Goal: Task Accomplishment & Management: Manage account settings

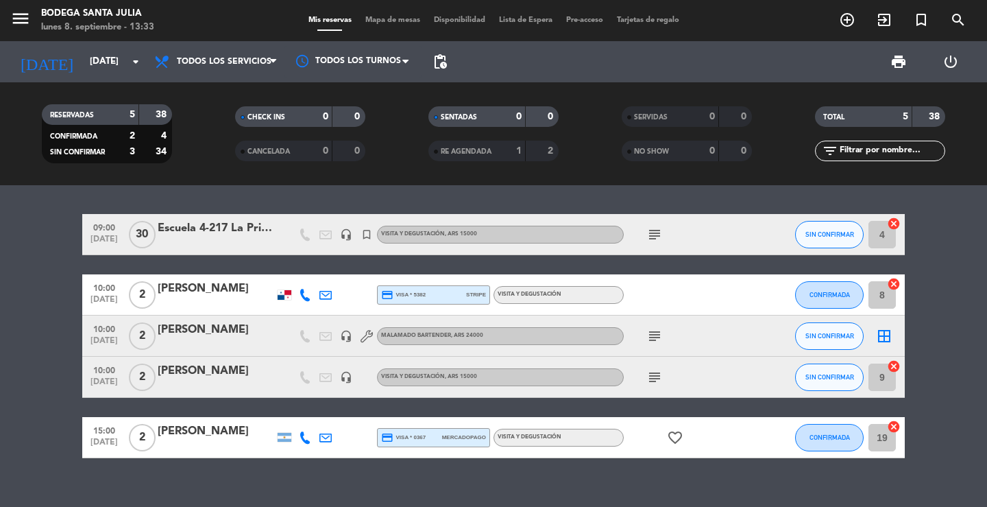
click at [509, 204] on div "09:00 [DATE] Escuela 4-217 La Primavera headset_mic turned_in_not Visita y Degu…" at bounding box center [493, 346] width 987 height 322
click at [311, 479] on div "09:00 [DATE] Escuela 4-217 La Primavera headset_mic turned_in_not Visita y Degu…" at bounding box center [493, 346] width 987 height 322
click at [219, 202] on div "09:00 [DATE] Escuela 4-217 La Primavera headset_mic turned_in_not Visita y Degu…" at bounding box center [493, 346] width 987 height 322
click at [27, 17] on icon "menu" at bounding box center [20, 18] width 21 height 21
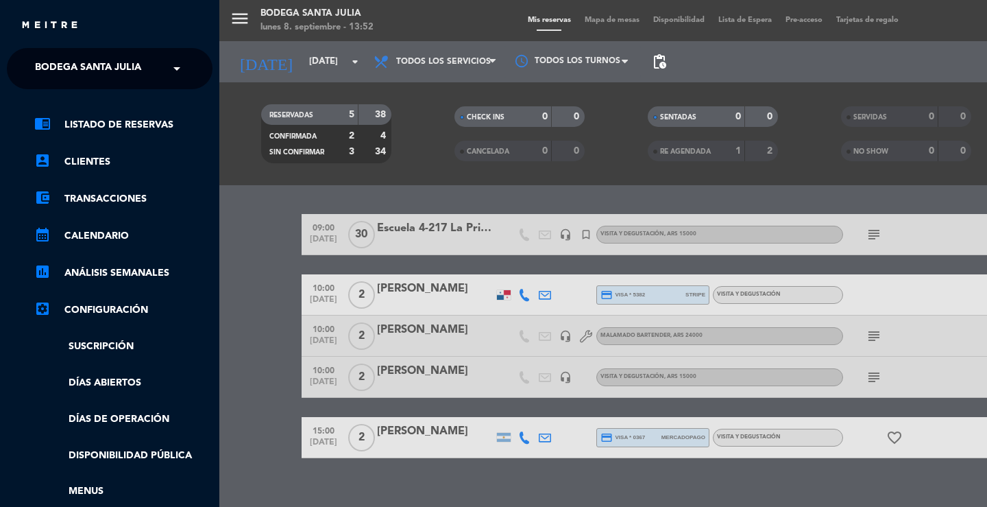
click at [56, 73] on span "Bodega Santa Julia" at bounding box center [88, 68] width 106 height 29
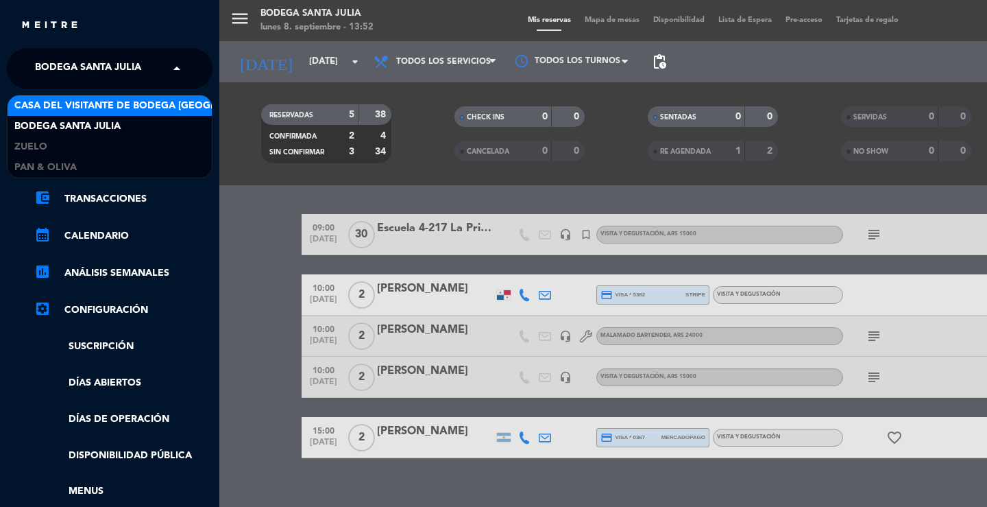
click at [76, 108] on span "Casa del Visitante de Bodega [GEOGRAPHIC_DATA][PERSON_NAME]" at bounding box center [186, 106] width 345 height 16
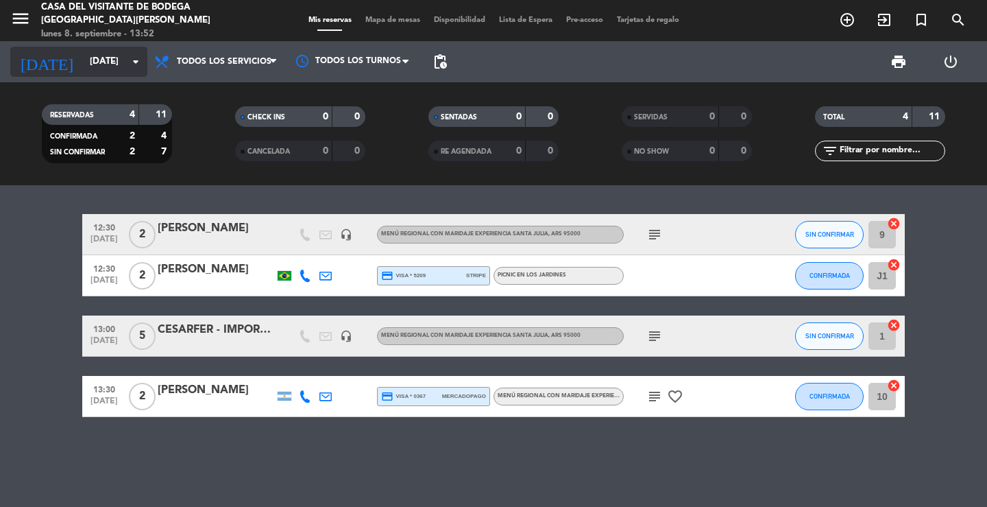
click at [119, 75] on div "[DATE] [DATE] arrow_drop_down" at bounding box center [78, 62] width 137 height 30
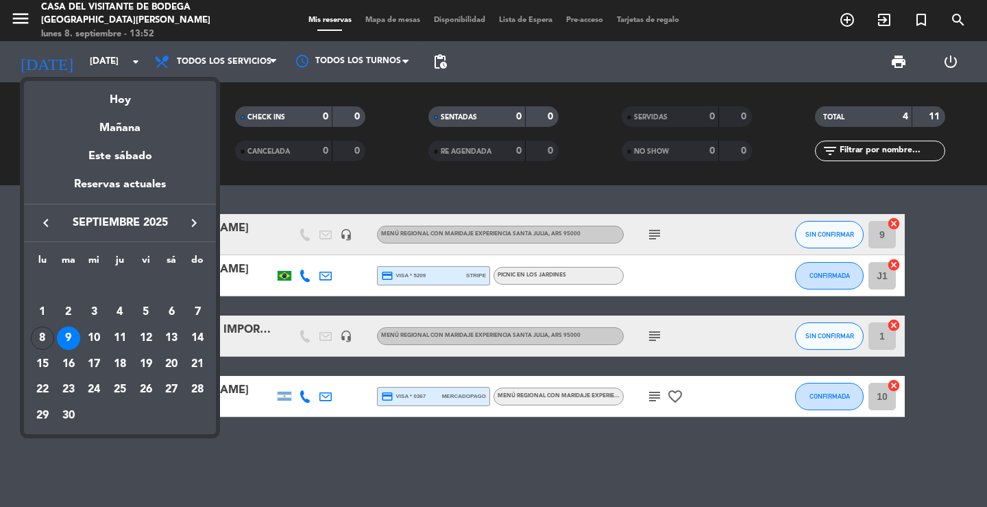
click at [73, 340] on div "9" at bounding box center [68, 337] width 23 height 23
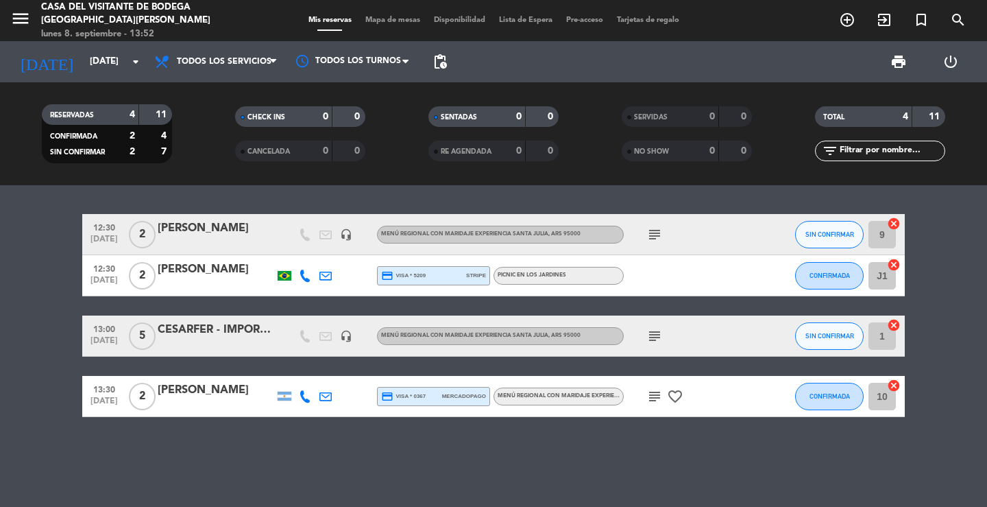
click at [657, 232] on icon "subject" at bounding box center [655, 234] width 16 height 16
click at [656, 332] on icon "subject" at bounding box center [655, 336] width 16 height 16
click at [658, 394] on icon "subject" at bounding box center [655, 396] width 16 height 16
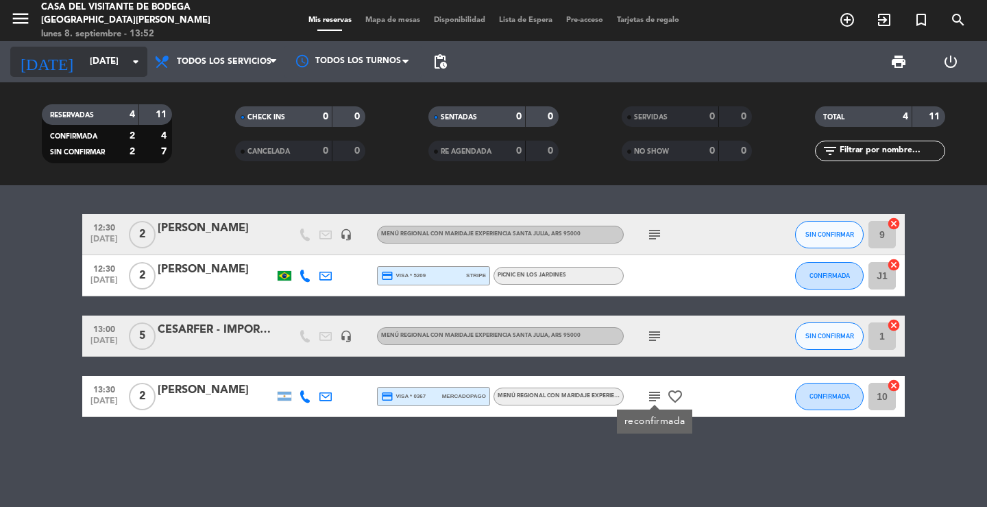
click at [83, 71] on input "[DATE]" at bounding box center [143, 61] width 121 height 25
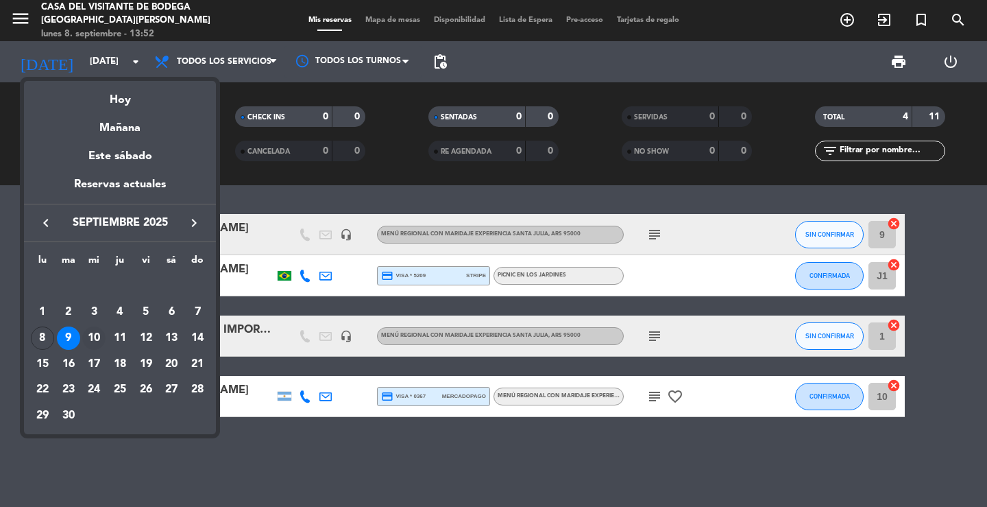
click at [87, 341] on div "10" at bounding box center [93, 337] width 23 height 23
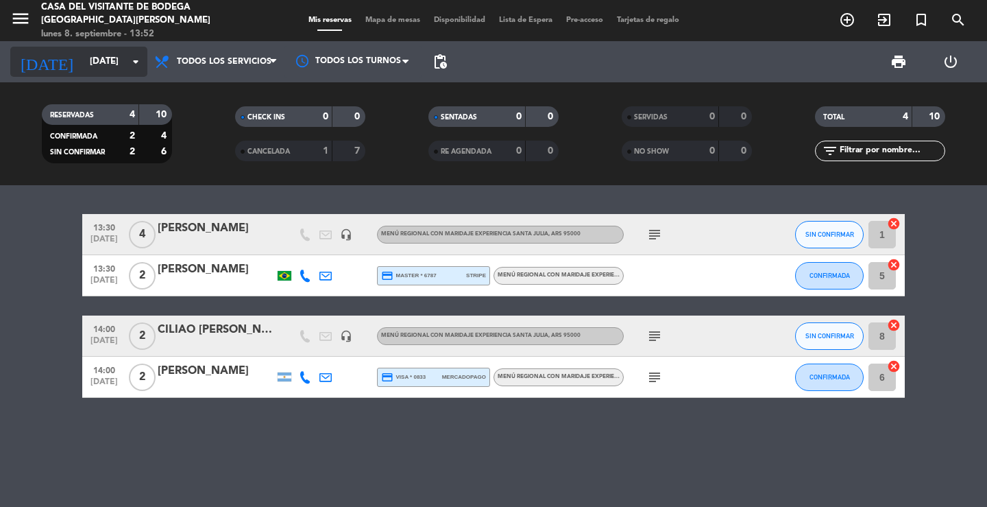
click at [119, 70] on input "[DATE]" at bounding box center [143, 61] width 121 height 25
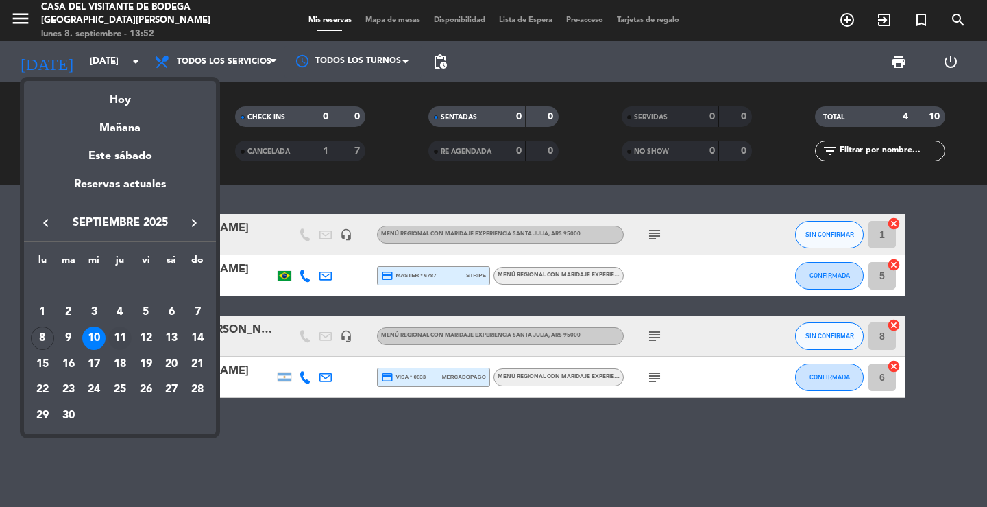
click at [119, 337] on div "11" at bounding box center [119, 337] width 23 height 23
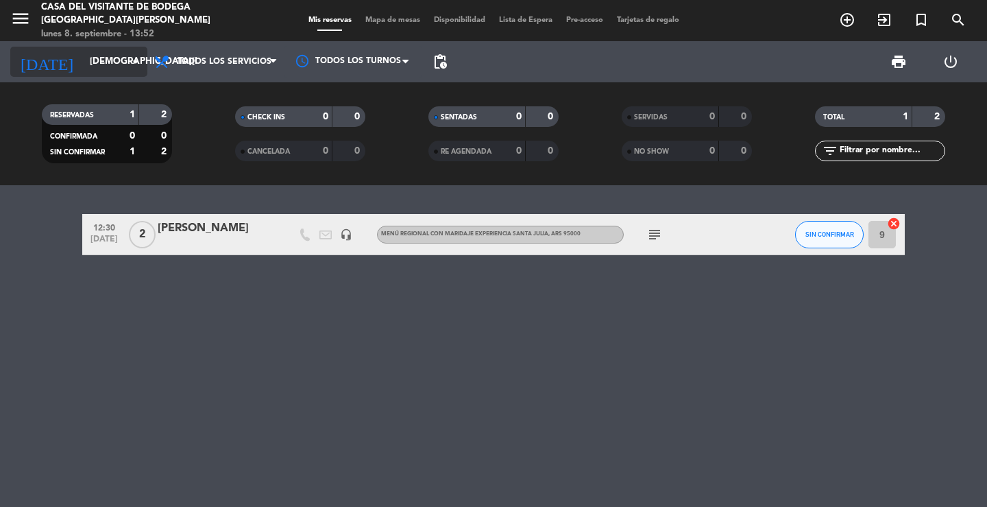
click at [119, 62] on input "[DEMOGRAPHIC_DATA][DATE]" at bounding box center [143, 61] width 121 height 25
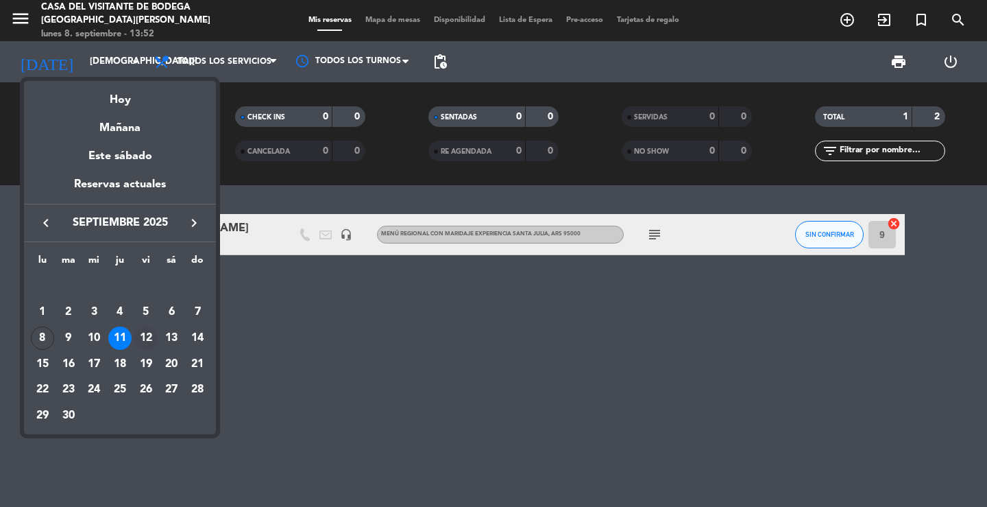
click at [149, 339] on div "12" at bounding box center [145, 337] width 23 height 23
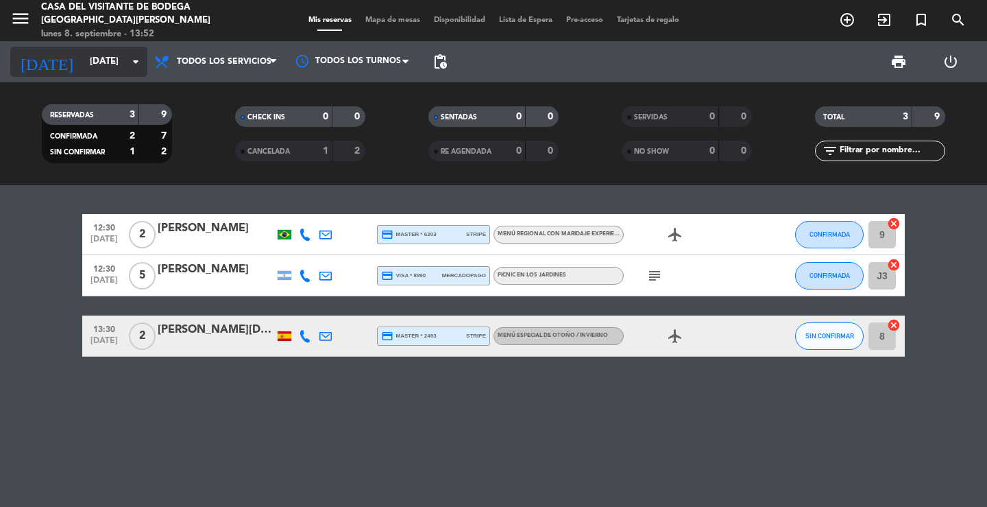
click at [132, 66] on icon "arrow_drop_down" at bounding box center [136, 61] width 16 height 16
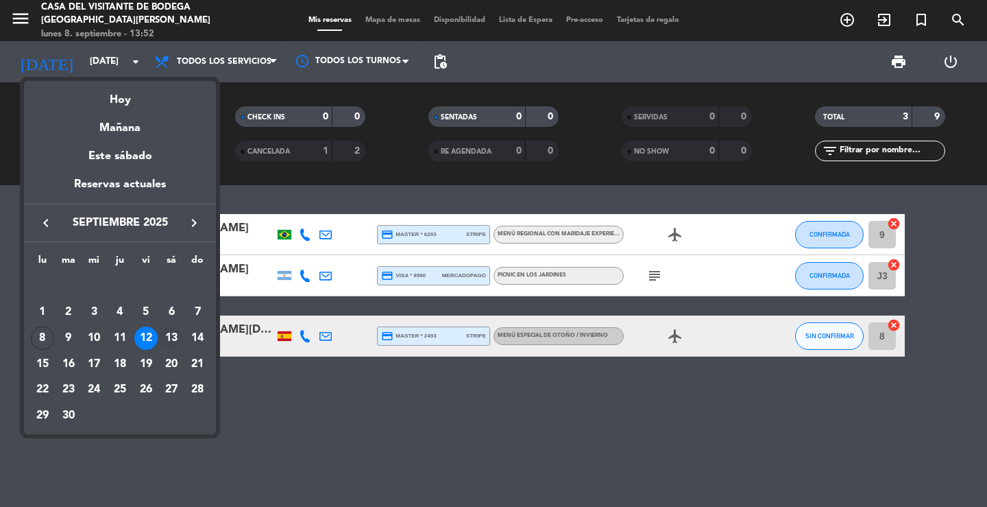
click at [164, 345] on div "13" at bounding box center [171, 337] width 23 height 23
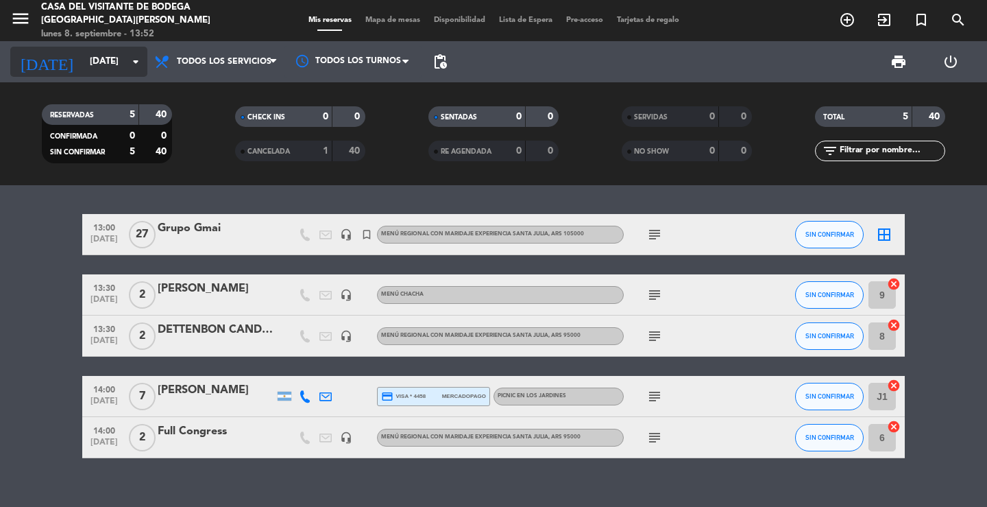
click at [125, 68] on input "[DATE]" at bounding box center [143, 61] width 121 height 25
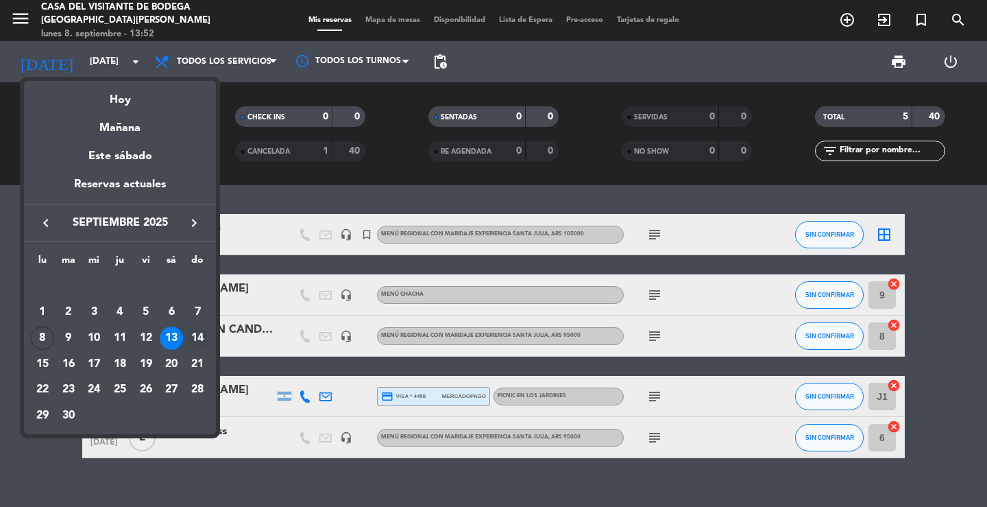
click at [201, 328] on div "14" at bounding box center [197, 337] width 23 height 23
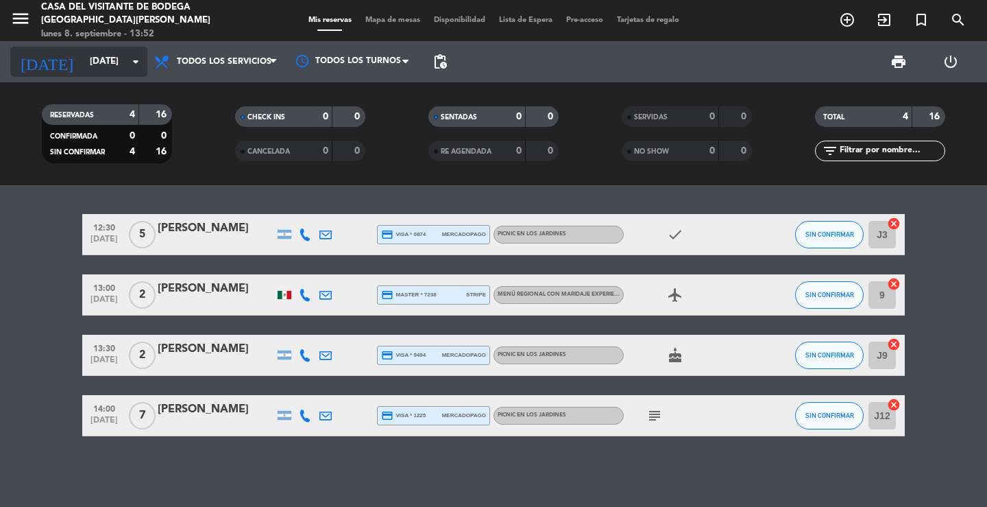
click at [83, 62] on input "[DATE]" at bounding box center [143, 61] width 121 height 25
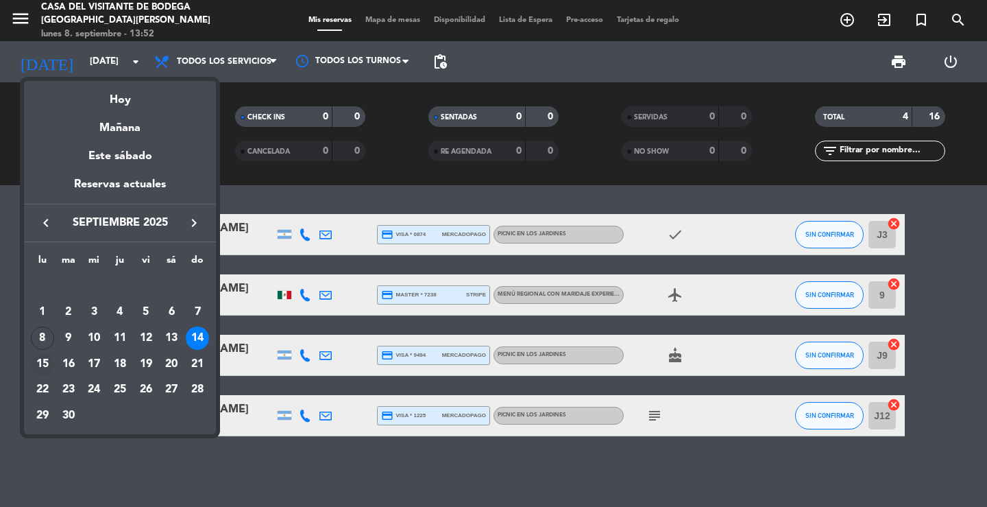
click at [41, 364] on div "15" at bounding box center [42, 363] width 23 height 23
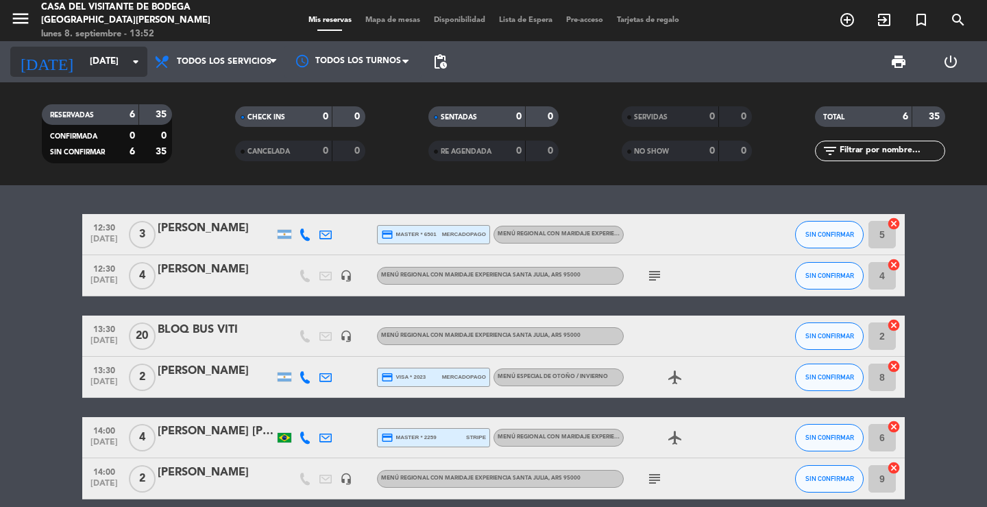
click at [135, 73] on input "[DATE]" at bounding box center [143, 61] width 121 height 25
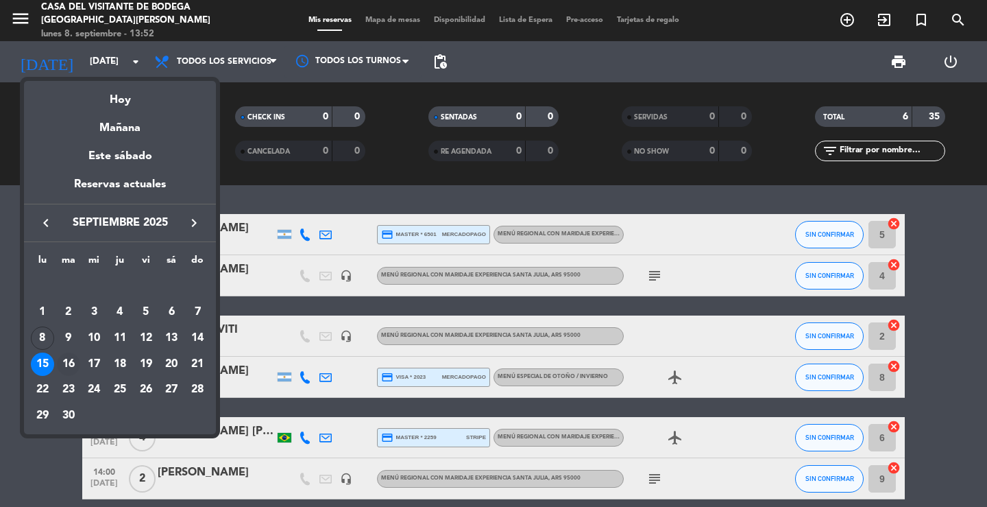
click at [69, 368] on div "16" at bounding box center [68, 363] width 23 height 23
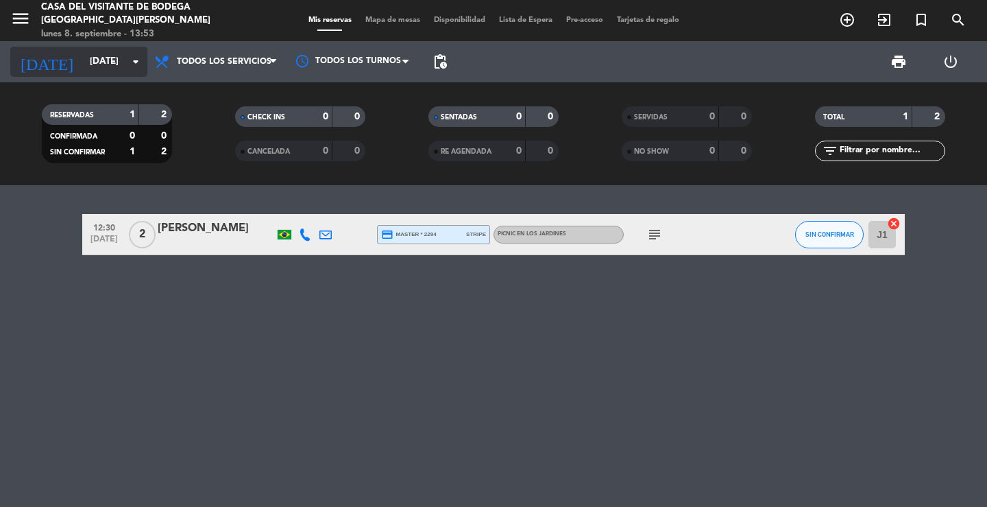
click at [110, 67] on input "[DATE]" at bounding box center [143, 61] width 121 height 25
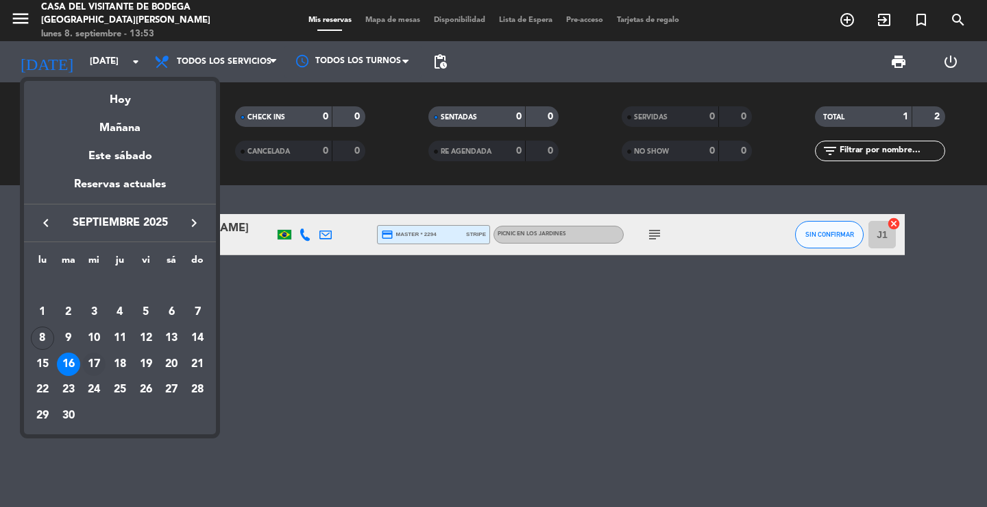
click at [95, 366] on div "17" at bounding box center [93, 363] width 23 height 23
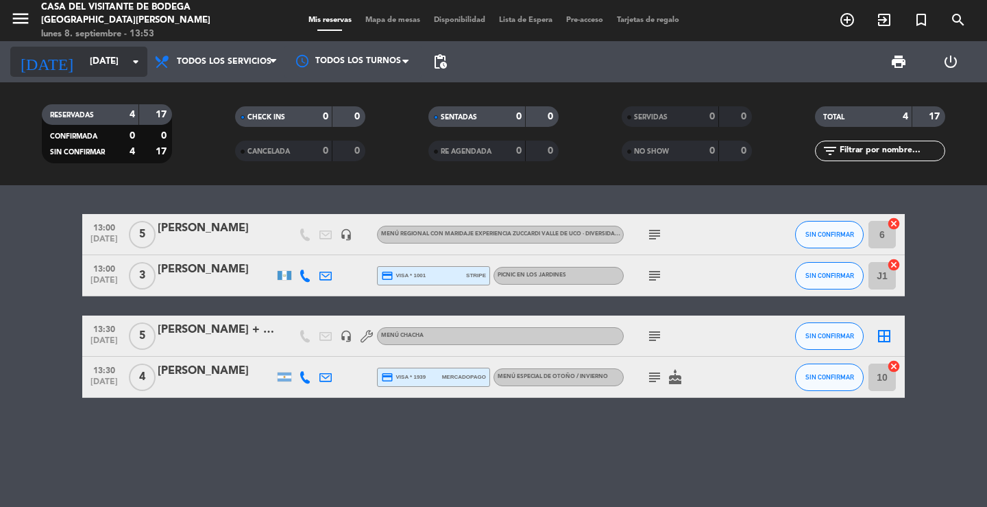
click at [130, 67] on icon "arrow_drop_down" at bounding box center [136, 61] width 16 height 16
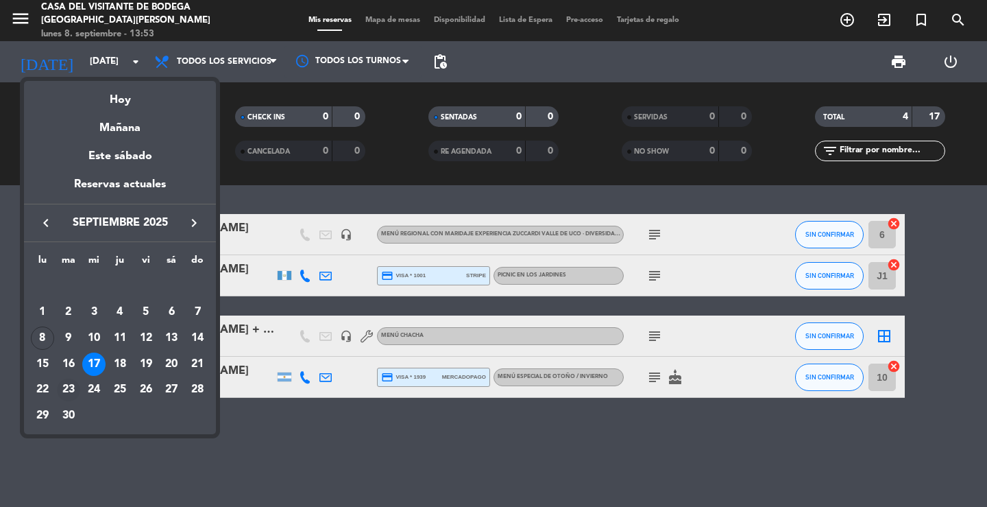
click at [57, 396] on td "23" at bounding box center [69, 390] width 26 height 26
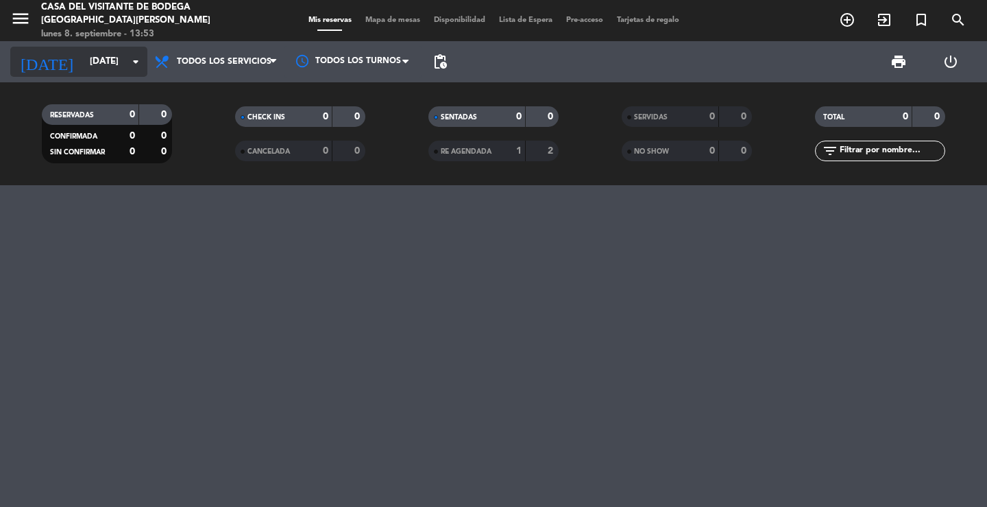
click at [112, 73] on input "[DATE]" at bounding box center [143, 61] width 121 height 25
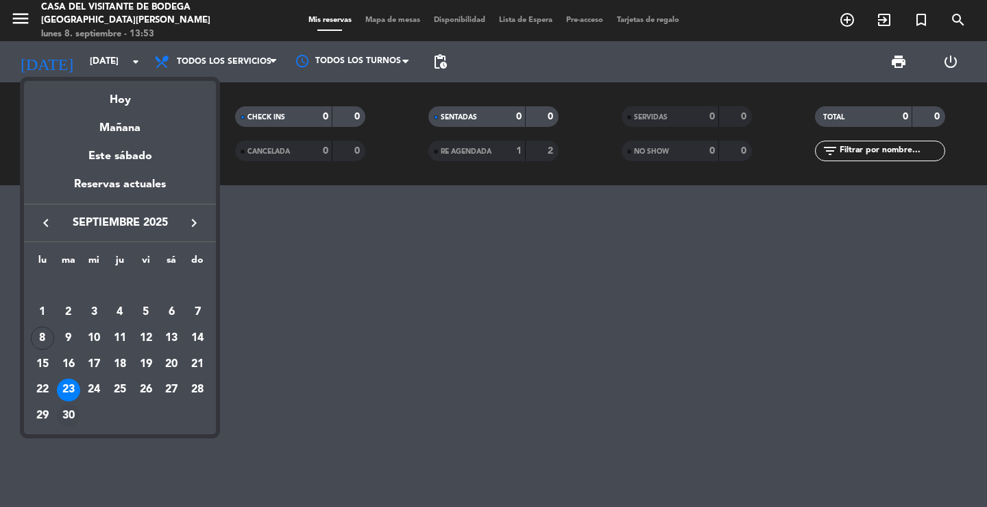
click at [66, 409] on div "30" at bounding box center [68, 415] width 23 height 23
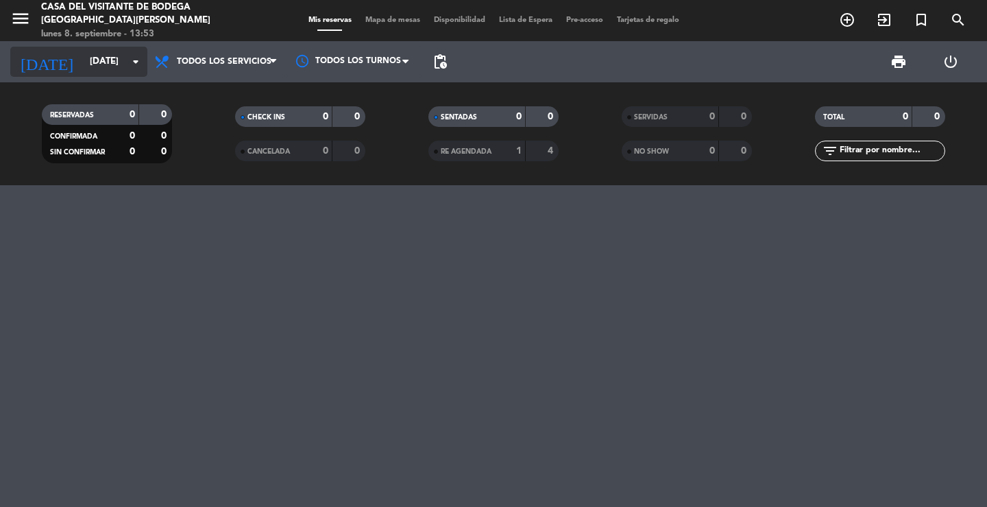
click at [97, 59] on input "[DATE]" at bounding box center [143, 61] width 121 height 25
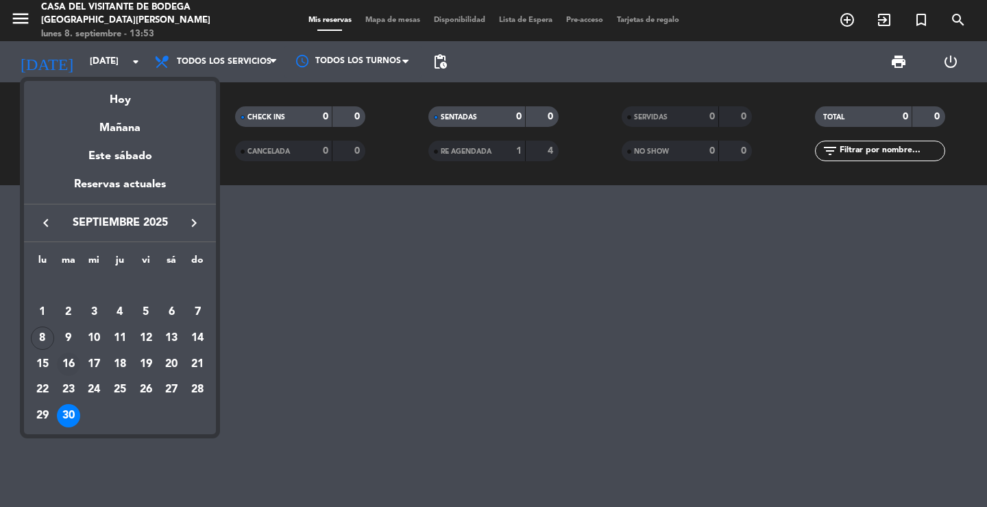
click at [73, 369] on div "16" at bounding box center [68, 363] width 23 height 23
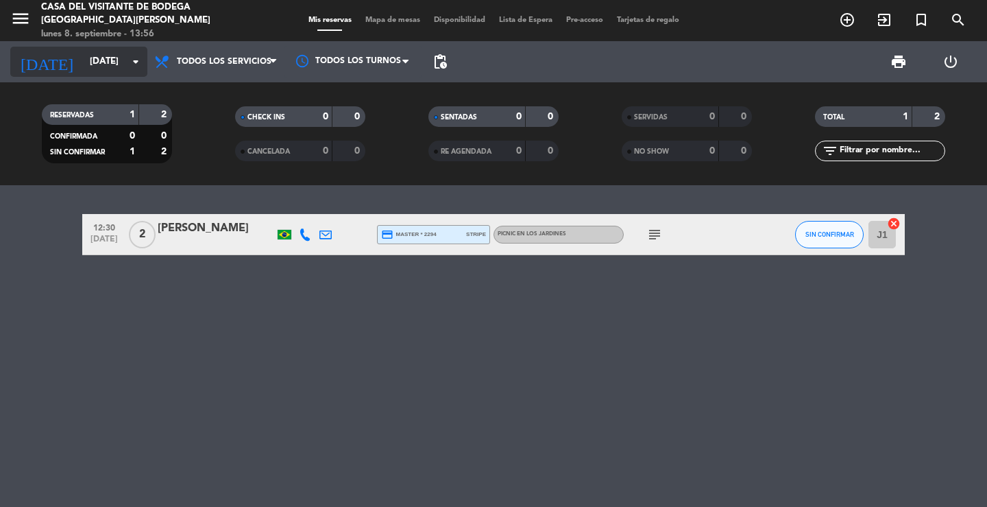
click at [103, 68] on input "[DATE]" at bounding box center [143, 61] width 121 height 25
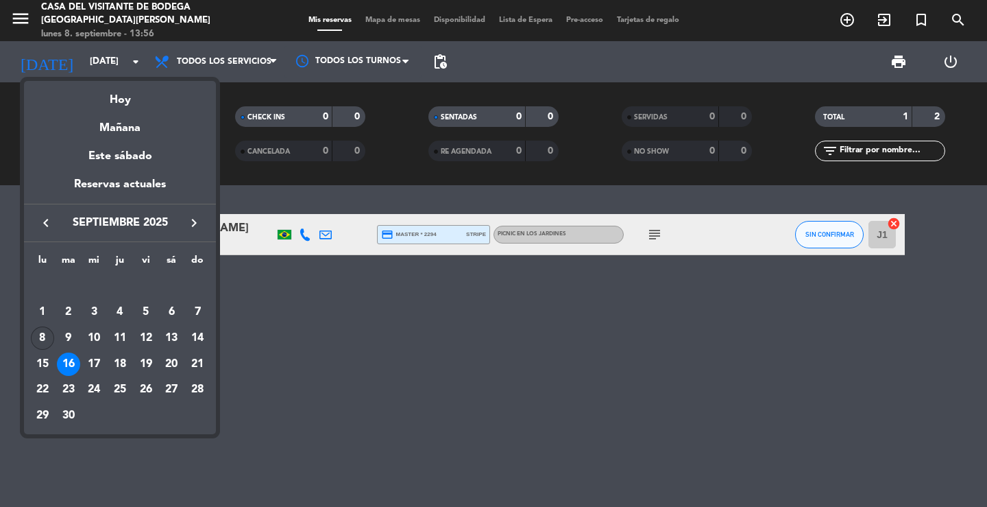
click at [51, 341] on div "8" at bounding box center [42, 337] width 23 height 23
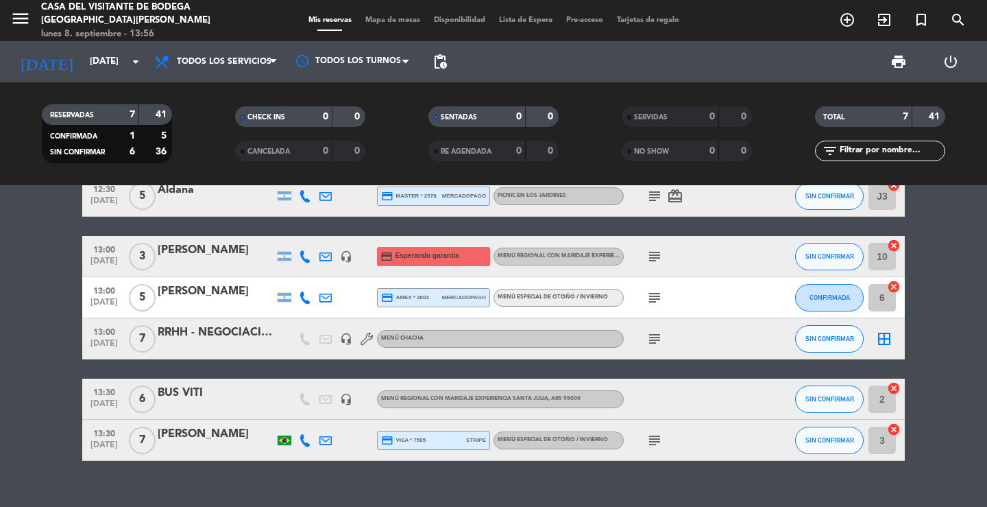
scroll to position [121, 0]
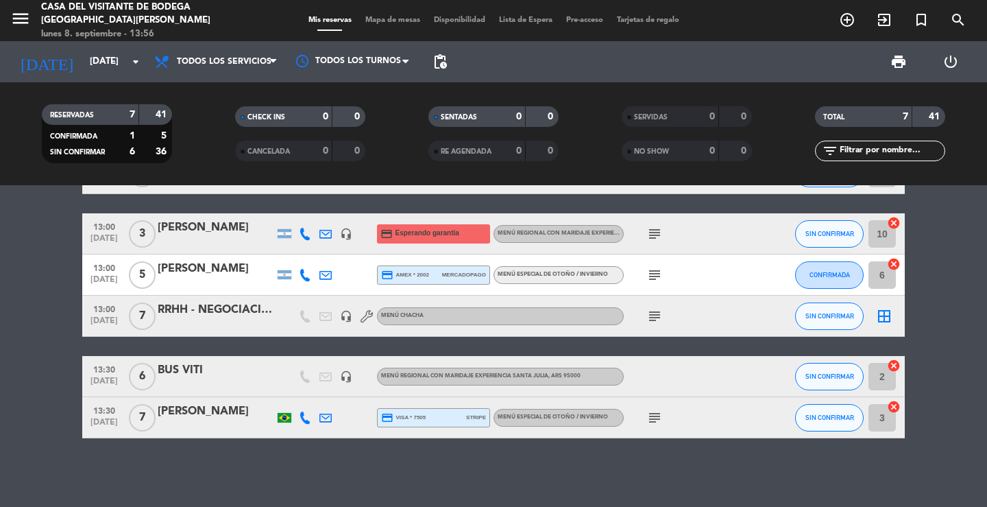
click at [651, 416] on icon "subject" at bounding box center [655, 417] width 16 height 16
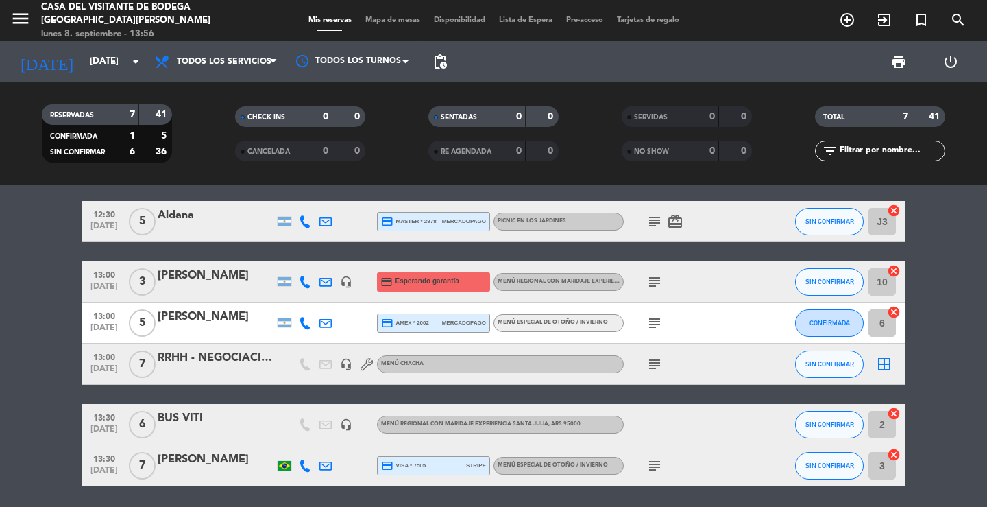
scroll to position [53, 0]
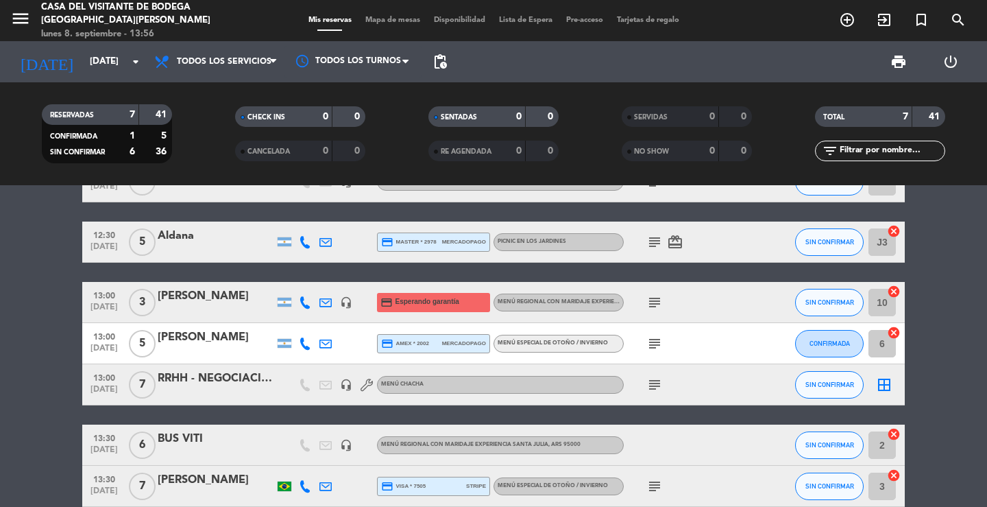
click at [655, 386] on icon "subject" at bounding box center [655, 384] width 16 height 16
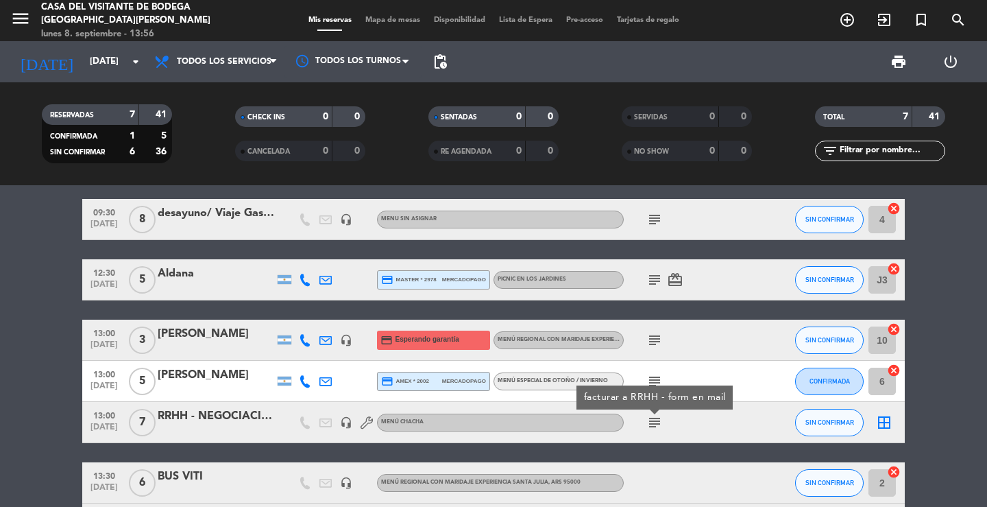
scroll to position [0, 0]
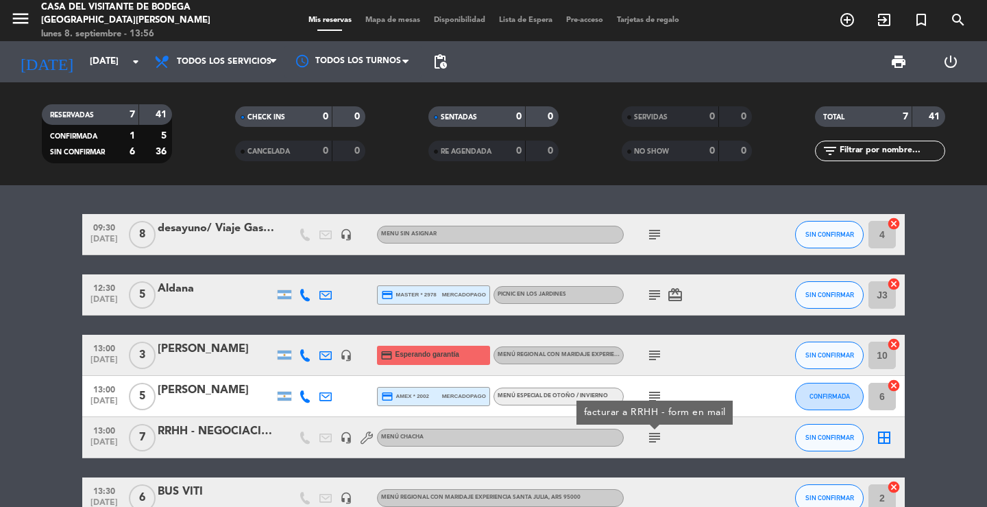
click at [649, 359] on icon "subject" at bounding box center [655, 355] width 16 height 16
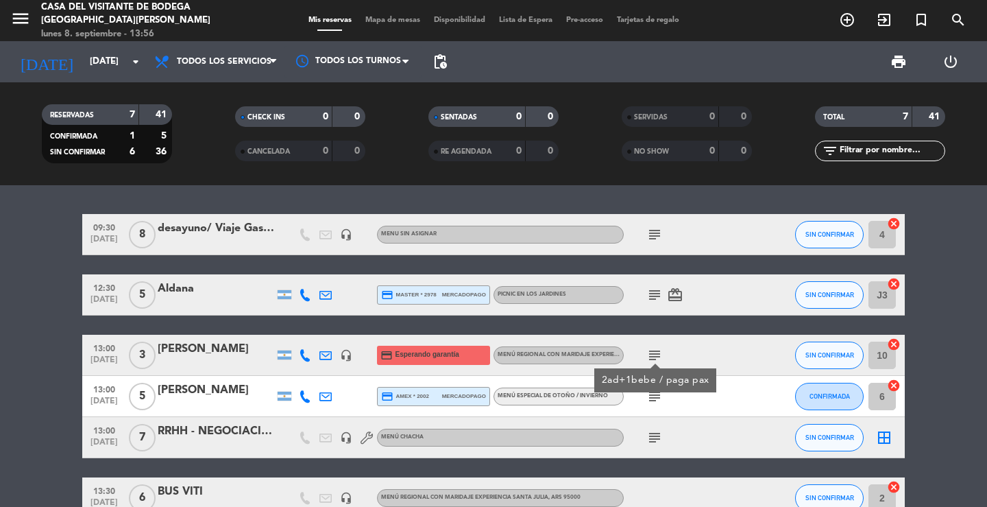
click at [651, 302] on icon "subject" at bounding box center [655, 295] width 16 height 16
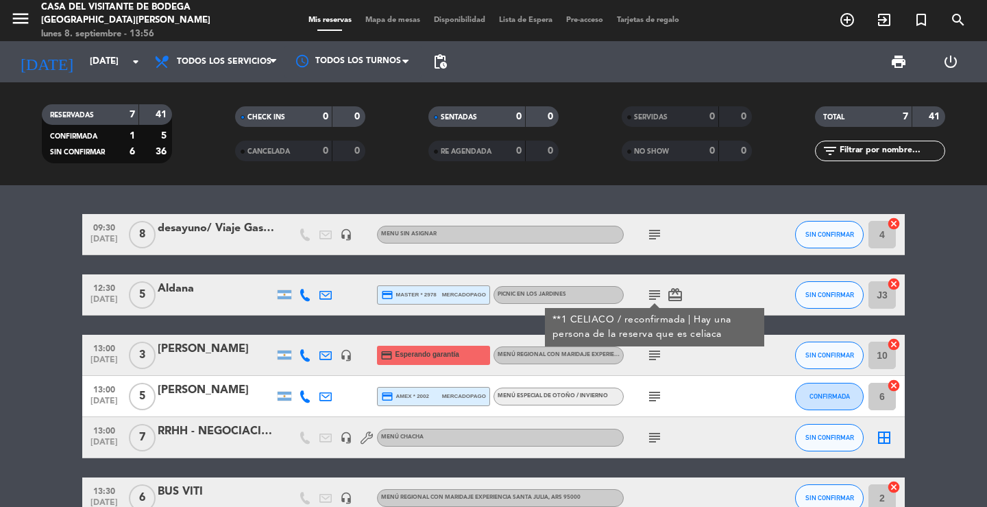
click at [650, 235] on icon "subject" at bounding box center [655, 234] width 16 height 16
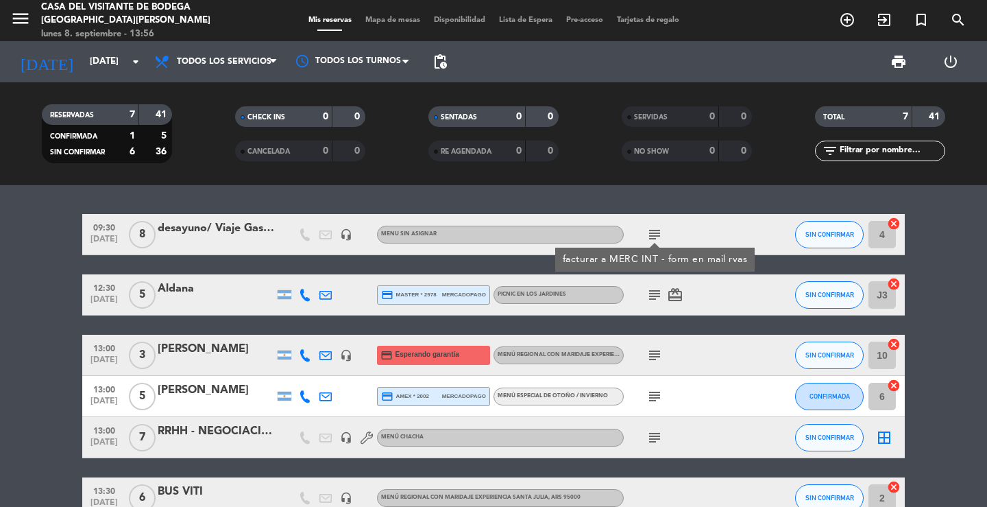
click at [21, 188] on div "09:30 [DATE] 8 desayuno/ Viaje Gastronomicos / Fer Dol - [PERSON_NAME] headset_…" at bounding box center [493, 346] width 987 height 322
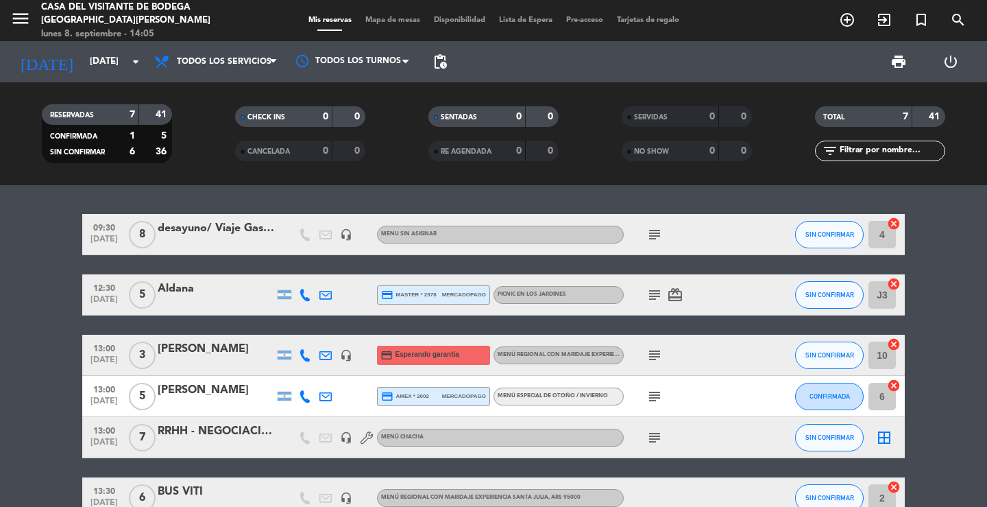
click at [488, 197] on div "09:30 [DATE] 8 desayuno/ Viaje Gastronomicos / Fer Dol - [PERSON_NAME] headset_…" at bounding box center [493, 346] width 987 height 322
click at [176, 198] on div "09:30 [DATE] 8 desayuno/ Viaje Gastronomicos / Fer Dol - [PERSON_NAME] headset_…" at bounding box center [493, 346] width 987 height 322
click at [226, 195] on div "09:30 [DATE] 8 desayuno/ Viaje Gastronomicos / Fer Dol - [PERSON_NAME] headset_…" at bounding box center [493, 346] width 987 height 322
click at [104, 60] on input "[DATE]" at bounding box center [143, 61] width 121 height 25
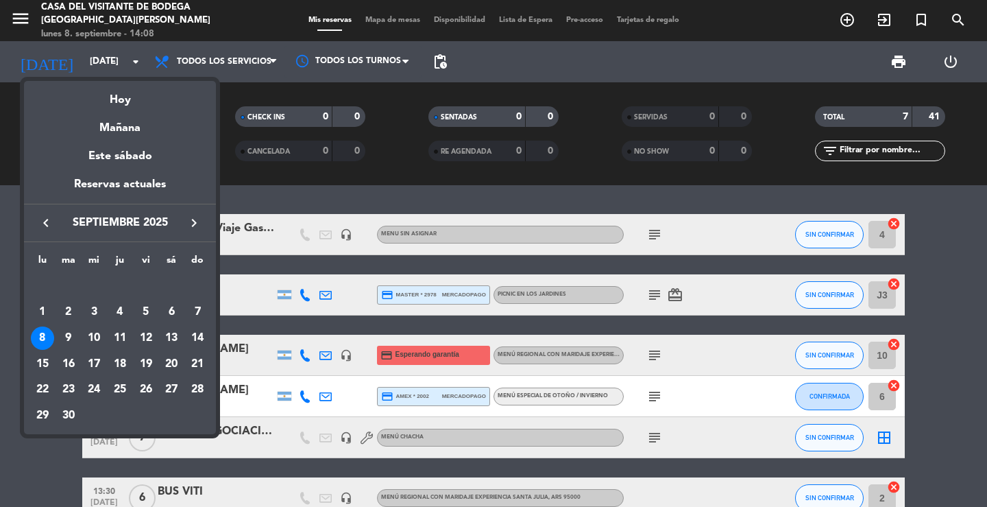
click at [65, 332] on div "9" at bounding box center [68, 337] width 23 height 23
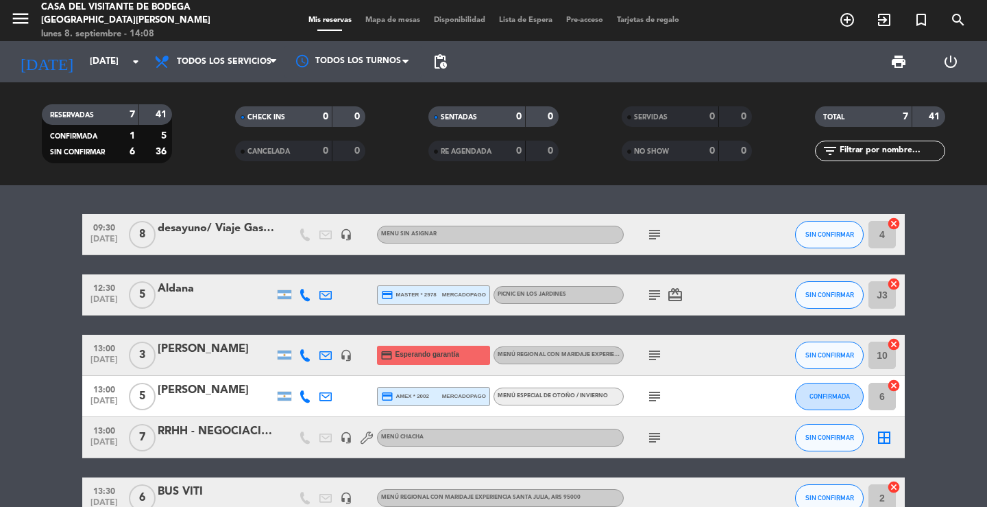
type input "[DATE]"
click at [352, 195] on div "09:30 [DATE] 8 desayuno/ Viaje Gastronomicos / Fer Dol - [PERSON_NAME] headset_…" at bounding box center [493, 346] width 987 height 322
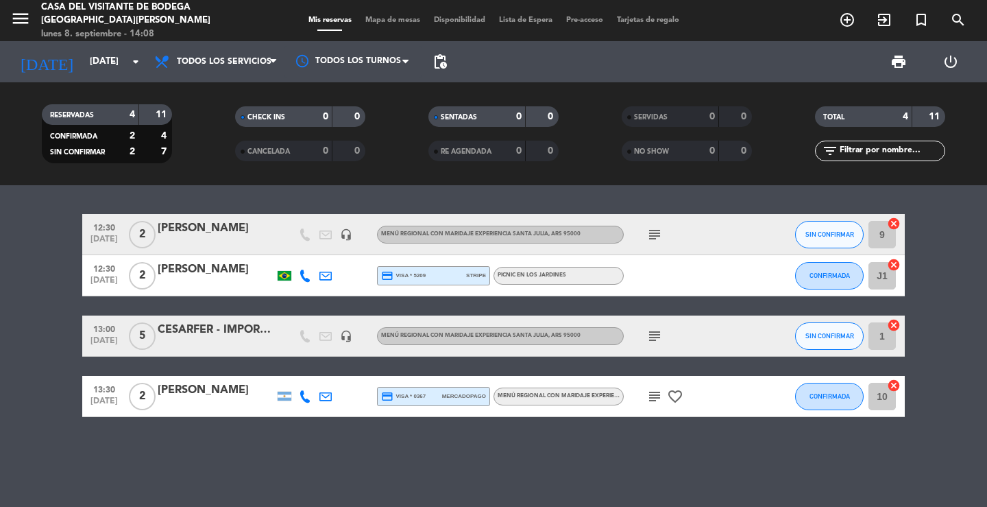
click at [936, 186] on div "12:30 [DATE] 2 [PERSON_NAME] headset_mic Menú Regional con maridaje Experiencia…" at bounding box center [493, 346] width 987 height 322
click at [952, 235] on bookings-row "12:30 [DATE] 2 [PERSON_NAME] headset_mic Menú Regional con maridaje Experiencia…" at bounding box center [493, 315] width 987 height 203
drag, startPoint x: 977, startPoint y: 289, endPoint x: 919, endPoint y: 5, distance: 289.7
click at [976, 290] on bookings-row "12:30 [DATE] 2 [PERSON_NAME] headset_mic Menú Regional con maridaje Experiencia…" at bounding box center [493, 315] width 987 height 203
click at [105, 77] on div "[DATE] [DATE] arrow_drop_down" at bounding box center [78, 61] width 137 height 41
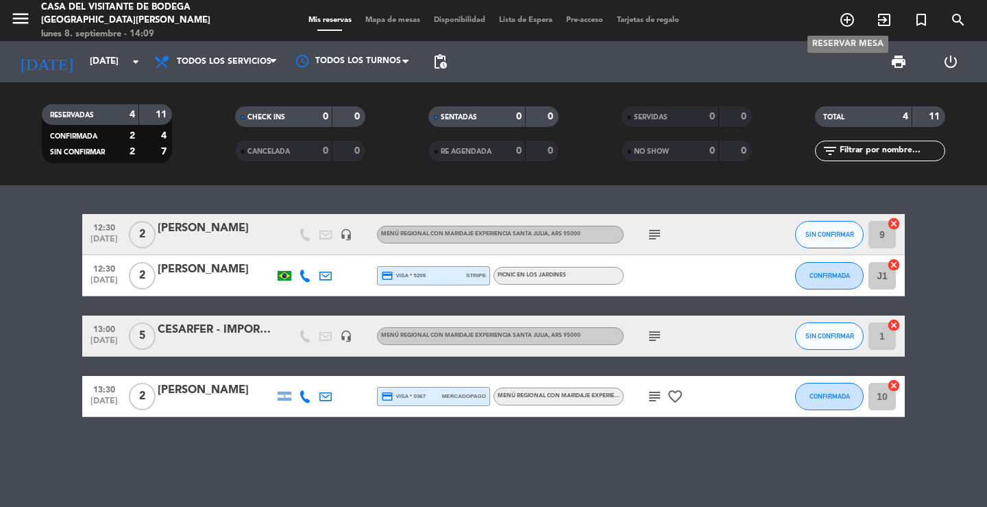
click at [849, 19] on icon "add_circle_outline" at bounding box center [847, 20] width 16 height 16
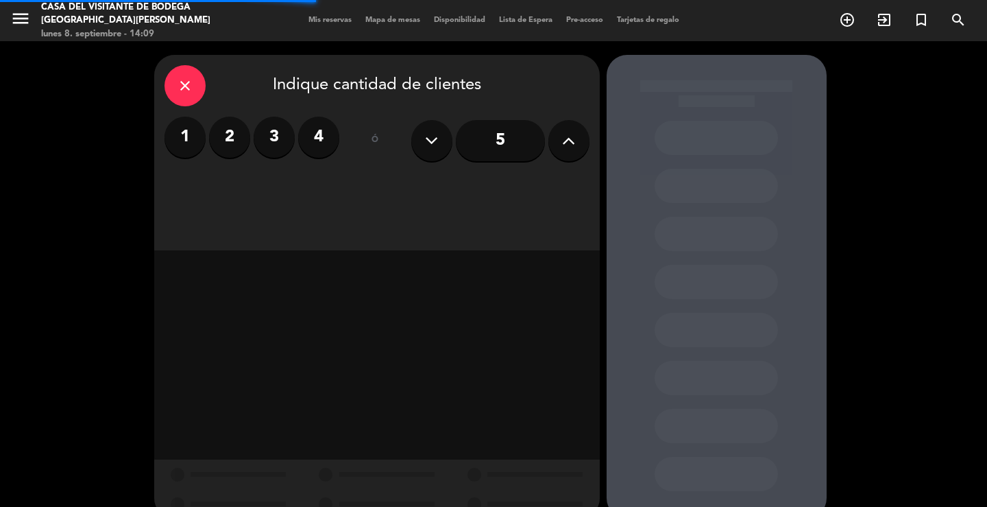
click at [270, 147] on label "3" at bounding box center [274, 137] width 41 height 41
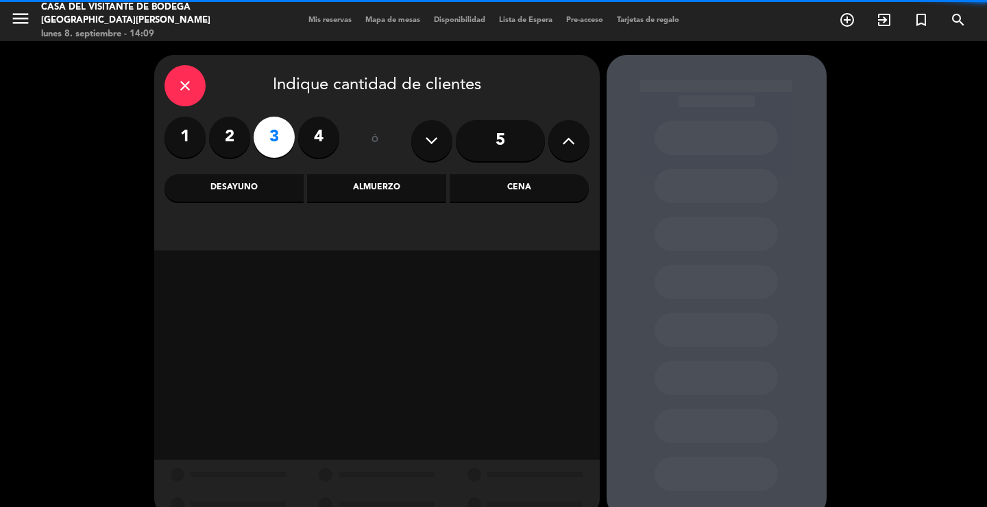
click at [368, 189] on div "Almuerzo" at bounding box center [376, 187] width 139 height 27
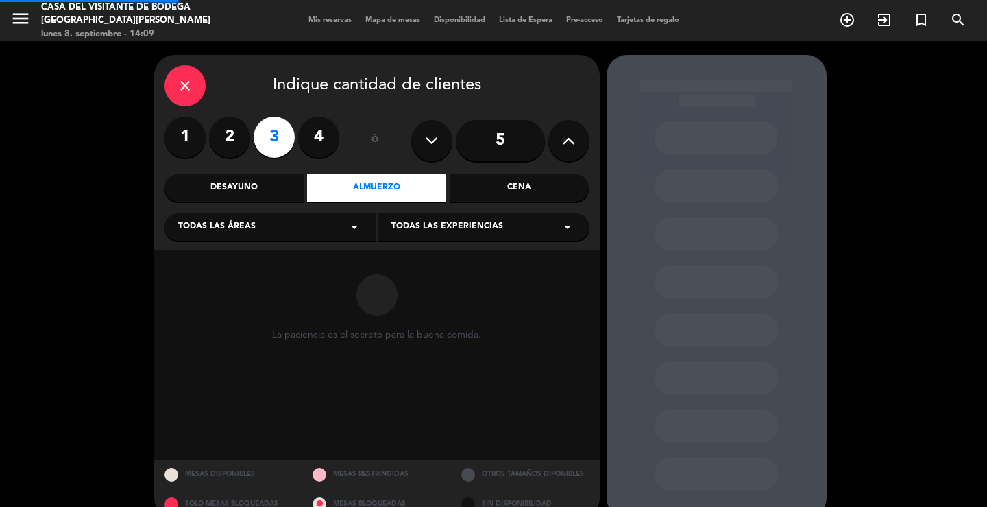
click at [259, 230] on div "Todas las áreas arrow_drop_down" at bounding box center [271, 226] width 212 height 27
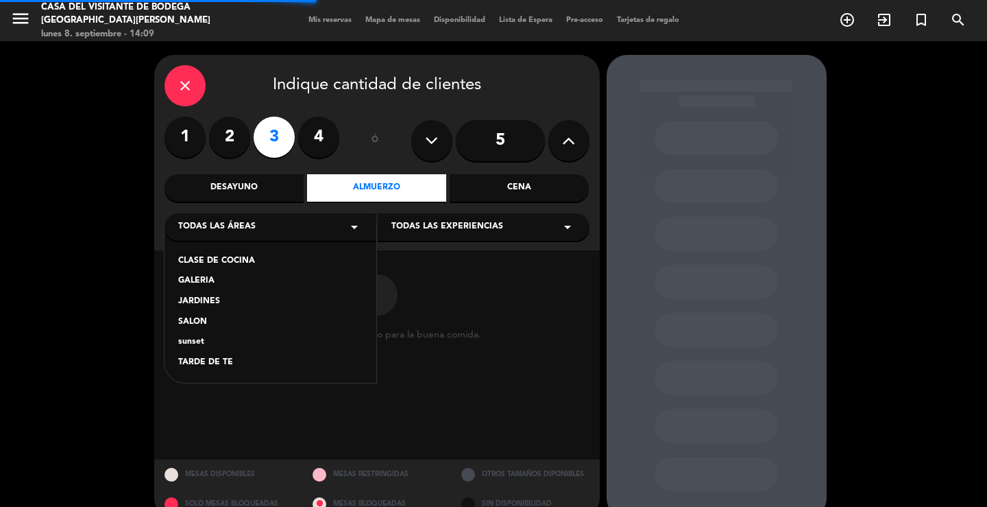
click at [193, 322] on div "SALON" at bounding box center [270, 322] width 184 height 14
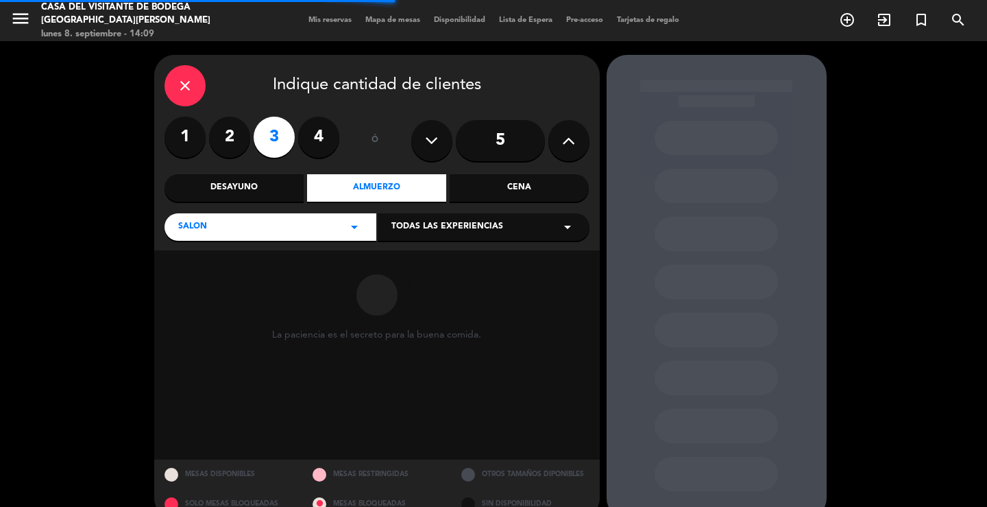
click at [490, 240] on div "Todas las experiencias arrow_drop_down" at bounding box center [484, 226] width 212 height 27
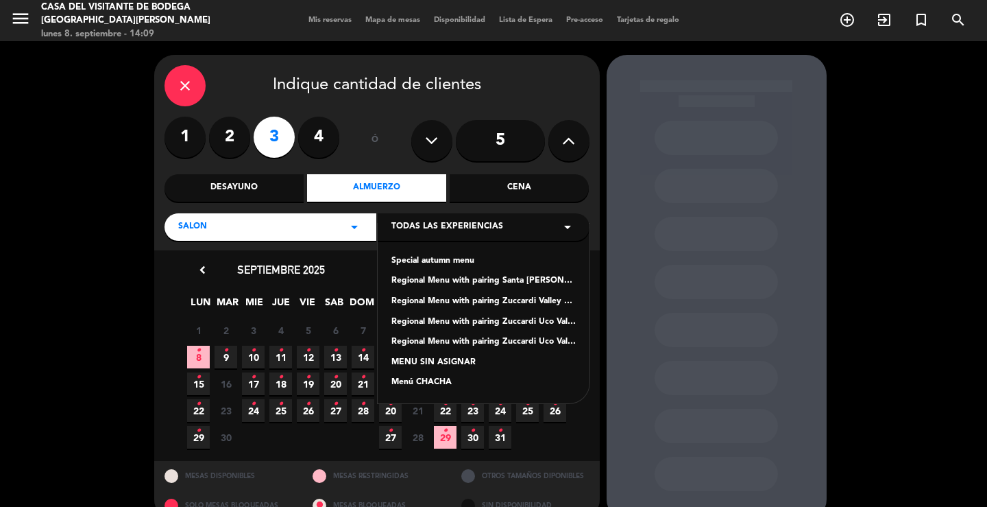
click at [459, 265] on div "Special autumn menu" at bounding box center [484, 261] width 184 height 14
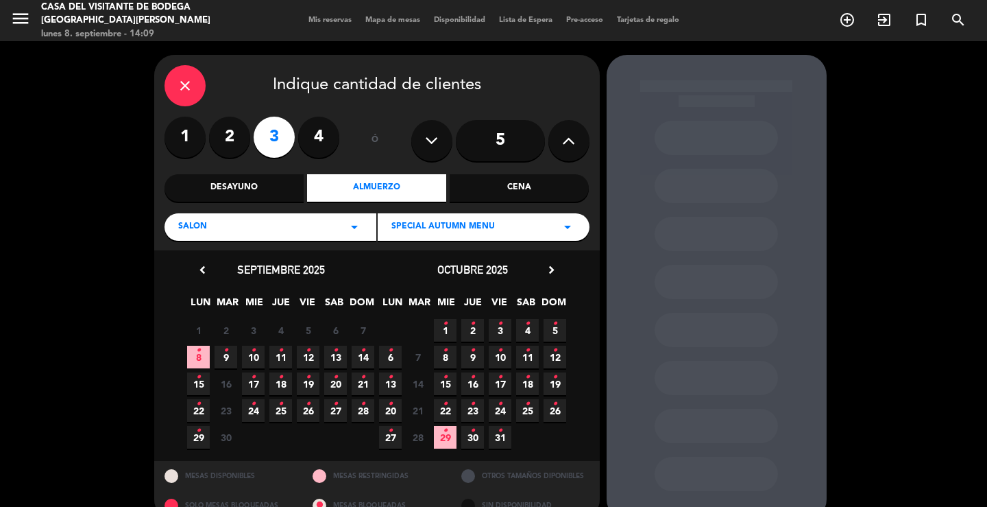
click at [225, 357] on icon "•" at bounding box center [226, 350] width 5 height 22
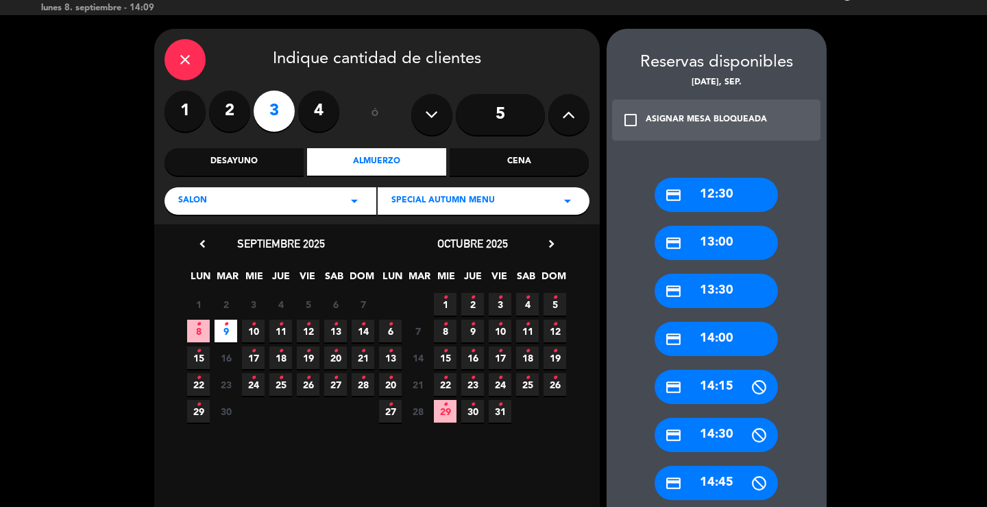
click at [693, 247] on div "credit_card 13:00" at bounding box center [716, 243] width 123 height 34
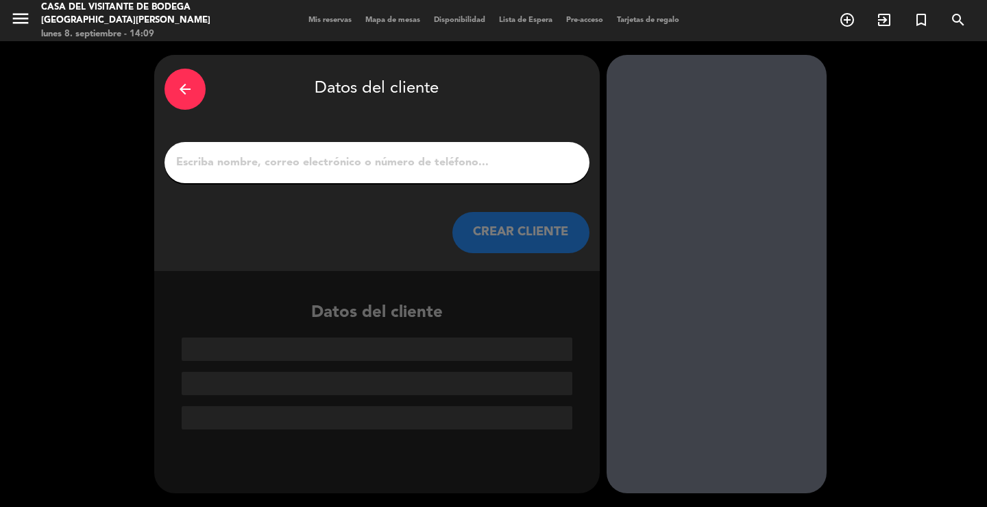
click at [433, 167] on input "1" at bounding box center [377, 162] width 405 height 19
paste input "[PERSON_NAME]"
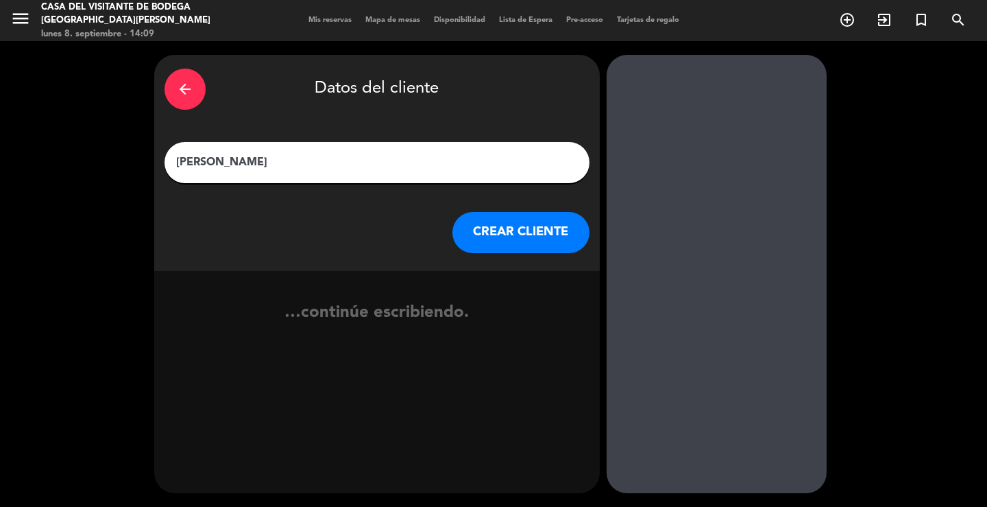
type input "[PERSON_NAME]"
click at [542, 227] on button "CREAR CLIENTE" at bounding box center [521, 232] width 137 height 41
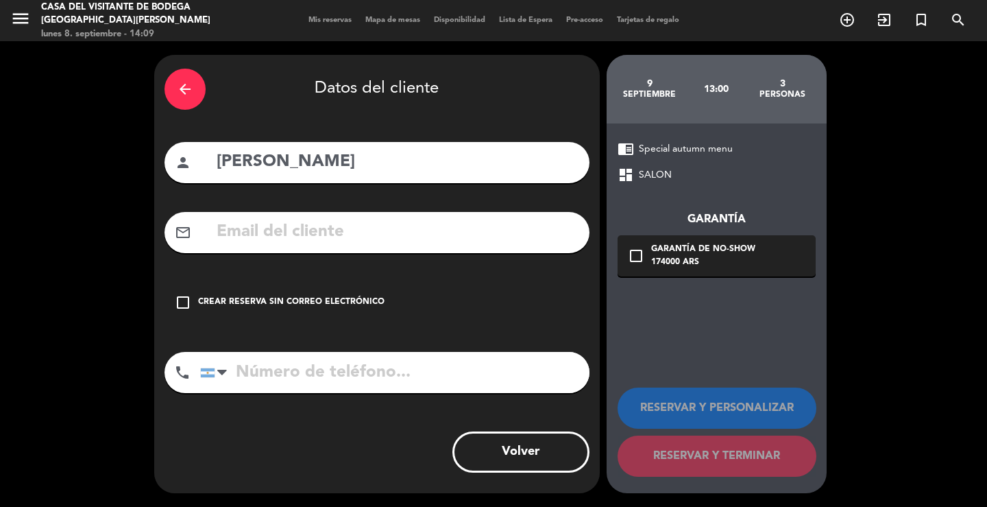
click at [293, 227] on input "text" at bounding box center [397, 232] width 364 height 28
paste input "[EMAIL_ADDRESS][DOMAIN_NAME]"
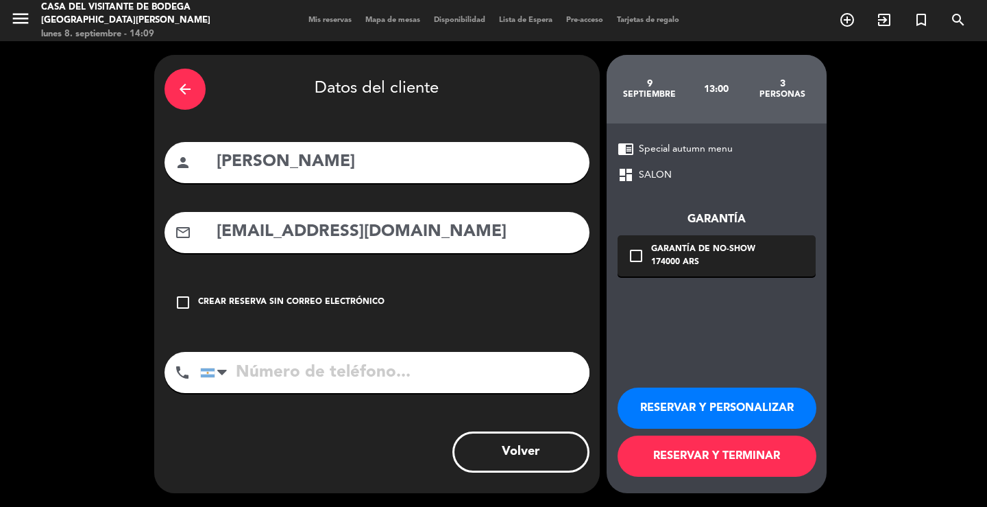
click at [217, 239] on input "[EMAIL_ADDRESS][DOMAIN_NAME]" at bounding box center [397, 232] width 364 height 28
type input "[EMAIL_ADDRESS][DOMAIN_NAME]"
click at [309, 376] on input "tel" at bounding box center [394, 372] width 389 height 41
paste input "1157179974"
type input "1157179974"
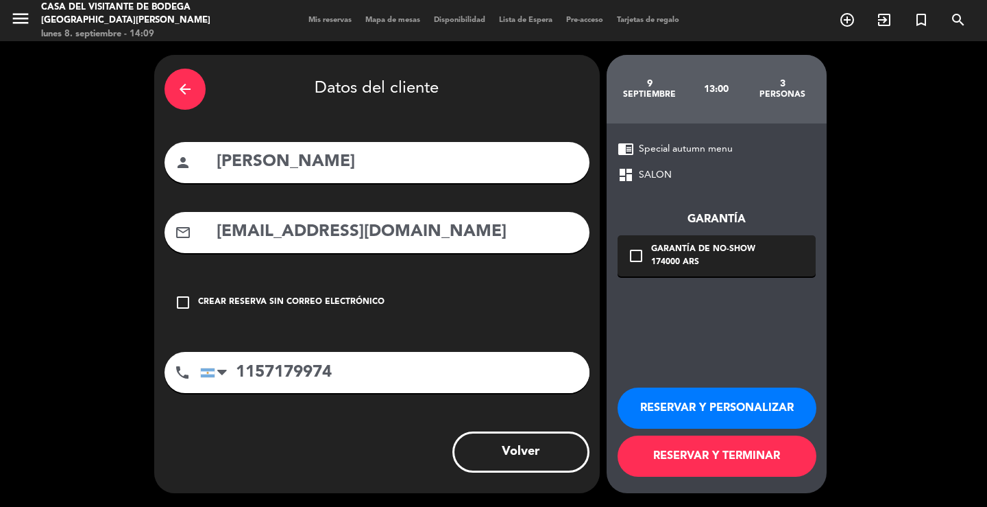
click at [762, 274] on div "check_box_outline_blank Garantía de no-show 174000 ARS" at bounding box center [717, 255] width 198 height 41
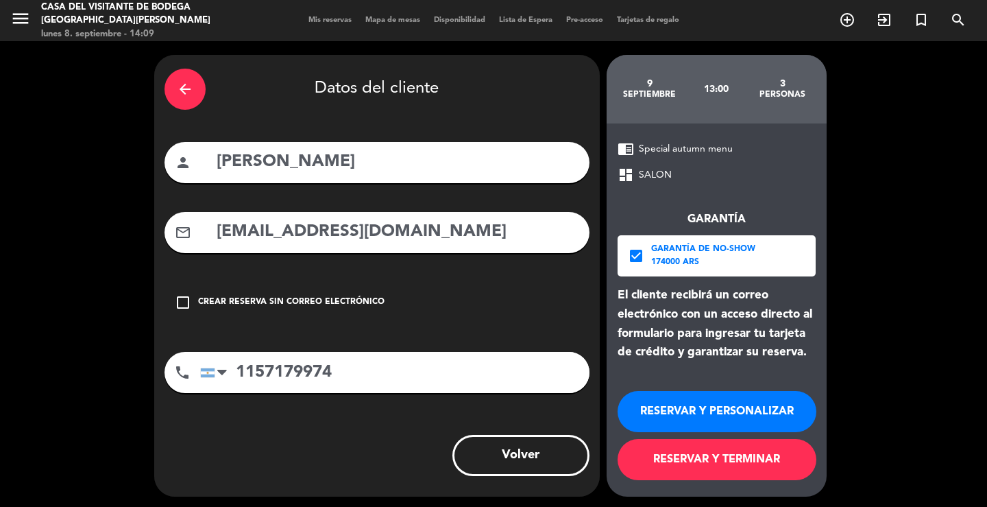
click at [695, 247] on div "Garantía de no-show" at bounding box center [703, 250] width 104 height 14
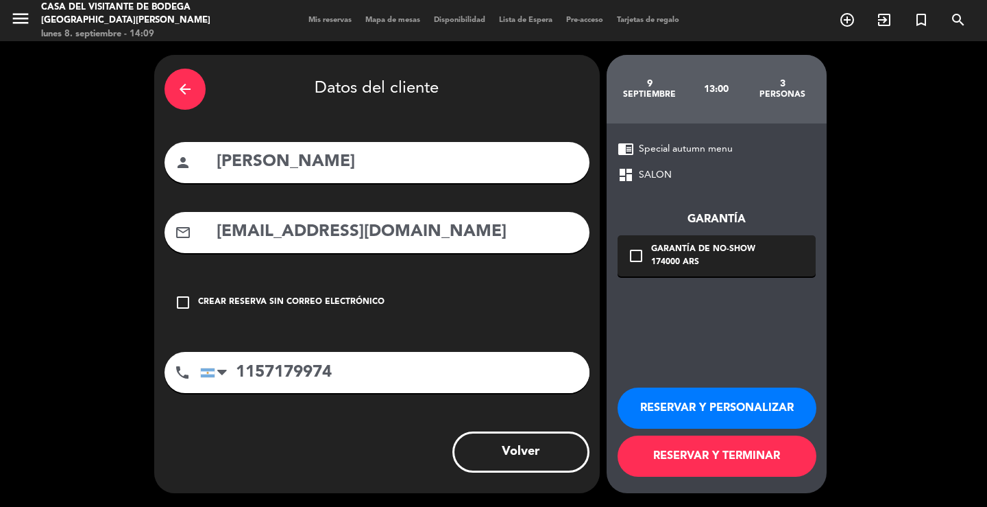
click at [699, 251] on div "Garantía de no-show" at bounding box center [703, 250] width 104 height 14
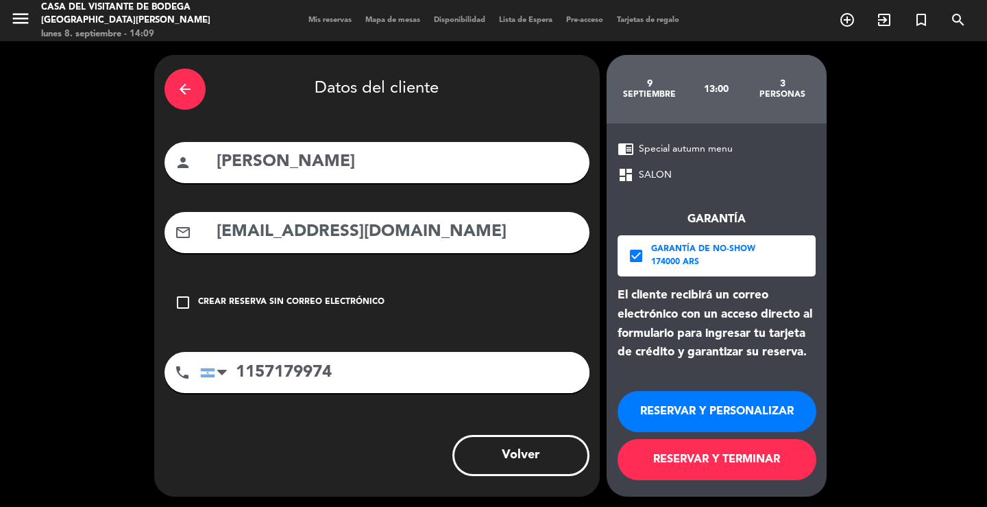
click at [706, 397] on button "RESERVAR Y PERSONALIZAR" at bounding box center [717, 411] width 199 height 41
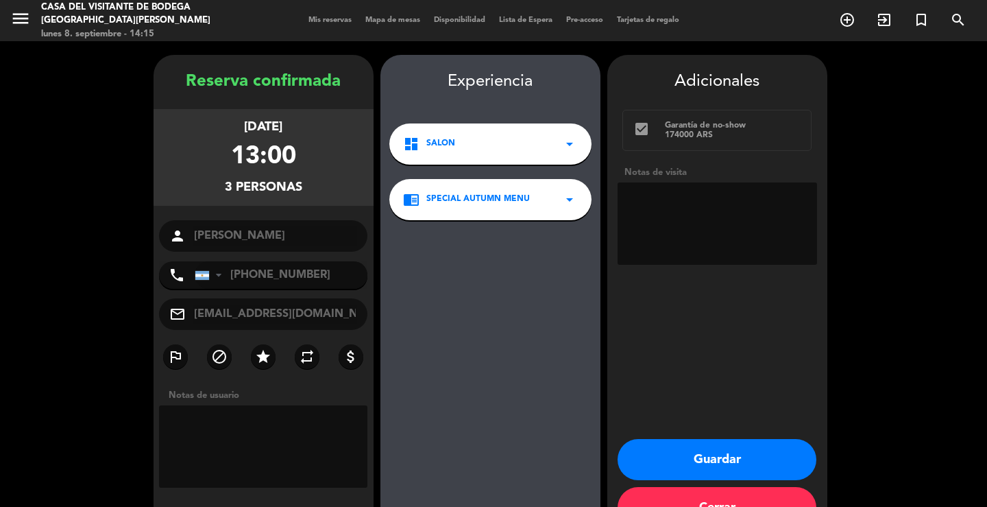
scroll to position [42, 0]
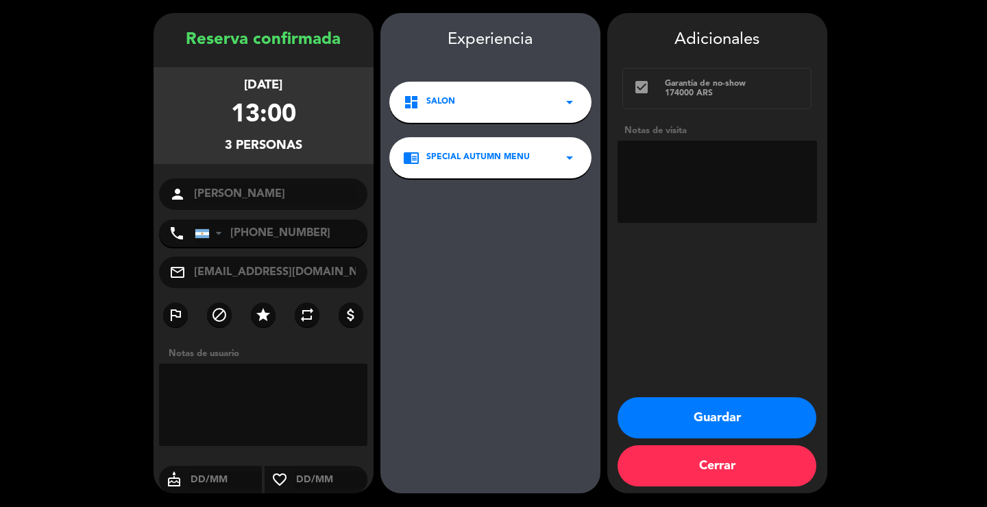
click at [678, 176] on textarea at bounding box center [718, 182] width 200 height 82
type textarea "PAGA PAX / 2ad+1men(9)"
click at [728, 416] on button "Guardar" at bounding box center [717, 417] width 199 height 41
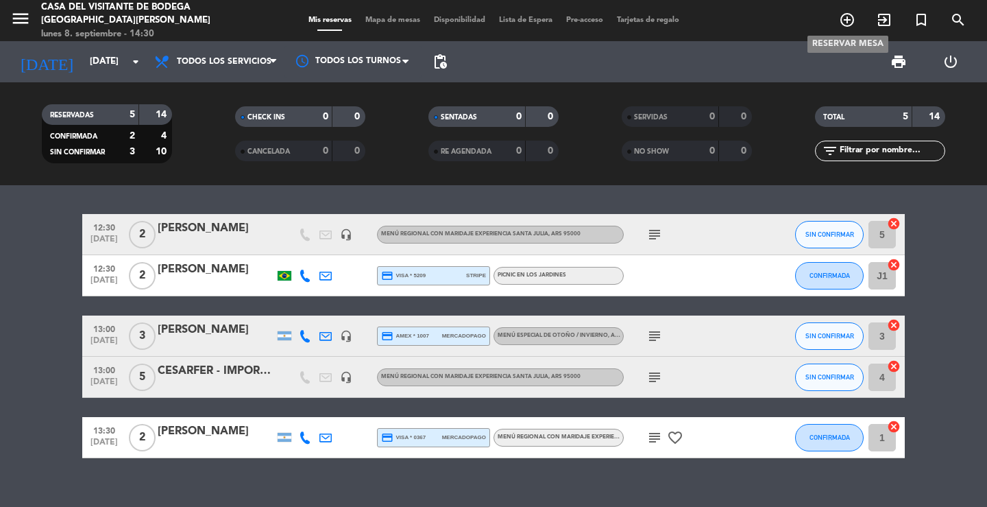
click at [851, 14] on icon "add_circle_outline" at bounding box center [847, 20] width 16 height 16
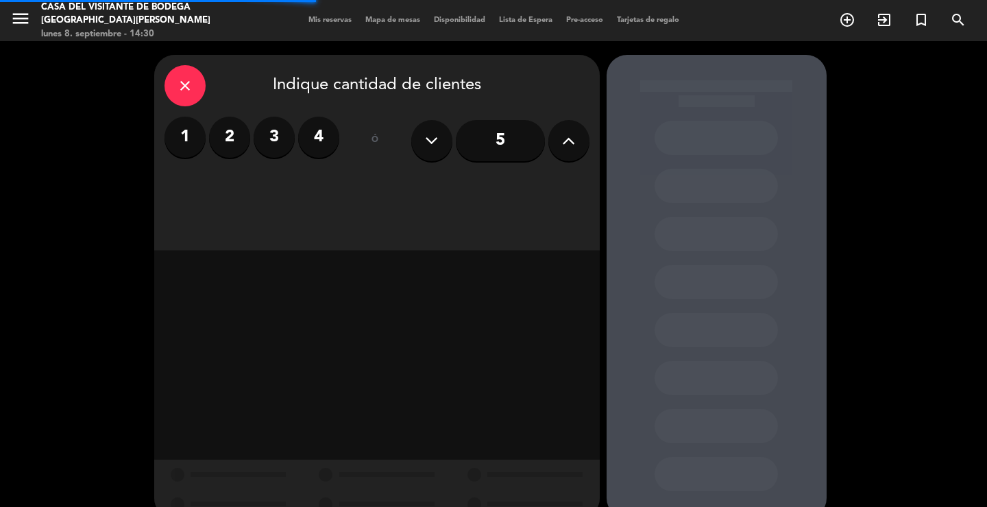
click at [202, 82] on div "close" at bounding box center [185, 85] width 41 height 41
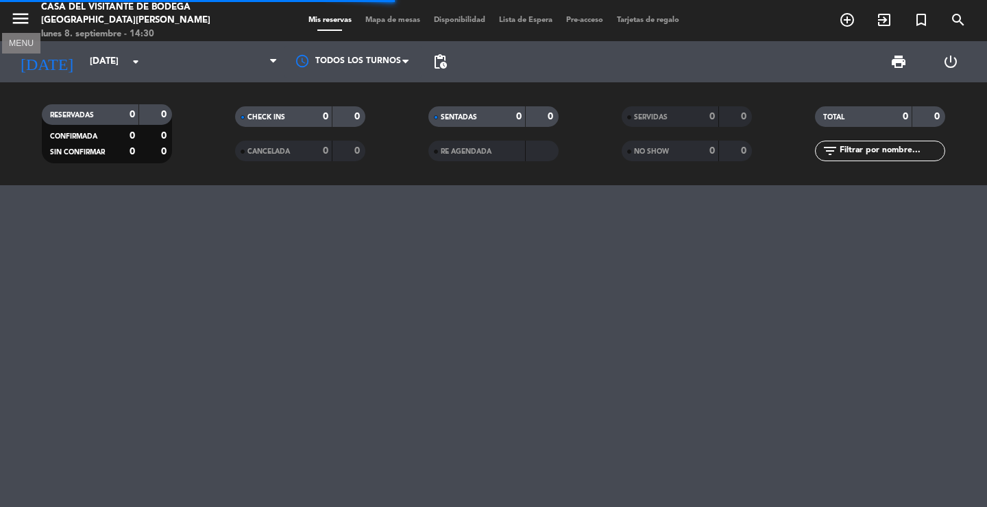
click at [12, 10] on icon "menu" at bounding box center [20, 18] width 21 height 21
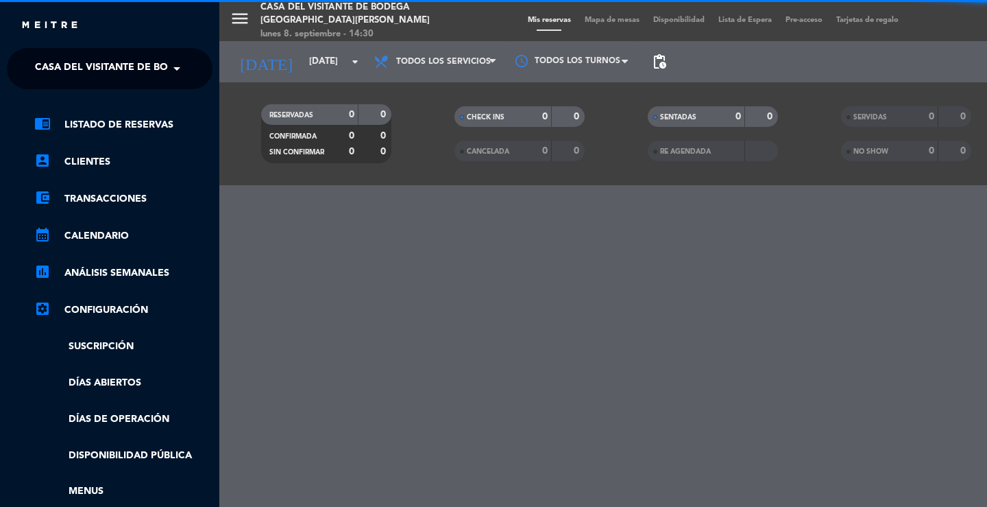
click at [74, 56] on span "Casa del Visitante de Bodega [GEOGRAPHIC_DATA][PERSON_NAME]" at bounding box center [207, 68] width 345 height 29
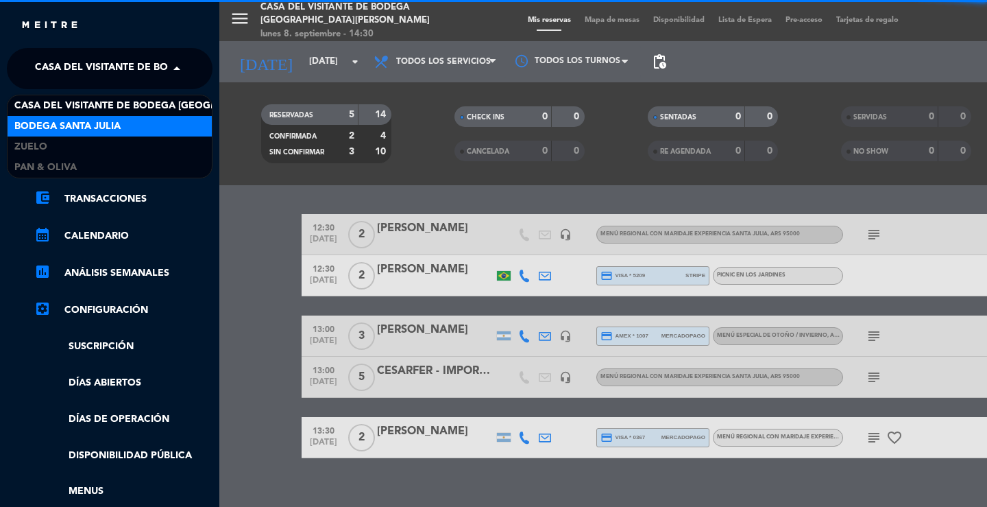
click at [71, 121] on span "Bodega Santa Julia" at bounding box center [67, 127] width 106 height 16
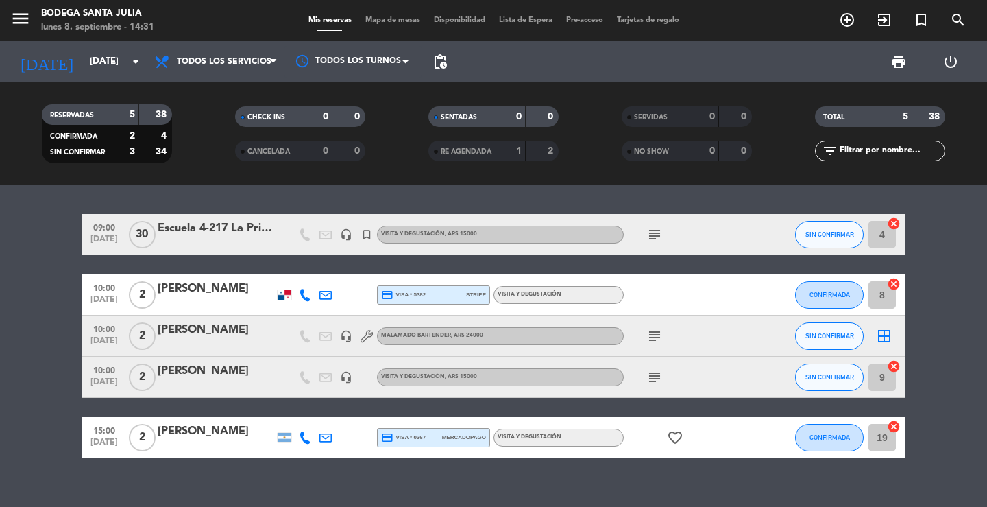
click at [423, 207] on div "09:00 [DATE] Escuela 4-217 La Primavera headset_mic turned_in_not Visita y Degu…" at bounding box center [493, 346] width 987 height 322
click at [851, 12] on icon "add_circle_outline" at bounding box center [847, 20] width 16 height 16
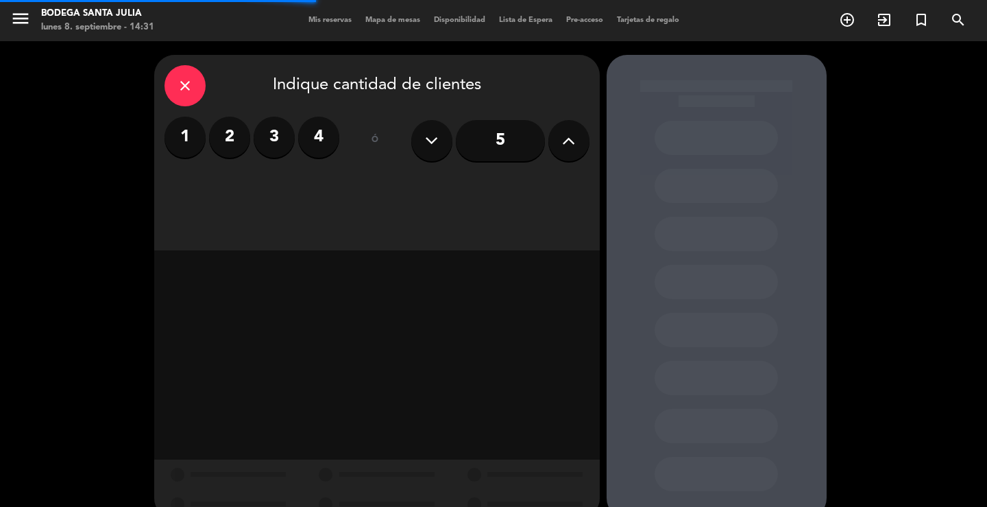
drag, startPoint x: 231, startPoint y: 139, endPoint x: 285, endPoint y: 177, distance: 65.8
click at [231, 138] on label "2" at bounding box center [229, 137] width 41 height 41
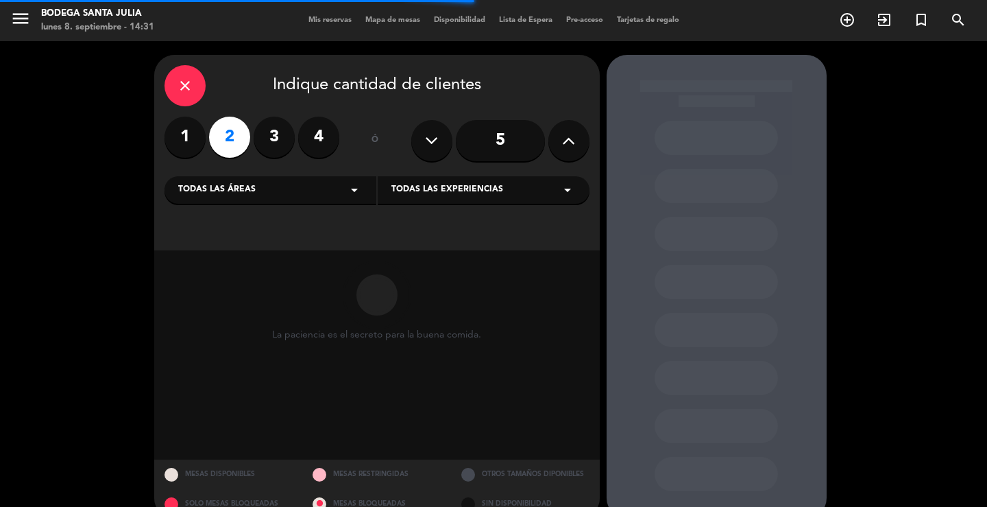
click at [285, 192] on div "Todas las áreas arrow_drop_down" at bounding box center [271, 189] width 212 height 27
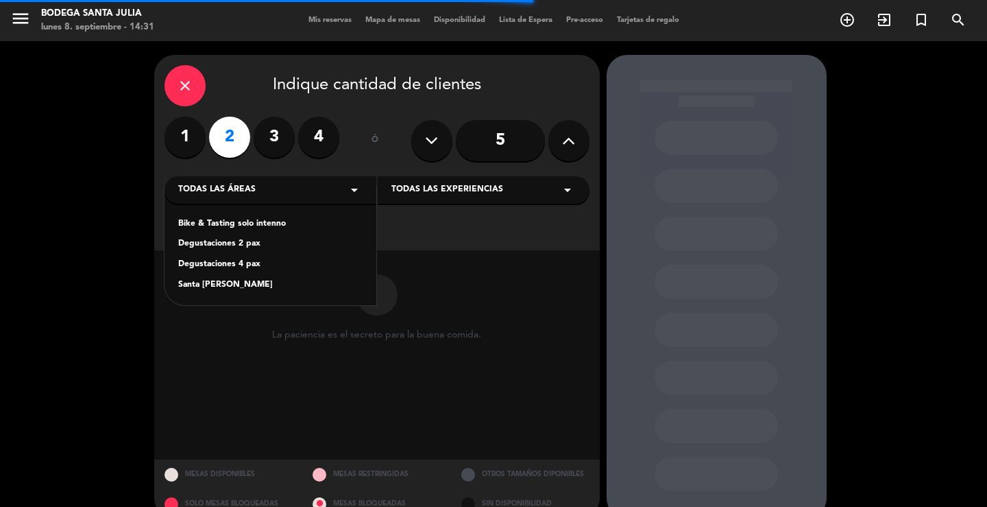
click at [215, 285] on div "Santa [PERSON_NAME]" at bounding box center [270, 285] width 184 height 14
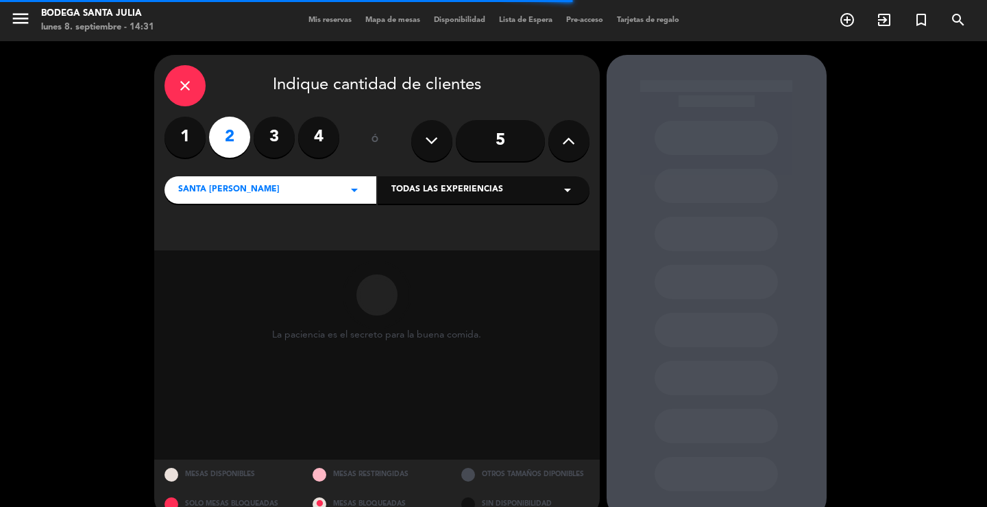
click at [411, 184] on span "Todas las experiencias" at bounding box center [448, 190] width 112 height 14
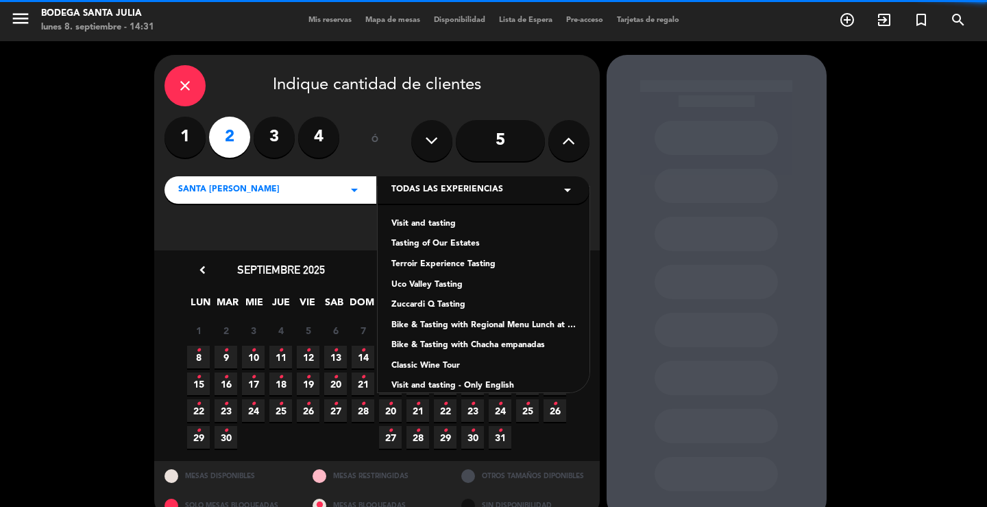
click at [418, 224] on div "Visit and tasting" at bounding box center [484, 224] width 184 height 14
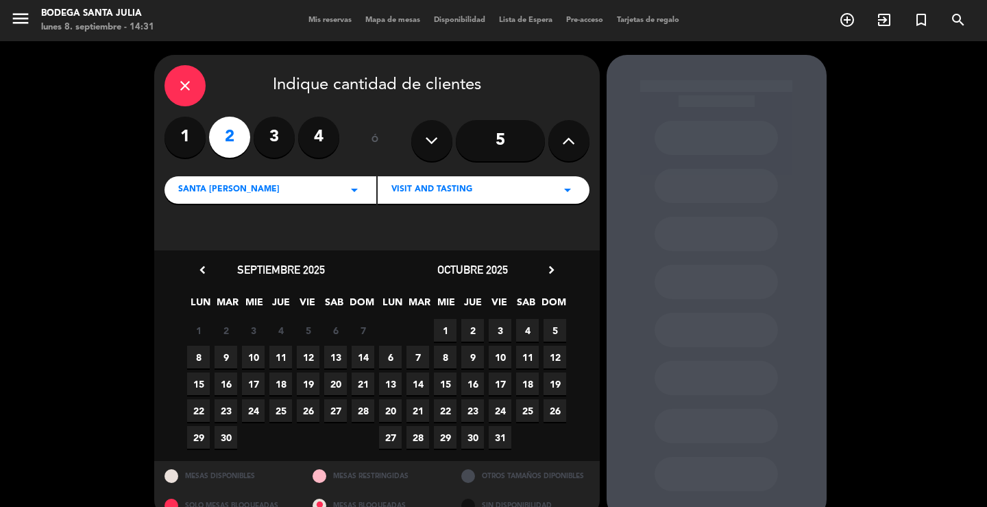
click at [230, 344] on div "8 9 10 11 12 13 14" at bounding box center [281, 357] width 192 height 27
click at [227, 349] on span "9" at bounding box center [226, 357] width 23 height 23
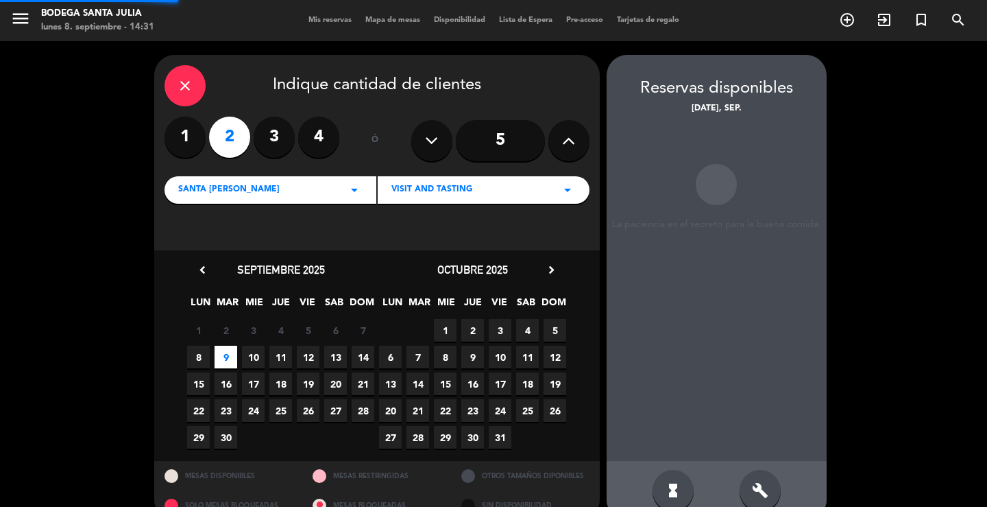
scroll to position [26, 0]
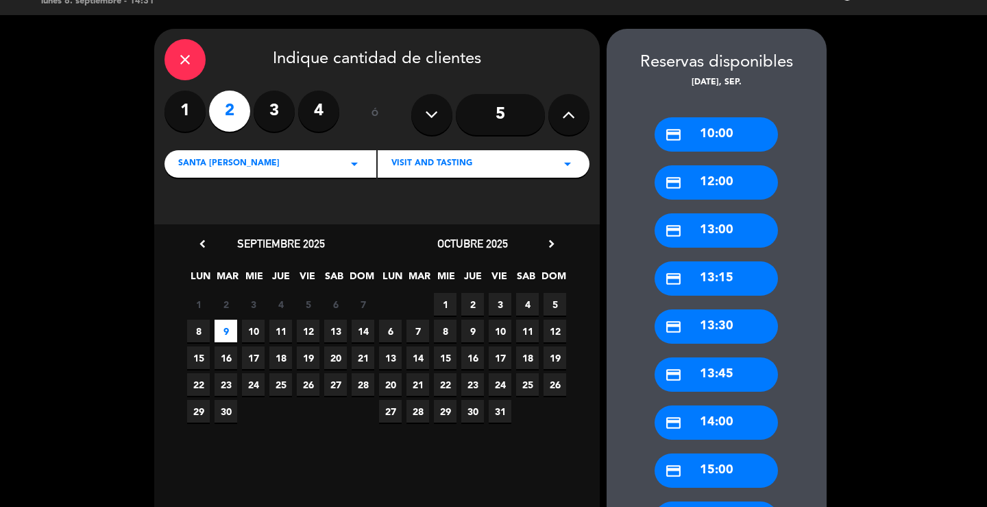
click at [719, 197] on div "credit_card 12:00" at bounding box center [716, 182] width 123 height 34
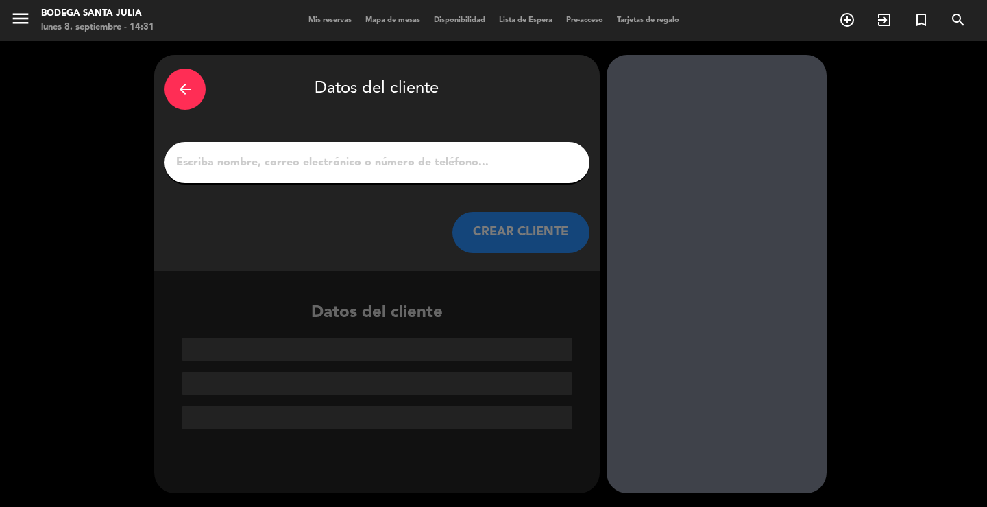
scroll to position [0, 0]
click at [419, 160] on input "1" at bounding box center [377, 162] width 405 height 19
paste input "[PERSON_NAME]"
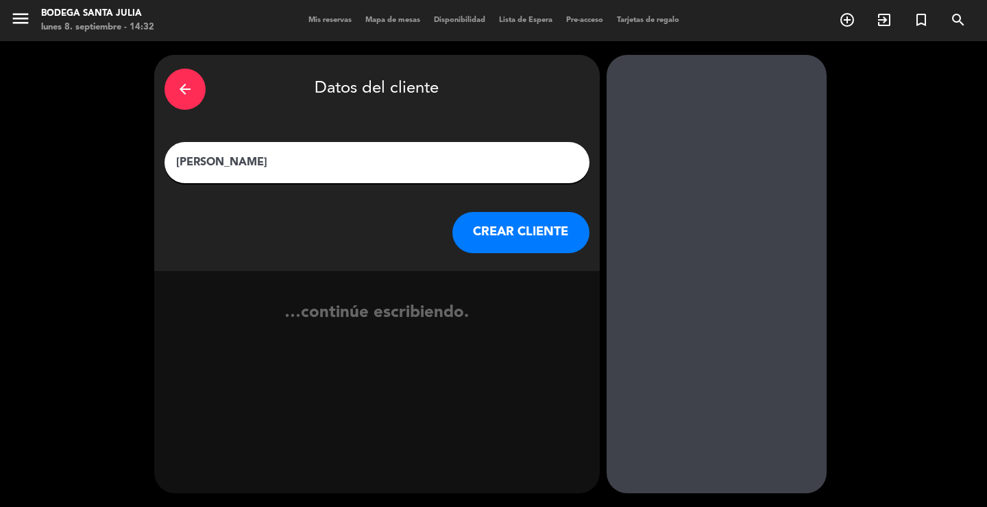
type input "[PERSON_NAME]"
click at [458, 263] on div "arrow_back Datos del cliente [PERSON_NAME] CREAR CLIENTE" at bounding box center [377, 163] width 446 height 216
click at [487, 235] on button "CREAR CLIENTE" at bounding box center [521, 232] width 137 height 41
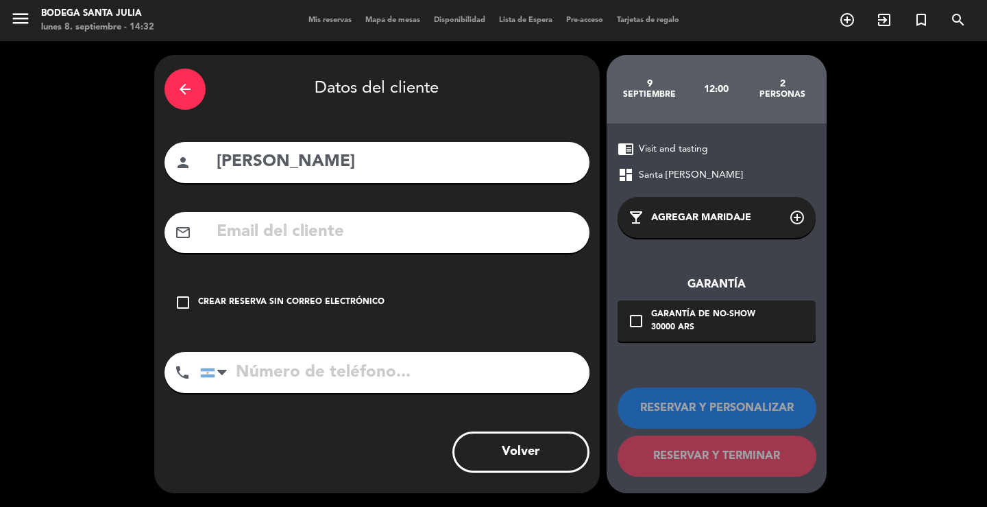
click at [382, 299] on div "check_box_outline_blank Crear reserva sin correo electrónico" at bounding box center [377, 302] width 425 height 41
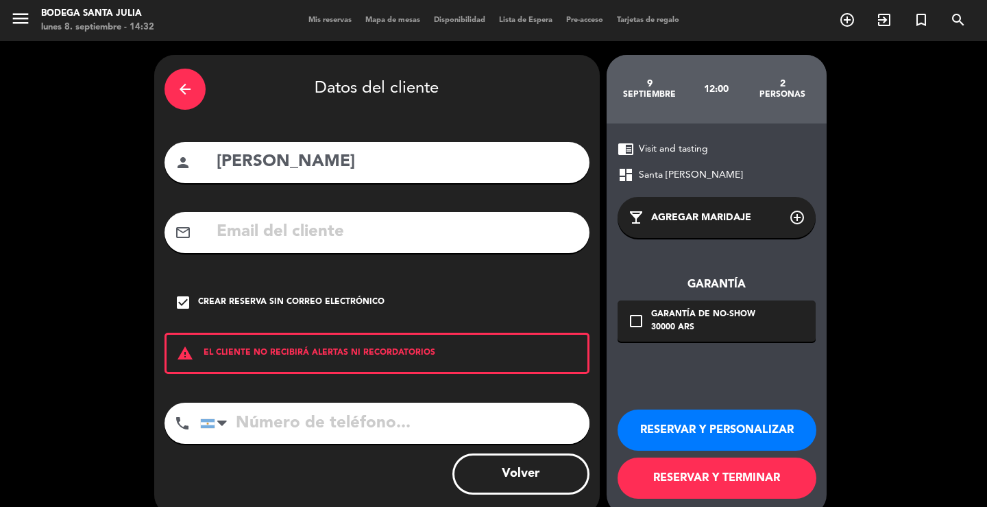
click at [696, 432] on button "RESERVAR Y PERSONALIZAR" at bounding box center [717, 429] width 199 height 41
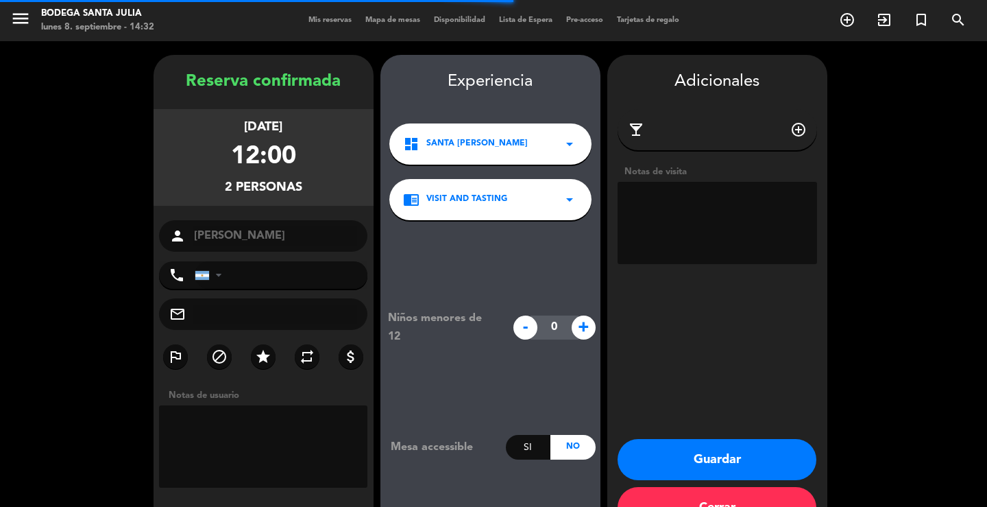
scroll to position [42, 0]
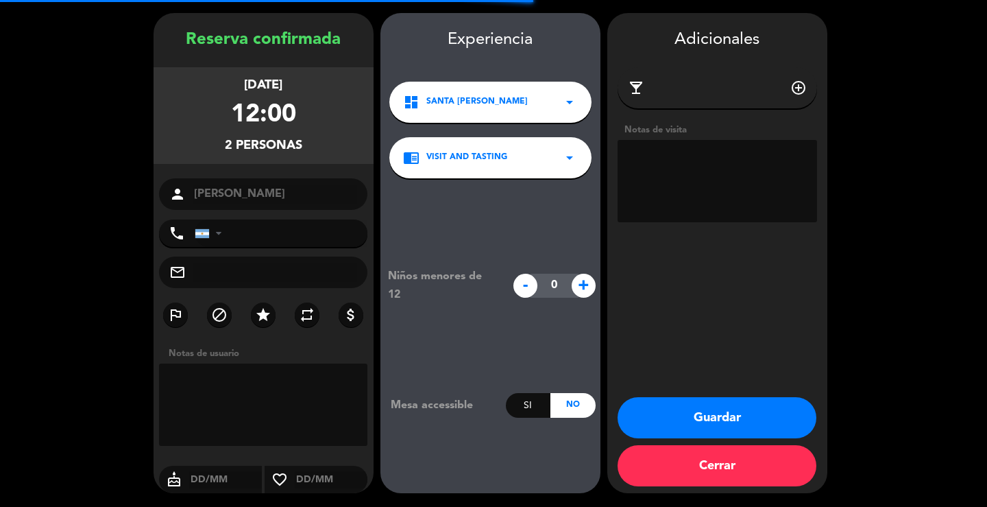
click at [672, 187] on textarea at bounding box center [718, 181] width 200 height 82
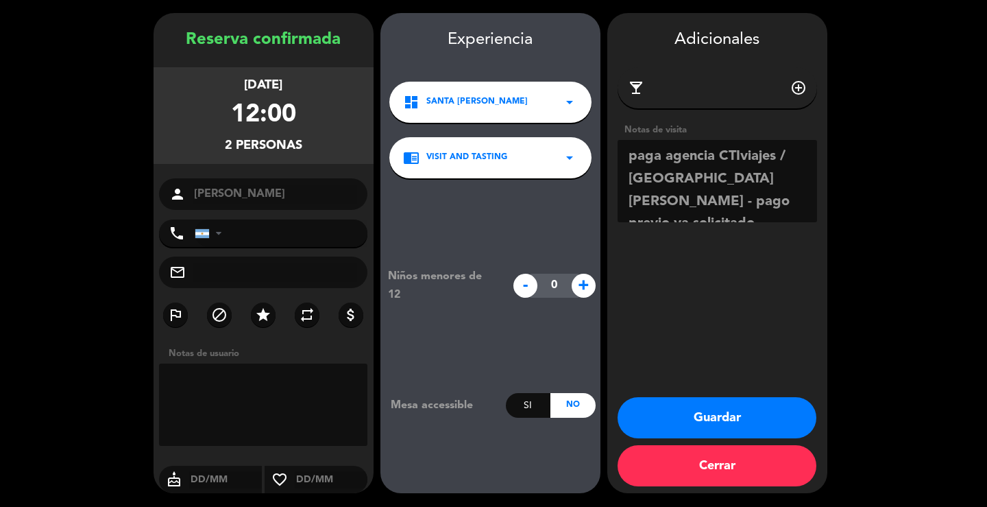
type textarea "paga agencia CTIviajes / [GEOGRAPHIC_DATA][PERSON_NAME] - pago previo ya solici…"
click at [763, 428] on button "Guardar" at bounding box center [717, 417] width 199 height 41
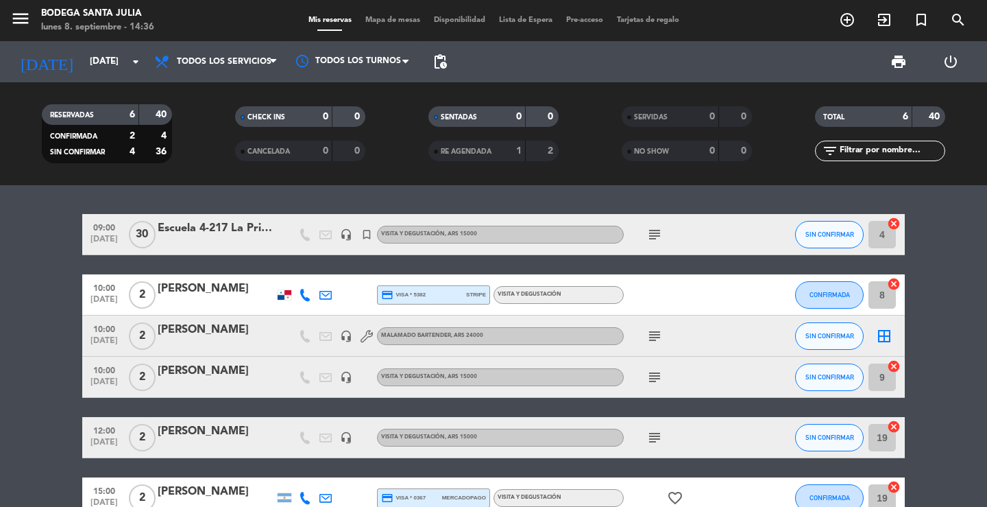
click at [490, 195] on div "09:00 [DATE] Escuela 4-217 La Primavera headset_mic turned_in_not Visita y Degu…" at bounding box center [493, 346] width 987 height 322
click at [380, 202] on div "09:00 [DATE] Escuela 4-217 La Primavera headset_mic turned_in_not Visita y Degu…" at bounding box center [493, 346] width 987 height 322
click at [26, 6] on span "menu" at bounding box center [25, 21] width 31 height 32
click at [21, 29] on icon "menu" at bounding box center [20, 18] width 21 height 21
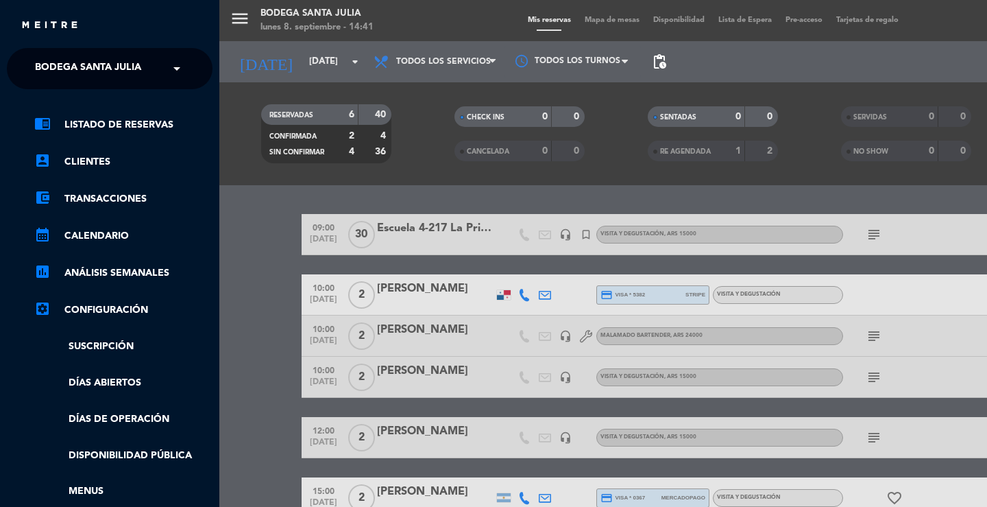
click at [38, 57] on span "Bodega Santa Julia" at bounding box center [88, 68] width 106 height 29
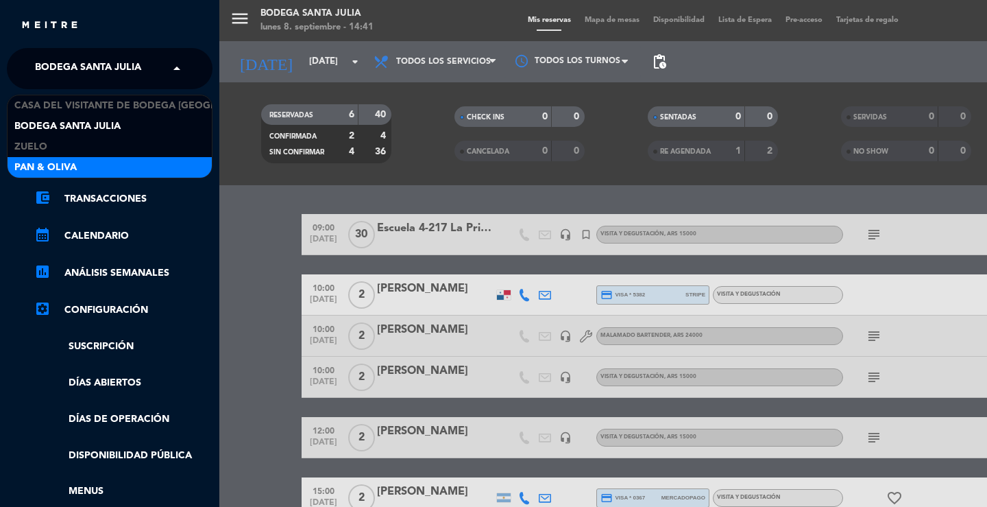
click at [51, 165] on span "Pan & Oliva" at bounding box center [45, 168] width 62 height 16
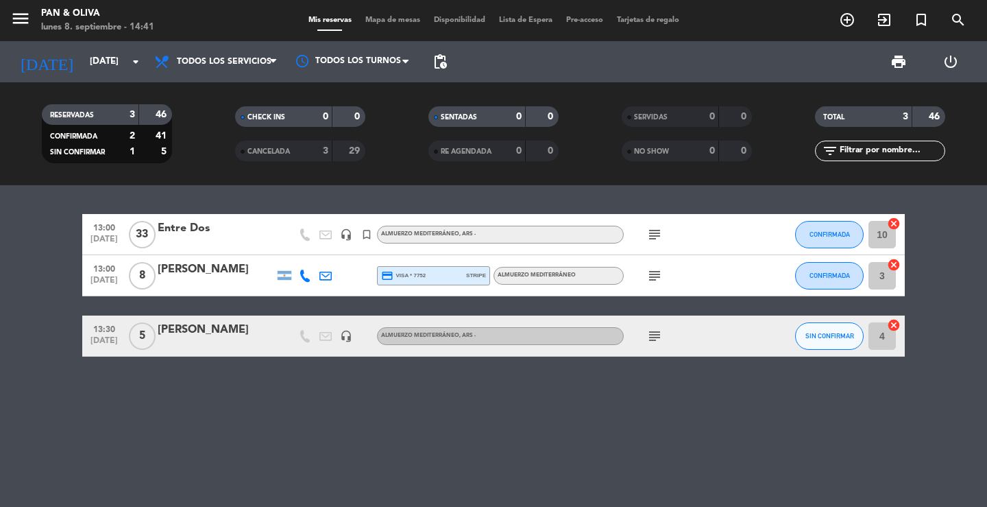
click at [647, 329] on icon "subject" at bounding box center [655, 336] width 16 height 16
click at [665, 226] on div "subject" at bounding box center [685, 234] width 123 height 40
click at [240, 195] on div "13:00 [DATE] Entre Dos headset_mic turned_in_not Almuerzo Mediterráneo , ARS - …" at bounding box center [493, 346] width 987 height 322
click at [103, 73] on input "[DATE]" at bounding box center [143, 61] width 121 height 25
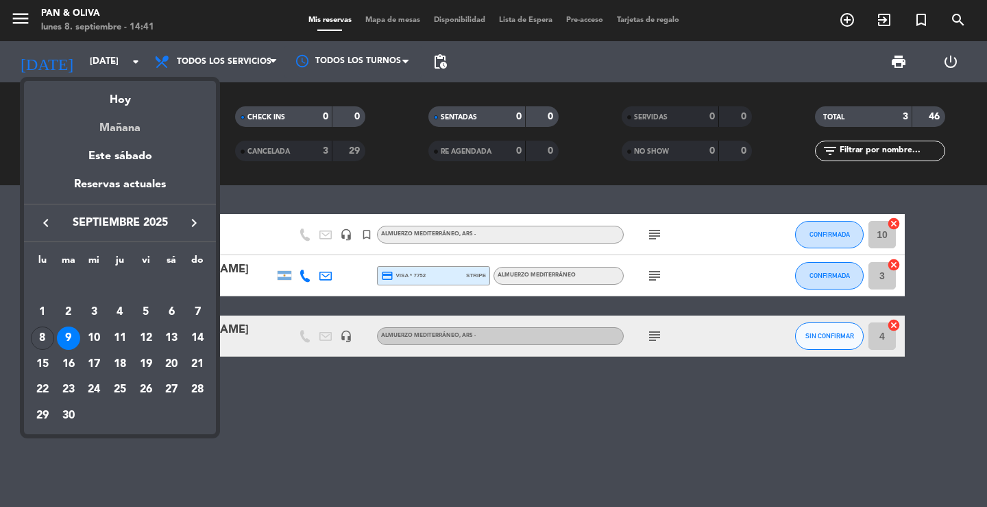
click at [113, 111] on div "Mañana" at bounding box center [120, 123] width 192 height 28
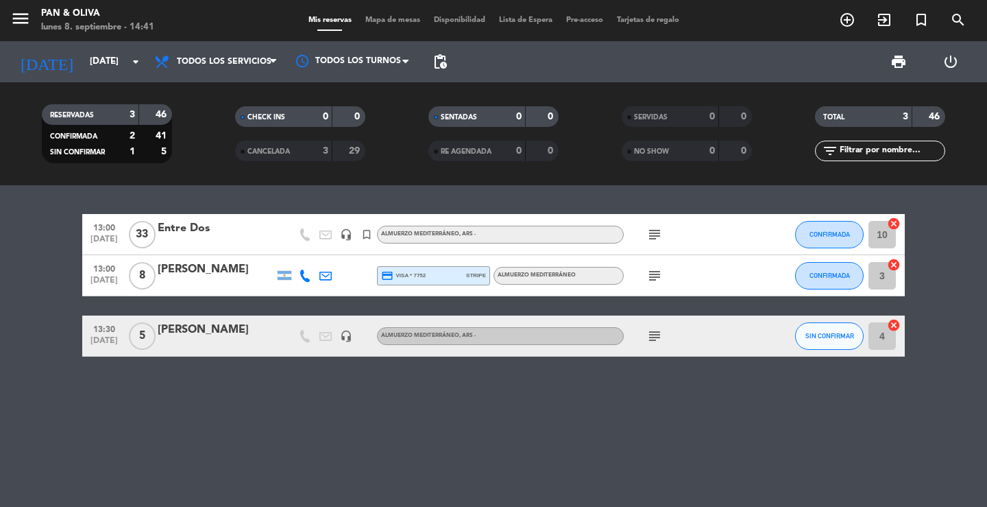
click at [102, 77] on div "[DATE] [DATE] arrow_drop_down" at bounding box center [78, 61] width 137 height 41
click at [98, 65] on input "[DATE]" at bounding box center [143, 61] width 121 height 25
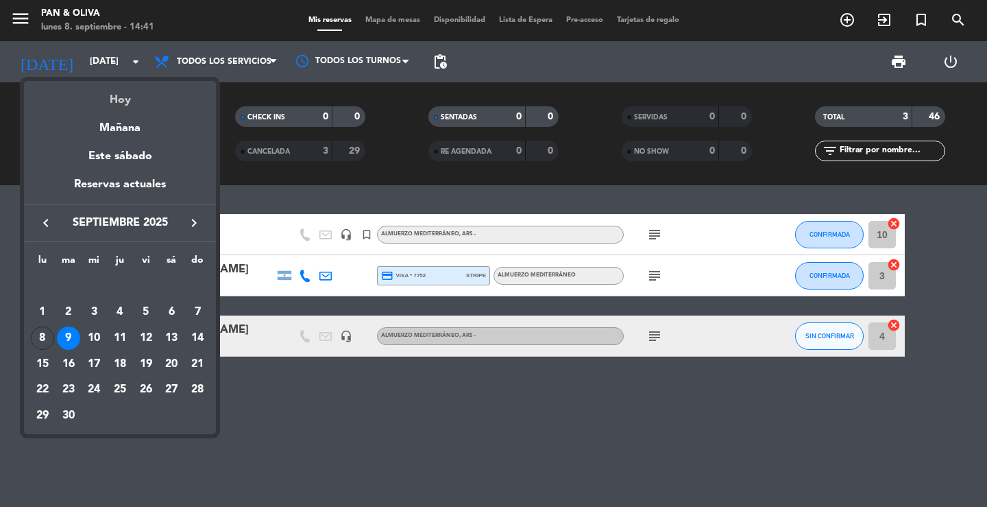
click at [113, 100] on div "Hoy" at bounding box center [120, 95] width 192 height 28
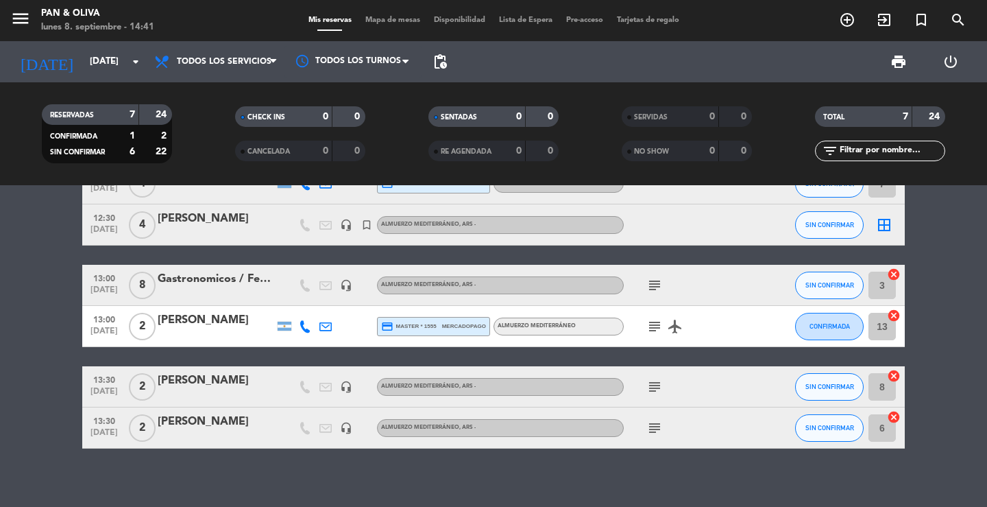
scroll to position [102, 0]
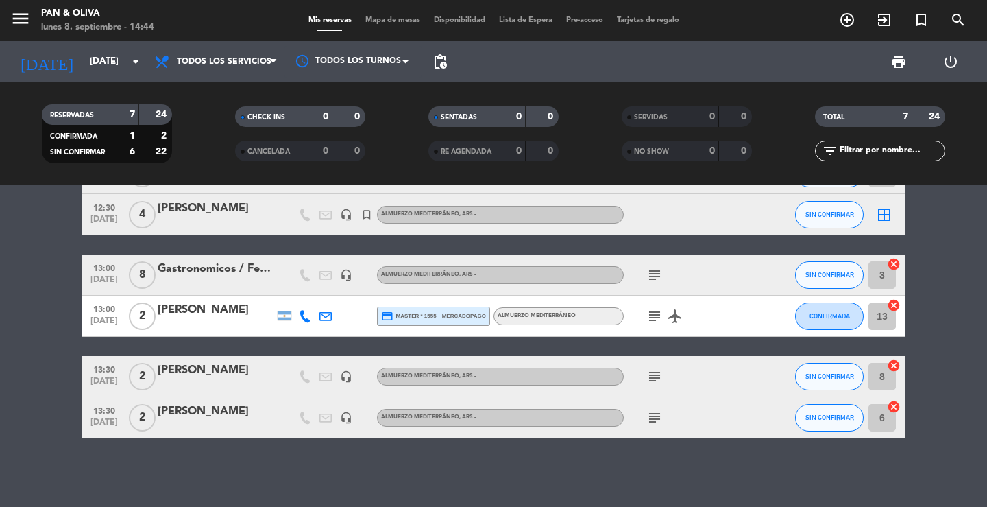
click at [343, 496] on div "12:30 [DATE] 2 [PERSON_NAME] headset_mic turned_in_not Almuerzo Mediterráneo , …" at bounding box center [493, 346] width 987 height 322
click at [395, 483] on div "12:30 [DATE] 2 [PERSON_NAME] headset_mic turned_in_not Almuerzo Mediterráneo , …" at bounding box center [493, 346] width 987 height 322
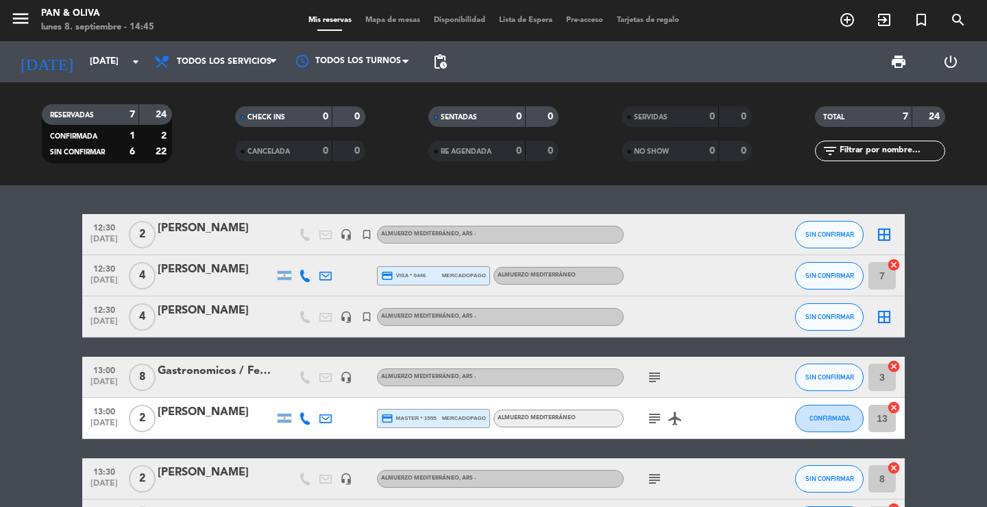
click at [222, 193] on div "12:30 [DATE] 2 [PERSON_NAME] headset_mic turned_in_not Almuerzo Mediterráneo , …" at bounding box center [493, 346] width 987 height 322
click at [94, 60] on input "[DATE]" at bounding box center [143, 61] width 121 height 25
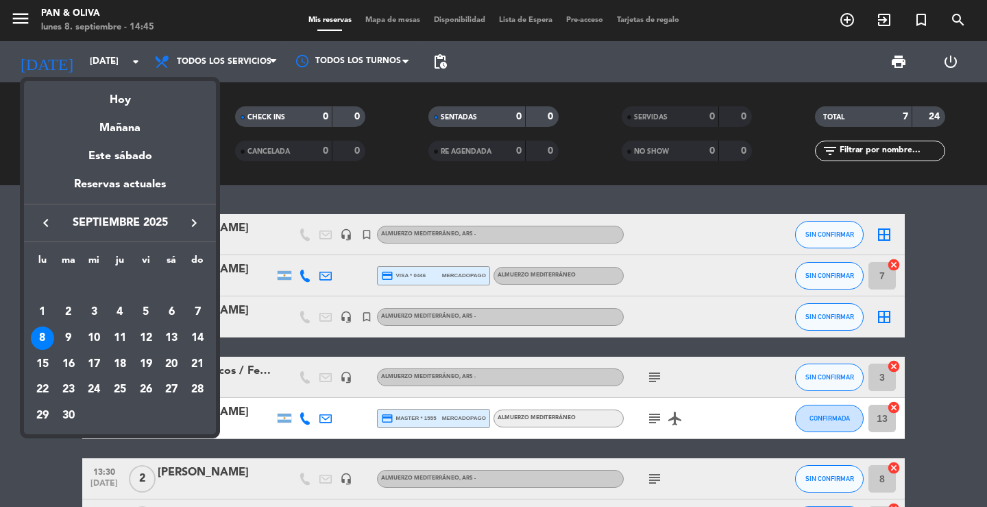
click at [67, 328] on div "9" at bounding box center [68, 337] width 23 height 23
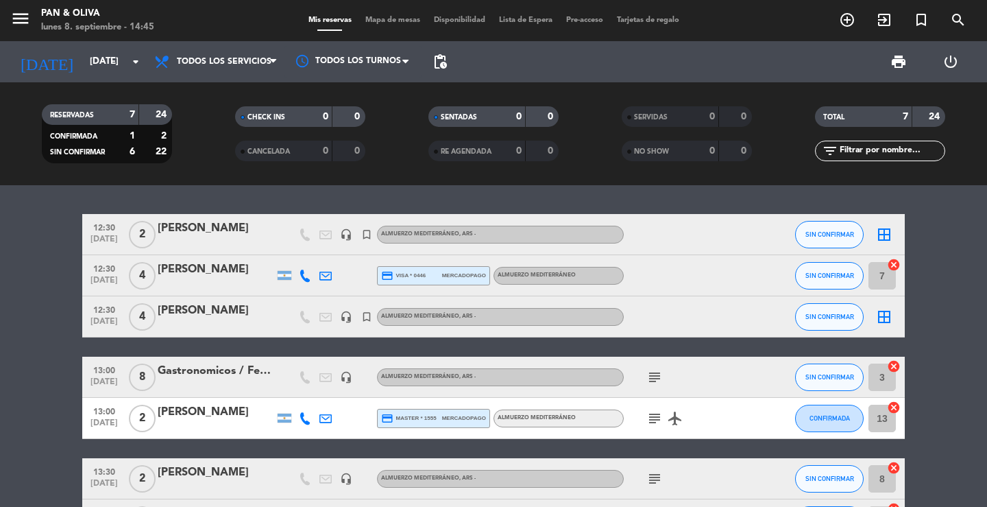
type input "[DATE]"
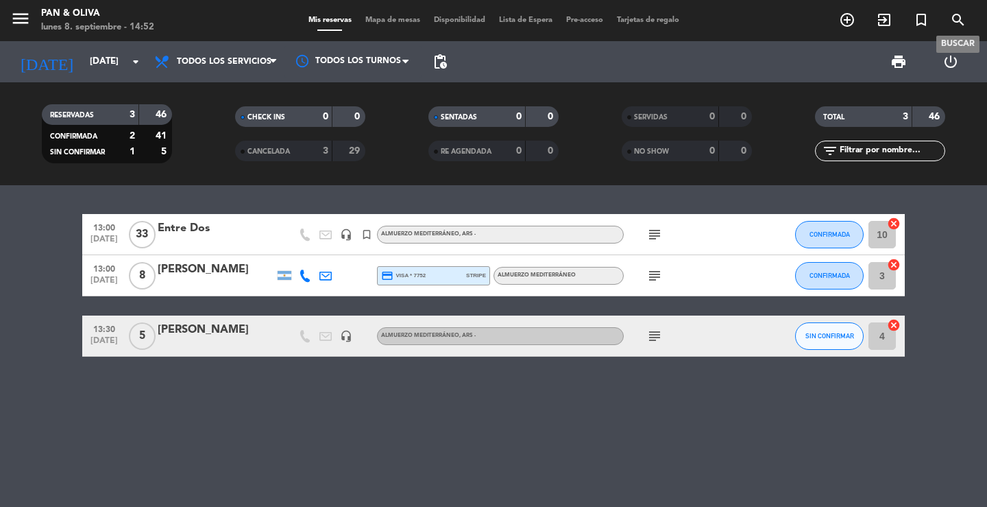
click at [951, 19] on icon "search" at bounding box center [958, 20] width 16 height 16
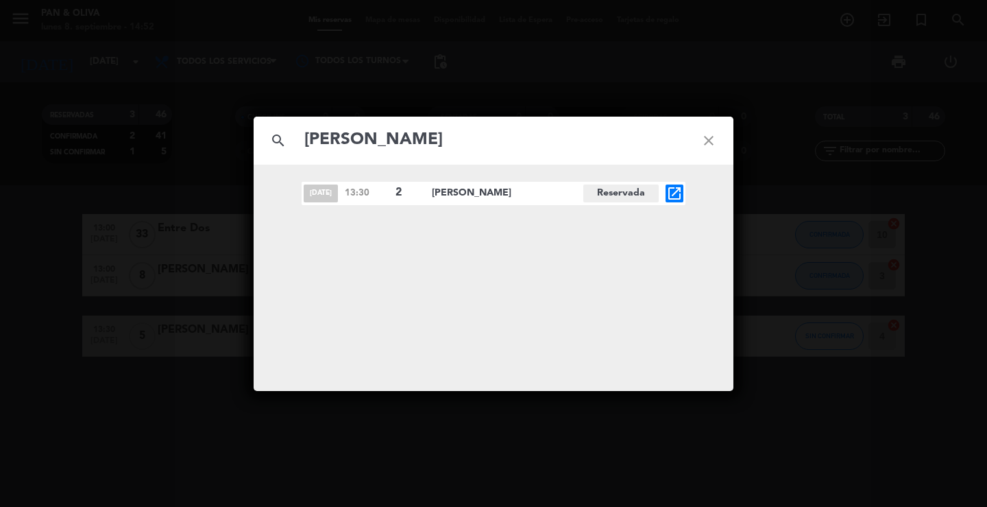
type input "[PERSON_NAME]"
click at [673, 196] on icon "open_in_new" at bounding box center [674, 193] width 16 height 16
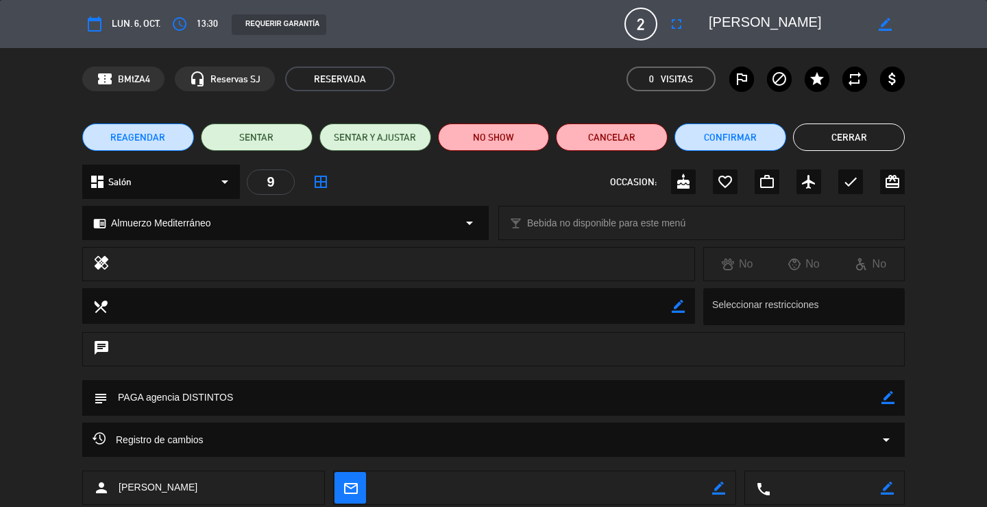
click at [886, 396] on icon "border_color" at bounding box center [888, 397] width 13 height 13
click at [834, 405] on textarea at bounding box center [495, 397] width 774 height 35
type textarea "PAGA agencia DISTINTOS - **ALÉRGICA A PIMIENTA"
click at [893, 400] on icon at bounding box center [888, 397] width 13 height 13
click at [867, 139] on button "Cerrar" at bounding box center [849, 136] width 112 height 27
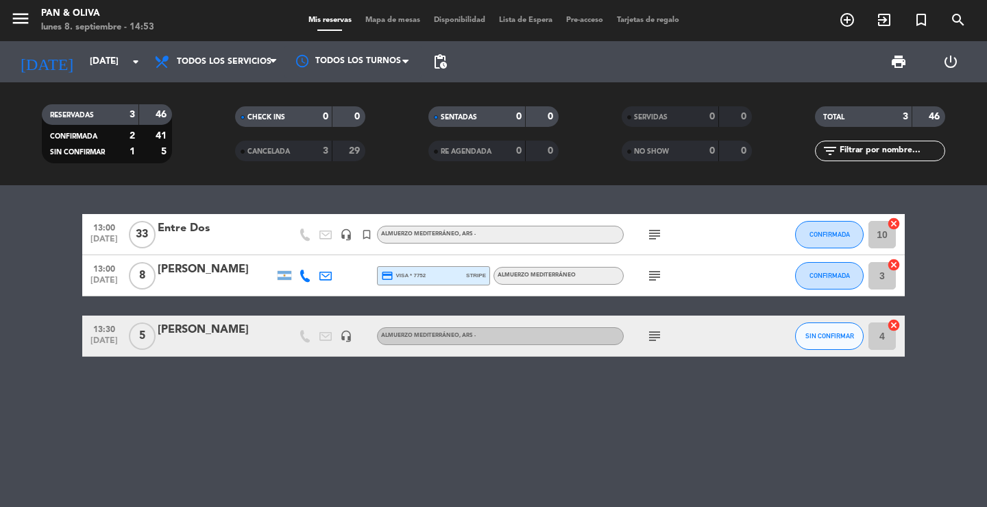
click at [298, 396] on div "13:00 [DATE] Entre Dos headset_mic turned_in_not Almuerzo Mediterráneo , ARS - …" at bounding box center [493, 346] width 987 height 322
click at [647, 471] on div "13:00 [DATE] Entre Dos headset_mic turned_in_not Almuerzo Mediterráneo , ARS - …" at bounding box center [493, 346] width 987 height 322
click at [361, 385] on div "13:00 [DATE] Entre Dos headset_mic turned_in_not Almuerzo Mediterráneo , ARS - …" at bounding box center [493, 346] width 987 height 322
click at [280, 206] on div "13:00 [DATE] Entre Dos headset_mic turned_in_not Almuerzo Mediterráneo , ARS - …" at bounding box center [493, 346] width 987 height 322
click at [429, 210] on div "13:00 [DATE] Entre Dos headset_mic turned_in_not Almuerzo Mediterráneo , ARS - …" at bounding box center [493, 346] width 987 height 322
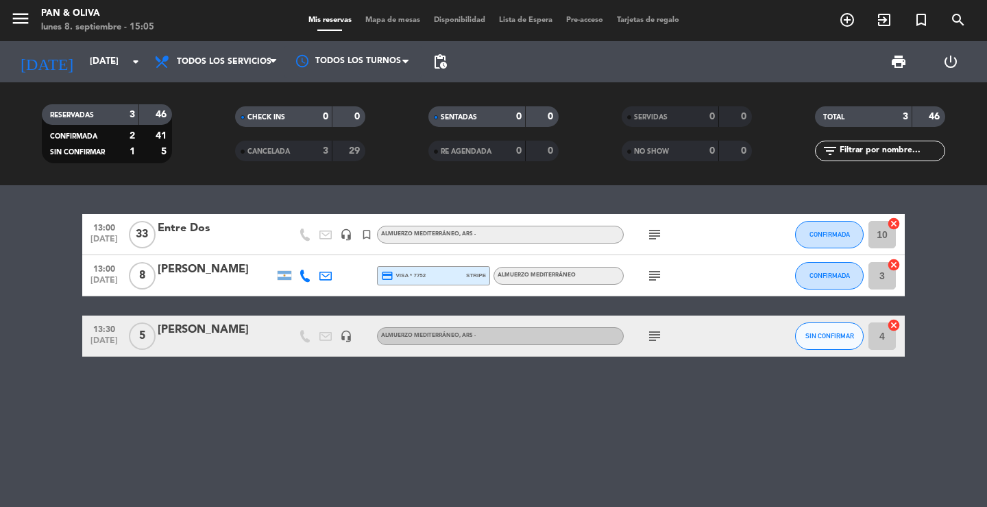
click at [200, 182] on div "RESERVADAS 3 46 CONFIRMADA 2 41 SIN CONFIRMAR 1 5 CHECK INS 0 0 CANCELADA 3 29 …" at bounding box center [493, 133] width 987 height 103
click at [207, 194] on div "13:00 [DATE] Entre Dos headset_mic turned_in_not Almuerzo Mediterráneo , ARS - …" at bounding box center [493, 346] width 987 height 322
click at [215, 214] on div "13:00 [DATE] Entre Dos headset_mic turned_in_not Almuerzo Mediterráneo , ARS - …" at bounding box center [493, 234] width 823 height 41
click at [104, 47] on div "[DATE] [DATE] arrow_drop_down" at bounding box center [78, 62] width 137 height 30
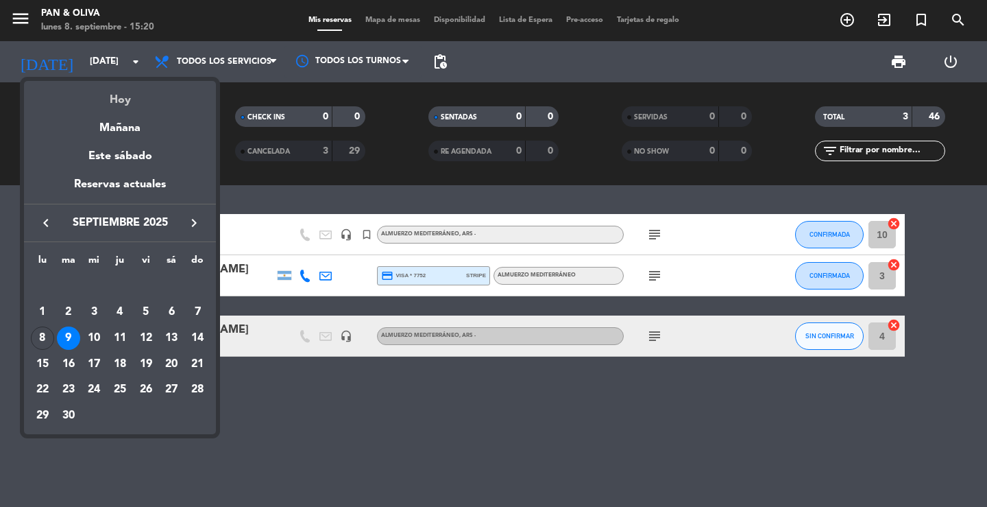
click at [119, 96] on div "Hoy" at bounding box center [120, 95] width 192 height 28
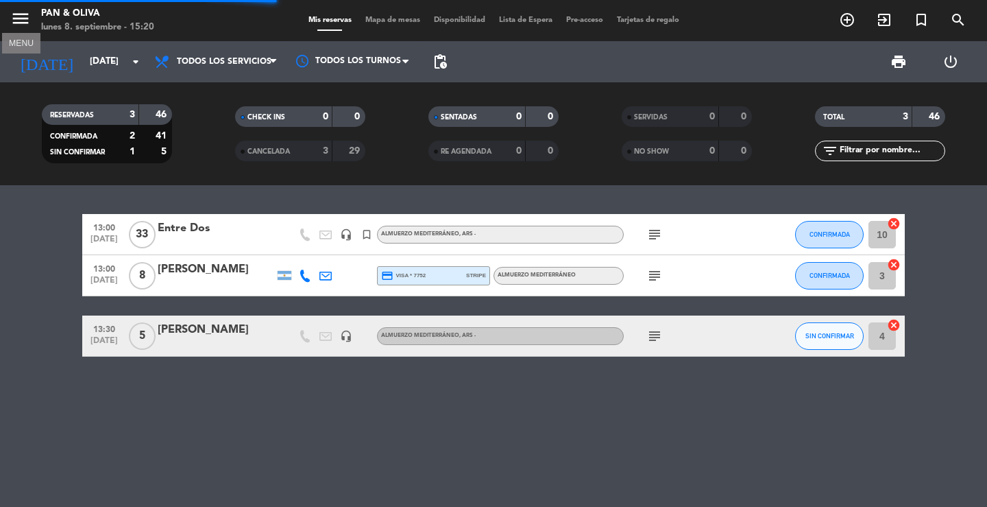
click at [29, 22] on icon "menu" at bounding box center [20, 18] width 21 height 21
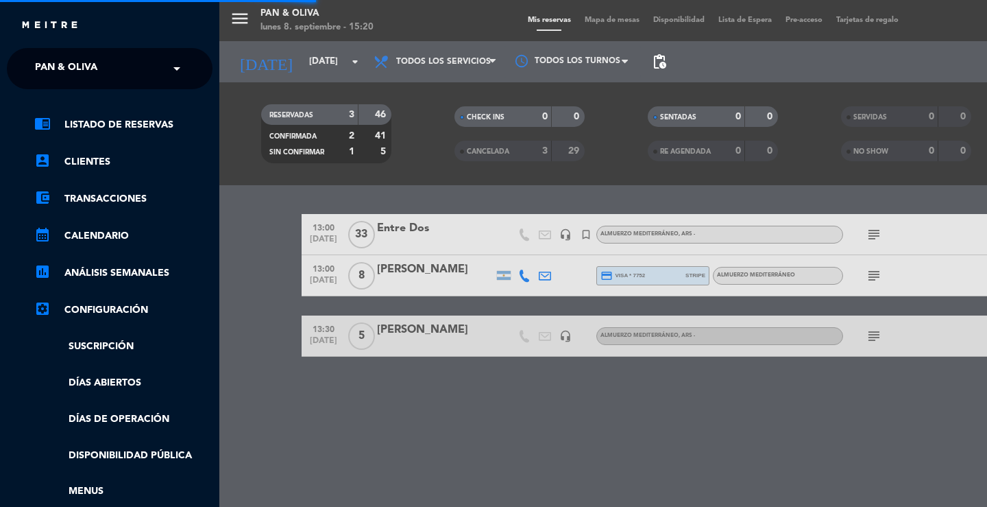
drag, startPoint x: 38, startPoint y: 60, endPoint x: 40, endPoint y: 78, distance: 17.9
click at [38, 61] on span "Pan & Oliva" at bounding box center [66, 68] width 62 height 29
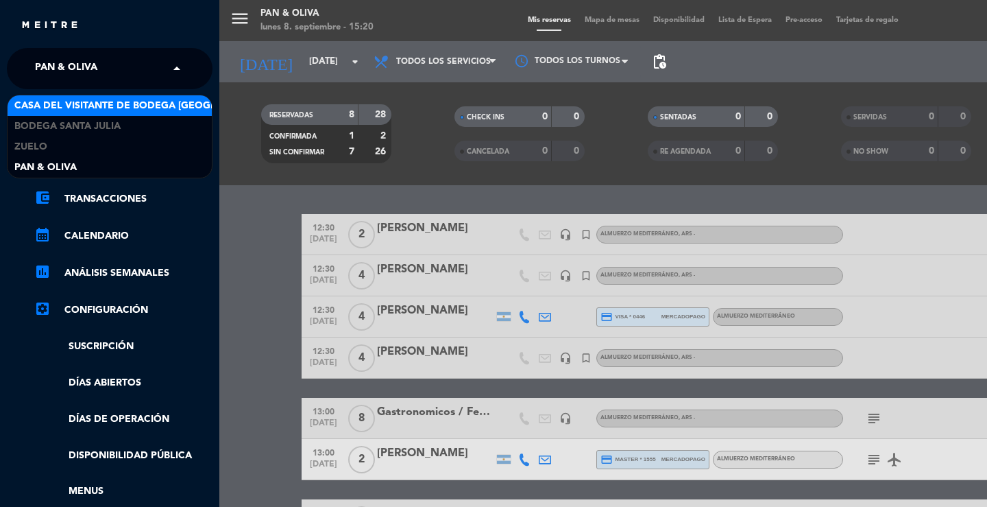
click at [40, 112] on span "Casa del Visitante de Bodega [GEOGRAPHIC_DATA][PERSON_NAME]" at bounding box center [186, 106] width 345 height 16
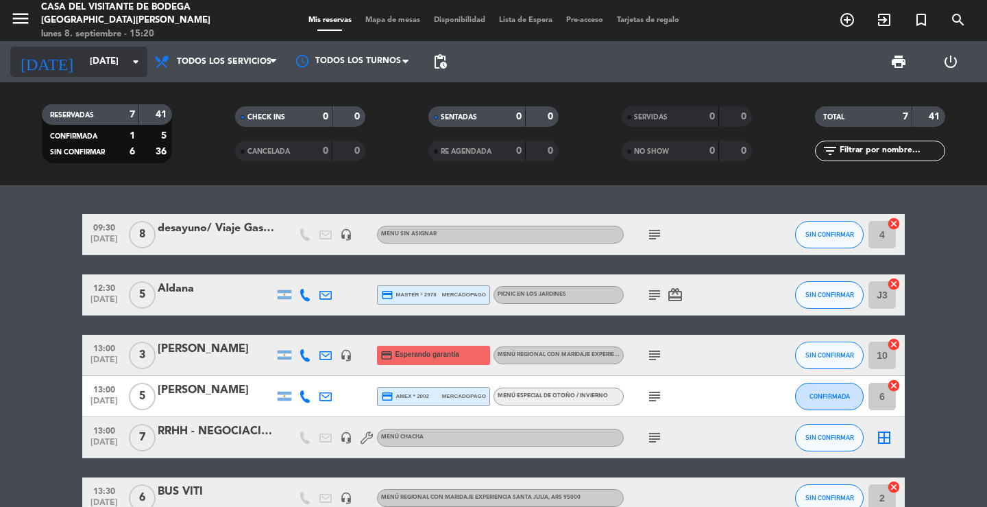
click at [112, 71] on input "[DATE]" at bounding box center [143, 61] width 121 height 25
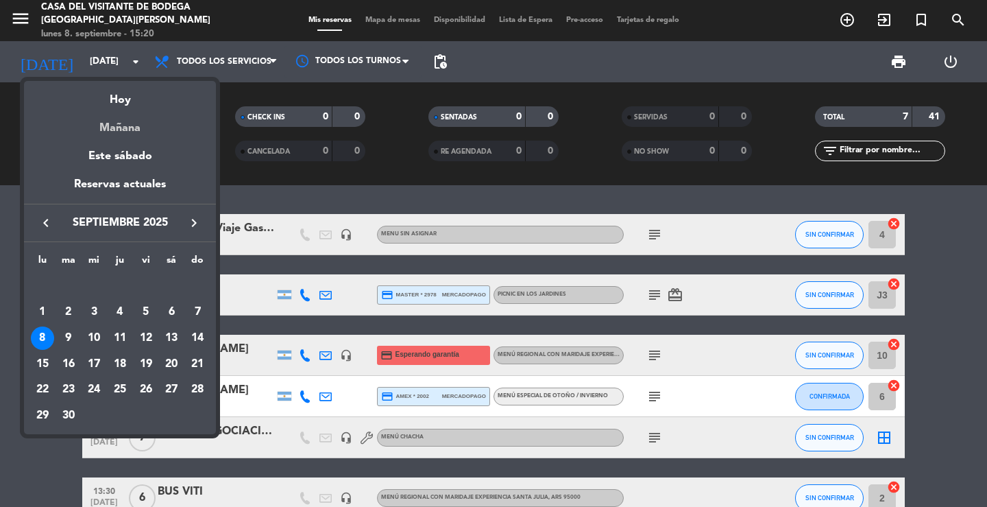
click at [141, 125] on div "Mañana" at bounding box center [120, 123] width 192 height 28
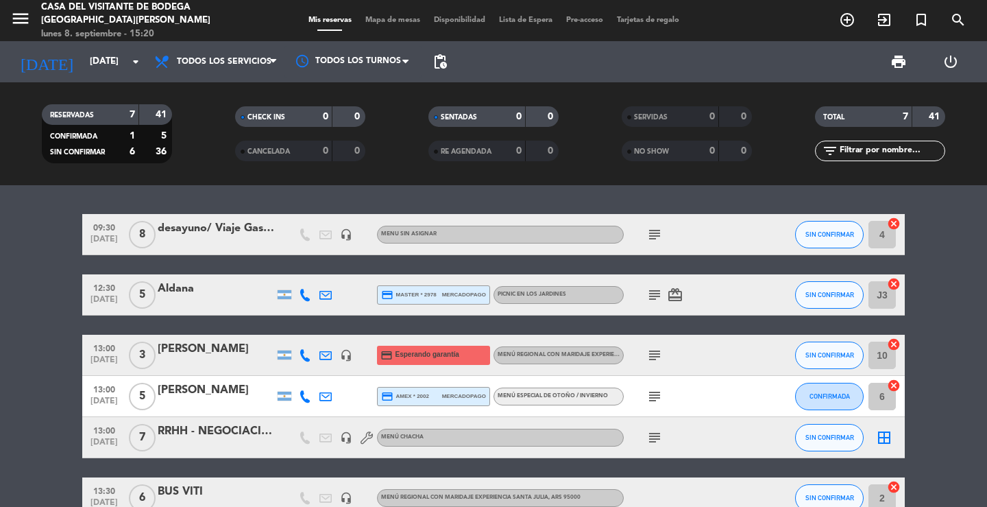
type input "[DATE]"
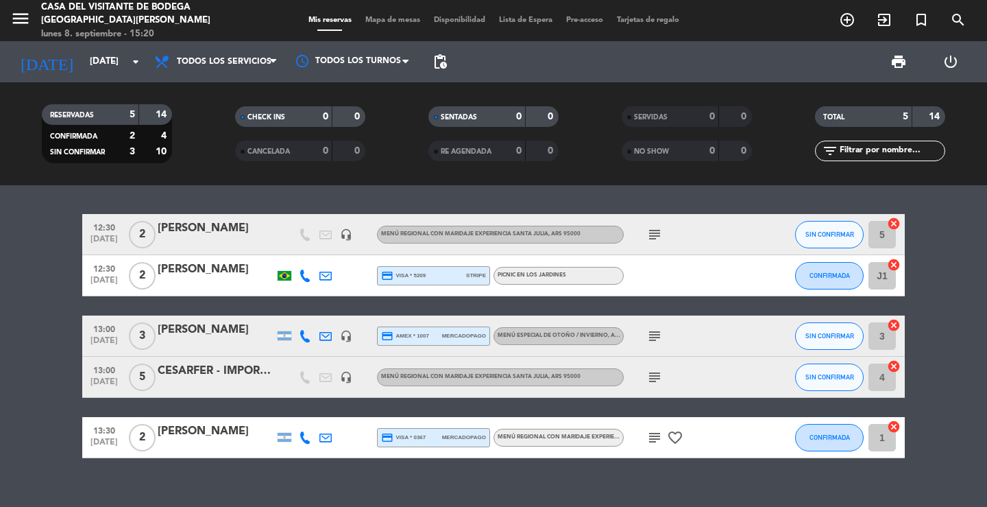
click at [211, 281] on div at bounding box center [216, 284] width 117 height 11
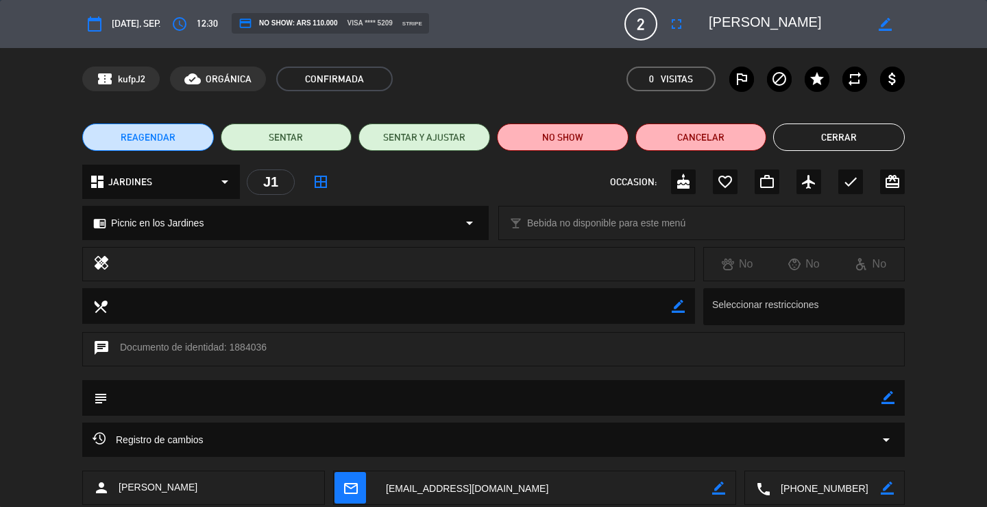
drag, startPoint x: 891, startPoint y: 392, endPoint x: 826, endPoint y: 418, distance: 70.4
click at [887, 393] on icon "border_color" at bounding box center [888, 397] width 13 height 13
drag, startPoint x: 826, startPoint y: 418, endPoint x: 817, endPoint y: 417, distance: 9.0
click at [824, 418] on div "subject" at bounding box center [493, 401] width 987 height 43
click at [804, 405] on textarea at bounding box center [495, 397] width 774 height 35
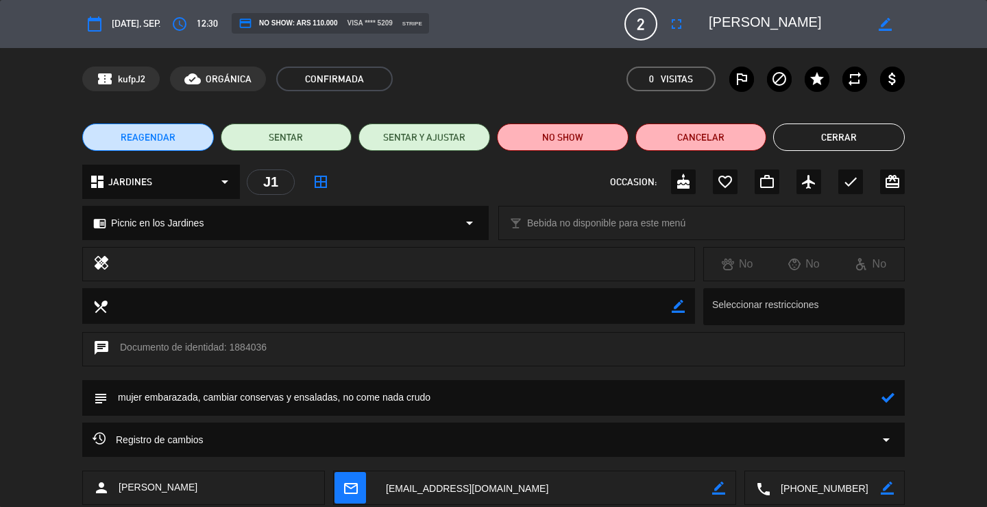
type textarea "mujer embarazada, cambiar conservas y ensaladas, no come nada crudo"
click at [893, 396] on icon at bounding box center [888, 397] width 13 height 13
click at [831, 146] on button "Cerrar" at bounding box center [839, 136] width 132 height 27
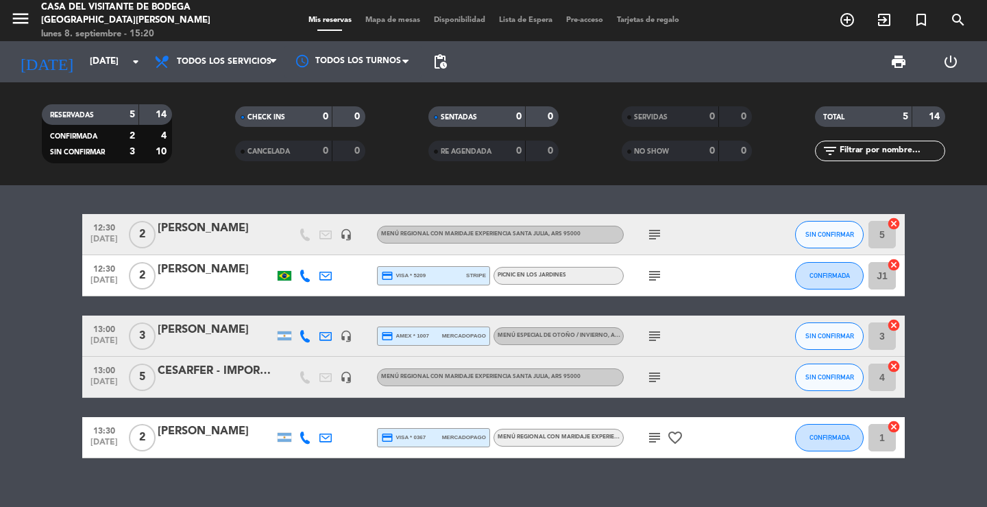
click at [402, 484] on div "12:30 [DATE] 2 [PERSON_NAME] headset_mic Menú Regional con maridaje Experiencia…" at bounding box center [493, 346] width 987 height 322
click at [653, 431] on icon "subject" at bounding box center [655, 437] width 16 height 16
click at [661, 379] on icon "subject" at bounding box center [655, 377] width 16 height 16
click at [653, 340] on icon "subject" at bounding box center [655, 336] width 16 height 16
click at [248, 344] on div at bounding box center [216, 344] width 117 height 11
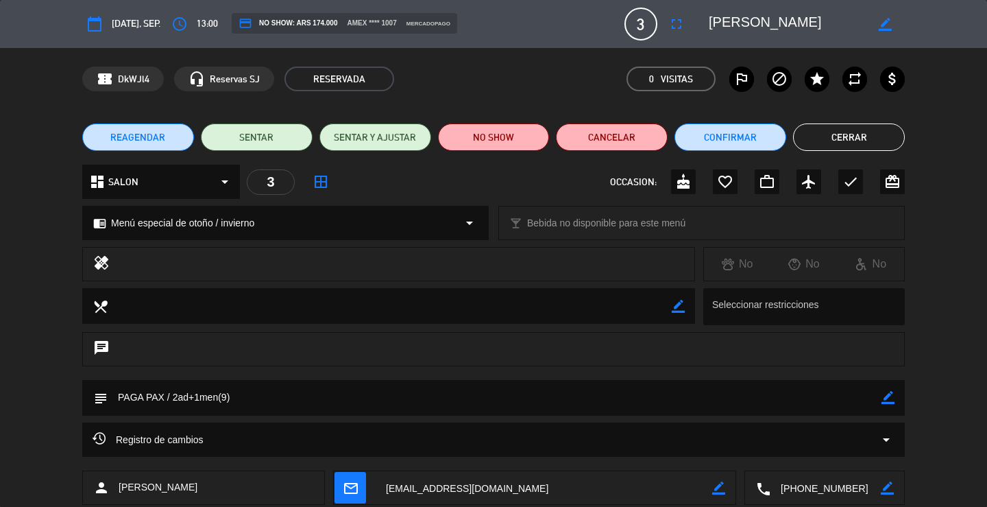
click at [886, 393] on icon "border_color" at bounding box center [888, 397] width 13 height 13
click at [888, 399] on icon at bounding box center [888, 397] width 13 height 13
click at [890, 405] on div "border_color" at bounding box center [888, 398] width 13 height 36
click at [885, 393] on icon "border_color" at bounding box center [888, 397] width 13 height 13
click at [815, 415] on div "subject" at bounding box center [493, 398] width 823 height 36
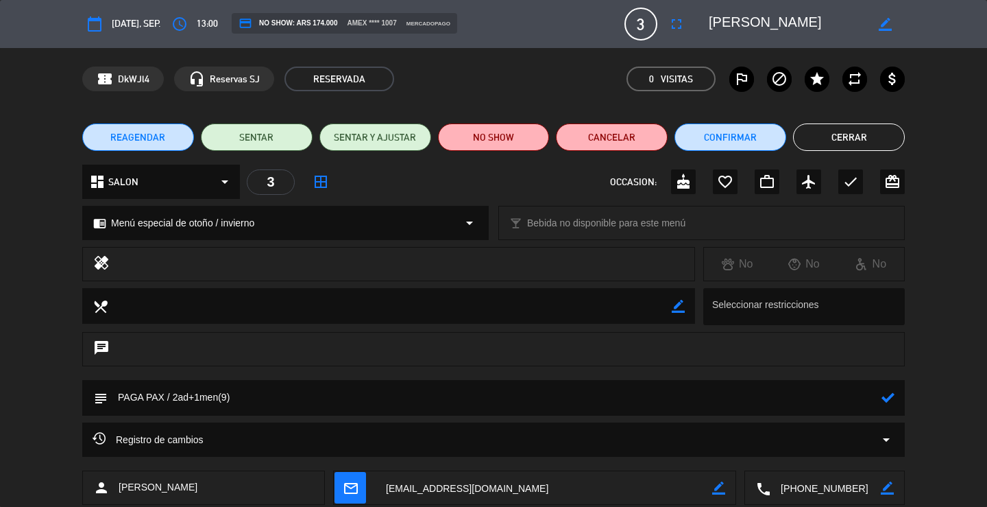
scroll to position [81, 0]
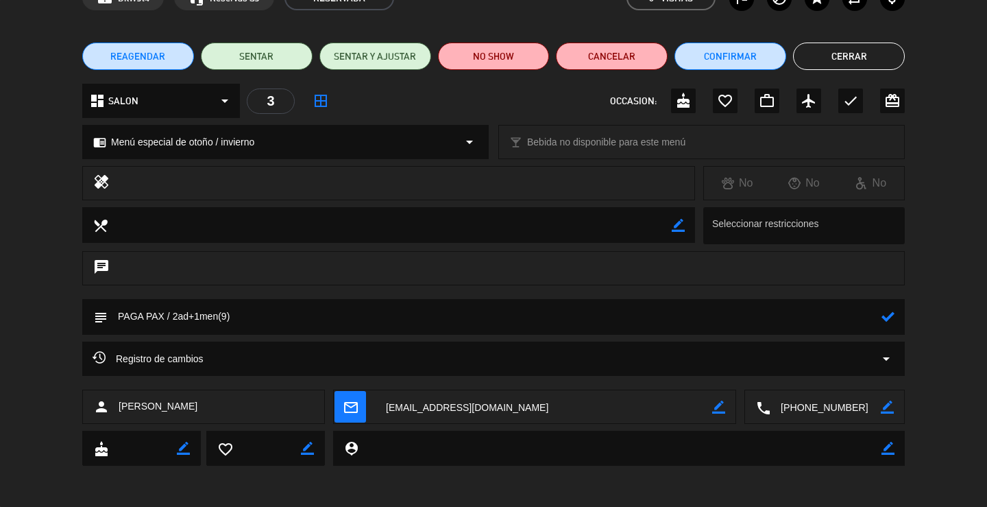
click at [848, 305] on textarea at bounding box center [495, 316] width 774 height 35
type textarea "PAGA PAX / 2ad+1men(9) - reconfirmda"
click at [888, 315] on icon at bounding box center [888, 316] width 13 height 13
click at [869, 56] on button "Cerrar" at bounding box center [849, 56] width 112 height 27
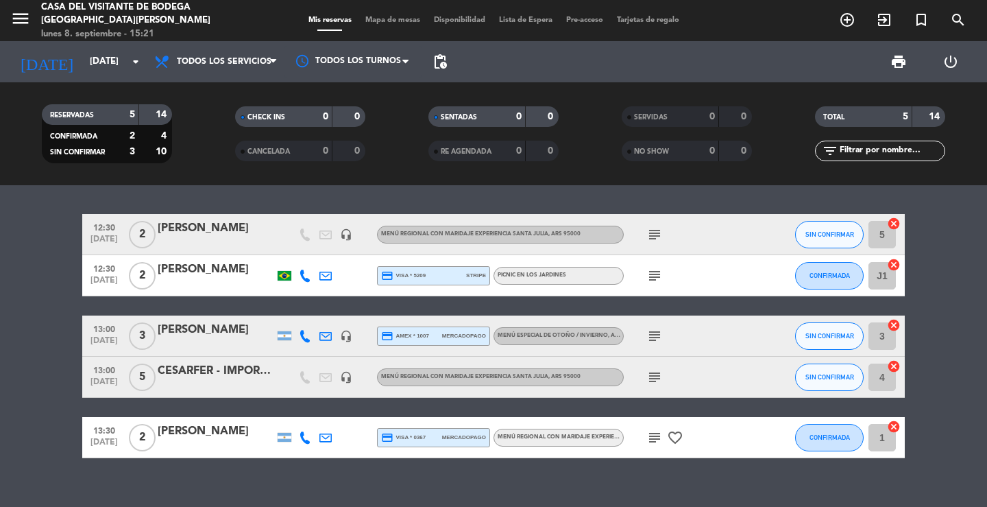
click at [351, 191] on div "12:30 [DATE] 2 [PERSON_NAME] headset_mic Menú Regional con maridaje Experiencia…" at bounding box center [493, 346] width 987 height 322
click at [330, 193] on div "12:30 [DATE] 2 [PERSON_NAME] headset_mic Menú Regional con maridaje Experiencia…" at bounding box center [493, 346] width 987 height 322
click at [363, 189] on div "12:30 [DATE] 2 [PERSON_NAME] headset_mic Menú Regional con maridaje Experiencia…" at bounding box center [493, 346] width 987 height 322
click at [218, 281] on div at bounding box center [216, 284] width 117 height 11
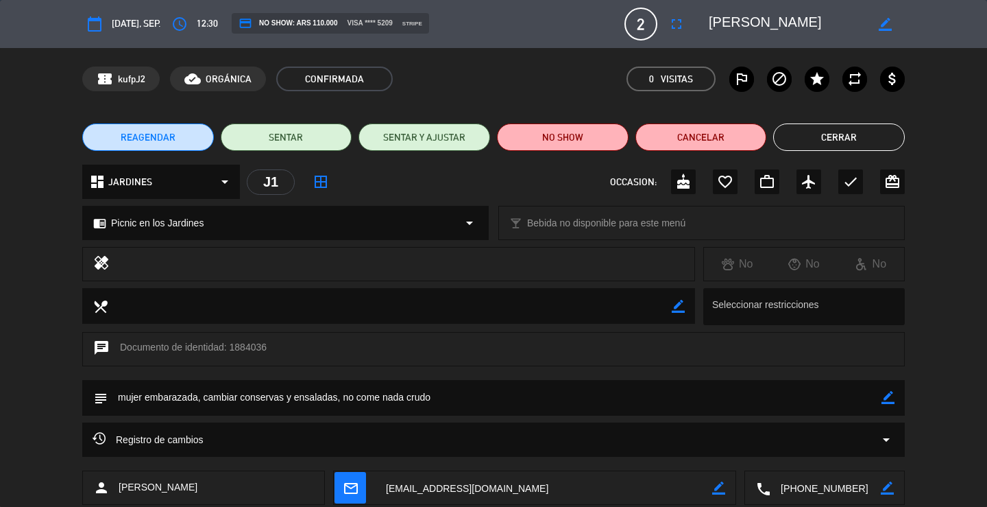
click at [890, 397] on icon "border_color" at bounding box center [888, 397] width 13 height 13
click at [818, 407] on textarea at bounding box center [495, 397] width 774 height 35
type textarea "mujer embarazada, cambiar conservas y ensaladas, no come nada crudo - conejo bi…"
click at [889, 400] on icon at bounding box center [888, 397] width 13 height 13
click at [860, 138] on button "Cerrar" at bounding box center [839, 136] width 132 height 27
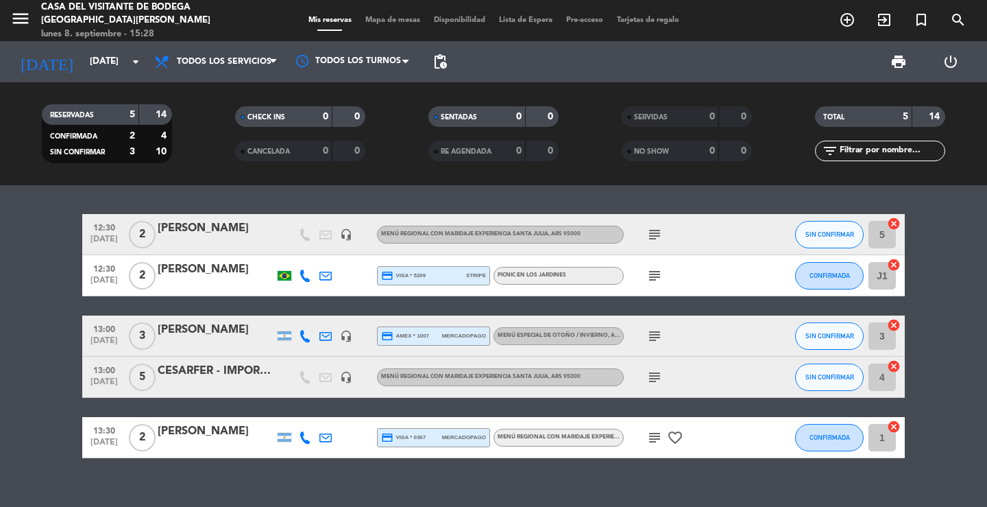
click at [490, 211] on div "12:30 [DATE] 2 [PERSON_NAME] headset_mic Menú Regional con maridaje Experiencia…" at bounding box center [493, 346] width 987 height 322
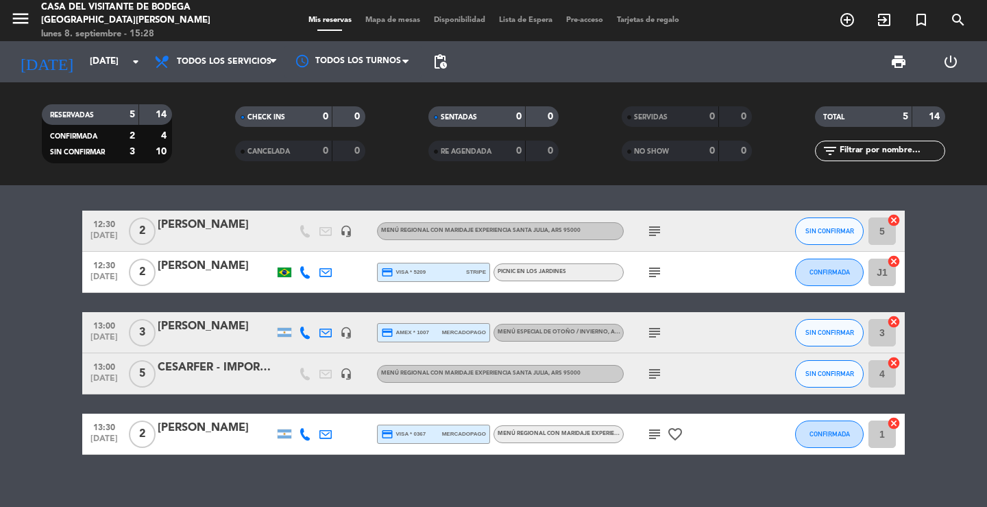
scroll to position [0, 0]
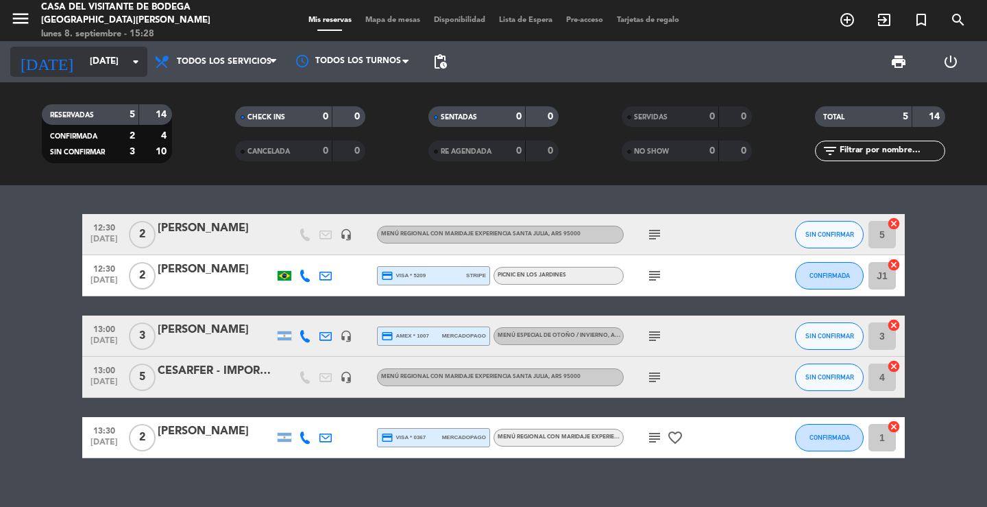
click at [83, 55] on input "[DATE]" at bounding box center [143, 61] width 121 height 25
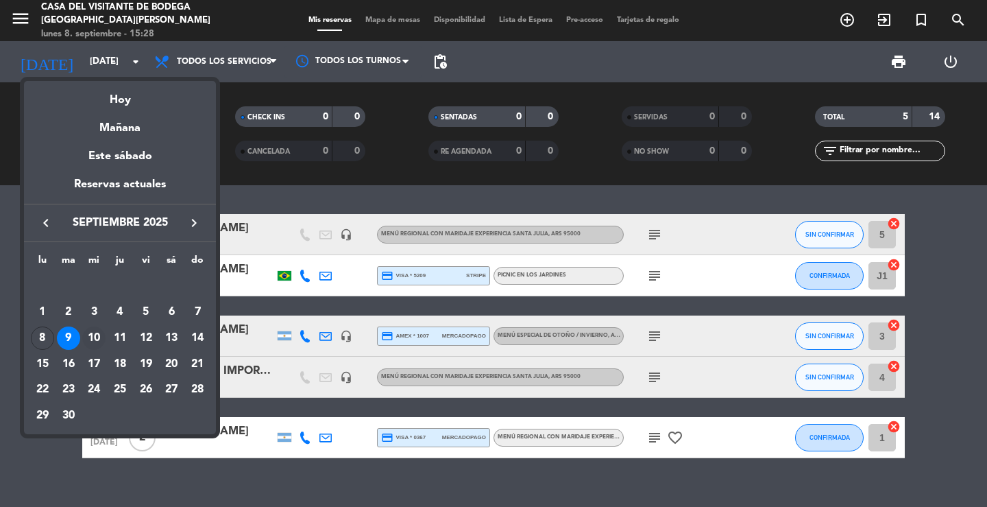
click at [88, 333] on div "10" at bounding box center [93, 337] width 23 height 23
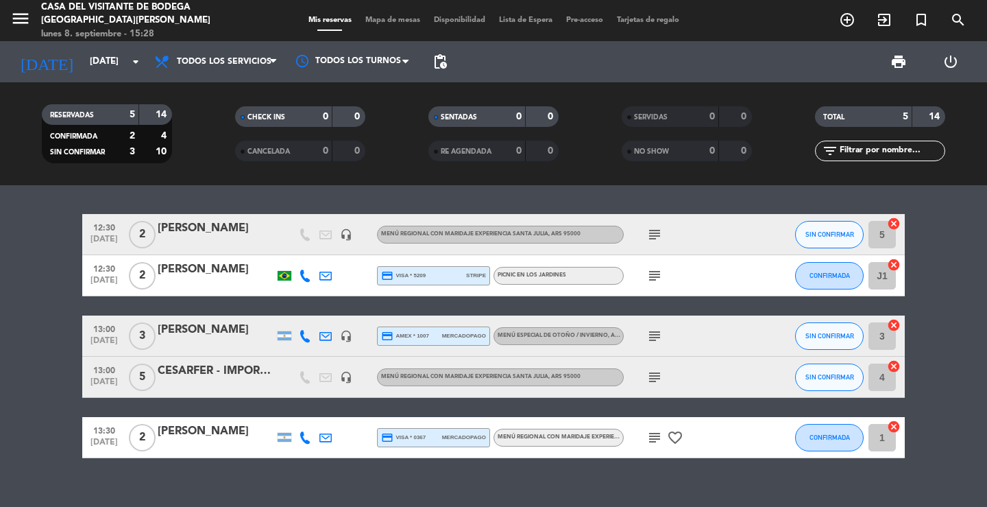
type input "[DATE]"
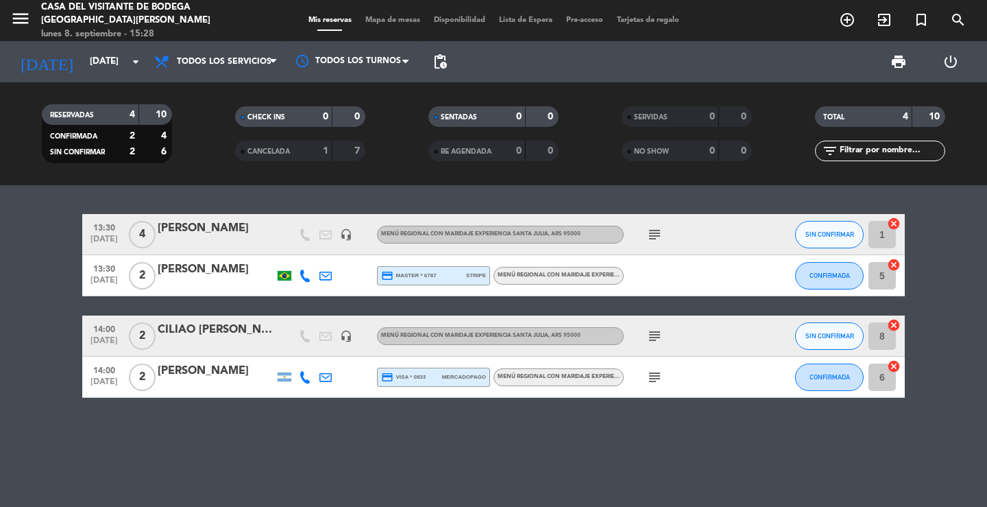
click at [204, 256] on div "13:30 [DATE] 2 [PERSON_NAME] credit_card master * 6787 stripe Menú Regional con…" at bounding box center [493, 275] width 823 height 41
click at [219, 276] on div "[PERSON_NAME]" at bounding box center [216, 270] width 117 height 18
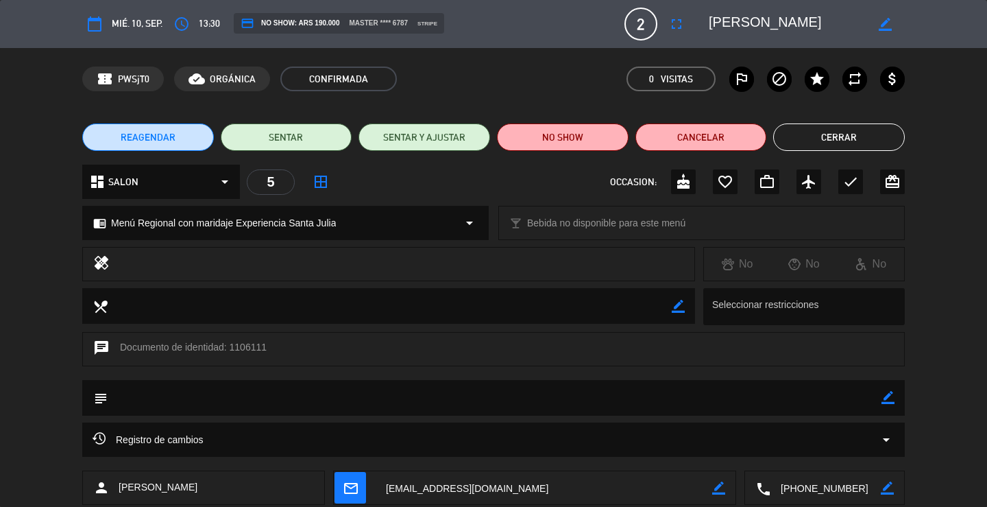
click at [804, 485] on textarea at bounding box center [826, 488] width 110 height 34
drag, startPoint x: 832, startPoint y: 27, endPoint x: 693, endPoint y: 34, distance: 138.7
click at [699, 26] on editable-input "border_color" at bounding box center [799, 24] width 213 height 25
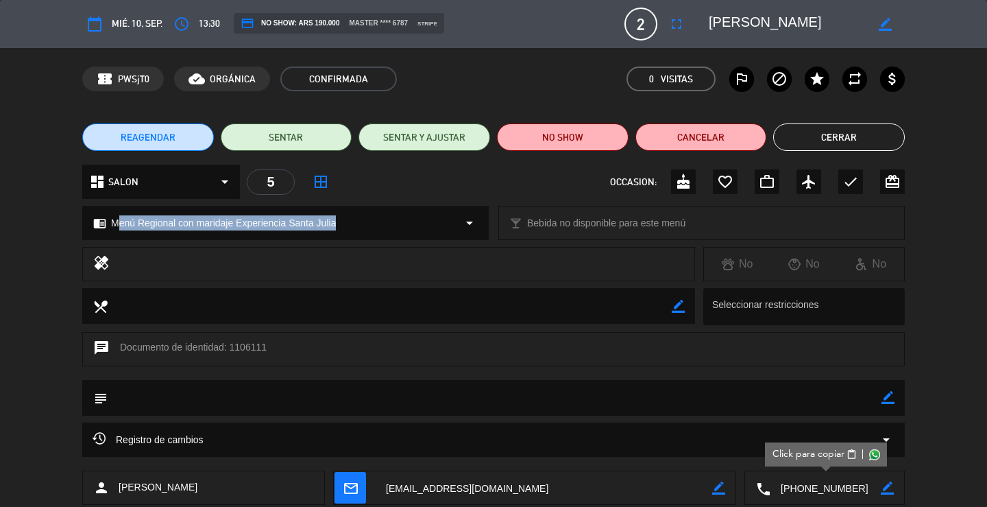
drag, startPoint x: 419, startPoint y: 219, endPoint x: 109, endPoint y: 228, distance: 310.1
click at [109, 228] on div "chrome_reader_mode Menú Regional con maridaje Experiencia Santa [PERSON_NAME] a…" at bounding box center [285, 222] width 405 height 33
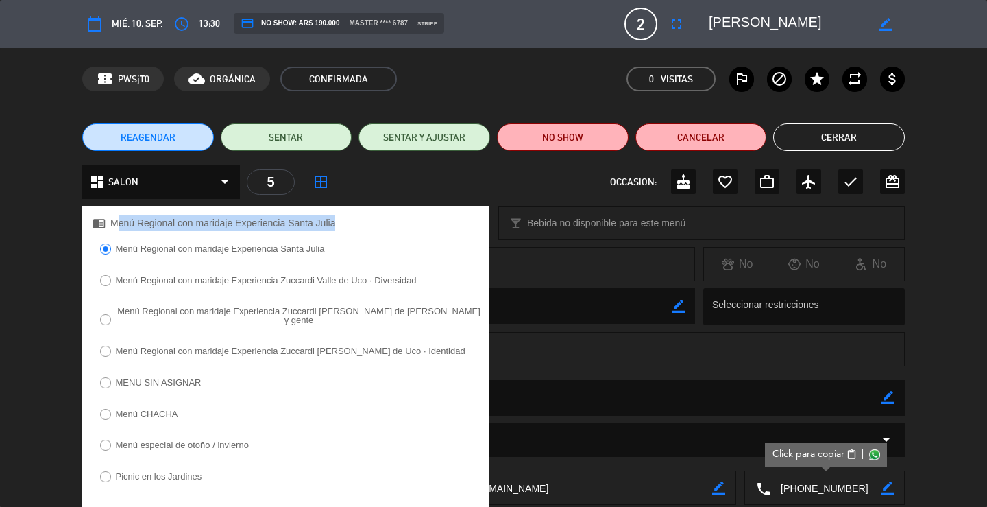
copy div "Menú Regional con maridaje Experiencia Santa Julia"
click at [875, 145] on button "Cerrar" at bounding box center [839, 136] width 132 height 27
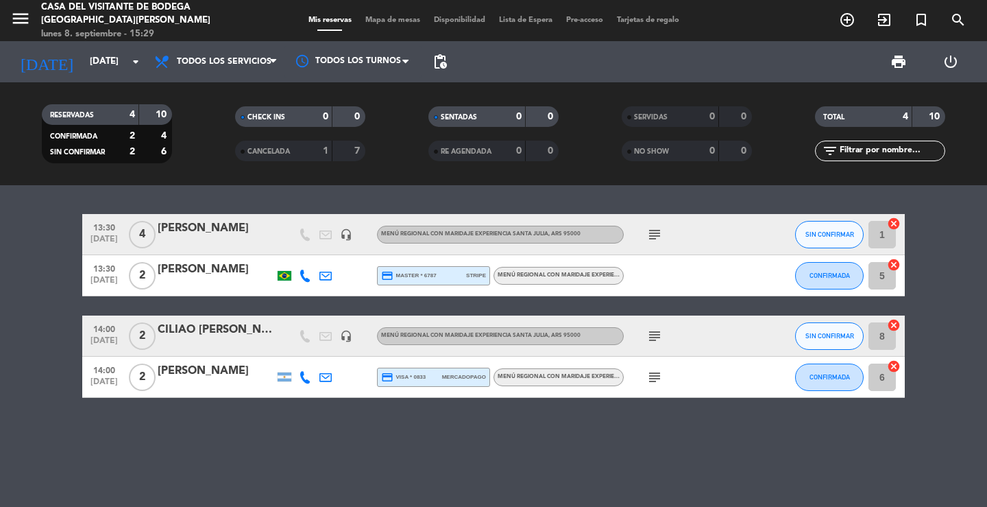
click at [249, 380] on div "[PERSON_NAME]" at bounding box center [216, 371] width 117 height 18
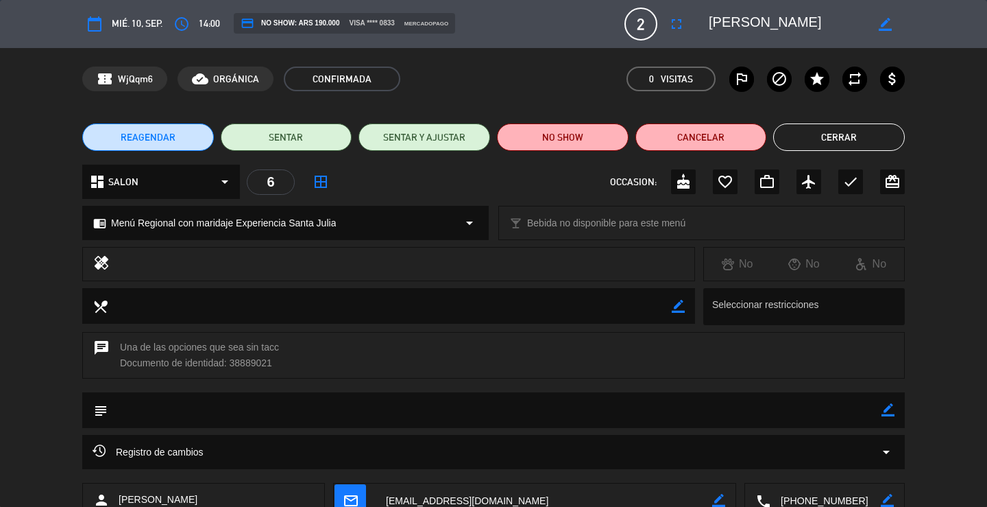
click at [806, 501] on textarea at bounding box center [826, 500] width 110 height 34
drag, startPoint x: 841, startPoint y: 19, endPoint x: 684, endPoint y: 40, distance: 158.4
click at [684, 40] on div "calendar_today mié. 10, sep. access_time 14:00 credit_card NO SHOW: ARS 190.000…" at bounding box center [493, 24] width 823 height 33
drag, startPoint x: 363, startPoint y: 226, endPoint x: 112, endPoint y: 221, distance: 251.0
click at [112, 221] on div "chrome_reader_mode Menú Regional con maridaje Experiencia Santa [PERSON_NAME] a…" at bounding box center [285, 222] width 405 height 33
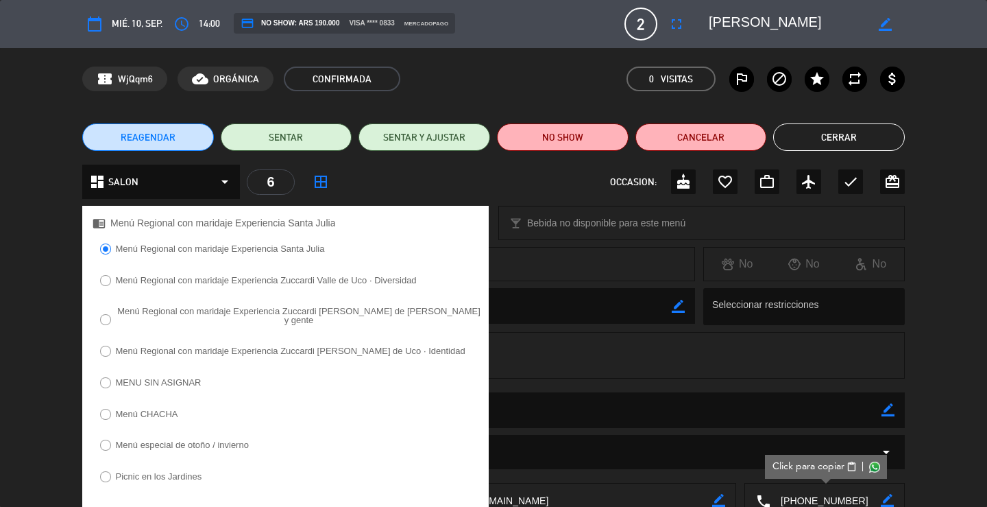
copy span "Menú Regional con maridaje Experiencia Santa Julia"
click at [869, 139] on button "Cerrar" at bounding box center [839, 136] width 132 height 27
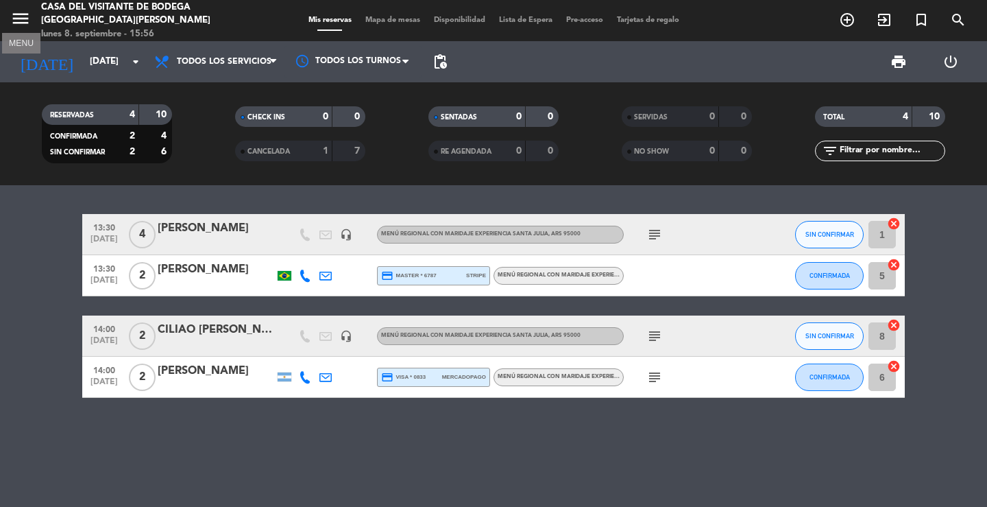
click at [13, 18] on icon "menu" at bounding box center [20, 18] width 21 height 21
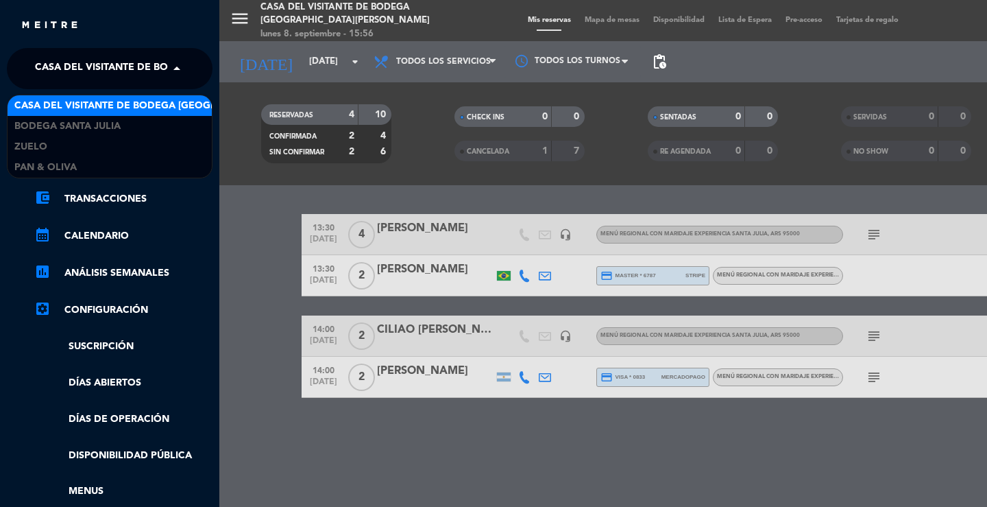
click at [73, 62] on span "Casa del Visitante de Bodega [GEOGRAPHIC_DATA][PERSON_NAME]" at bounding box center [207, 68] width 345 height 29
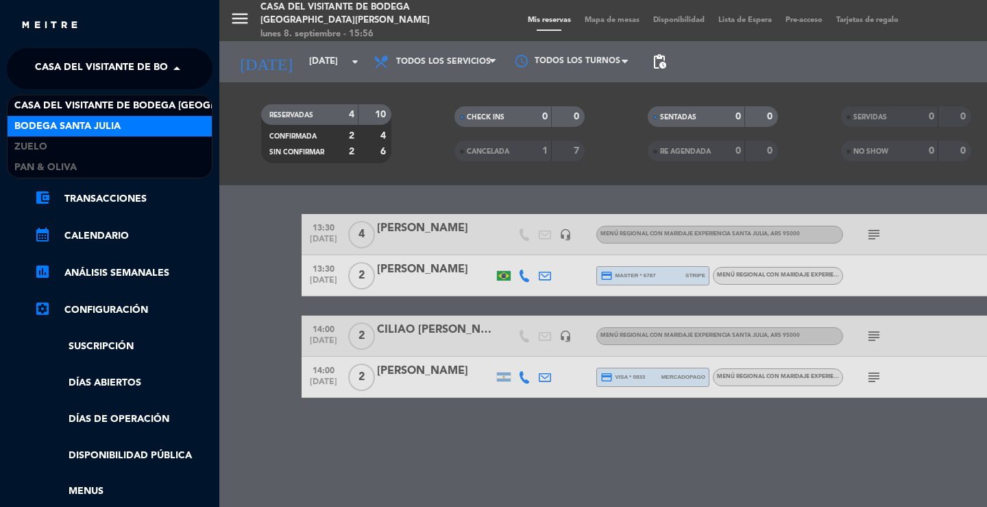
click at [86, 122] on span "Bodega Santa Julia" at bounding box center [67, 127] width 106 height 16
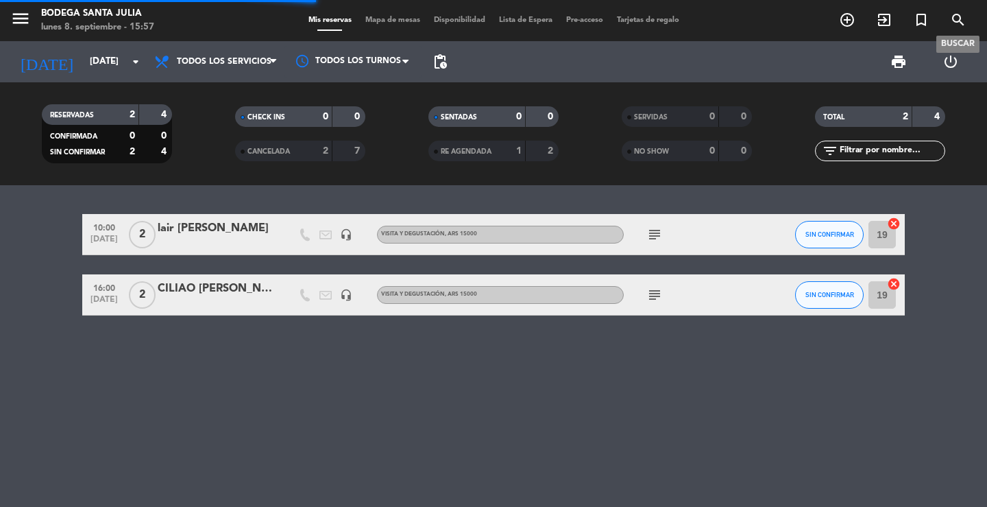
click at [955, 16] on icon "search" at bounding box center [958, 20] width 16 height 16
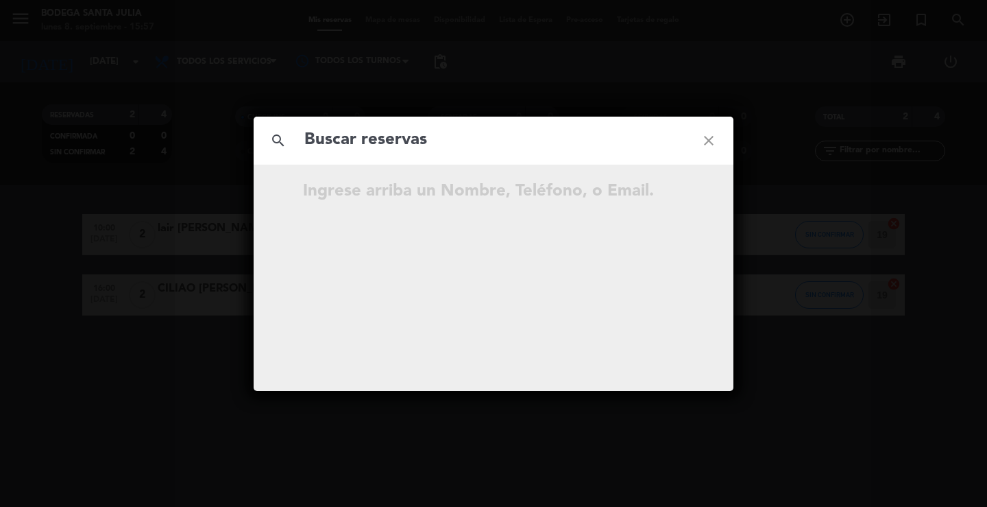
click at [642, 141] on input "text" at bounding box center [493, 140] width 381 height 28
type input "[PERSON_NAME]"
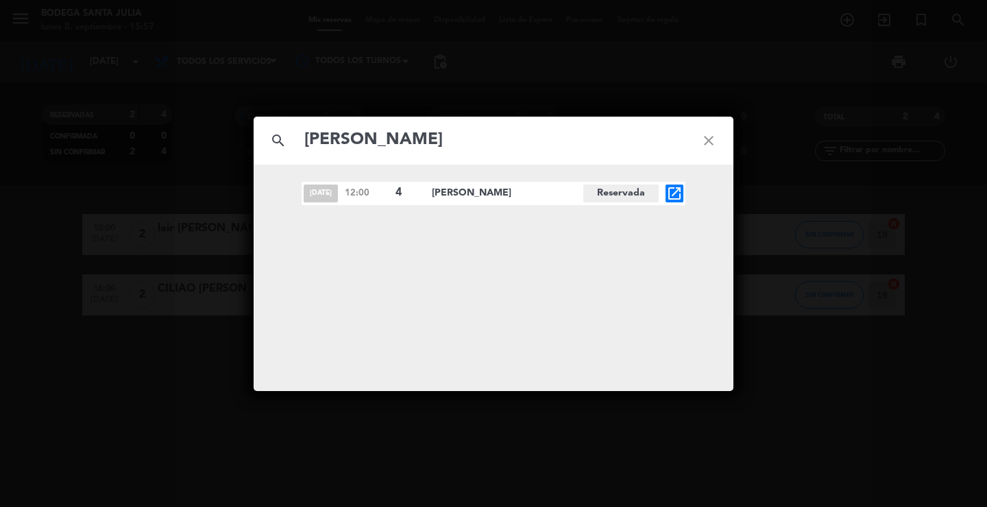
click at [685, 201] on div "[DATE] 12:00 4 [PERSON_NAME] open_in_new" at bounding box center [494, 193] width 384 height 23
click at [673, 200] on icon "open_in_new" at bounding box center [674, 193] width 16 height 16
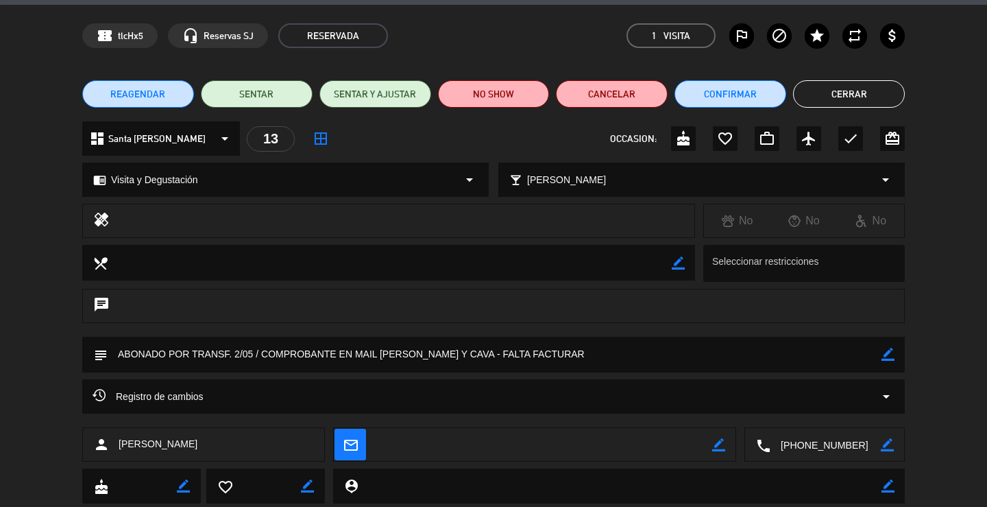
scroll to position [81, 0]
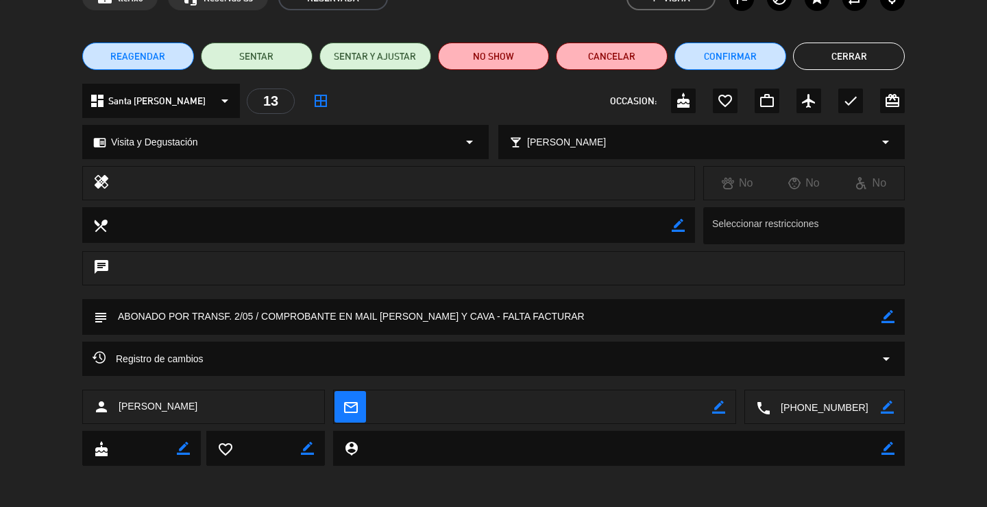
click at [811, 409] on textarea at bounding box center [826, 407] width 110 height 34
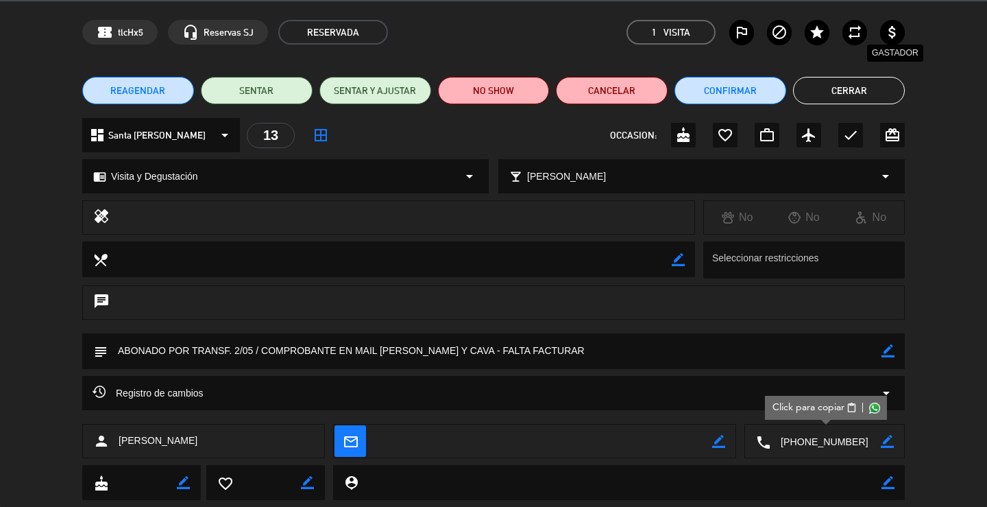
scroll to position [0, 0]
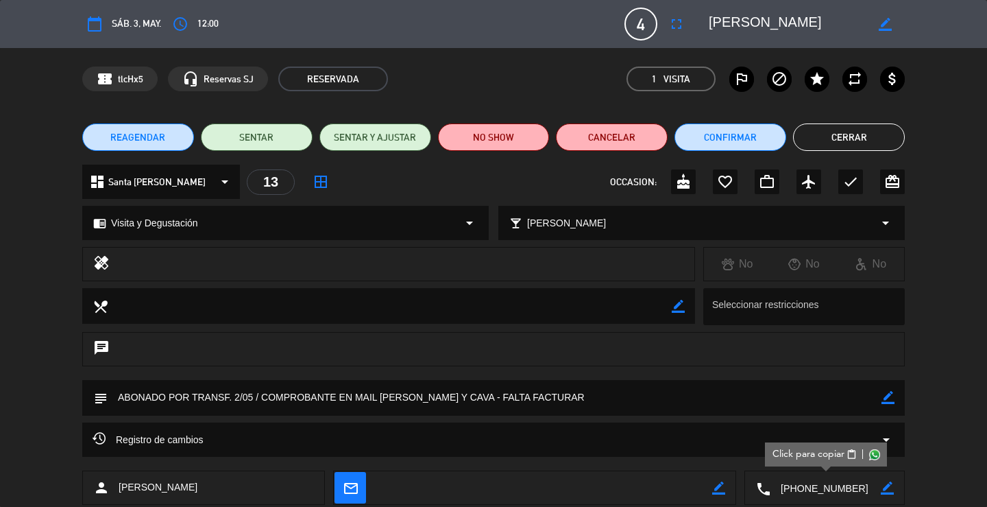
click at [876, 142] on button "Cerrar" at bounding box center [849, 136] width 112 height 27
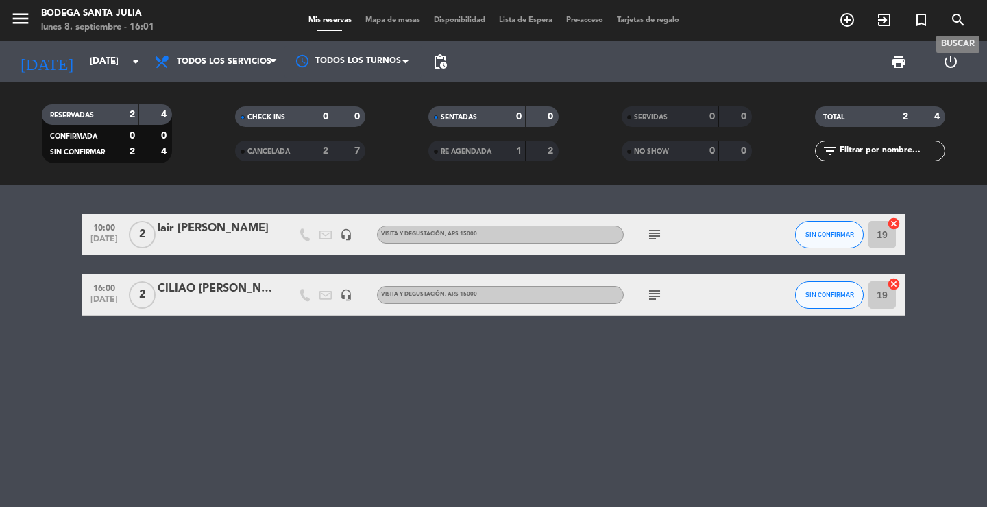
click at [958, 12] on icon "search" at bounding box center [958, 20] width 16 height 16
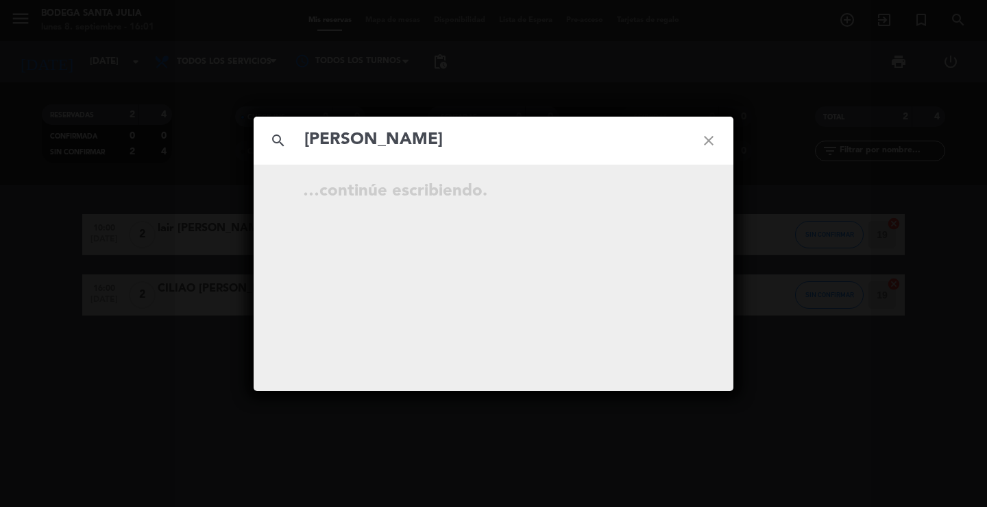
type input "[PERSON_NAME]"
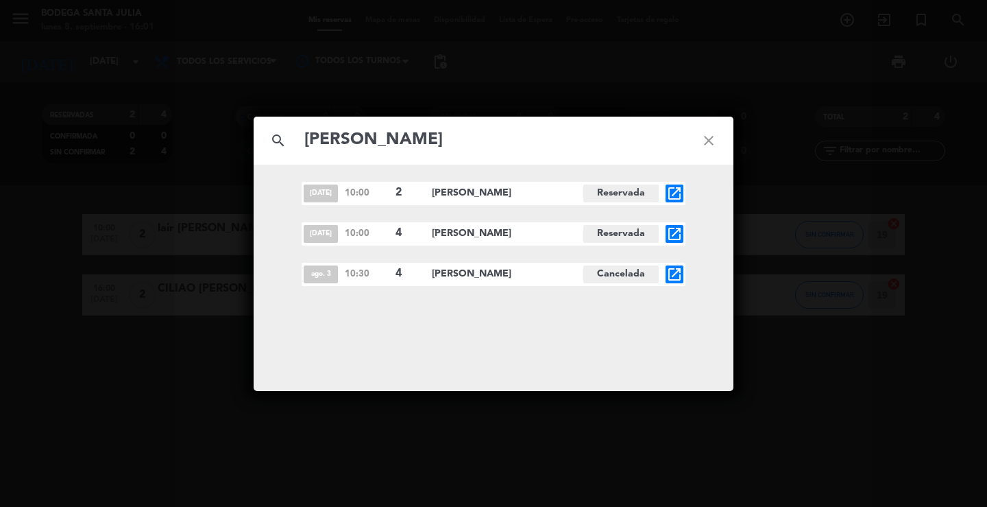
click at [675, 231] on icon "open_in_new" at bounding box center [674, 234] width 16 height 16
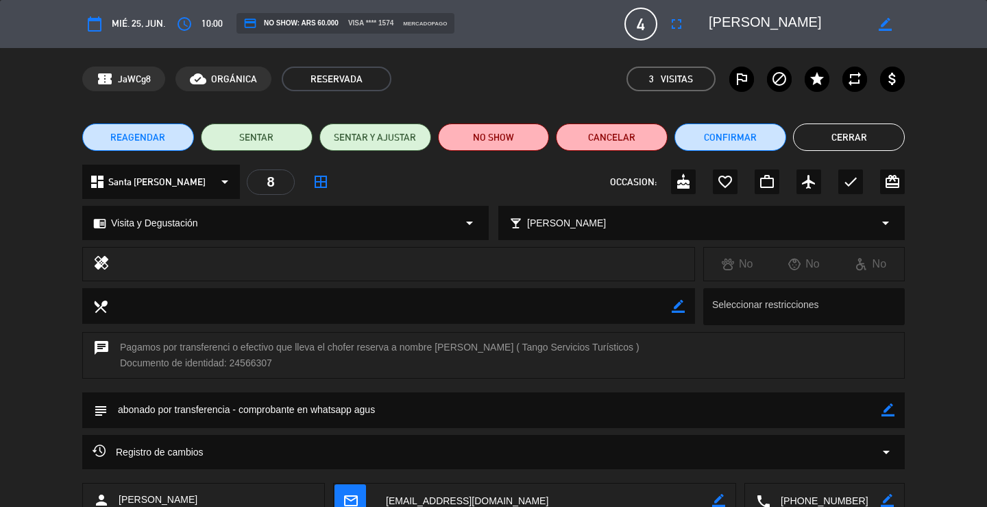
click at [851, 137] on button "Cerrar" at bounding box center [849, 136] width 112 height 27
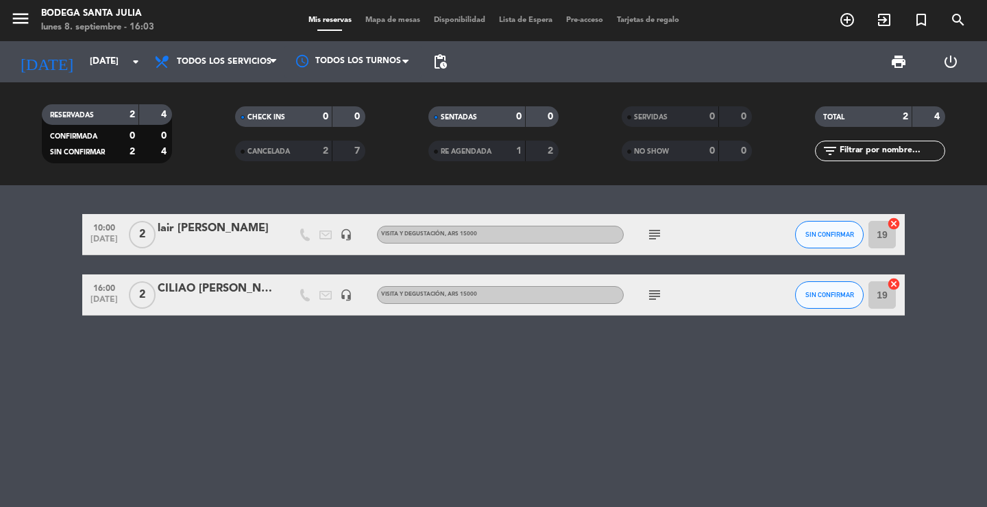
click at [424, 348] on div "10:00 [DATE] 2 lair [PERSON_NAME] headset_mic Visita y [PERSON_NAME] , ARS 1500…" at bounding box center [493, 346] width 987 height 322
click at [83, 62] on input "[DATE]" at bounding box center [143, 61] width 121 height 25
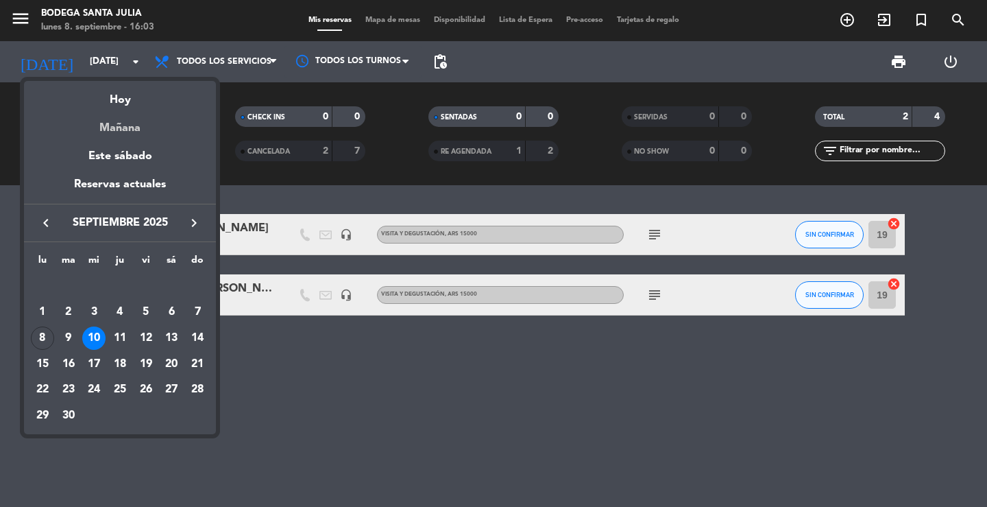
click at [125, 130] on div "Mañana" at bounding box center [120, 123] width 192 height 28
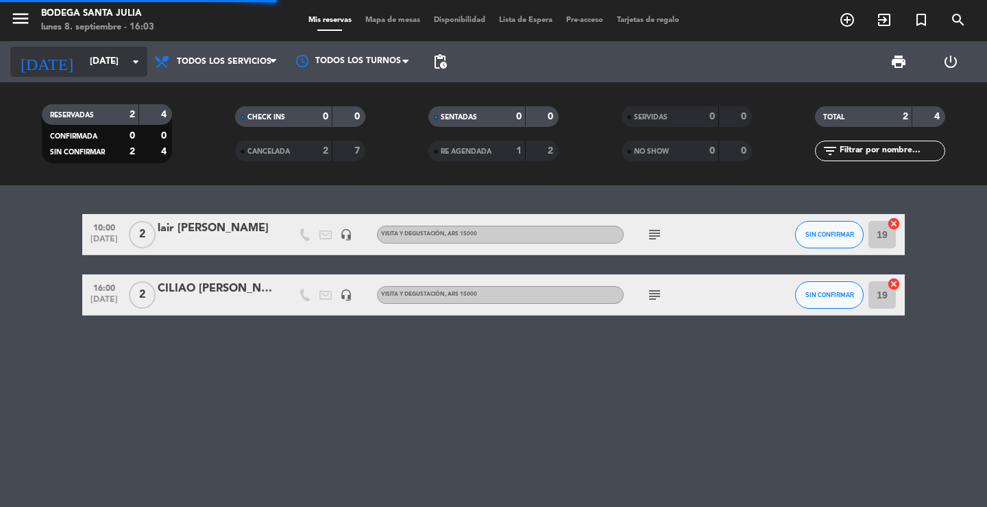
click at [83, 65] on input "[DATE]" at bounding box center [143, 61] width 121 height 25
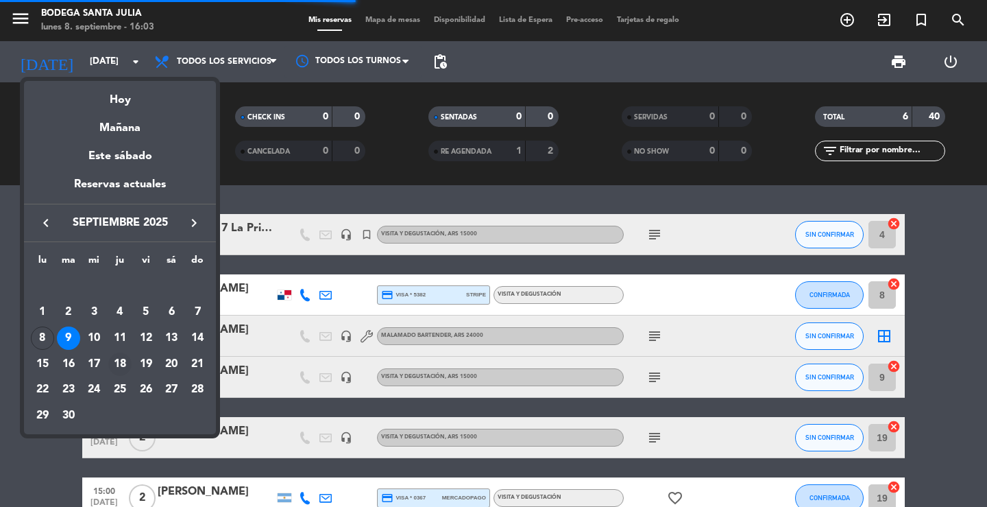
click at [116, 368] on div "18" at bounding box center [119, 363] width 23 height 23
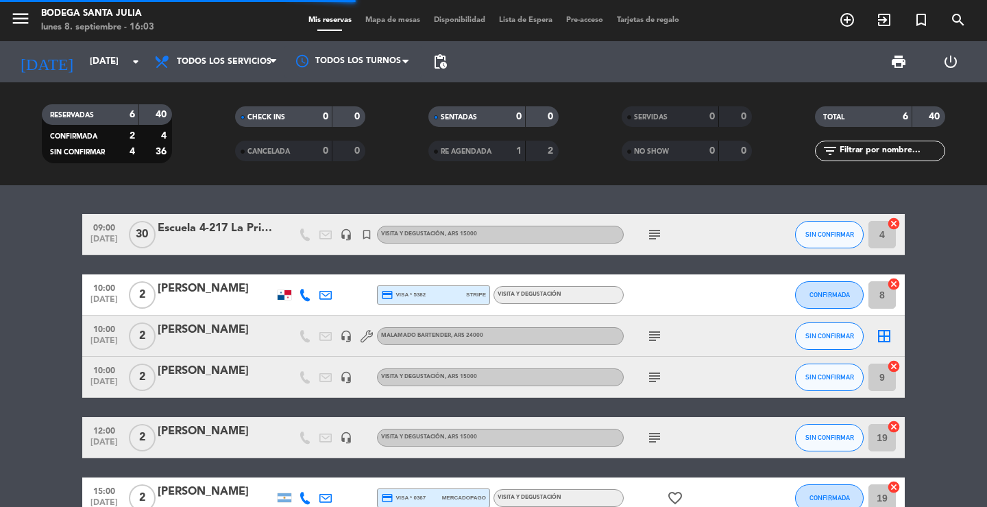
type input "[DEMOGRAPHIC_DATA][DATE]"
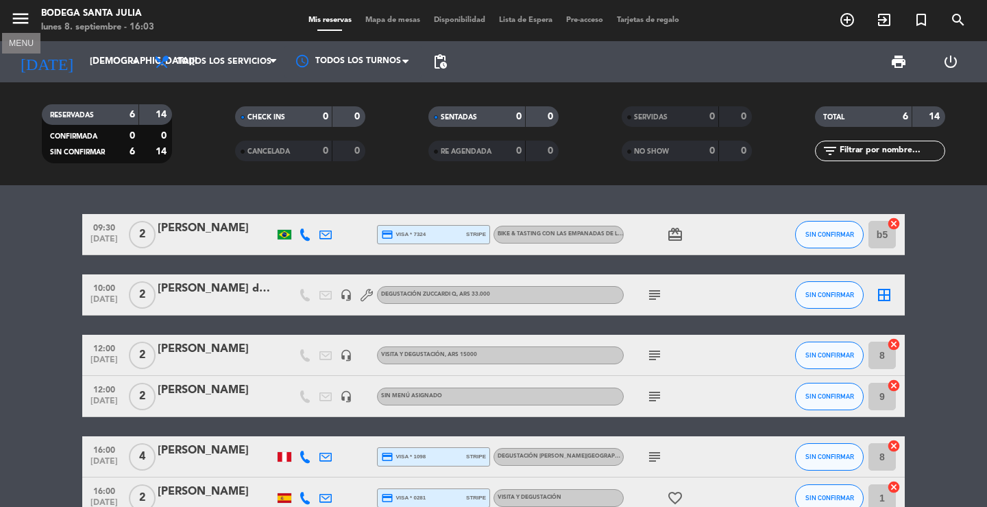
click at [16, 15] on icon "menu" at bounding box center [20, 18] width 21 height 21
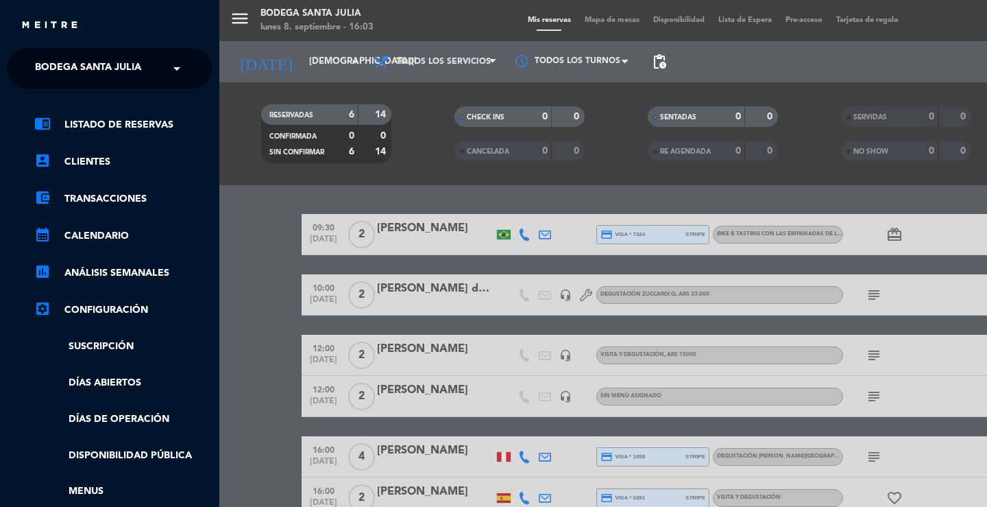
click at [88, 71] on span "Bodega Santa Julia" at bounding box center [88, 68] width 106 height 29
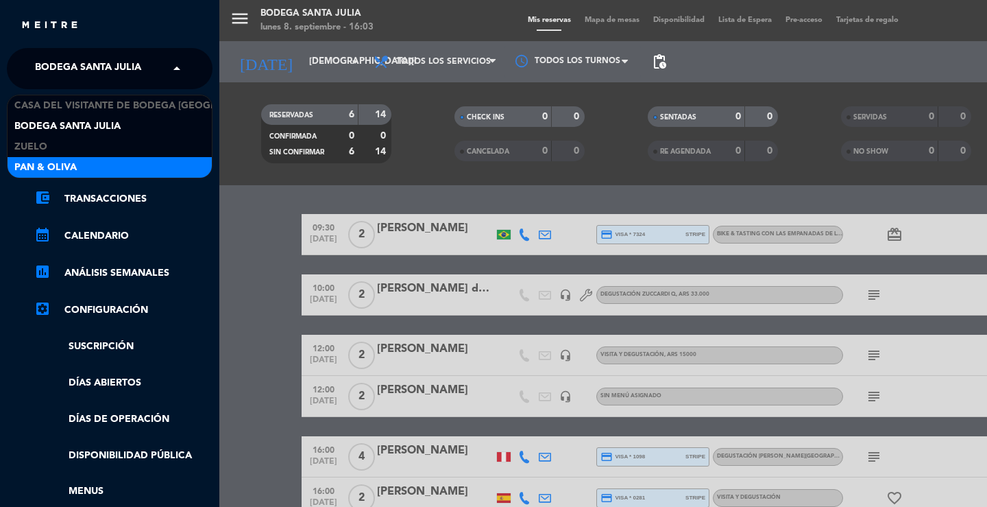
click at [47, 165] on span "Pan & Oliva" at bounding box center [45, 168] width 62 height 16
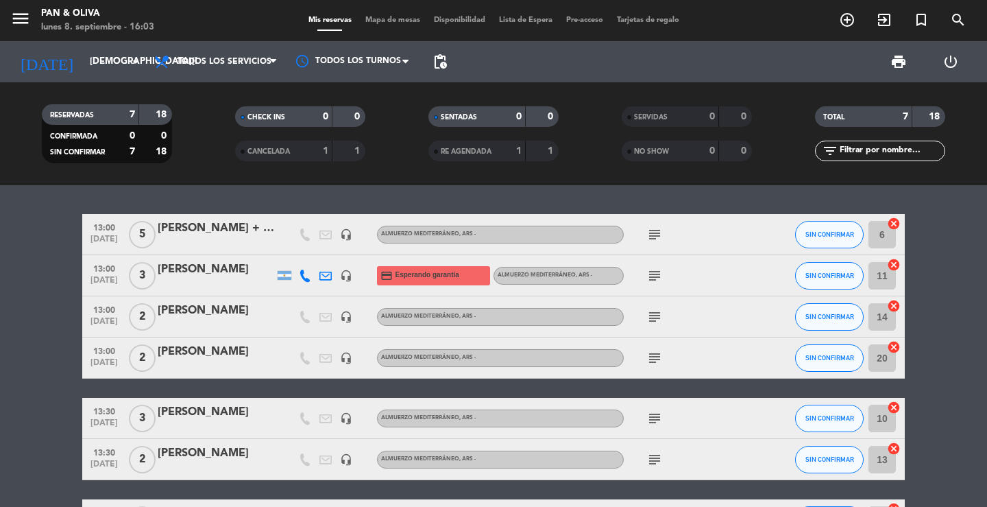
click at [210, 267] on div "[PERSON_NAME]" at bounding box center [216, 270] width 117 height 18
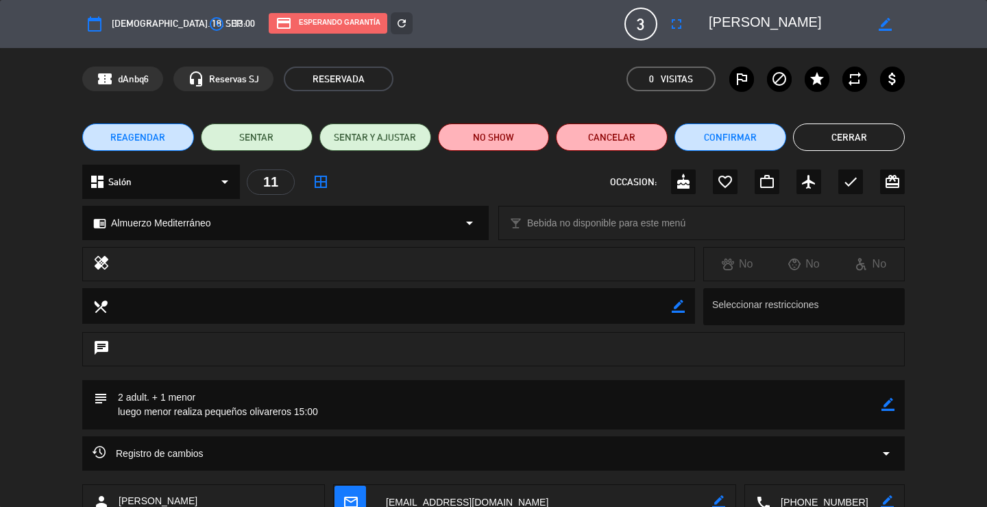
scroll to position [95, 0]
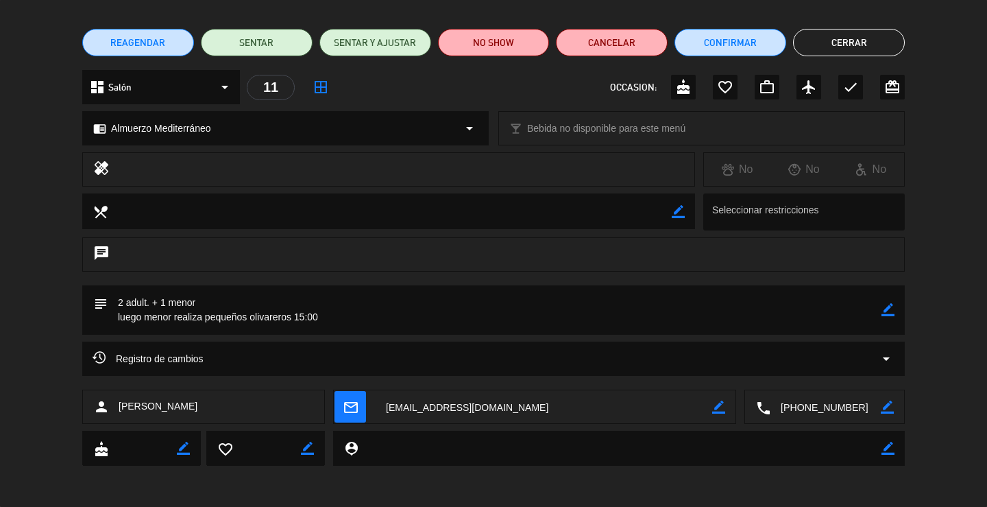
click at [712, 410] on textarea at bounding box center [544, 407] width 337 height 34
drag, startPoint x: 611, startPoint y: 409, endPoint x: 309, endPoint y: 380, distance: 303.1
click at [309, 380] on div "calendar_today [DEMOGRAPHIC_DATA]. 18, sep. access_time 13:00 credit_card Esper…" at bounding box center [493, 253] width 987 height 507
click at [719, 404] on icon "border_color" at bounding box center [718, 406] width 13 height 13
paste textarea
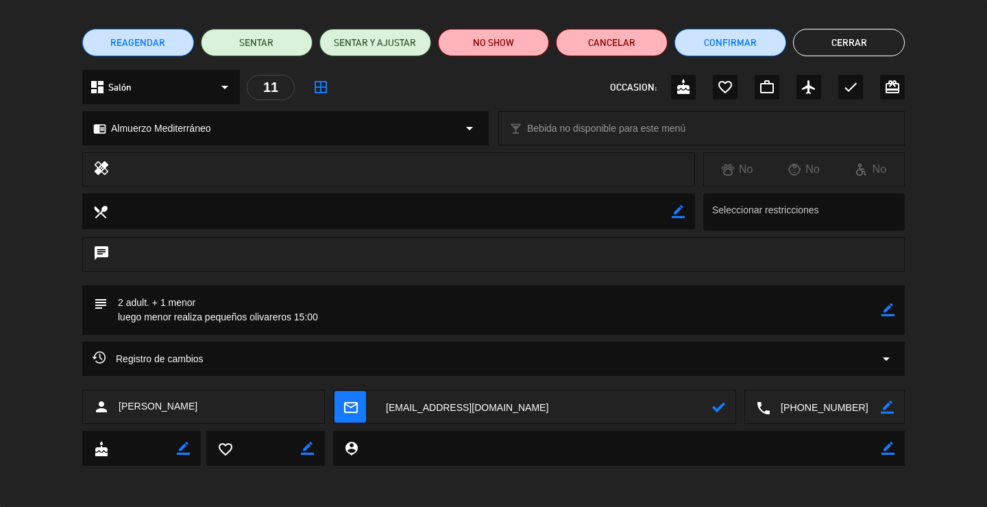
click at [385, 407] on textarea at bounding box center [544, 407] width 337 height 34
click at [464, 405] on textarea at bounding box center [544, 407] width 337 height 34
type textarea "[EMAIL_ADDRESS][DOMAIN_NAME]"
click at [568, 422] on textarea at bounding box center [544, 407] width 337 height 34
drag, startPoint x: 640, startPoint y: 420, endPoint x: 151, endPoint y: 409, distance: 489.7
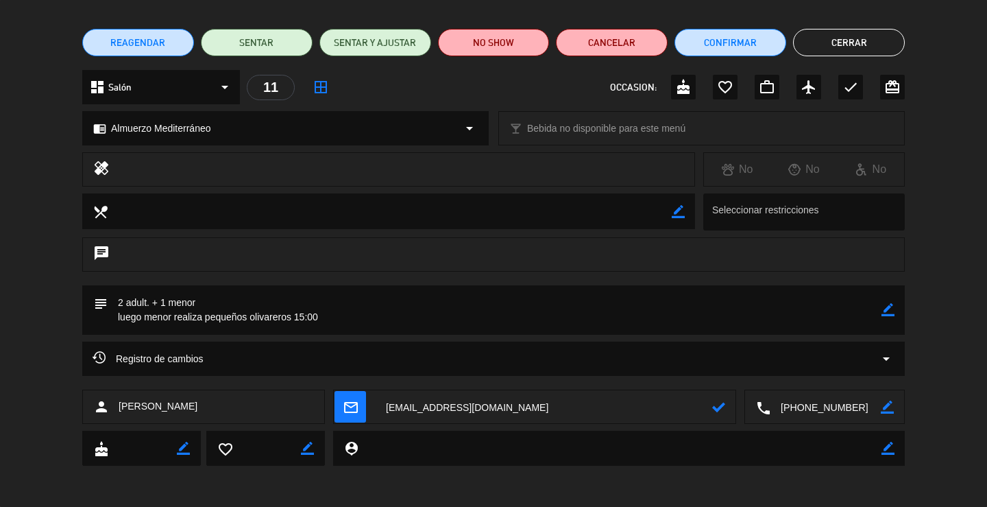
click at [151, 409] on div "person [PERSON_NAME] mail_outline local_phone border_color" at bounding box center [493, 406] width 823 height 34
paste textarea "[EMAIL_ADDRESS][DOMAIN_NAME]"
type textarea "[EMAIL_ADDRESS][DOMAIN_NAME]"
click at [714, 407] on icon at bounding box center [718, 406] width 13 height 13
click at [839, 47] on button "Cerrar" at bounding box center [849, 42] width 112 height 27
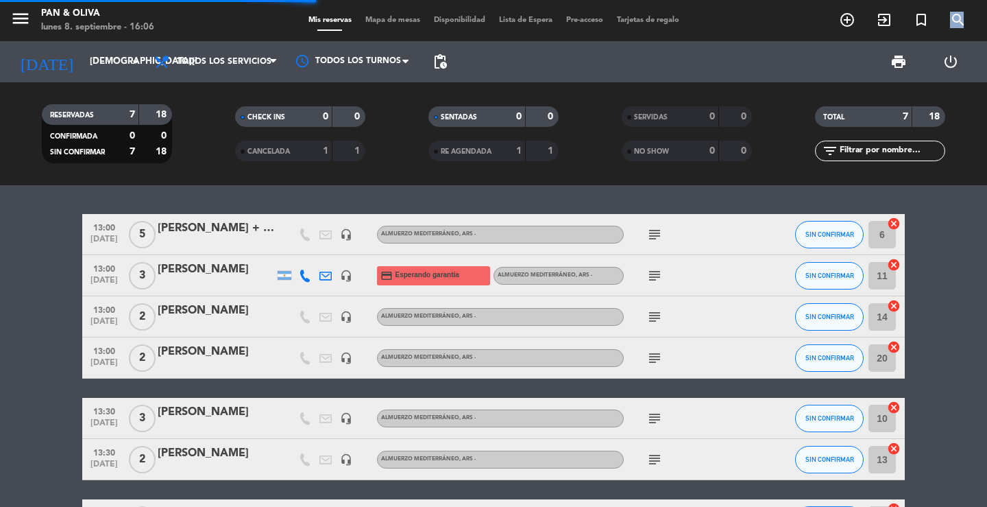
click at [961, 16] on div "menu Pan & Oliva [DATE] 8. septiembre - 16:06 Mis reservas Mapa de mesas Dispon…" at bounding box center [493, 20] width 987 height 41
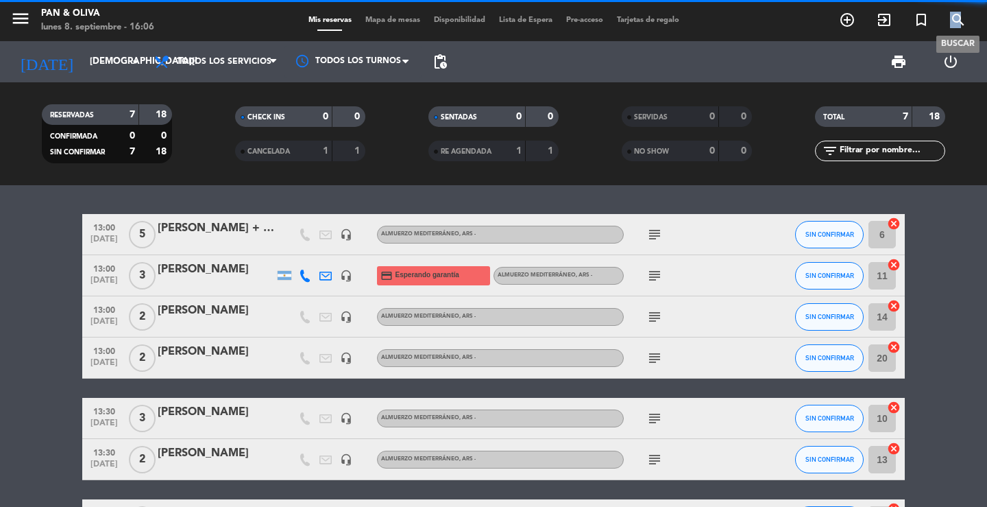
click at [961, 16] on icon "search" at bounding box center [958, 20] width 16 height 16
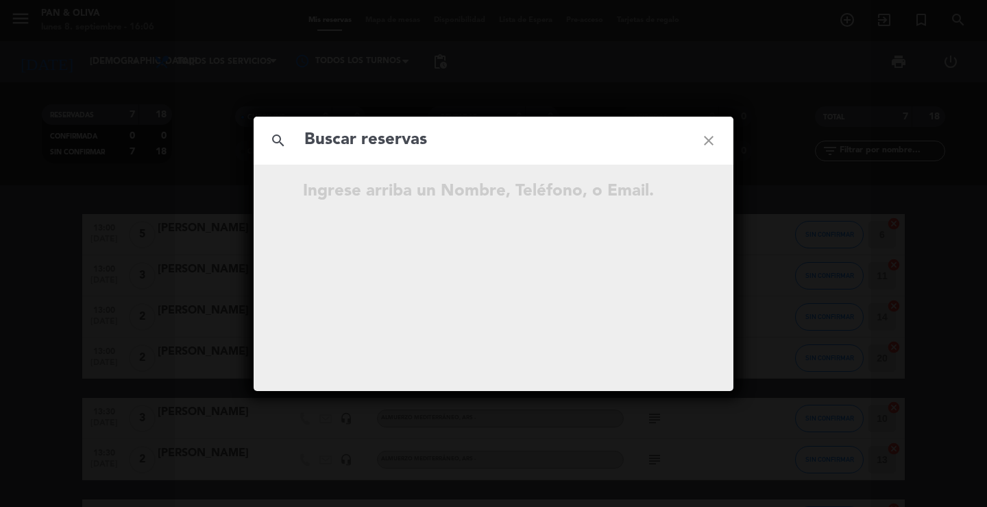
click at [718, 139] on icon "close" at bounding box center [708, 140] width 49 height 49
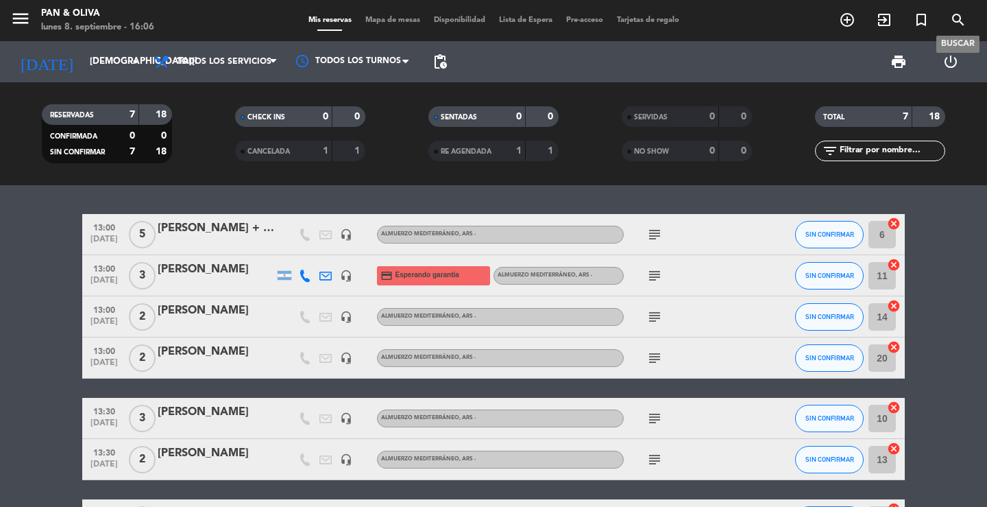
click at [950, 22] on span "search" at bounding box center [958, 19] width 37 height 23
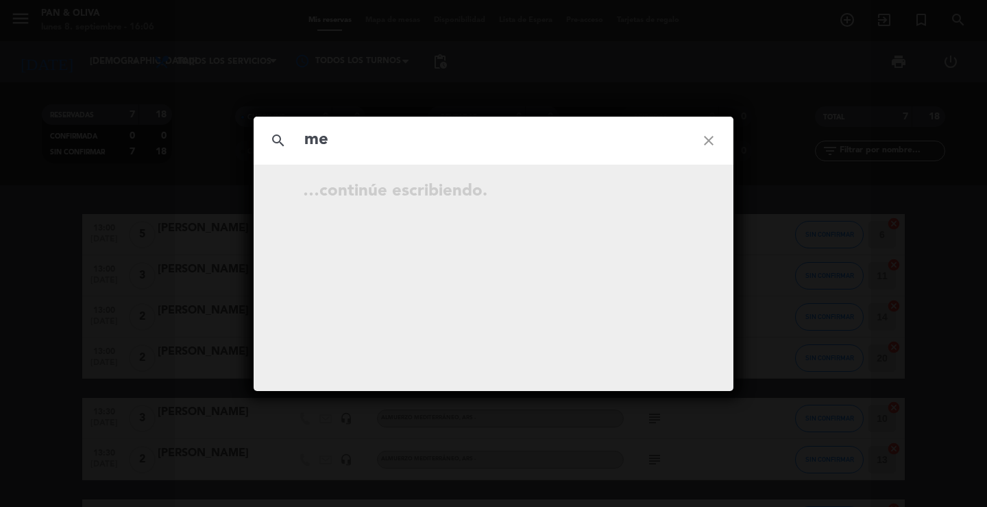
type input "m"
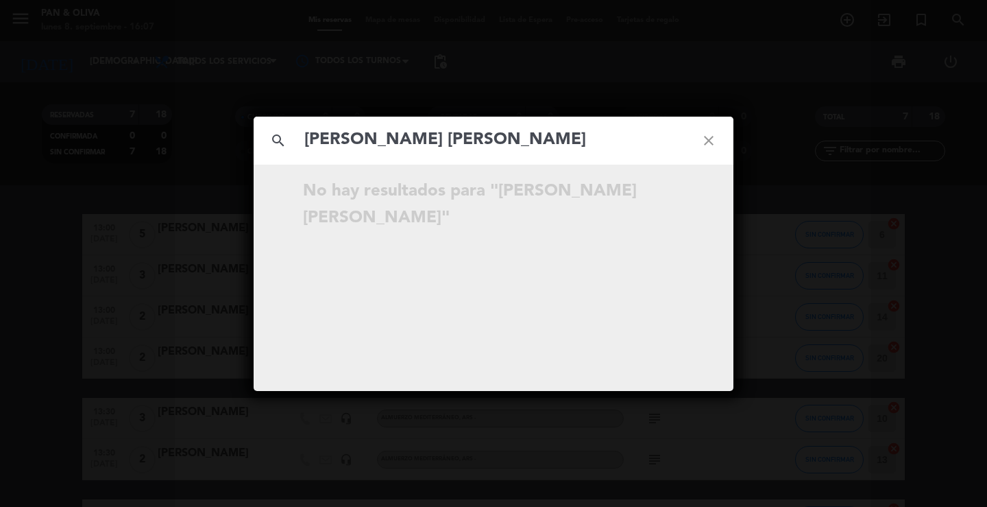
drag, startPoint x: 448, startPoint y: 143, endPoint x: 725, endPoint y: 159, distance: 278.1
click at [725, 159] on div "search [PERSON_NAME] [PERSON_NAME] close" at bounding box center [494, 141] width 480 height 48
type input "[PERSON_NAME] [PERSON_NAME]"
drag, startPoint x: 136, startPoint y: 4, endPoint x: 142, endPoint y: 19, distance: 16.3
click at [135, 4] on div "search [PERSON_NAME] [PERSON_NAME] close No hay resultados para "[PERSON_NAME] …" at bounding box center [493, 253] width 987 height 507
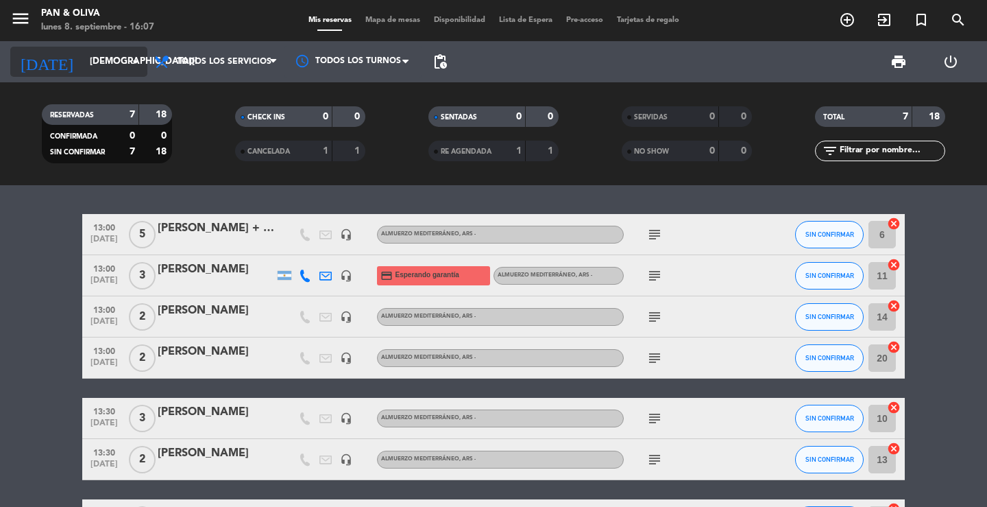
click at [83, 64] on input "[DEMOGRAPHIC_DATA][DATE]" at bounding box center [143, 61] width 121 height 25
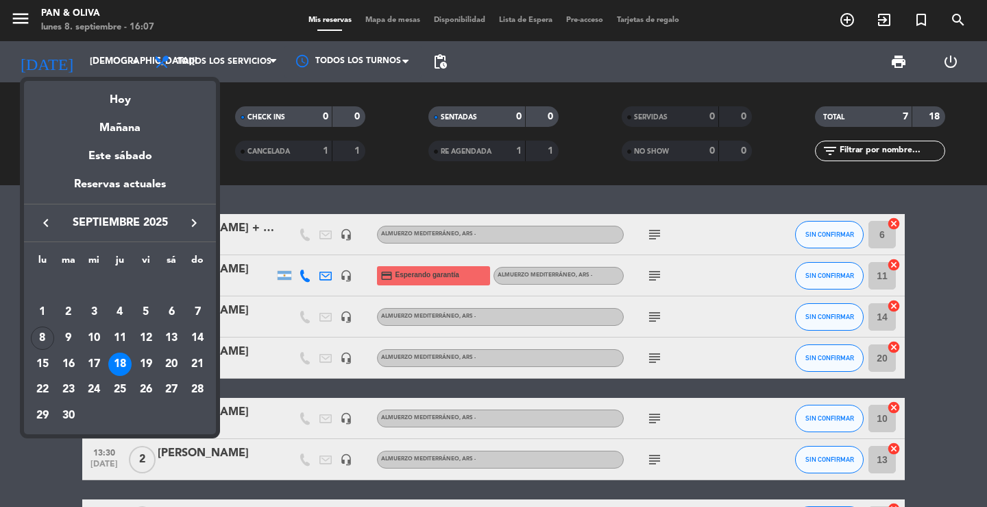
click at [42, 223] on icon "keyboard_arrow_left" at bounding box center [46, 223] width 16 height 16
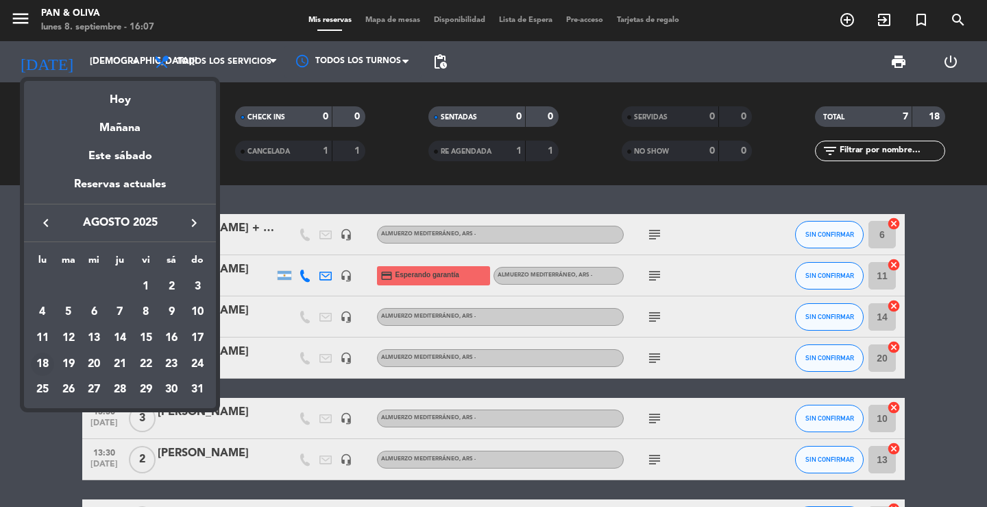
click at [43, 367] on div "18" at bounding box center [42, 363] width 23 height 23
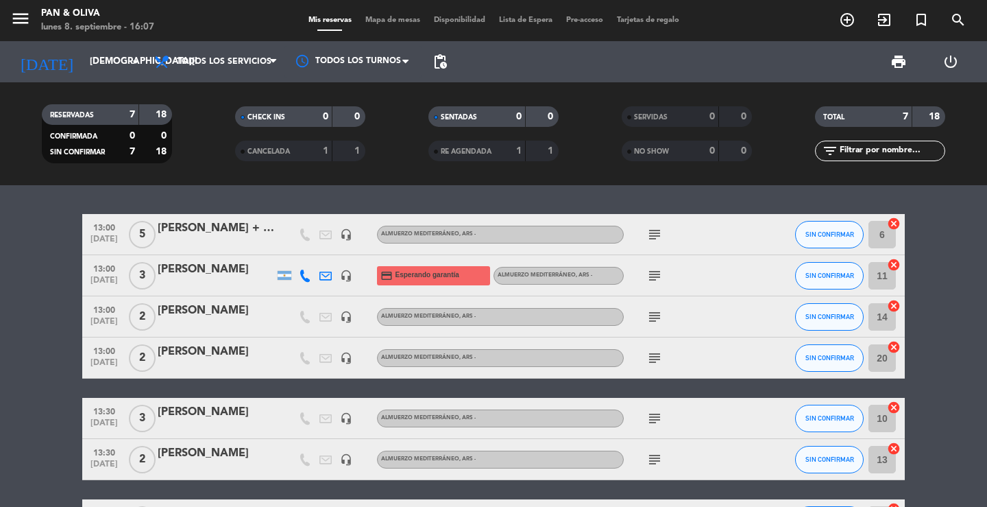
type input "lun. 18 ago."
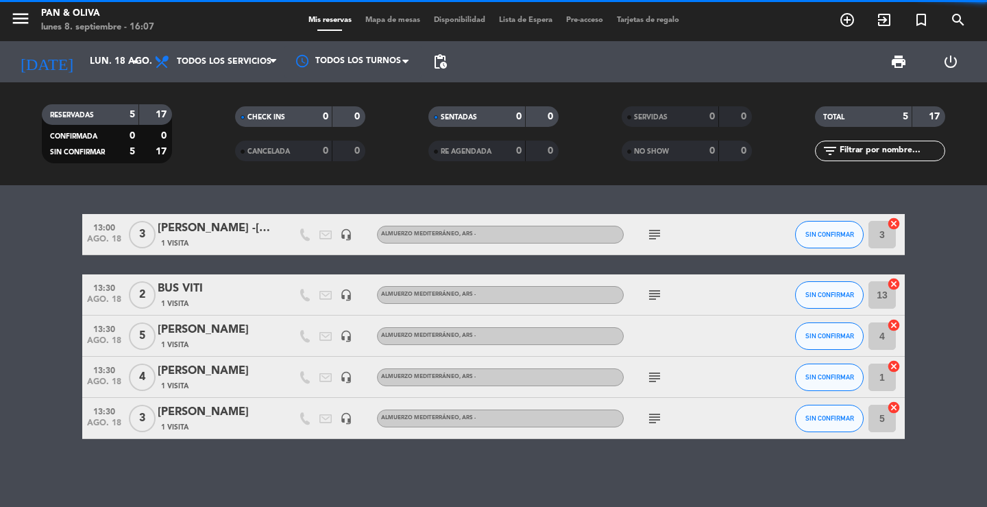
click at [415, 190] on div "13:00 [DATE] 3 [PERSON_NAME] -UK 1 Visita headset_mic Almuerzo Mediterráneo , A…" at bounding box center [493, 346] width 987 height 322
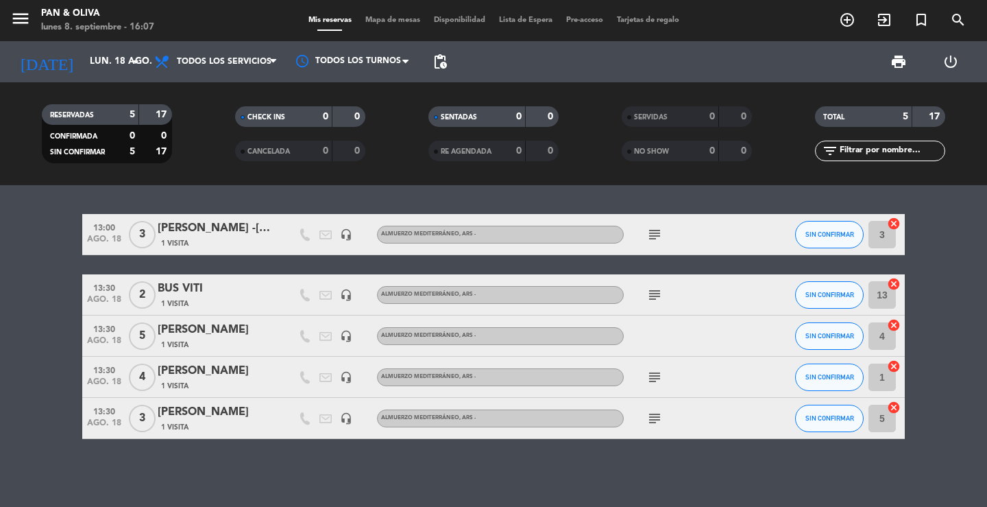
click at [252, 199] on div "13:00 [DATE] 3 [PERSON_NAME] -UK 1 Visita headset_mic Almuerzo Mediterráneo , A…" at bounding box center [493, 346] width 987 height 322
click at [203, 289] on div "BUS VITI" at bounding box center [216, 289] width 117 height 18
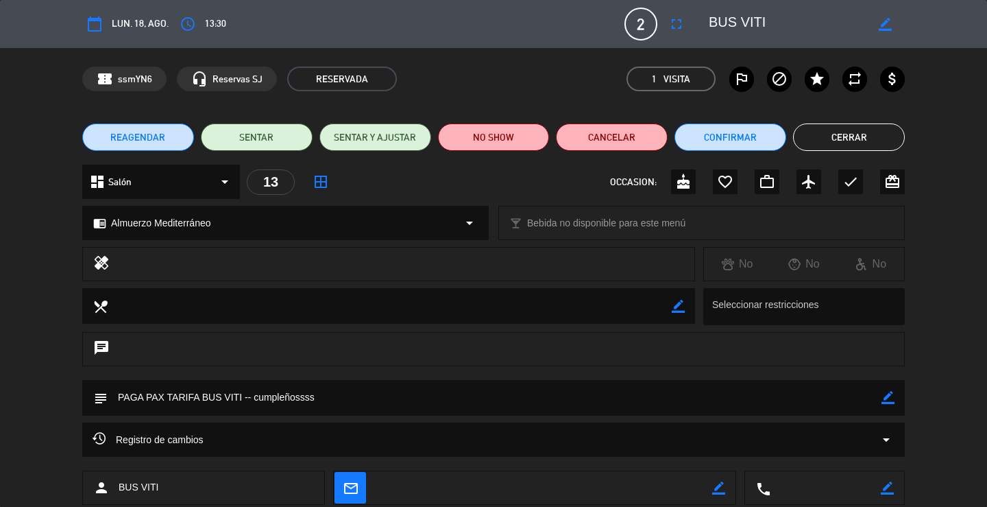
click at [866, 142] on button "Cerrar" at bounding box center [849, 136] width 112 height 27
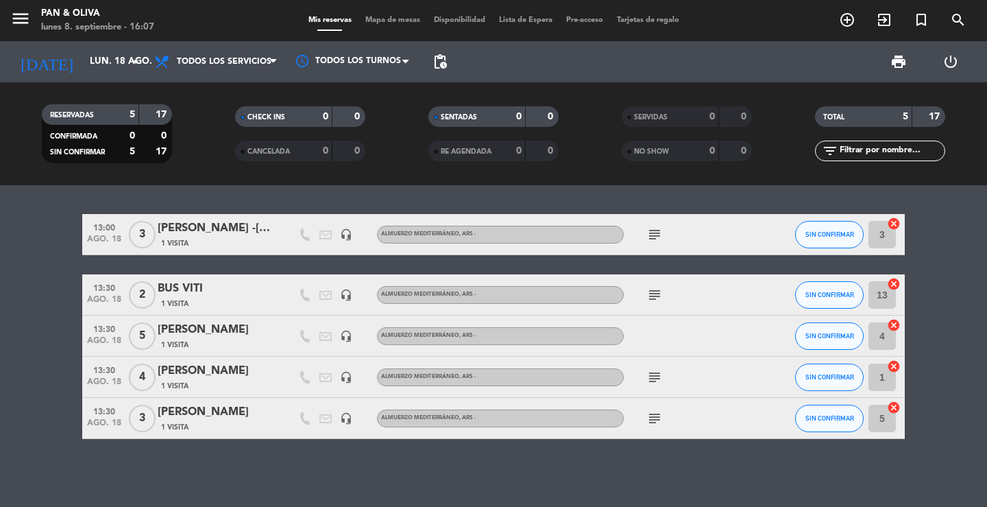
click at [211, 197] on div "13:00 [DATE] 3 [PERSON_NAME] -UK 1 Visita headset_mic Almuerzo Mediterráneo , A…" at bounding box center [493, 346] width 987 height 322
click at [19, 27] on icon "menu" at bounding box center [20, 18] width 21 height 21
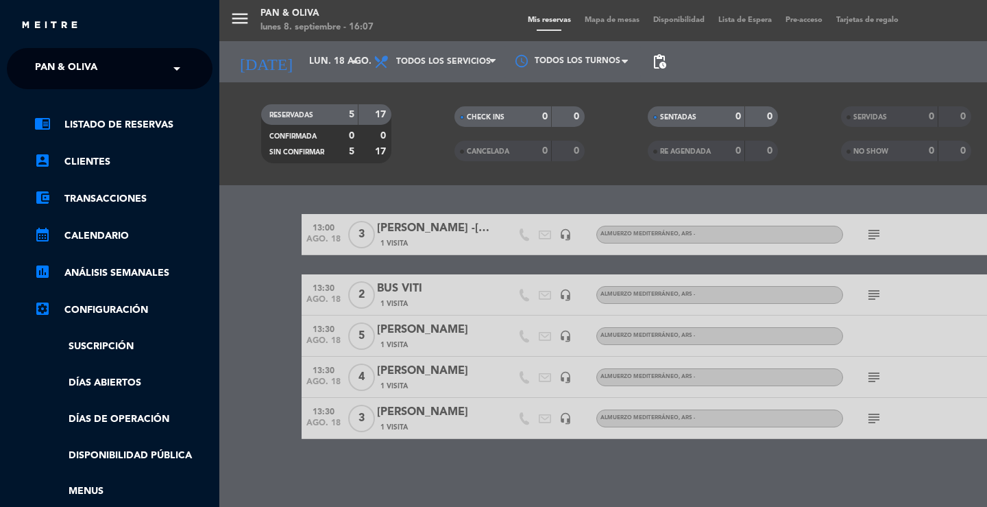
click at [63, 69] on span "Pan & Oliva" at bounding box center [66, 68] width 62 height 29
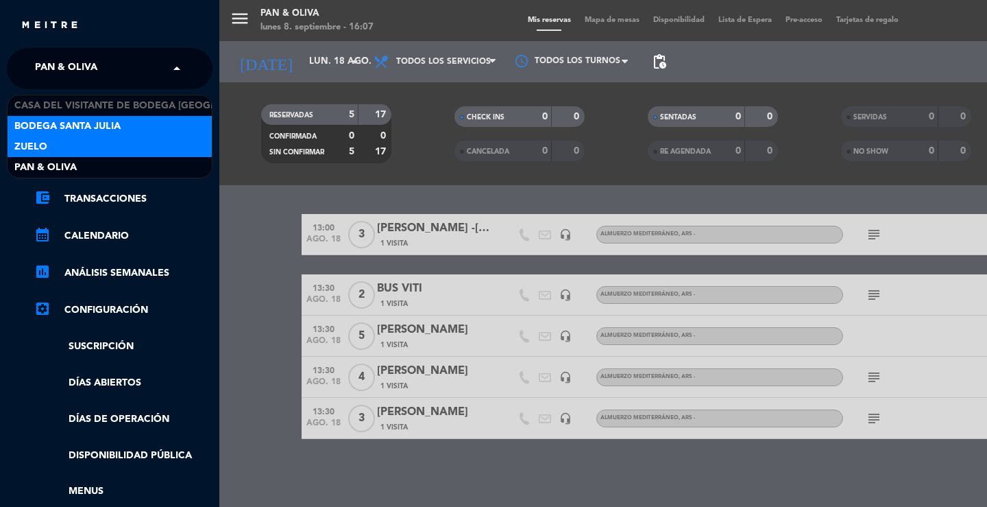
click at [71, 123] on span "Bodega Santa Julia" at bounding box center [67, 127] width 106 height 16
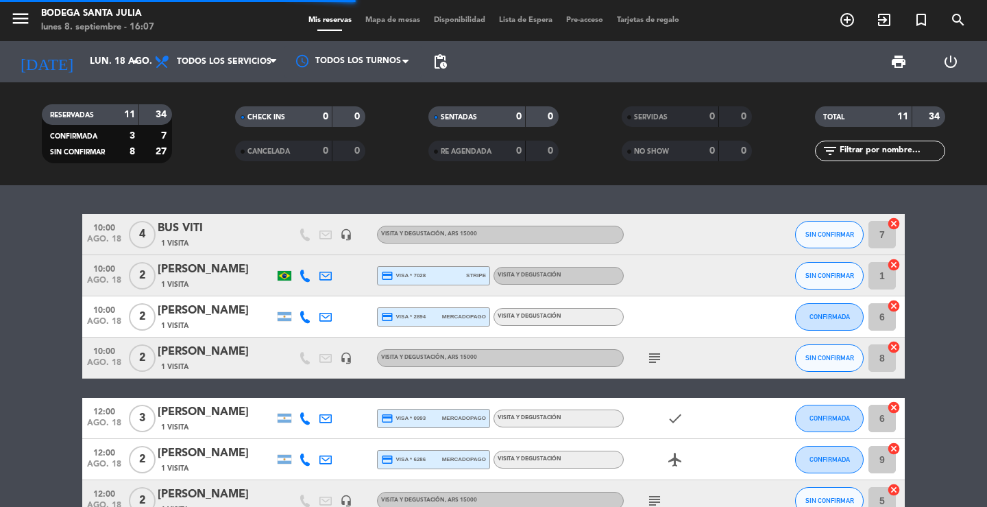
click at [113, 200] on div "10:00 [DATE] 4 BUS VITI 1 Visita headset_mic Visita y Degustación , ARS 15000 S…" at bounding box center [493, 346] width 987 height 322
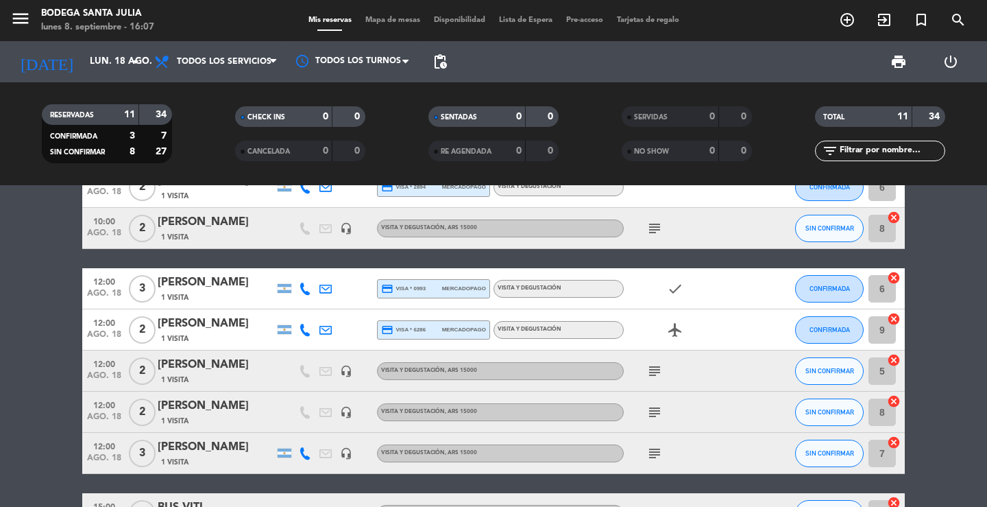
scroll to position [0, 0]
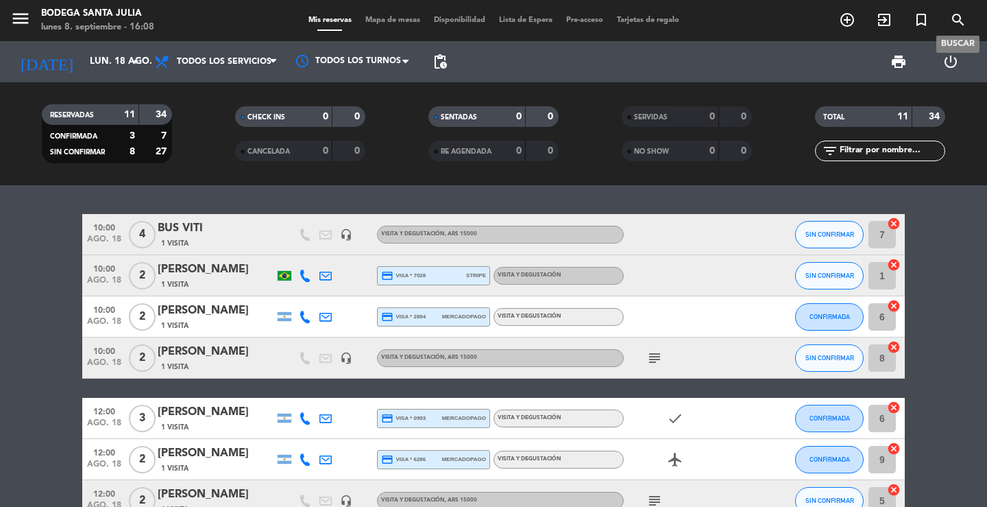
click at [963, 16] on icon "search" at bounding box center [958, 20] width 16 height 16
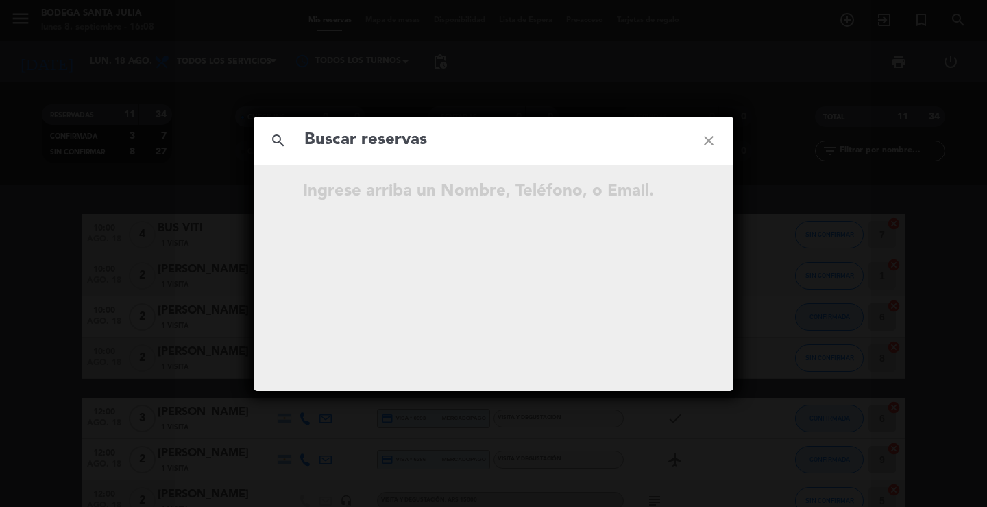
click at [653, 141] on input "text" at bounding box center [493, 140] width 381 height 28
type input "[PERSON_NAME] [PERSON_NAME]"
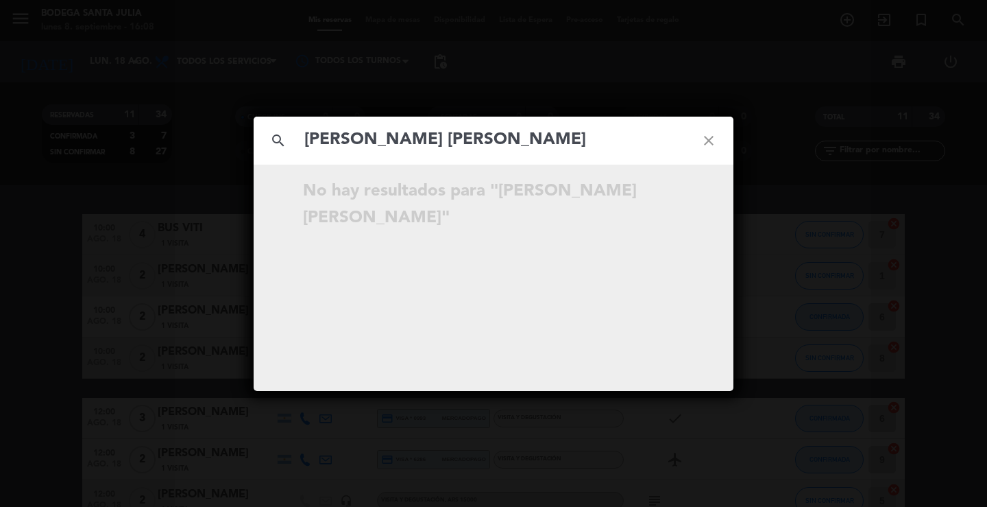
drag, startPoint x: 510, startPoint y: 147, endPoint x: 73, endPoint y: 156, distance: 436.9
click at [73, 156] on div "search [PERSON_NAME] [PERSON_NAME] close No hay resultados para "[PERSON_NAME] …" at bounding box center [493, 253] width 987 height 507
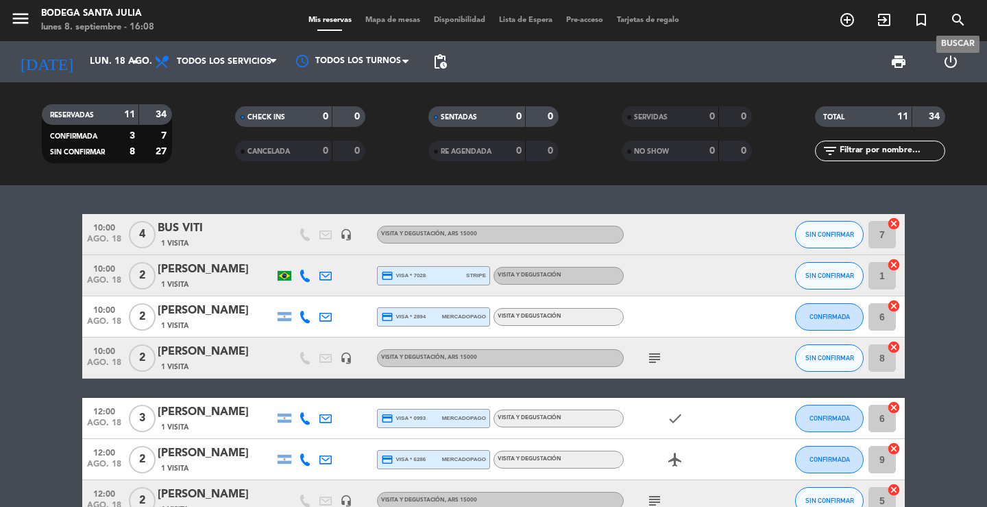
click at [952, 18] on icon "search" at bounding box center [958, 20] width 16 height 16
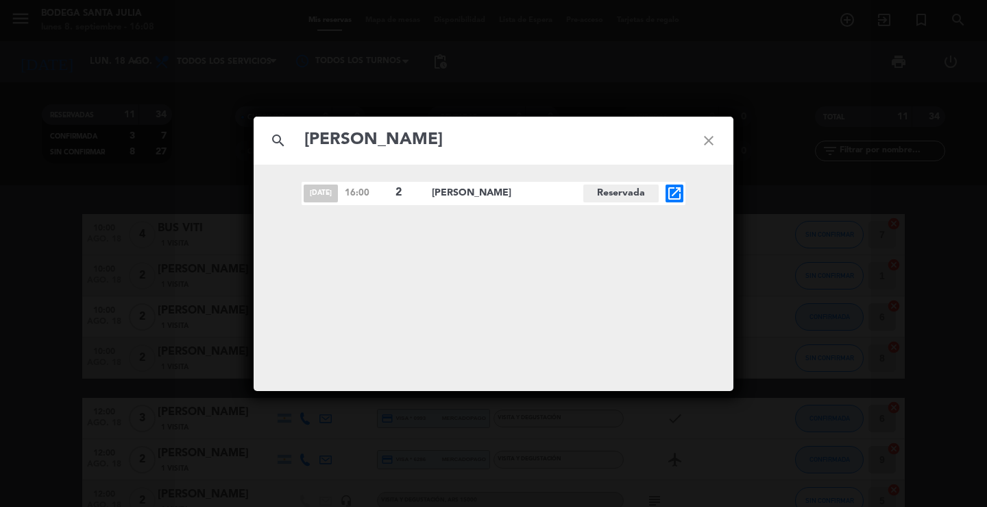
type input "[PERSON_NAME]"
click at [675, 191] on icon "open_in_new" at bounding box center [674, 193] width 16 height 16
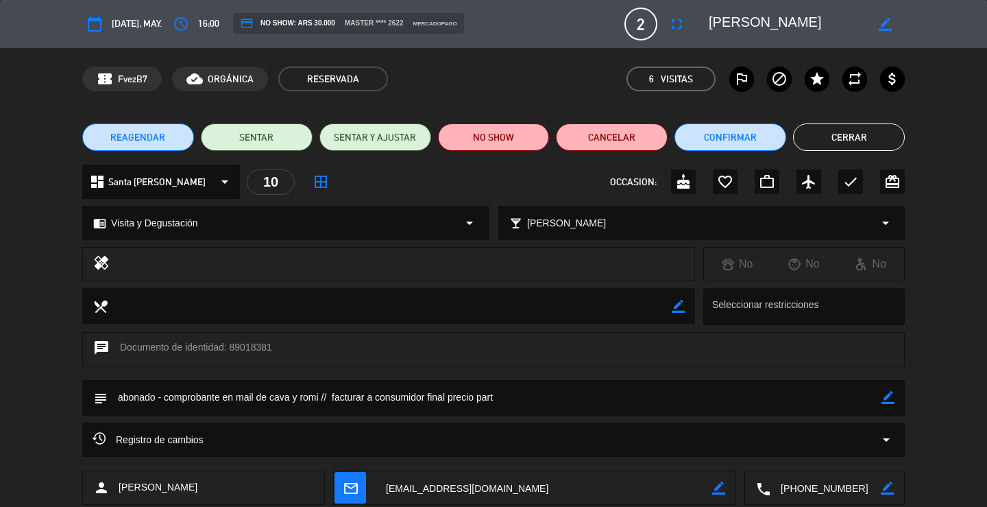
click at [830, 490] on textarea at bounding box center [826, 488] width 110 height 34
click at [860, 145] on button "Cerrar" at bounding box center [849, 136] width 112 height 27
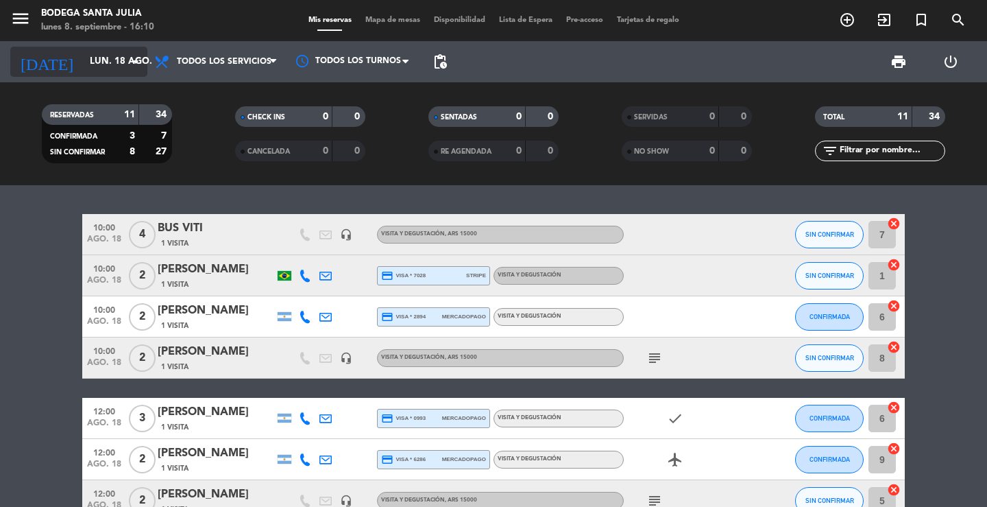
click at [93, 43] on div "menu Bodega Santa [PERSON_NAME] [DATE] 8. septiembre - 16:10 Mis reservas Mapa …" at bounding box center [493, 92] width 987 height 185
click at [123, 70] on input "lun. 18 ago." at bounding box center [143, 61] width 121 height 25
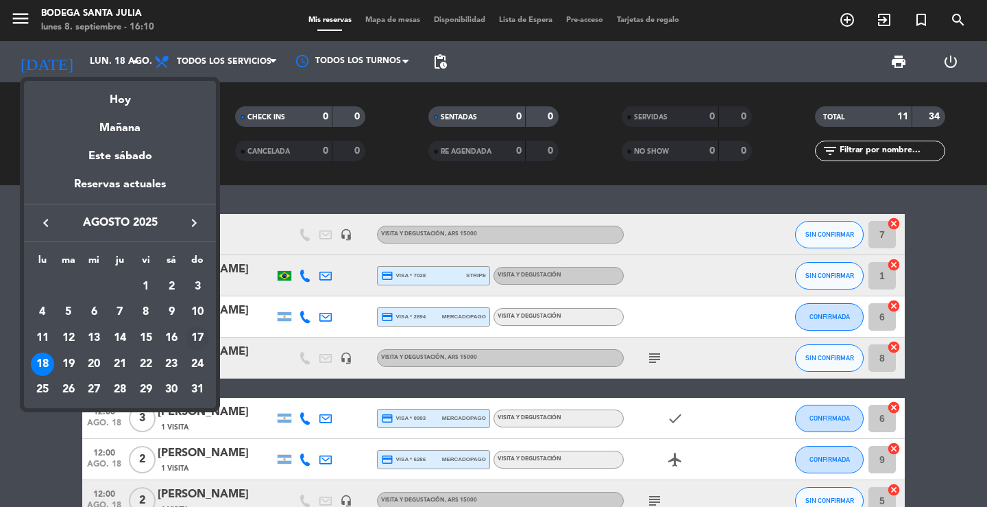
click at [196, 333] on div "17" at bounding box center [197, 337] width 23 height 23
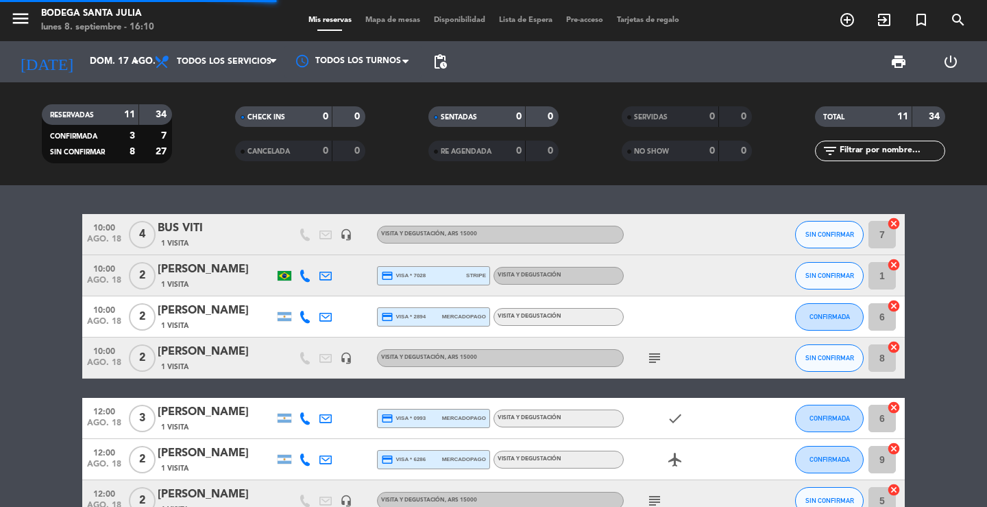
click at [295, 188] on div "10:00 [DATE] 4 BUS VITI 1 Visita headset_mic Visita y Degustación , ARS 15000 S…" at bounding box center [493, 346] width 987 height 322
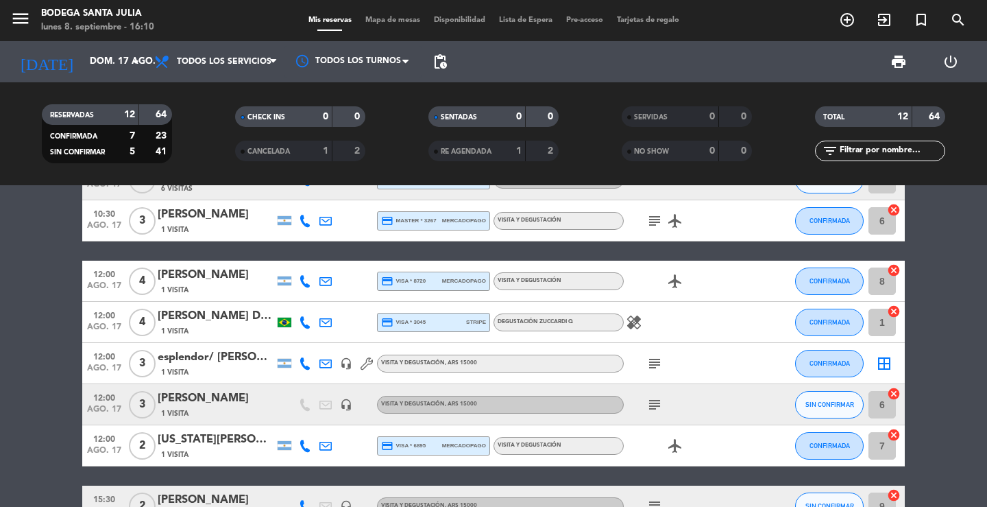
scroll to position [69, 0]
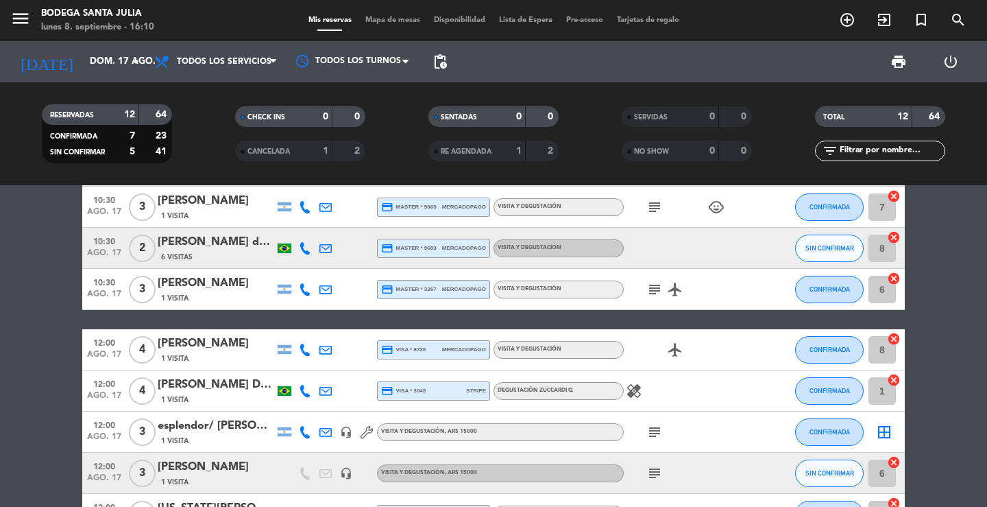
click at [223, 248] on div "[PERSON_NAME] de [PERSON_NAME]" at bounding box center [216, 242] width 117 height 18
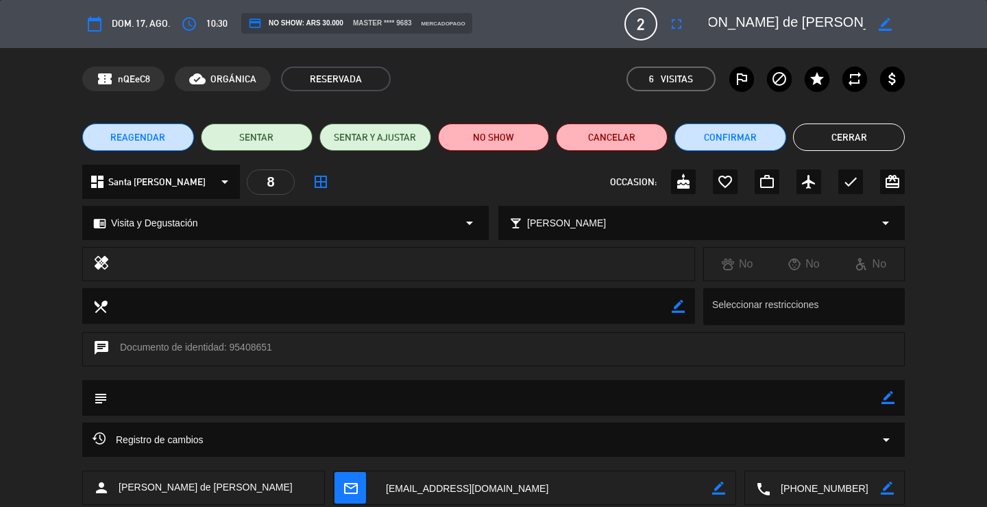
scroll to position [0, 60]
drag, startPoint x: 712, startPoint y: 25, endPoint x: 885, endPoint y: 20, distance: 173.5
click at [885, 20] on div "border_color" at bounding box center [802, 24] width 206 height 25
click at [843, 136] on button "Cerrar" at bounding box center [849, 136] width 112 height 27
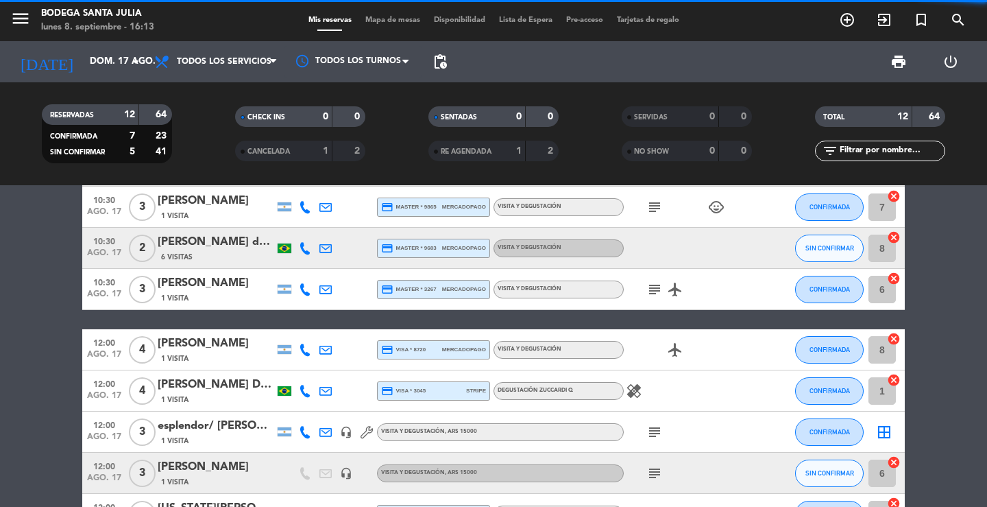
click at [913, 208] on bookings-row "10:30 [DATE] 2 [PERSON_NAME] 1 Visita headset_mic Visita y Degustación , ARS 15…" at bounding box center [493, 420] width 987 height 551
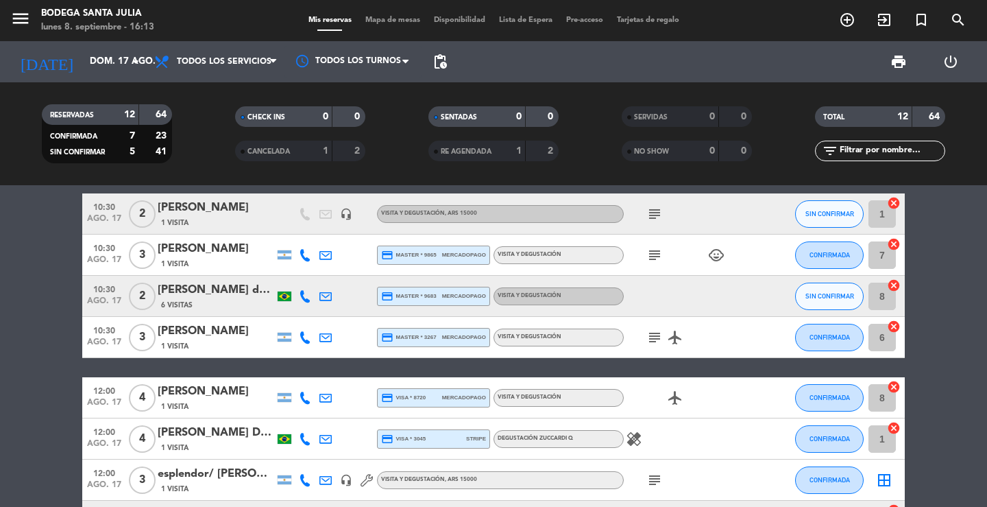
scroll to position [0, 0]
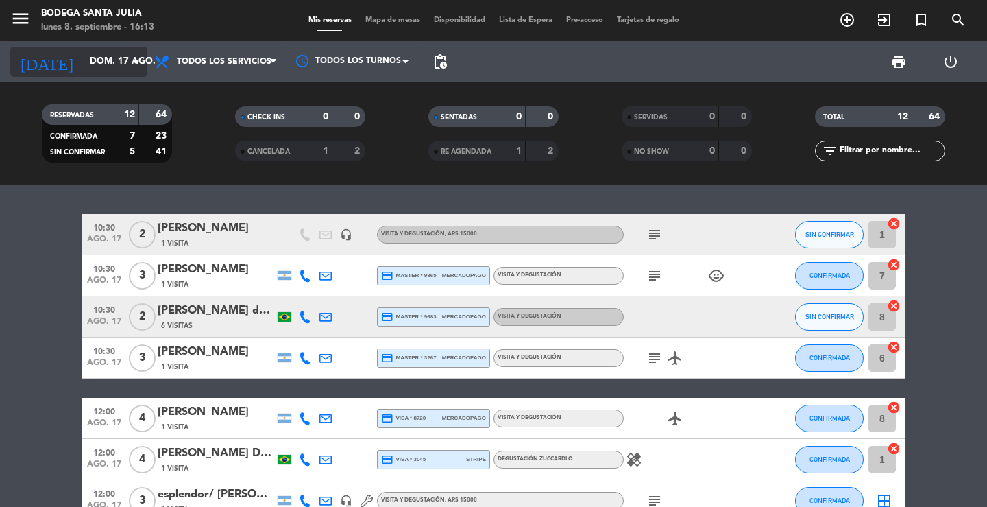
click at [96, 47] on div "[DATE] [DATE] arrow_drop_down" at bounding box center [78, 62] width 137 height 30
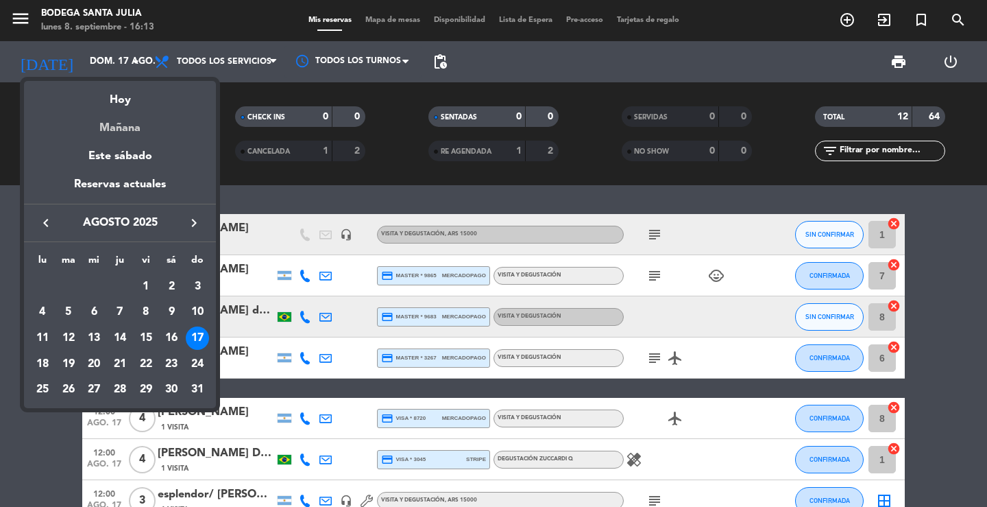
click at [125, 125] on div "Mañana" at bounding box center [120, 123] width 192 height 28
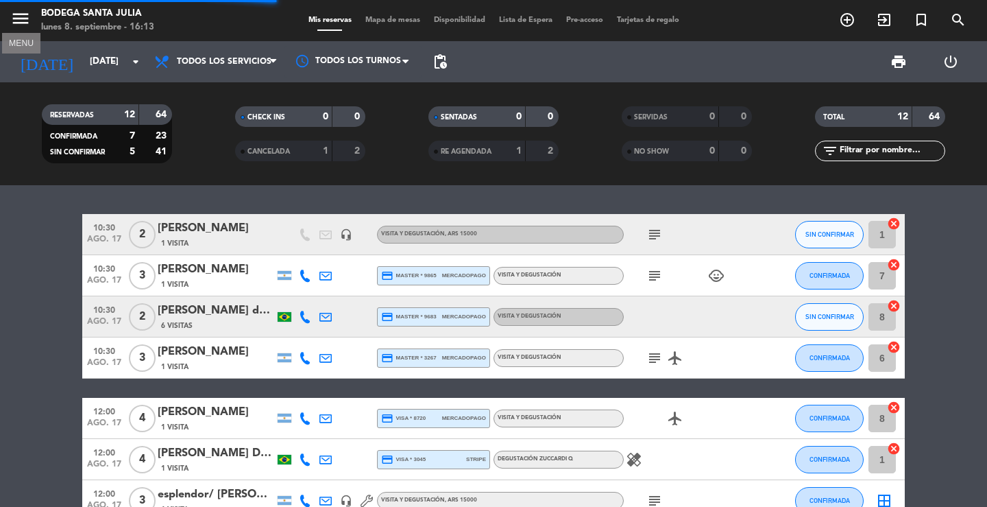
click at [28, 21] on icon "menu" at bounding box center [20, 18] width 21 height 21
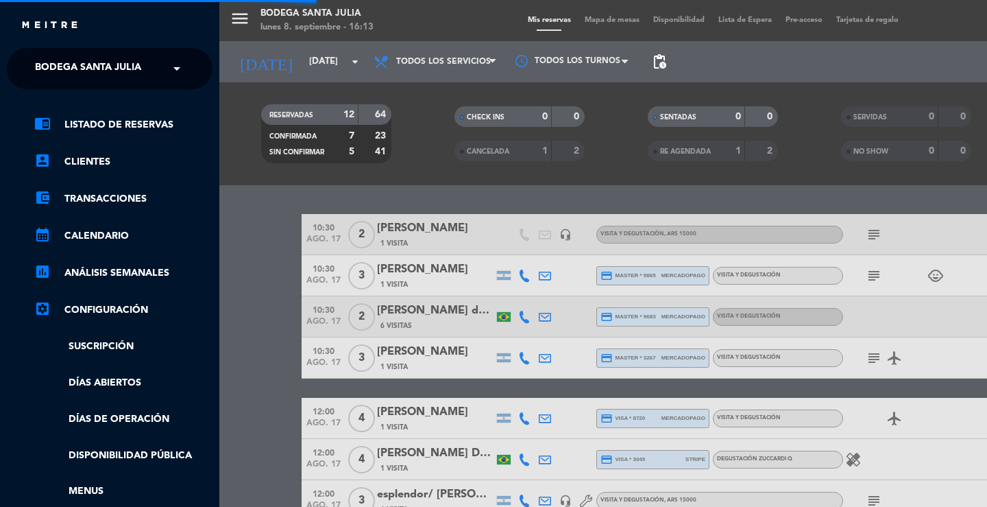
click at [65, 67] on span "Bodega Santa Julia" at bounding box center [88, 68] width 106 height 29
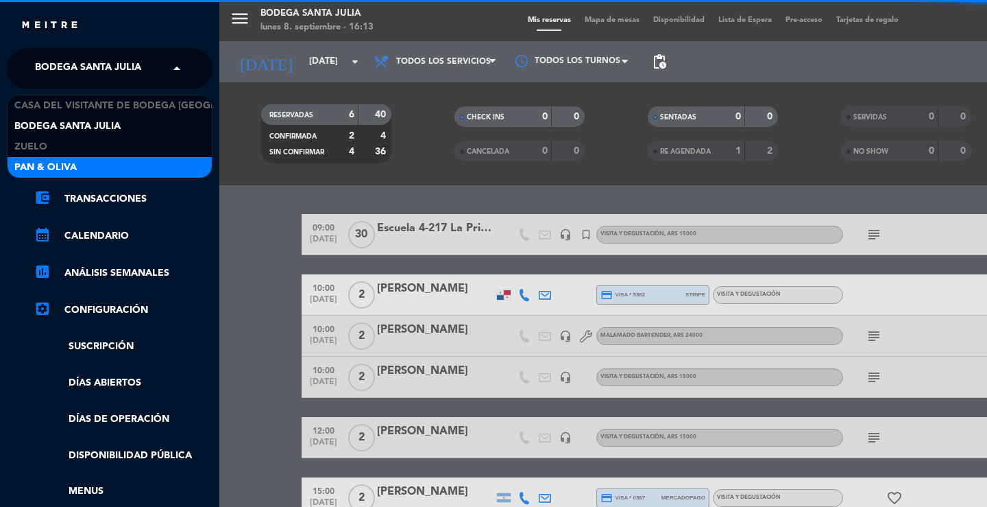
click at [49, 161] on span "Pan & Oliva" at bounding box center [45, 168] width 62 height 16
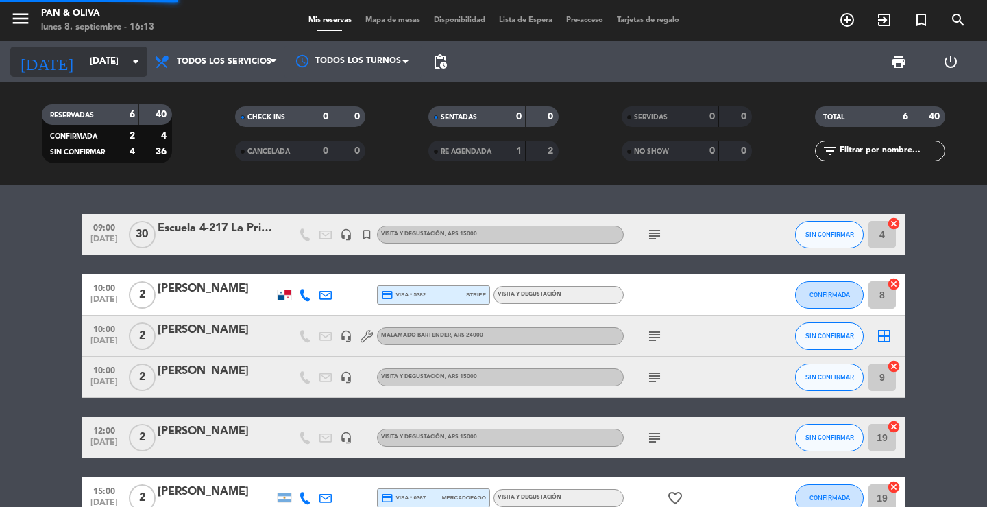
click at [106, 63] on input "[DATE]" at bounding box center [143, 61] width 121 height 25
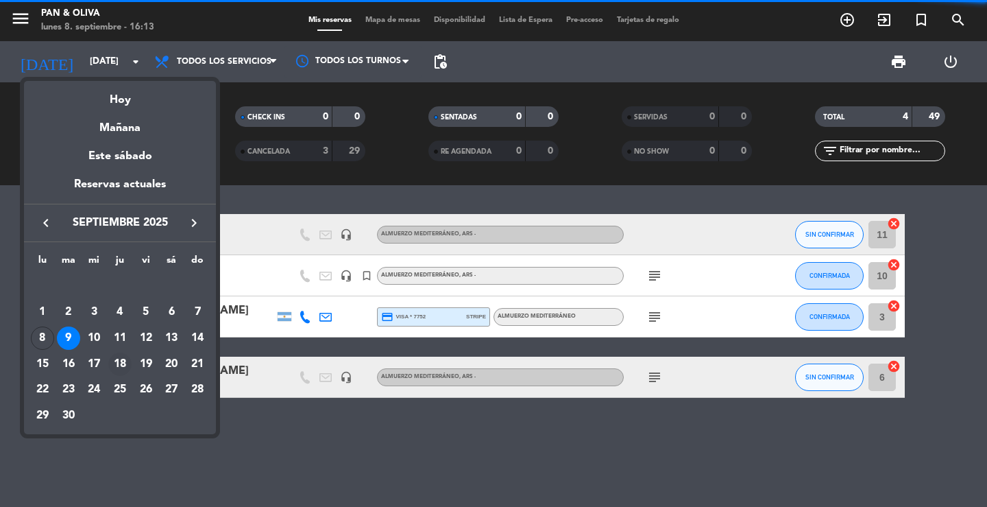
click at [121, 364] on div "18" at bounding box center [119, 363] width 23 height 23
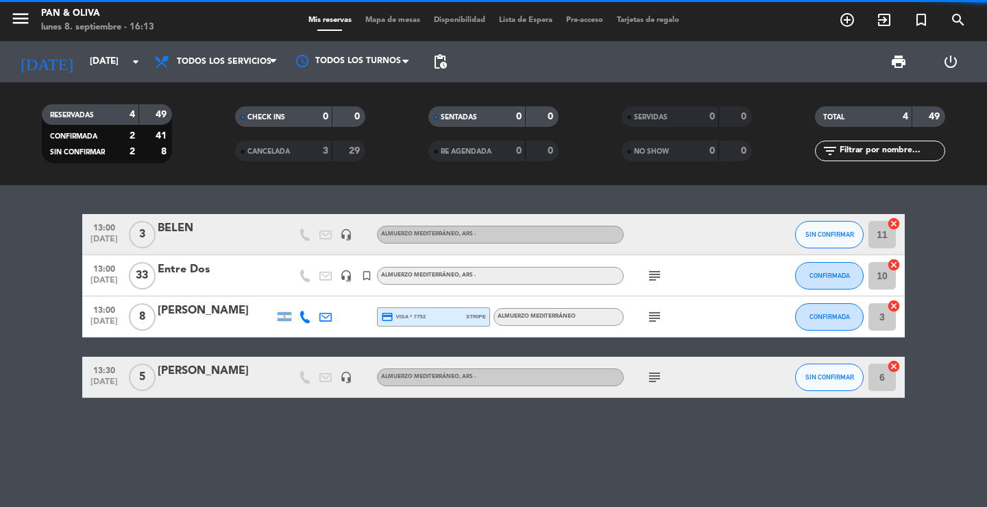
type input "[DEMOGRAPHIC_DATA][DATE]"
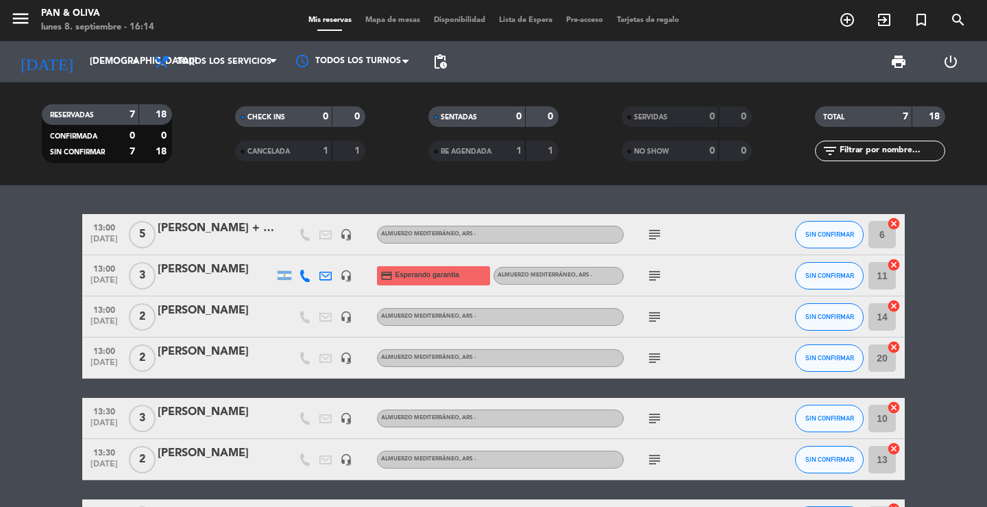
click at [235, 206] on div "13:00 [DATE] 5 [PERSON_NAME] + gerentes Regionales headset_mic Almuerzo Mediter…" at bounding box center [493, 346] width 987 height 322
click at [232, 268] on div "[PERSON_NAME]" at bounding box center [216, 270] width 117 height 18
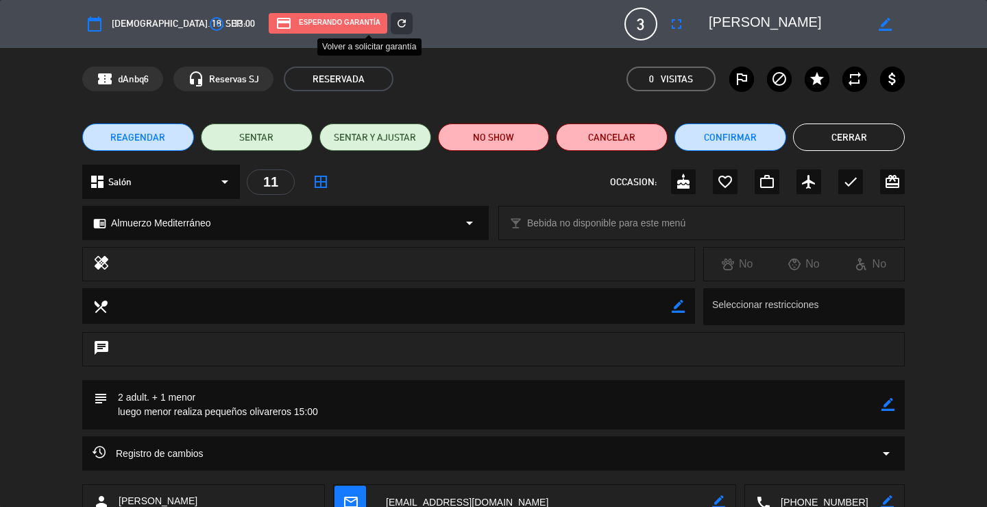
click at [396, 25] on icon "refresh" at bounding box center [402, 23] width 12 height 12
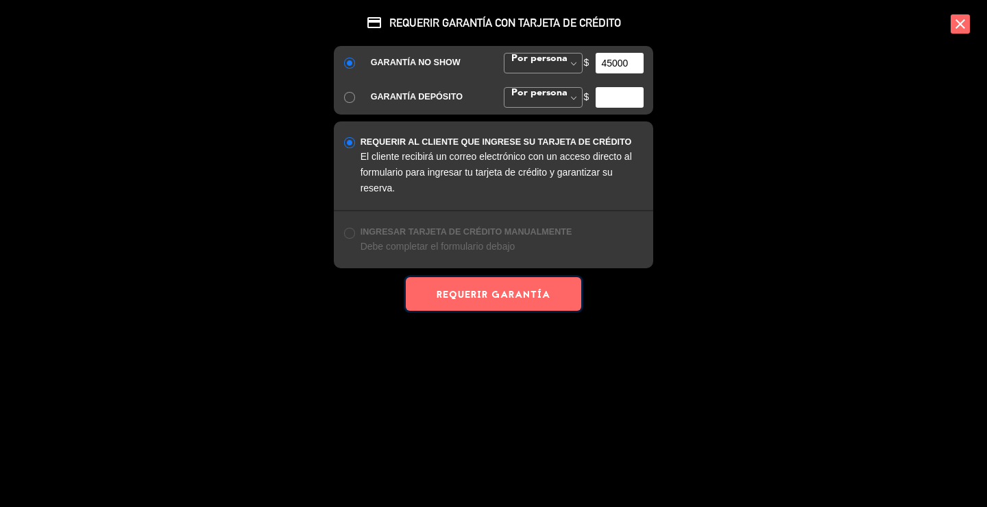
drag, startPoint x: 491, startPoint y: 299, endPoint x: 501, endPoint y: 306, distance: 12.2
click at [491, 300] on button "REQUERIR GARANTÍA" at bounding box center [494, 294] width 176 height 34
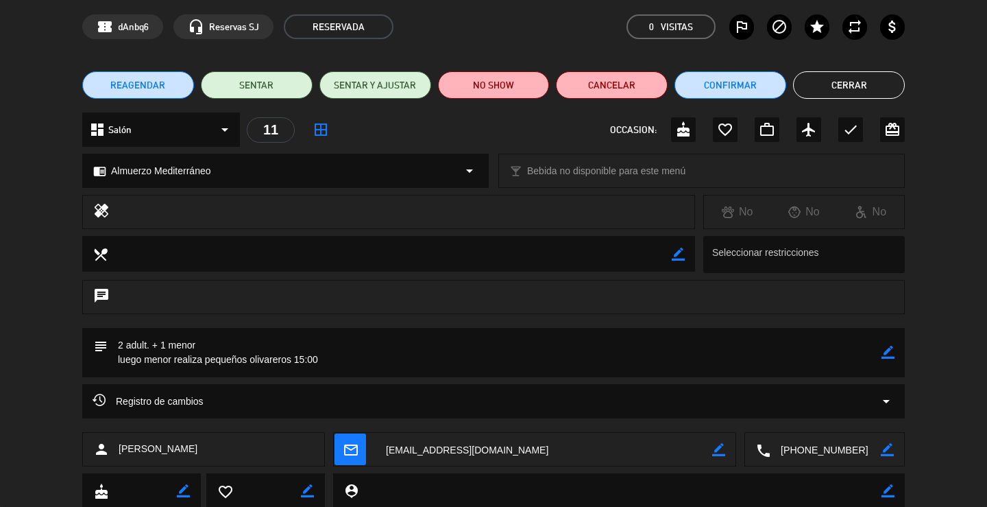
scroll to position [95, 0]
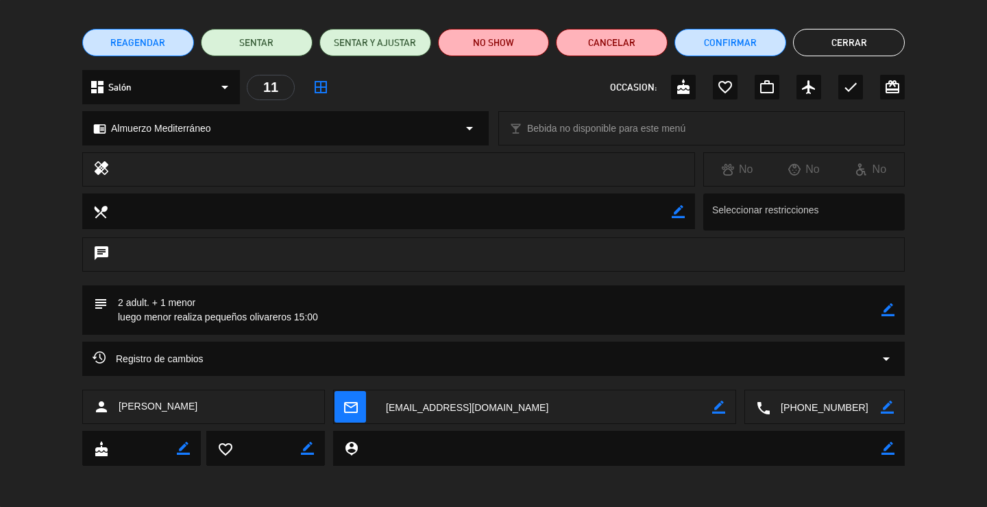
click at [474, 407] on textarea at bounding box center [544, 407] width 337 height 34
click at [840, 51] on button "Cerrar" at bounding box center [849, 42] width 112 height 27
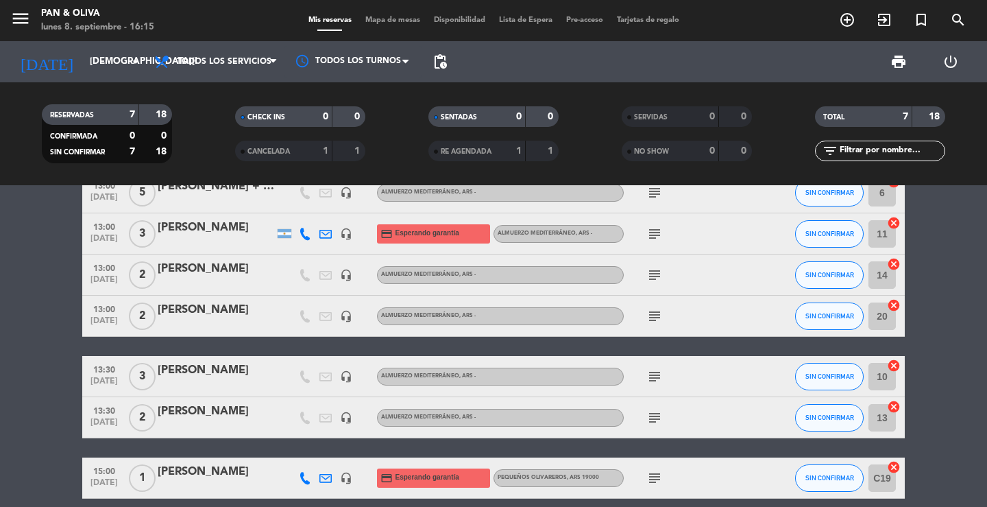
scroll to position [102, 0]
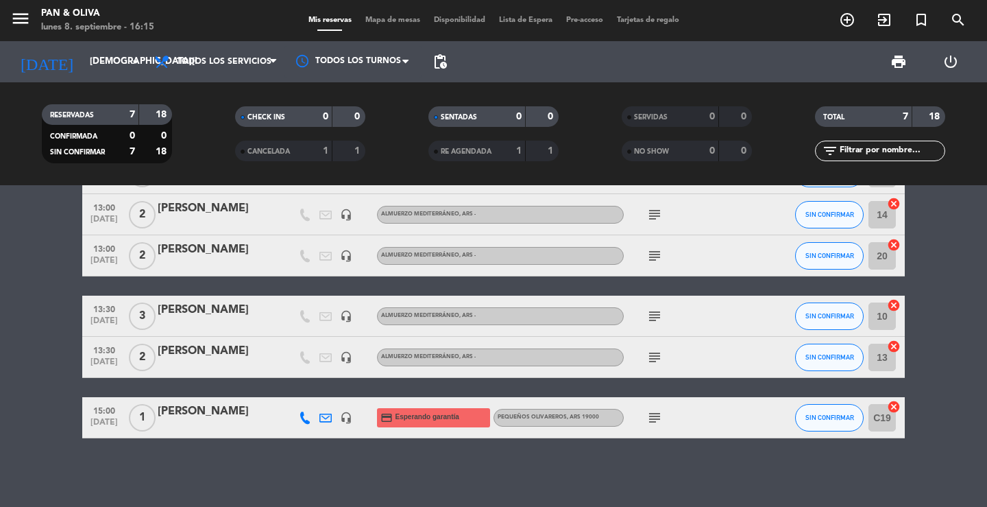
click at [229, 435] on div "15:00 [DATE] 1 [PERSON_NAME] headset_mic credit_card Esperando garantía Pequeño…" at bounding box center [493, 417] width 823 height 41
click at [252, 424] on div at bounding box center [216, 426] width 117 height 11
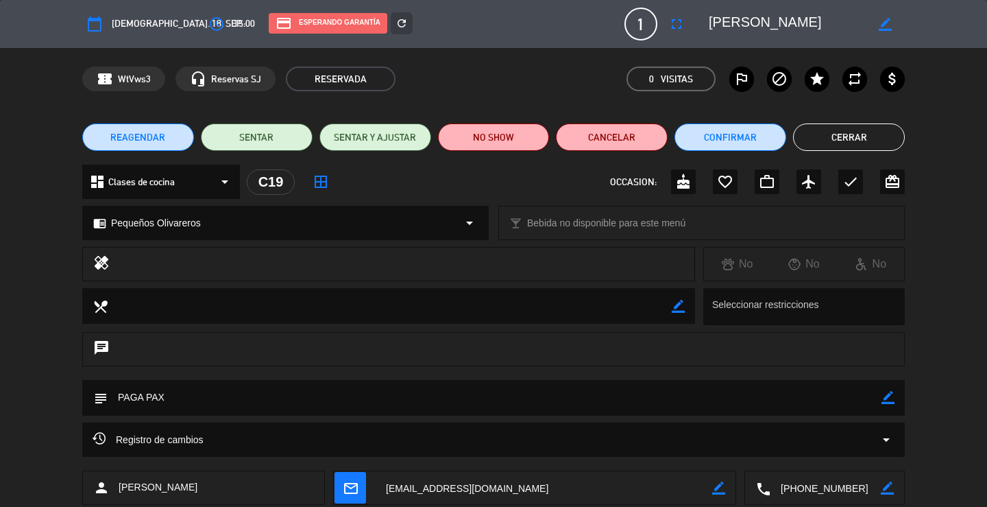
click at [718, 485] on icon "border_color" at bounding box center [718, 487] width 13 height 13
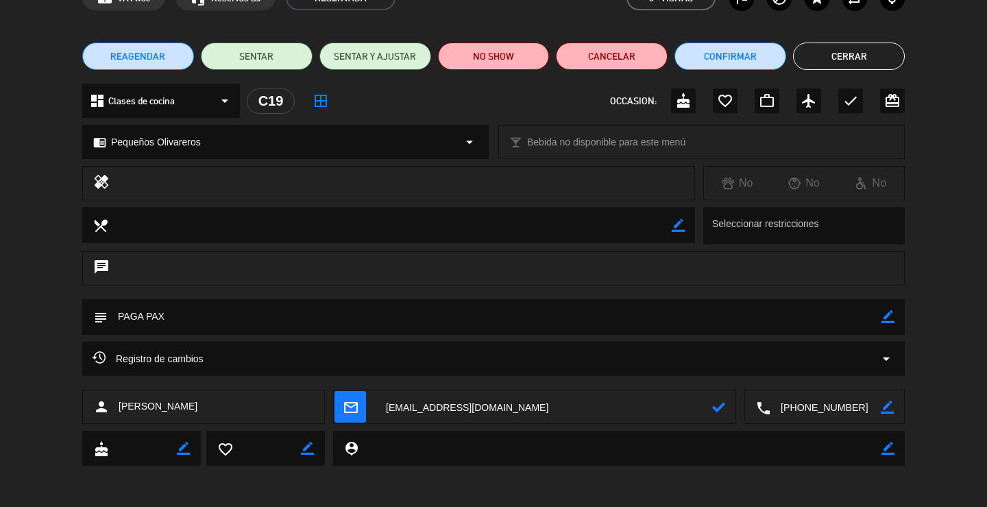
drag, startPoint x: 623, startPoint y: 494, endPoint x: 247, endPoint y: 509, distance: 376.1
click at [247, 506] on html "close × Pan & Oliva × chrome_reader_mode Listado de Reservas account_box Client…" at bounding box center [493, 253] width 987 height 507
paste textarea "f"
type textarea "[EMAIL_ADDRESS][DOMAIN_NAME]"
click at [721, 402] on icon at bounding box center [718, 406] width 13 height 13
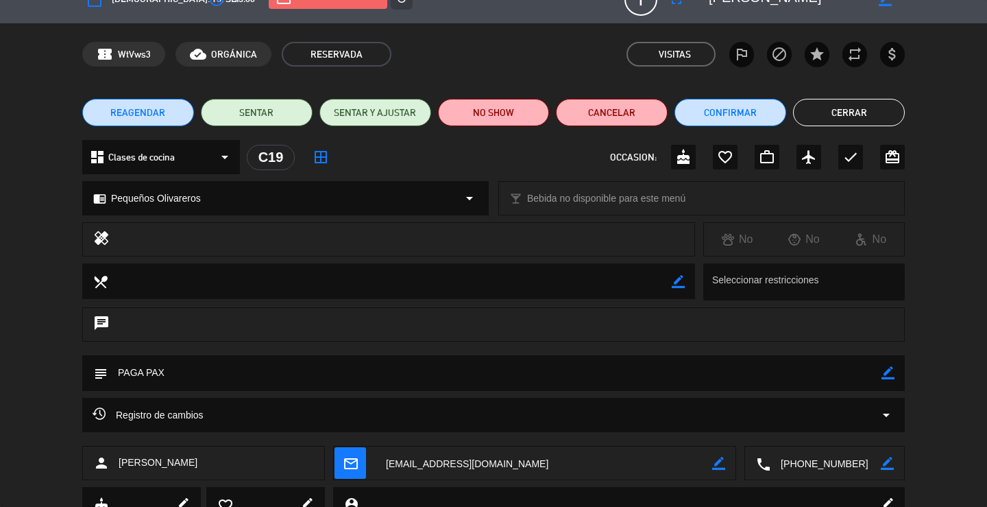
scroll to position [0, 0]
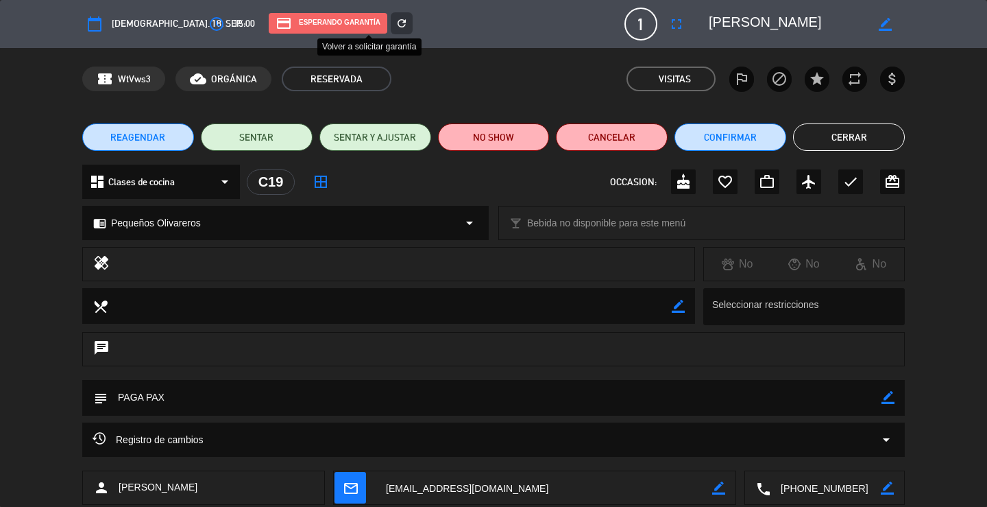
click at [396, 19] on icon "refresh" at bounding box center [402, 23] width 12 height 12
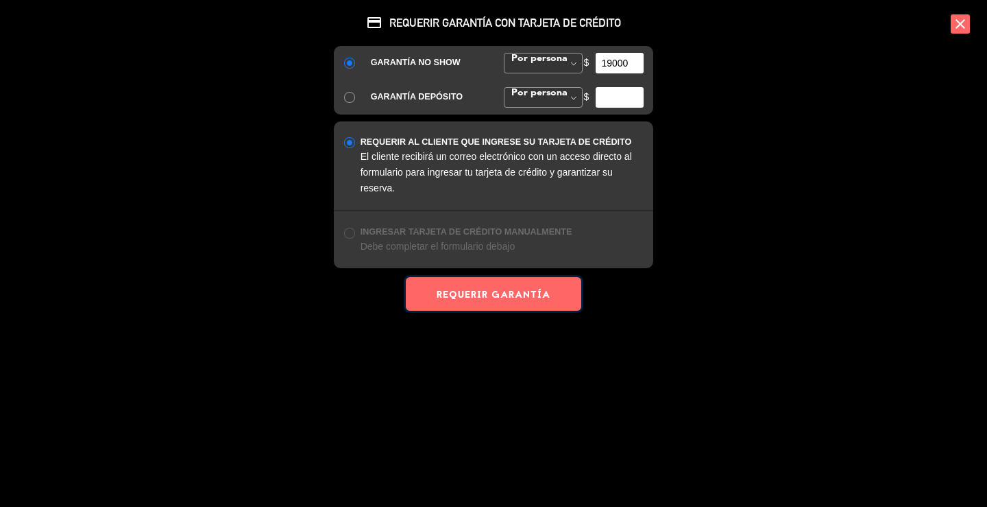
click at [514, 295] on button "REQUERIR GARANTÍA" at bounding box center [494, 294] width 176 height 34
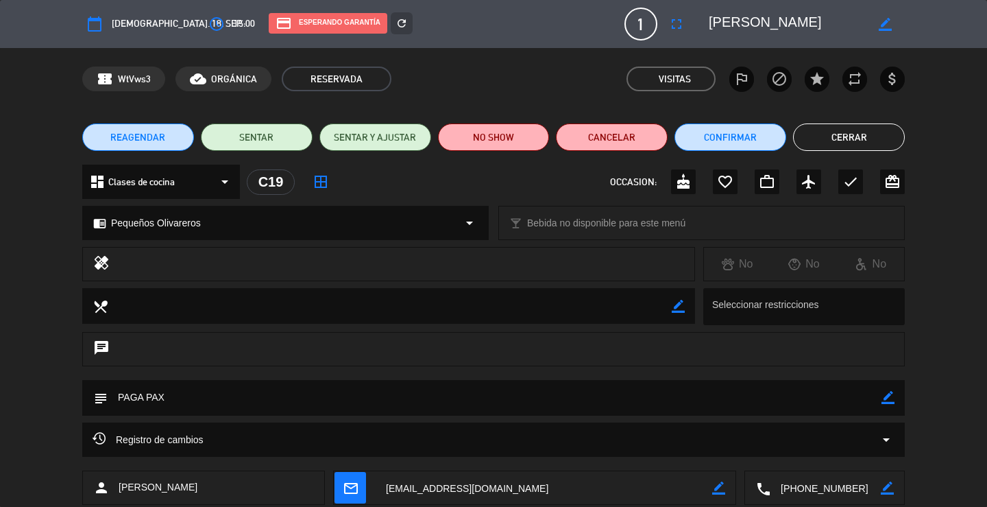
click at [869, 148] on button "Cerrar" at bounding box center [849, 136] width 112 height 27
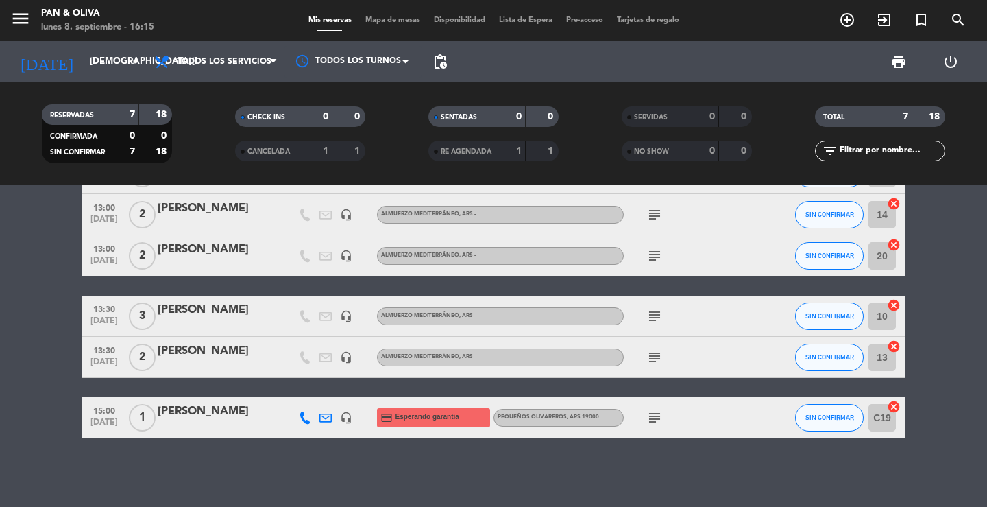
click at [457, 459] on div "13:00 [DATE] 5 [PERSON_NAME] + gerentes Regionales headset_mic Almuerzo Mediter…" at bounding box center [493, 346] width 987 height 322
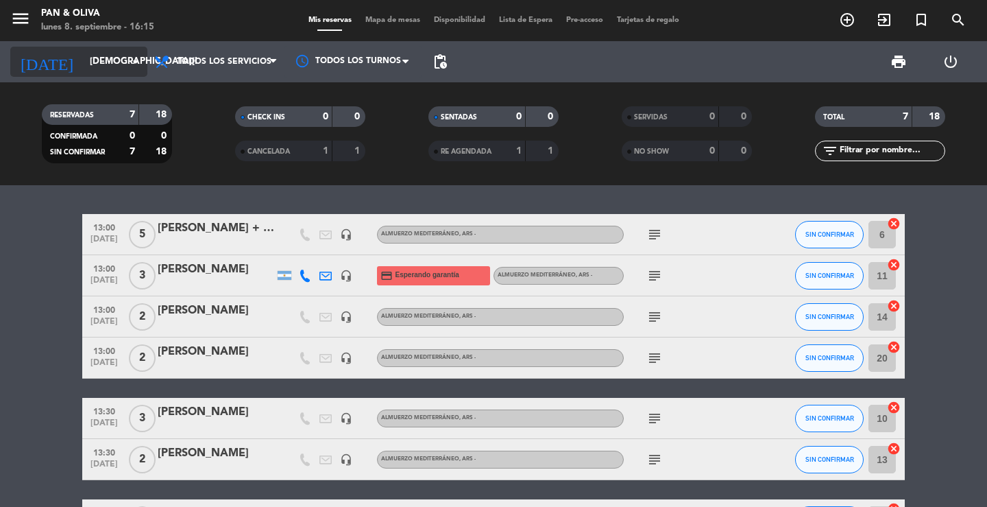
click at [125, 70] on input "[DEMOGRAPHIC_DATA][DATE]" at bounding box center [143, 61] width 121 height 25
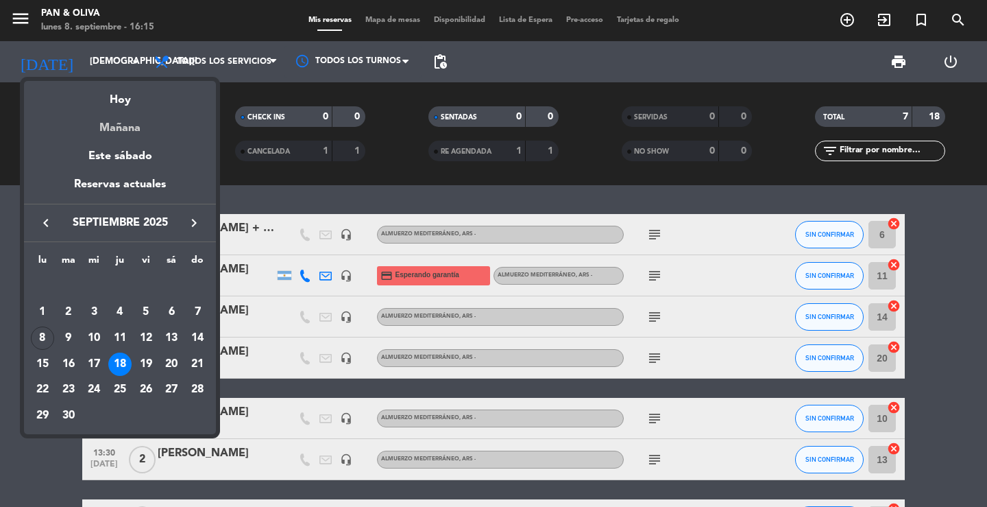
click at [122, 124] on div "Mañana" at bounding box center [120, 123] width 192 height 28
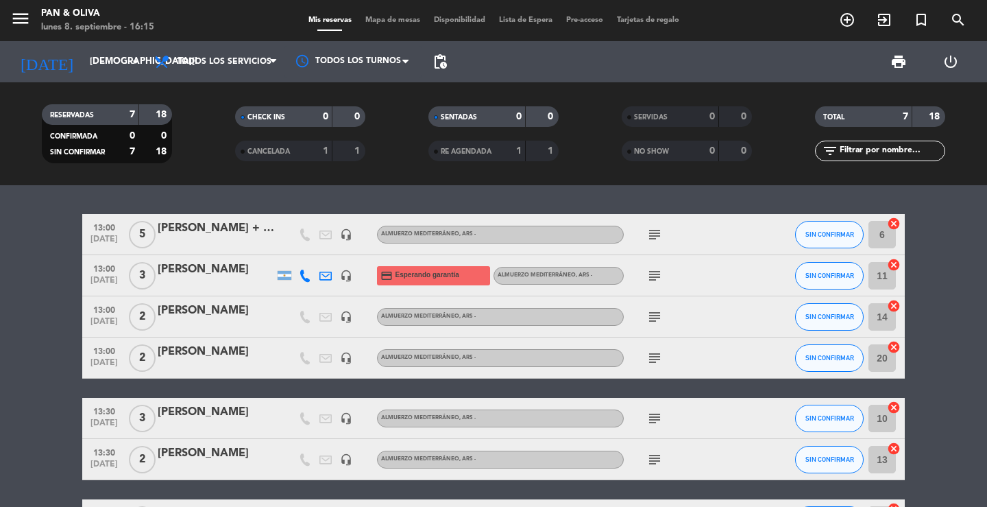
type input "[DATE]"
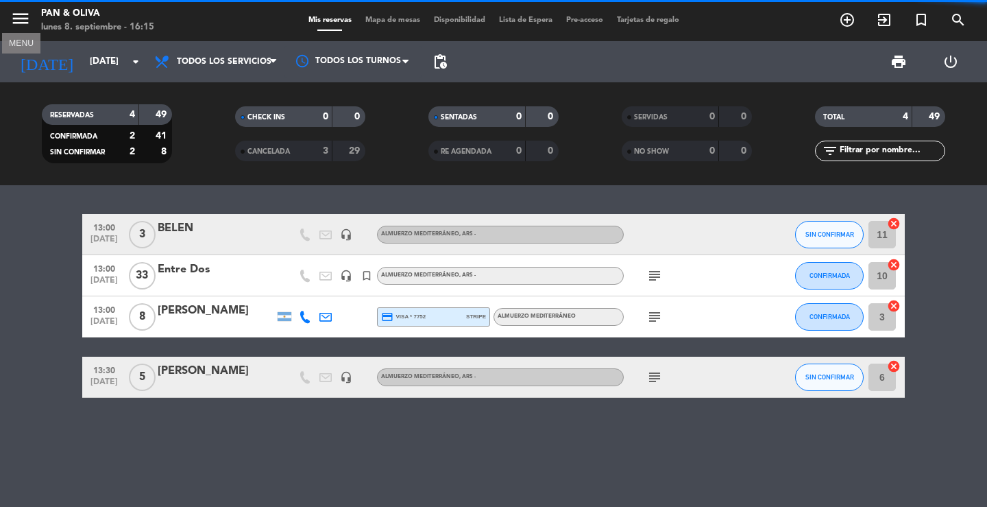
click at [17, 14] on icon "menu" at bounding box center [20, 18] width 21 height 21
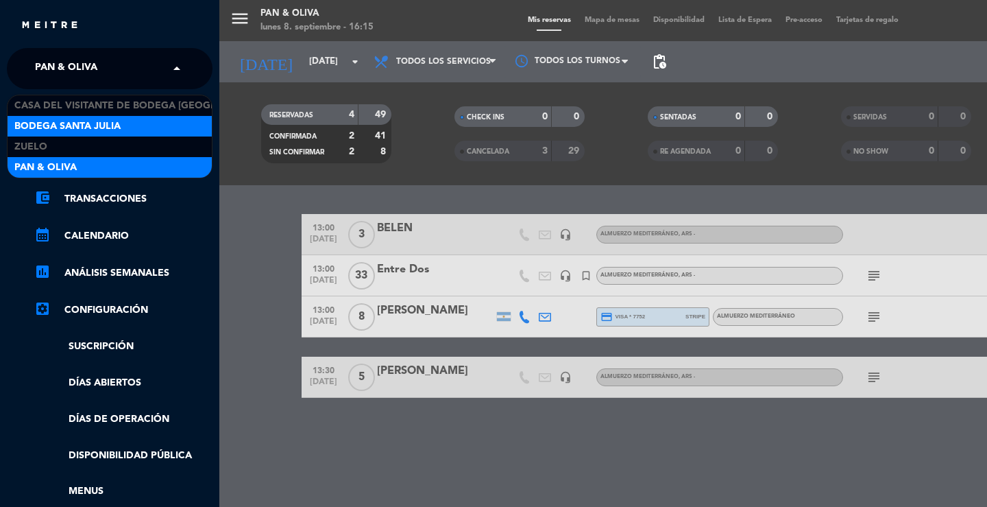
drag, startPoint x: 51, startPoint y: 75, endPoint x: 84, endPoint y: 130, distance: 64.0
click at [51, 76] on span "Pan & Oliva" at bounding box center [66, 68] width 62 height 29
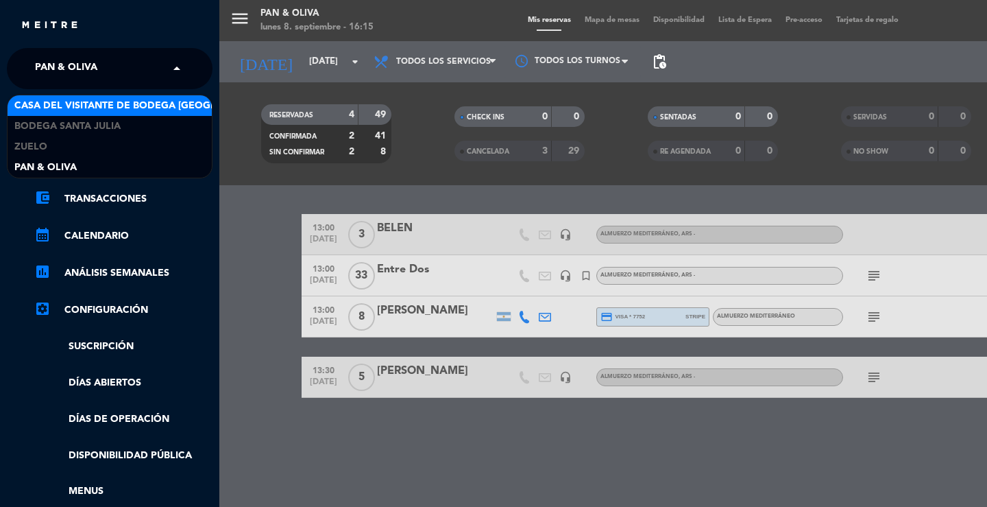
click at [101, 104] on span "Casa del Visitante de Bodega [GEOGRAPHIC_DATA][PERSON_NAME]" at bounding box center [186, 106] width 345 height 16
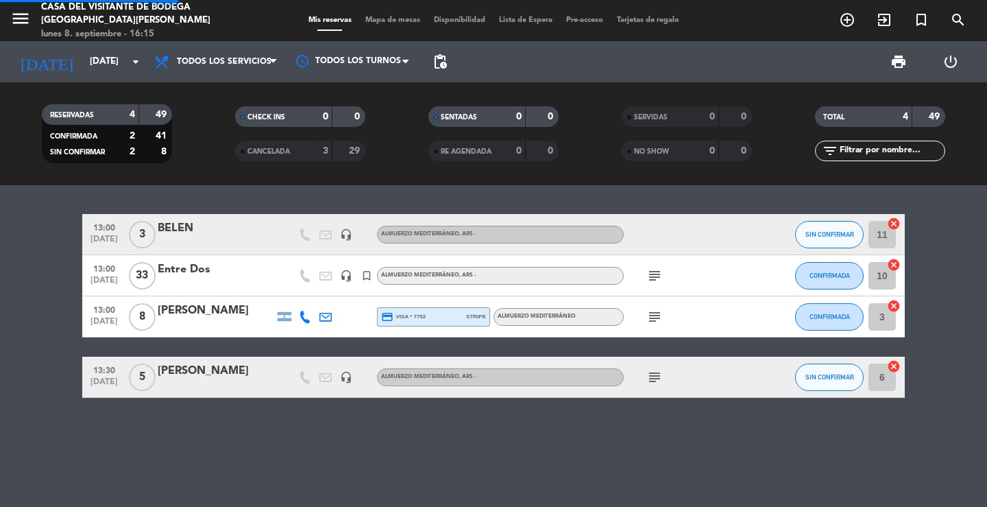
click at [322, 197] on div "13:00 [DATE] 3 [PERSON_NAME] headset_mic Almuerzo Mediterráneo , ARS - SIN CONF…" at bounding box center [493, 346] width 987 height 322
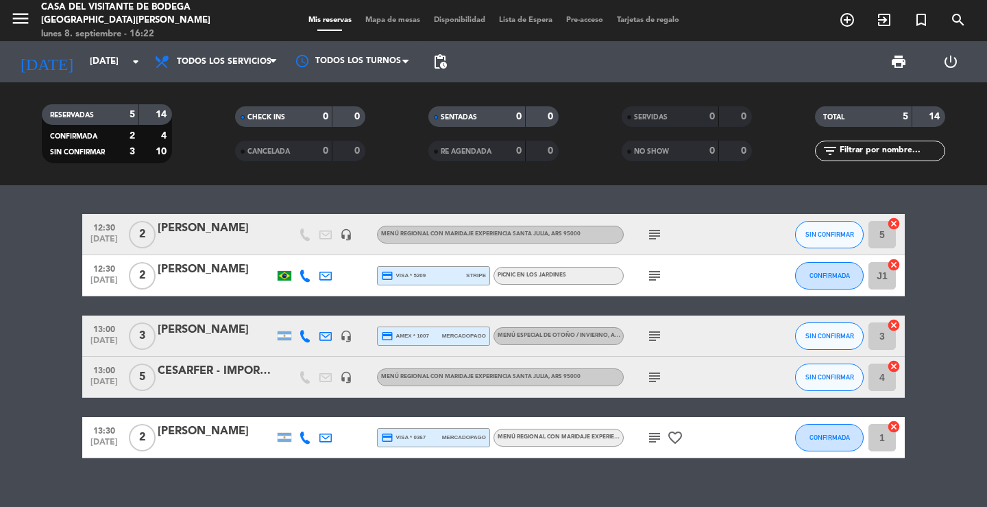
click at [734, 73] on div "print power_settings_new" at bounding box center [715, 61] width 523 height 41
click at [386, 494] on div "12:30 [DATE] 2 [PERSON_NAME] headset_mic Menú Regional con maridaje Experiencia…" at bounding box center [493, 346] width 987 height 322
click at [317, 191] on div "12:30 [DATE] 2 [PERSON_NAME] headset_mic Menú Regional con maridaje Experiencia…" at bounding box center [493, 346] width 987 height 322
click at [658, 197] on div "12:30 [DATE] 2 [PERSON_NAME] headset_mic Menú Regional con maridaje Experiencia…" at bounding box center [493, 346] width 987 height 322
click at [416, 188] on div "12:30 [DATE] 2 [PERSON_NAME] headset_mic Menú Regional con maridaje Experiencia…" at bounding box center [493, 346] width 987 height 322
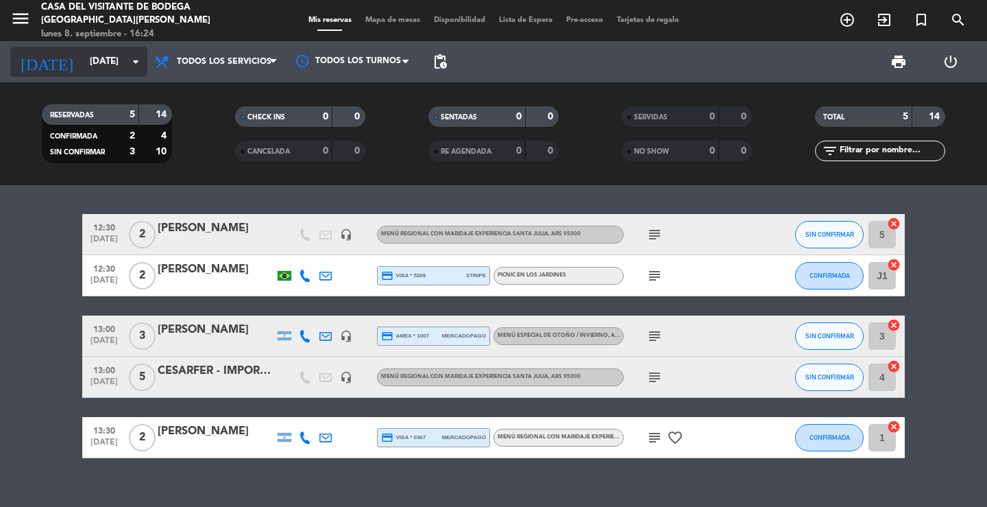
click at [83, 58] on input "[DATE]" at bounding box center [143, 61] width 121 height 25
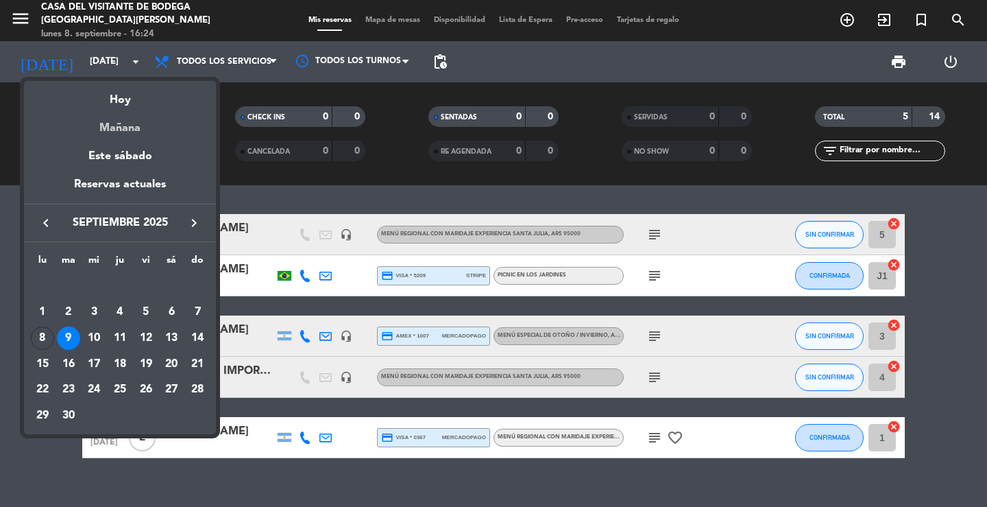
click at [117, 127] on div "Mañana" at bounding box center [120, 123] width 192 height 28
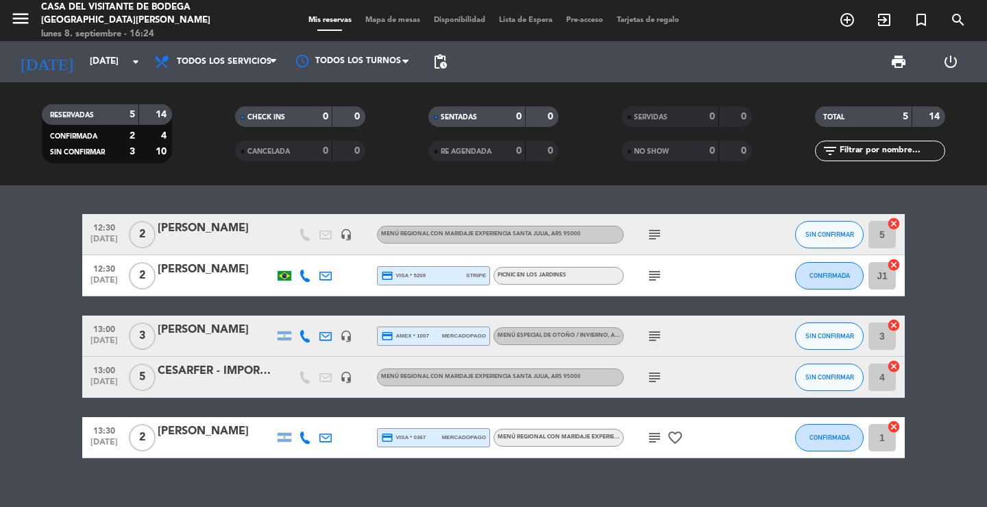
click at [155, 195] on div "12:30 [DATE] 2 [PERSON_NAME] headset_mic Menú Regional con maridaje Experiencia…" at bounding box center [493, 346] width 987 height 322
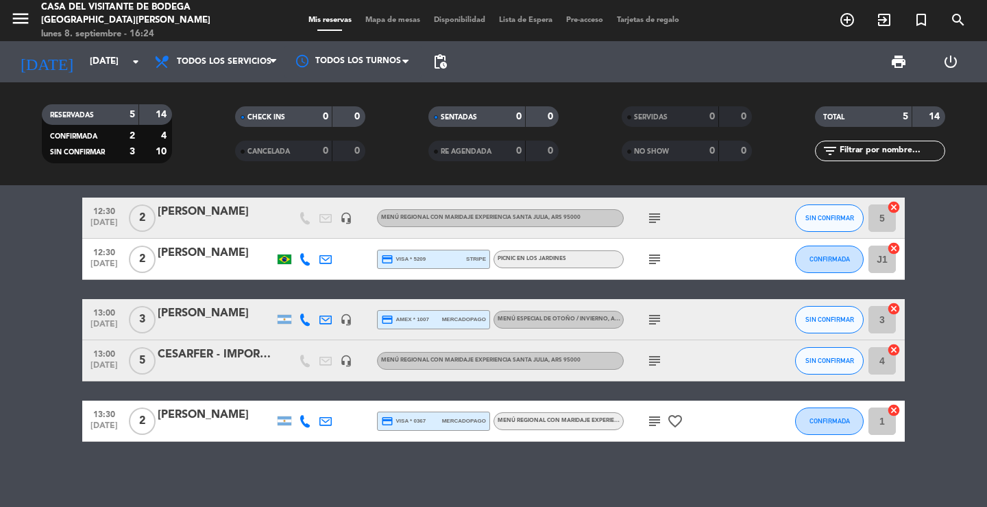
scroll to position [20, 0]
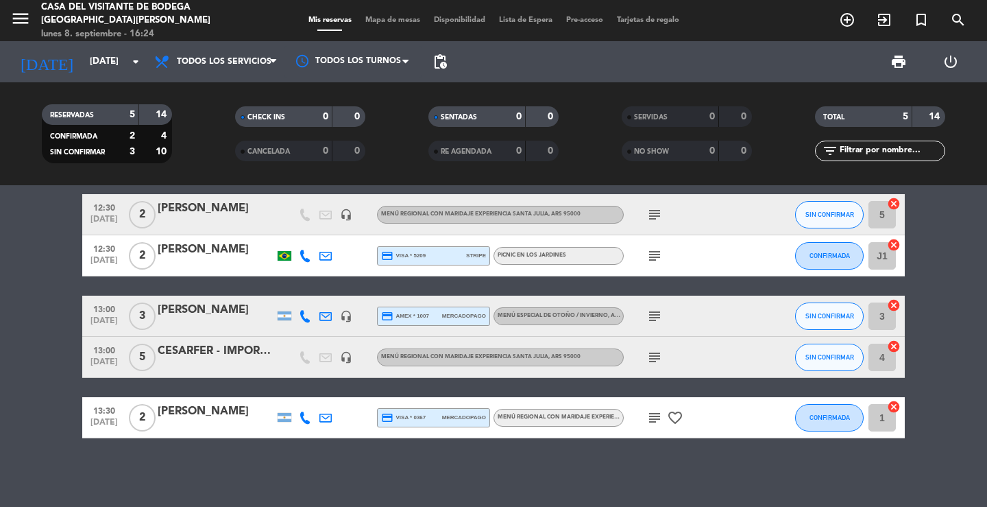
click at [657, 414] on icon "subject" at bounding box center [655, 417] width 16 height 16
drag, startPoint x: 654, startPoint y: 366, endPoint x: 654, endPoint y: 359, distance: 7.5
click at [654, 364] on div "subject" at bounding box center [685, 357] width 123 height 40
click at [654, 359] on icon "subject" at bounding box center [655, 357] width 16 height 16
click at [657, 317] on icon "subject" at bounding box center [655, 316] width 16 height 16
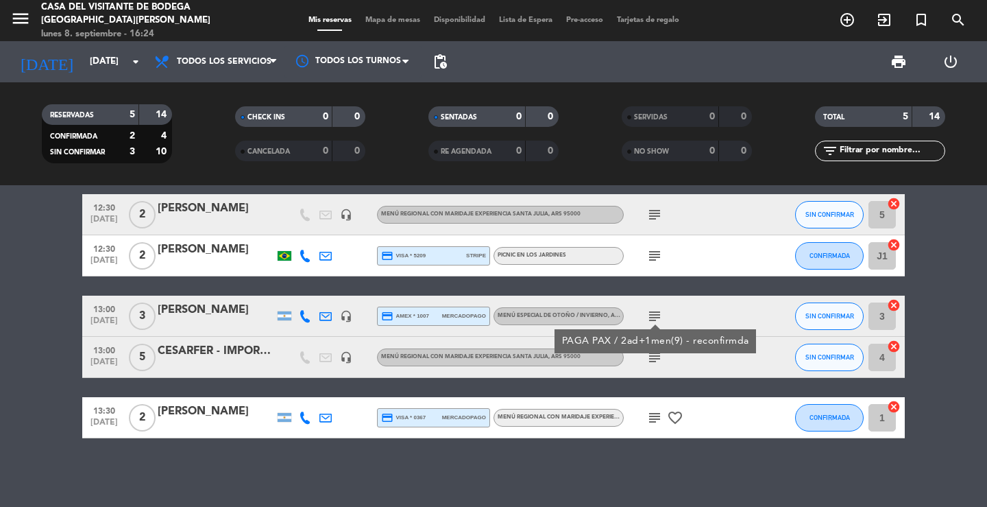
click at [653, 259] on icon "subject" at bounding box center [655, 256] width 16 height 16
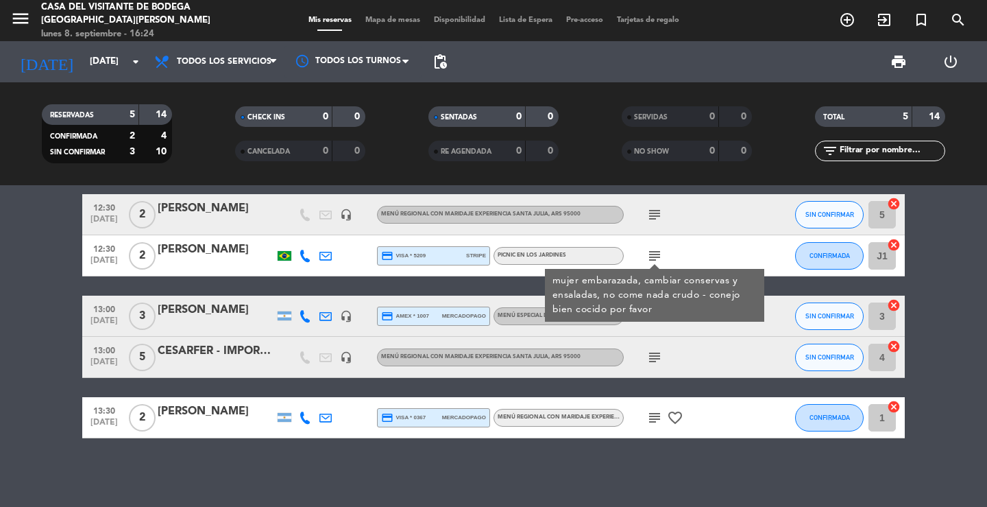
click at [654, 213] on icon "subject" at bounding box center [655, 214] width 16 height 16
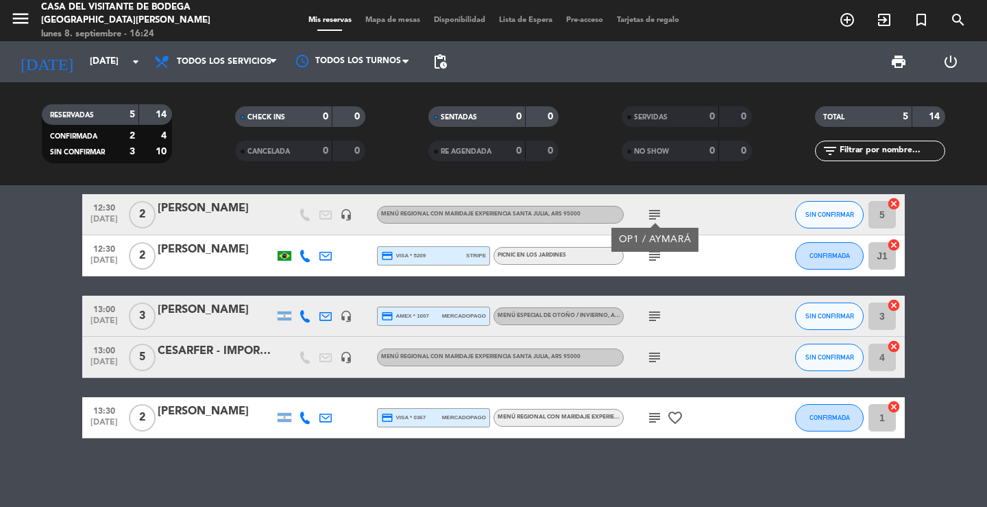
click at [667, 188] on div "12:30 [DATE] 2 [PERSON_NAME] headset_mic Menú Regional con maridaje Experiencia…" at bounding box center [493, 346] width 987 height 322
drag, startPoint x: 241, startPoint y: 272, endPoint x: 238, endPoint y: 278, distance: 7.4
click at [239, 272] on div "12:30 [DATE] 2 [PERSON_NAME] credit_card visa * 5209 stripe Picnic en los Jardi…" at bounding box center [493, 255] width 823 height 41
click at [199, 264] on div at bounding box center [216, 264] width 117 height 11
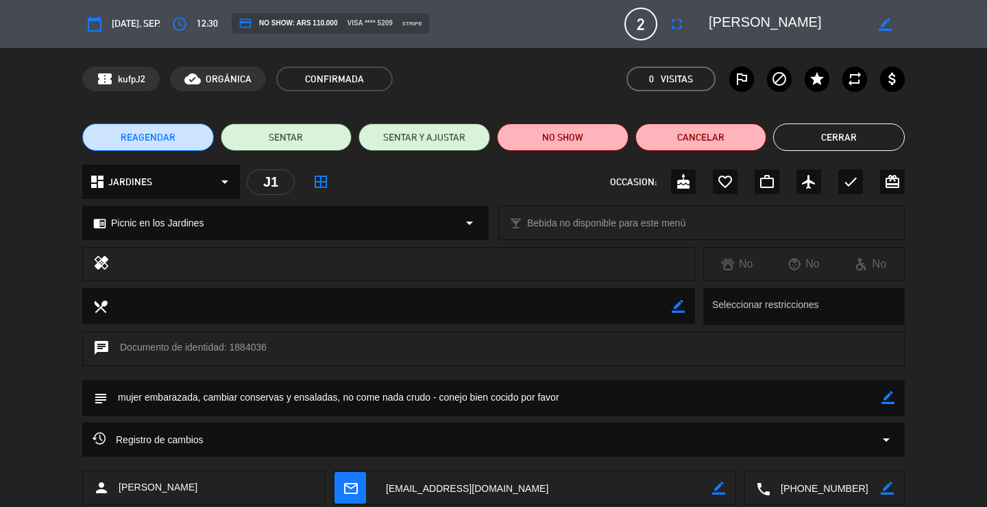
click at [889, 394] on icon "border_color" at bounding box center [888, 397] width 13 height 13
click at [791, 403] on textarea at bounding box center [495, 397] width 774 height 35
type textarea "mujer embarazada, cambiar conservas y ensaladas, no come nada crudo - conejo bi…"
click at [888, 398] on icon at bounding box center [888, 397] width 13 height 13
click at [827, 138] on button "Cerrar" at bounding box center [839, 136] width 132 height 27
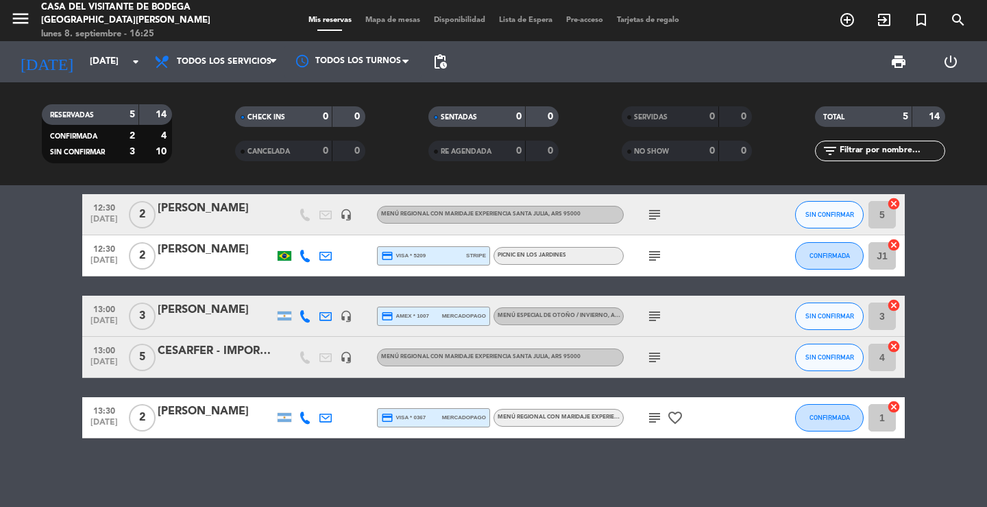
scroll to position [0, 0]
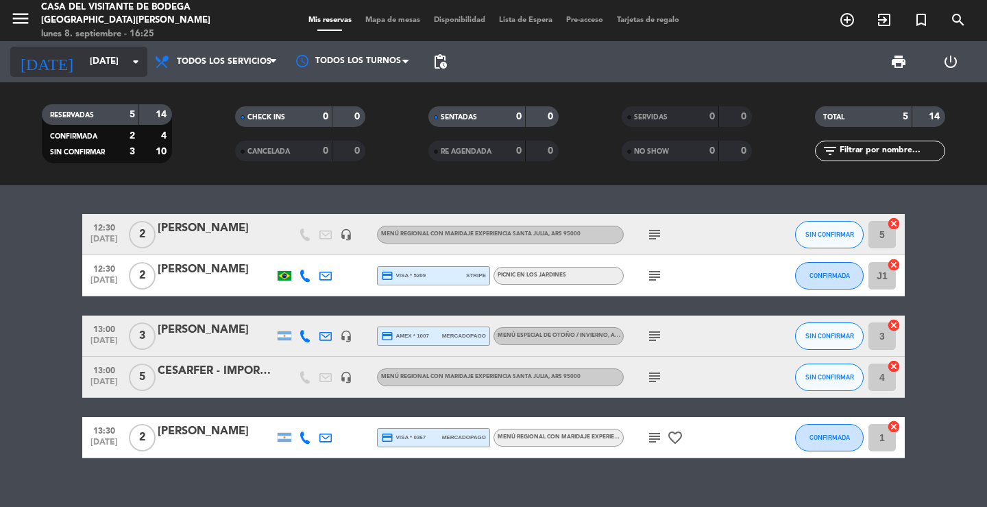
click at [122, 73] on input "[DATE]" at bounding box center [143, 61] width 121 height 25
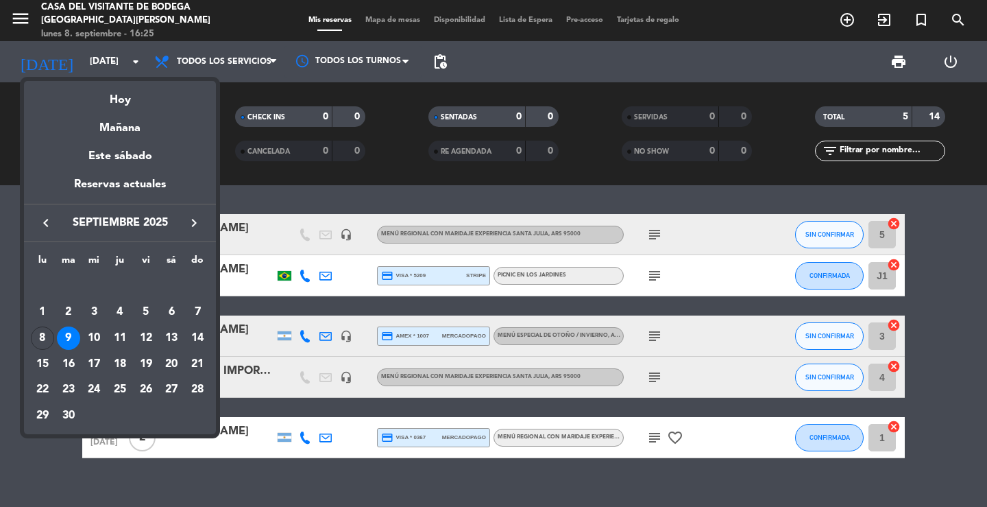
click at [16, 23] on div at bounding box center [493, 253] width 987 height 507
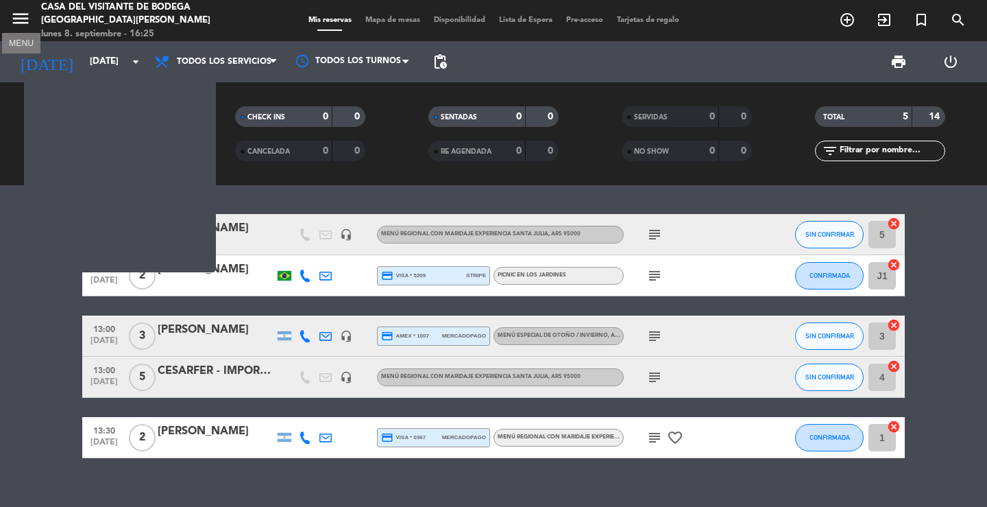
click at [16, 21] on icon "menu" at bounding box center [20, 18] width 21 height 21
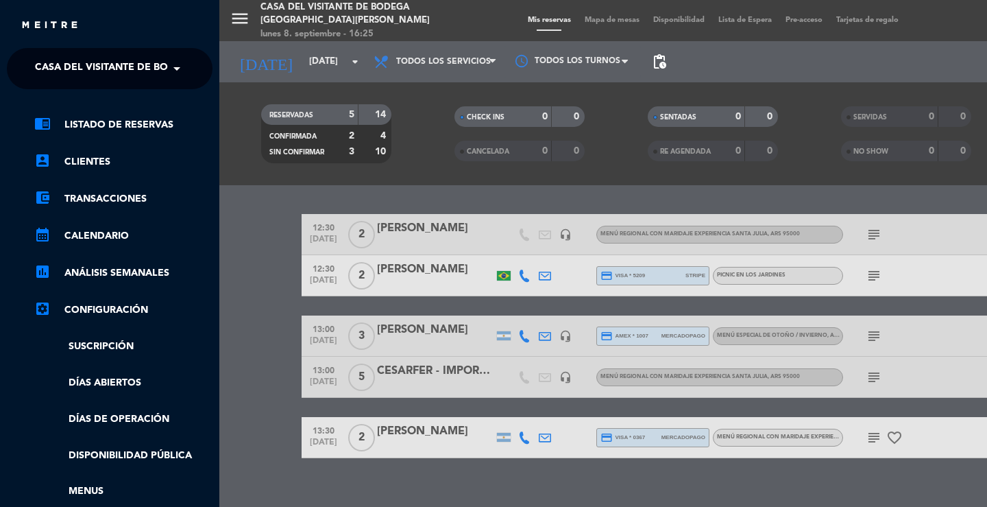
click at [97, 72] on span "Casa del Visitante de Bodega [GEOGRAPHIC_DATA][PERSON_NAME]" at bounding box center [207, 68] width 345 height 29
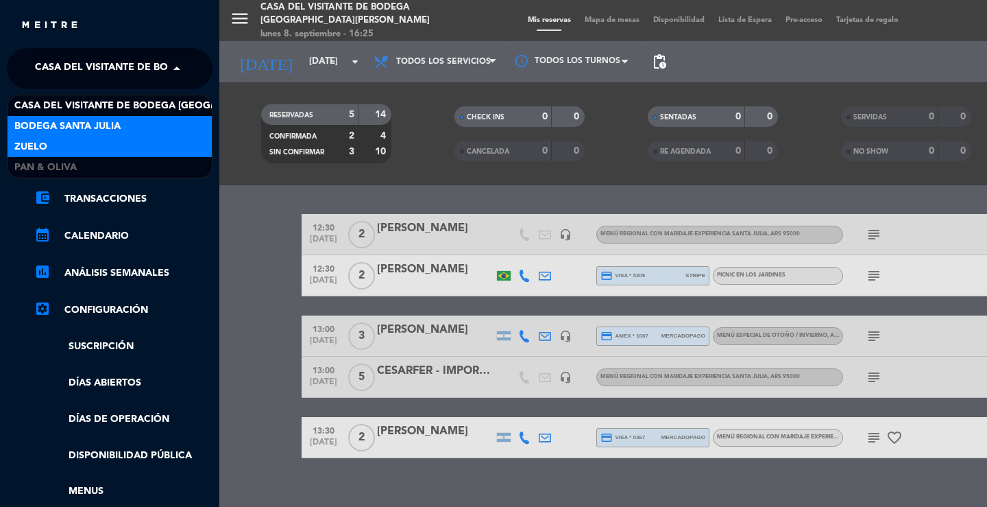
click at [80, 137] on div "Casa del Visitante de Bodega Santa [PERSON_NAME] Bodega Santa [PERSON_NAME] Zue…" at bounding box center [110, 136] width 204 height 82
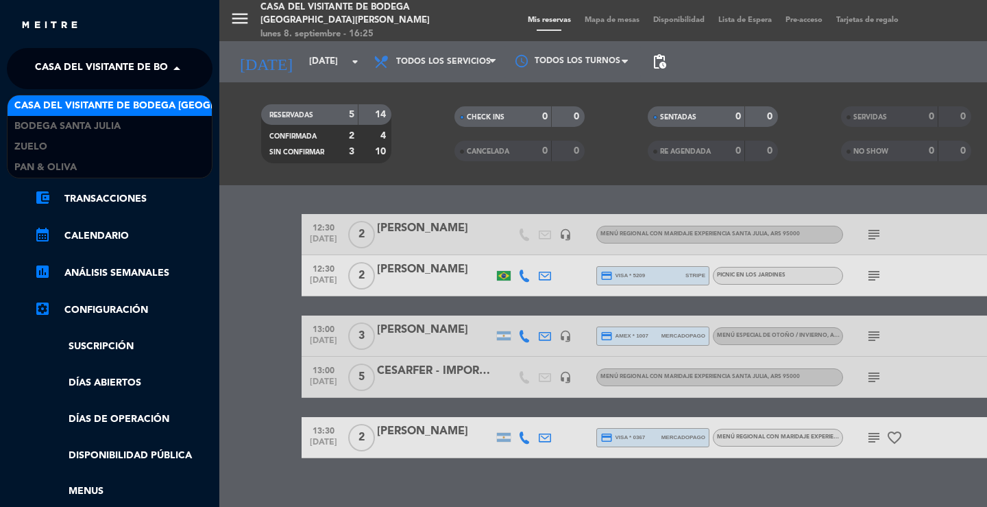
click at [303, 49] on div "menu Casa del Visitante de Bodega Santa [PERSON_NAME] [DATE] 8. septiembre - 16…" at bounding box center [712, 253] width 987 height 507
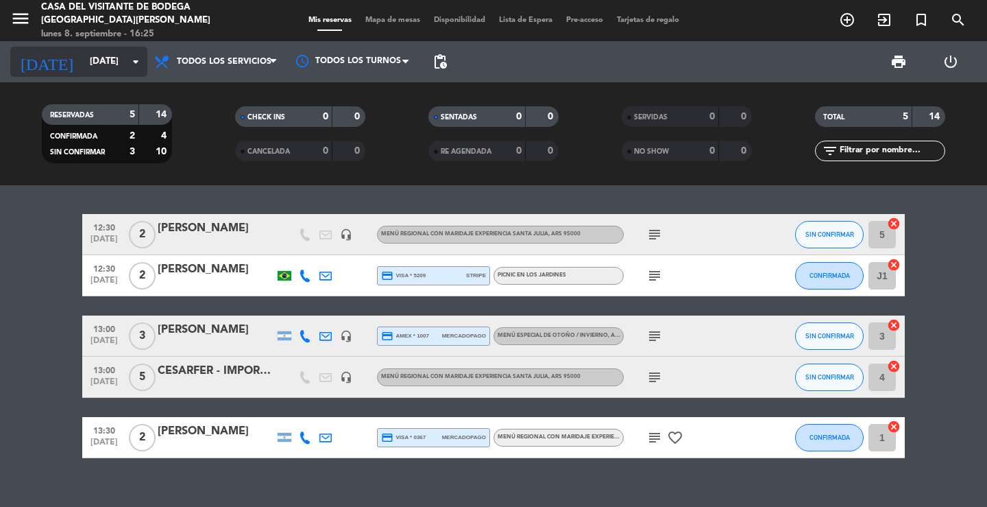
click at [120, 74] on div "[DATE] [DATE] arrow_drop_down" at bounding box center [78, 62] width 137 height 30
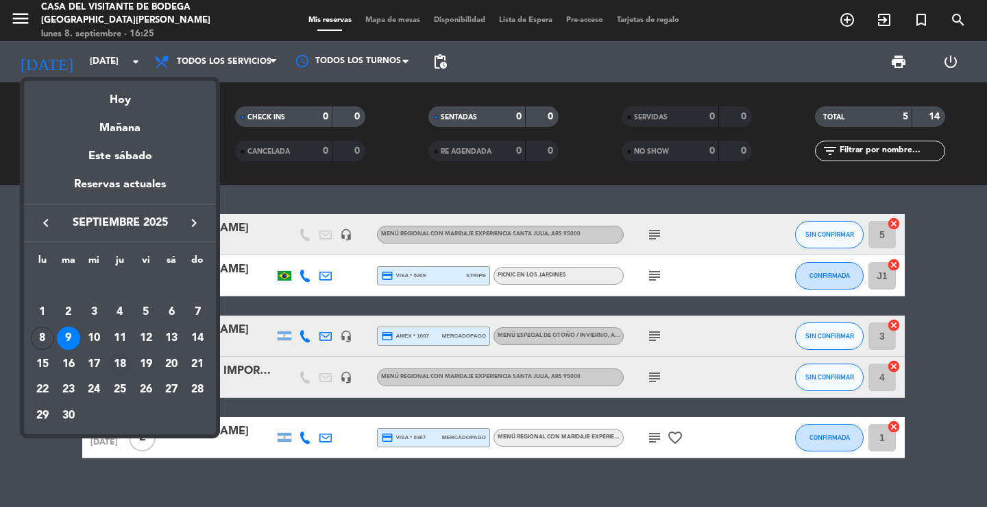
click at [122, 359] on div "18" at bounding box center [119, 363] width 23 height 23
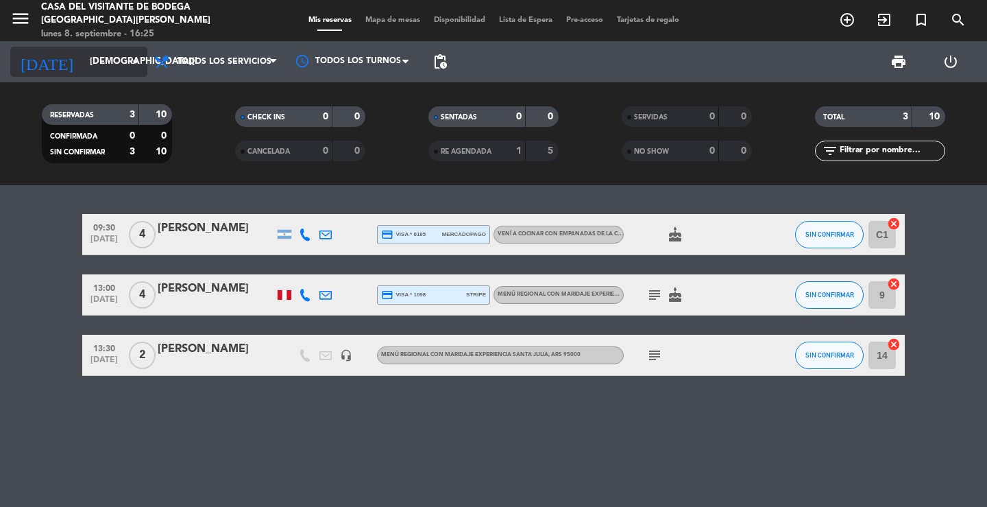
click at [125, 53] on input "[DEMOGRAPHIC_DATA][DATE]" at bounding box center [143, 61] width 121 height 25
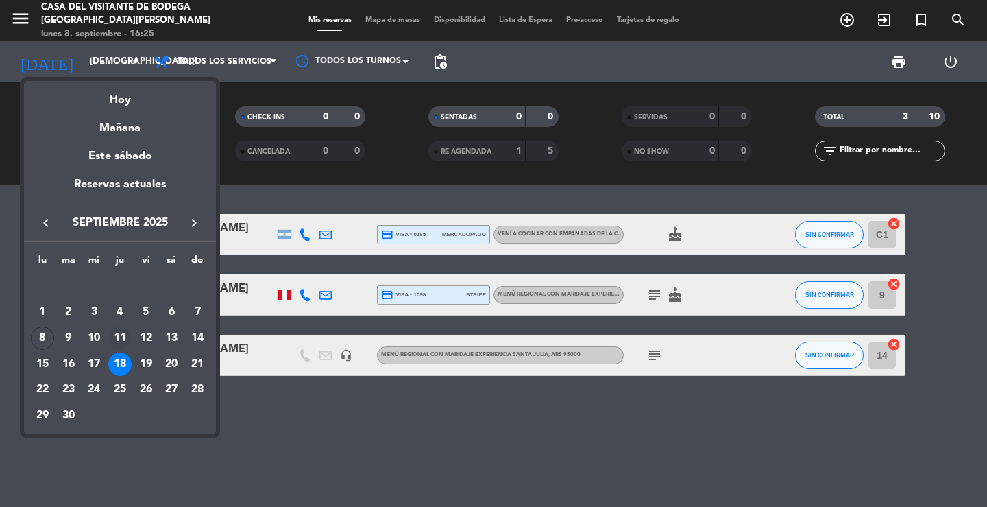
click at [121, 335] on div "11" at bounding box center [119, 337] width 23 height 23
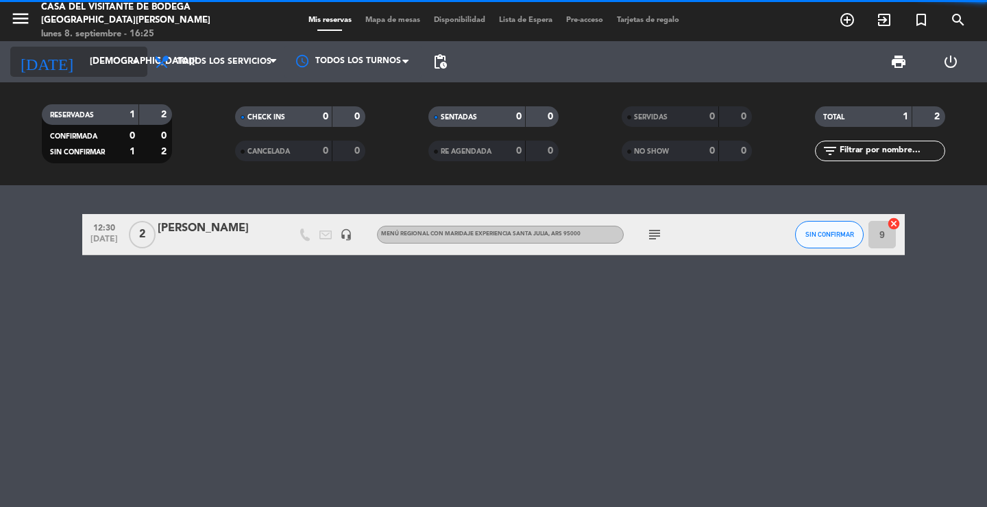
click at [110, 61] on input "[DEMOGRAPHIC_DATA][DATE]" at bounding box center [143, 61] width 121 height 25
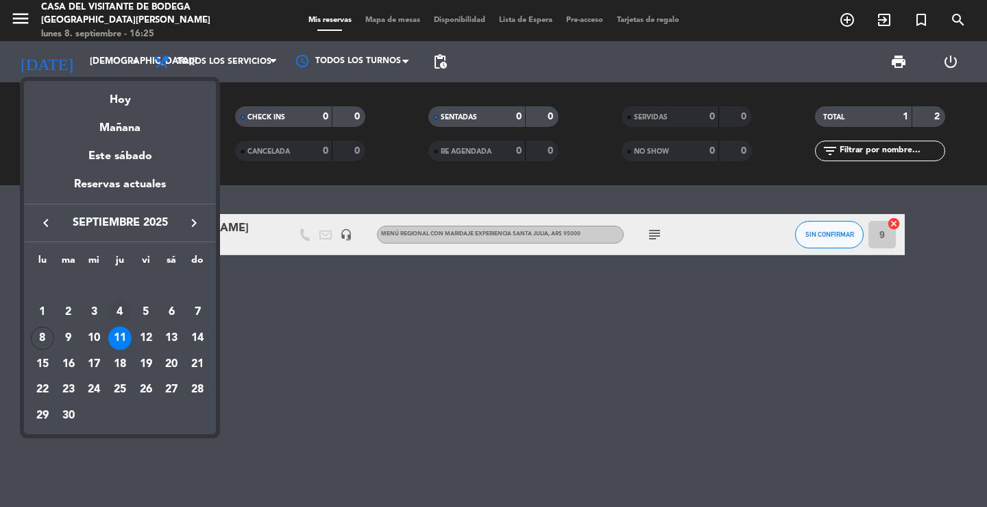
click at [124, 313] on div "4" at bounding box center [119, 311] width 23 height 23
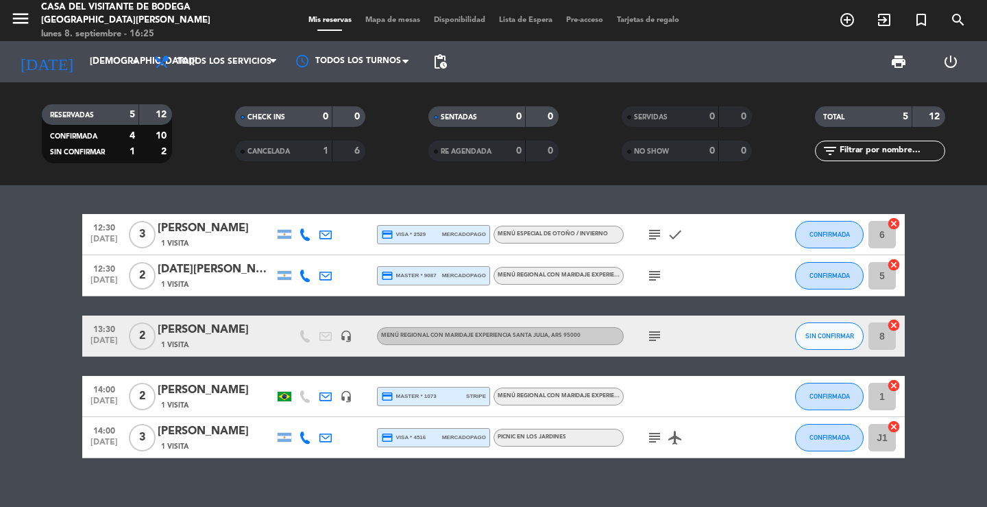
click at [39, 25] on span "menu" at bounding box center [25, 21] width 31 height 32
click at [25, 16] on icon "menu" at bounding box center [20, 18] width 21 height 21
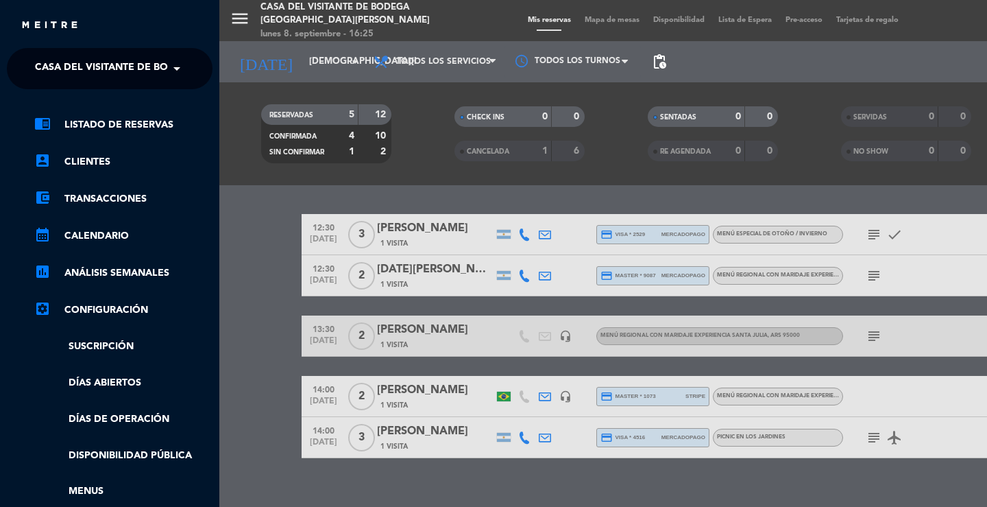
drag, startPoint x: 83, startPoint y: 86, endPoint x: 69, endPoint y: 95, distance: 16.0
click at [83, 87] on ng-select "× Casa del Visitante de Bodega Santa [PERSON_NAME] ×" at bounding box center [110, 68] width 206 height 41
click at [53, 69] on span "Casa del Visitante de Bodega [GEOGRAPHIC_DATA][PERSON_NAME]" at bounding box center [207, 68] width 345 height 29
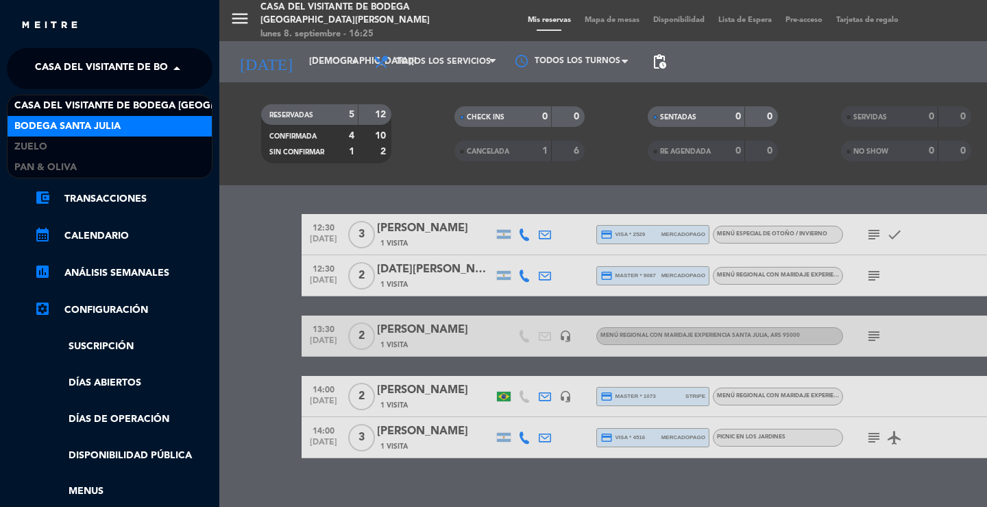
click at [49, 123] on span "Bodega Santa Julia" at bounding box center [67, 127] width 106 height 16
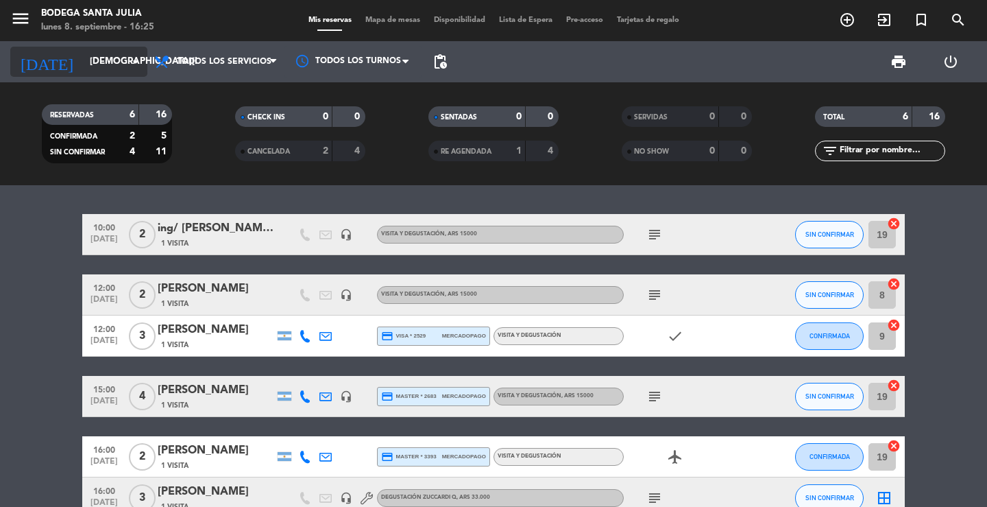
click at [120, 60] on input "[DEMOGRAPHIC_DATA][DATE]" at bounding box center [143, 61] width 121 height 25
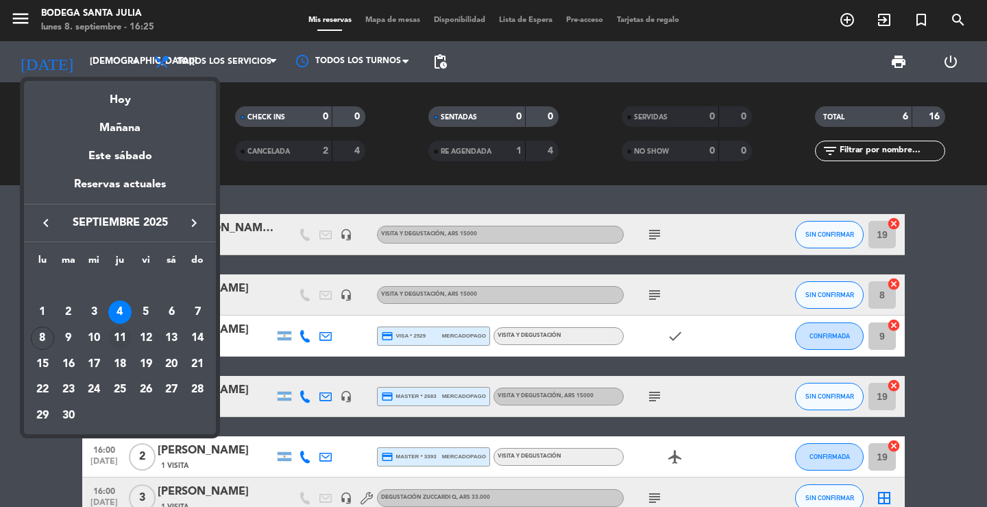
click at [121, 338] on div "11" at bounding box center [119, 337] width 23 height 23
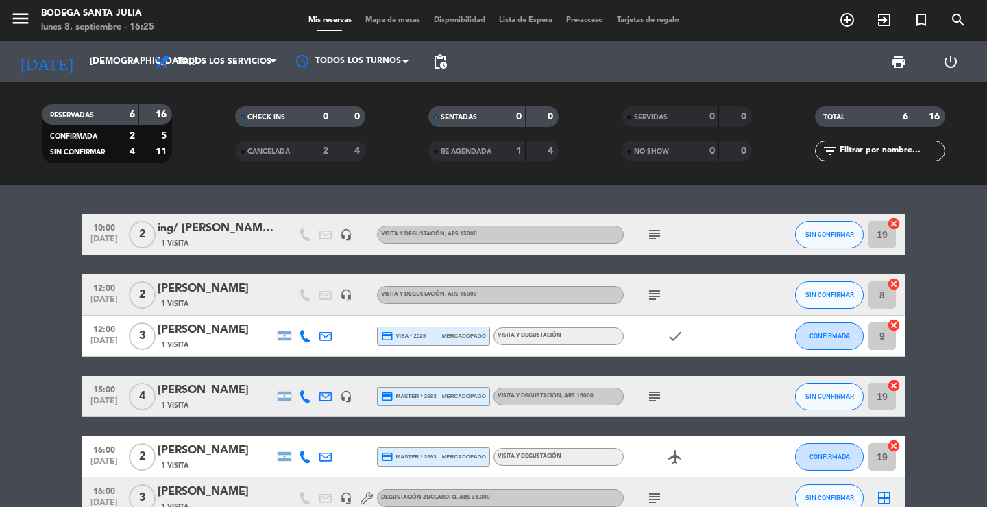
type input "[DEMOGRAPHIC_DATA][DATE]"
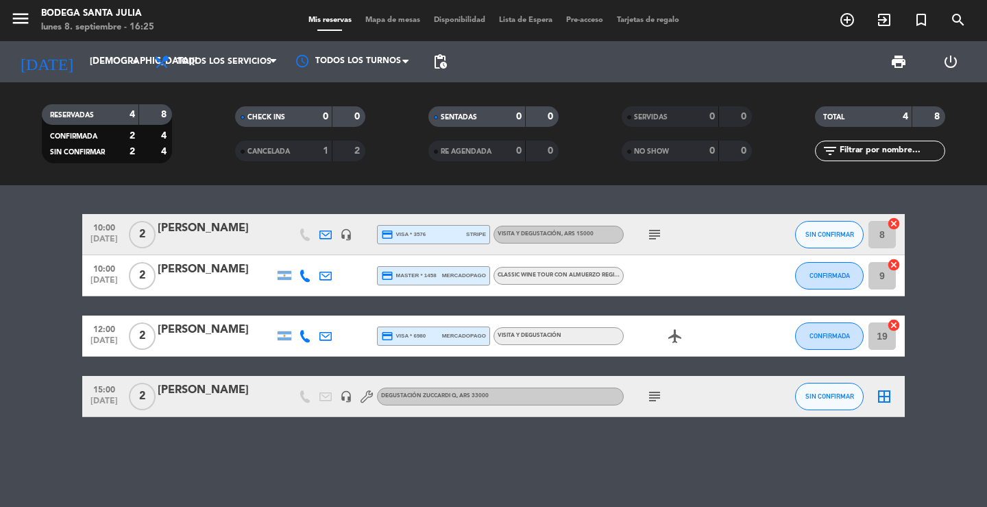
click at [178, 274] on div "[PERSON_NAME]" at bounding box center [216, 270] width 117 height 18
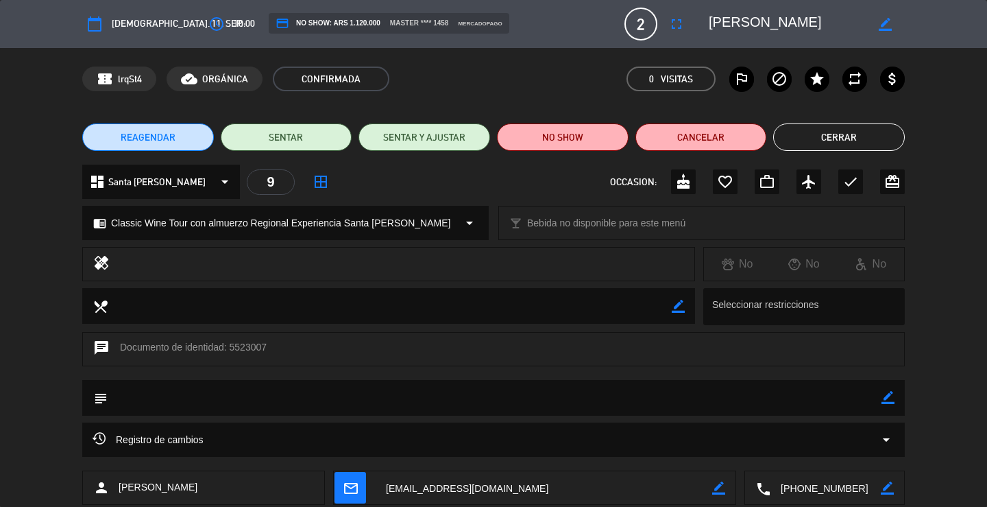
click at [431, 483] on textarea at bounding box center [544, 488] width 337 height 34
drag, startPoint x: 831, startPoint y: 19, endPoint x: 683, endPoint y: 5, distance: 148.7
click at [683, 5] on div "calendar_today [DEMOGRAPHIC_DATA]. 11, sep. access_time 10:00 credit_card NO SH…" at bounding box center [493, 24] width 987 height 48
click at [966, 84] on div "confirmation_number lrqSt4 cloud_done ORGÁNICA CONFIRMADA 0 Visitas outlined_fl…" at bounding box center [493, 79] width 987 height 62
click at [807, 138] on button "Cerrar" at bounding box center [839, 136] width 132 height 27
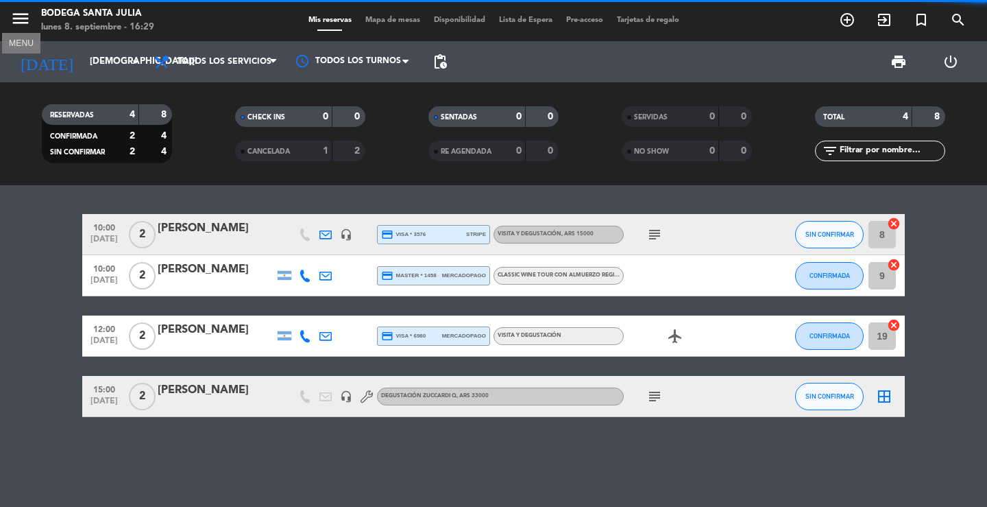
click at [8, 18] on div "menu MENU Bodega Santa [PERSON_NAME] [DATE] 8. septiembre - 16:29" at bounding box center [123, 21] width 247 height 32
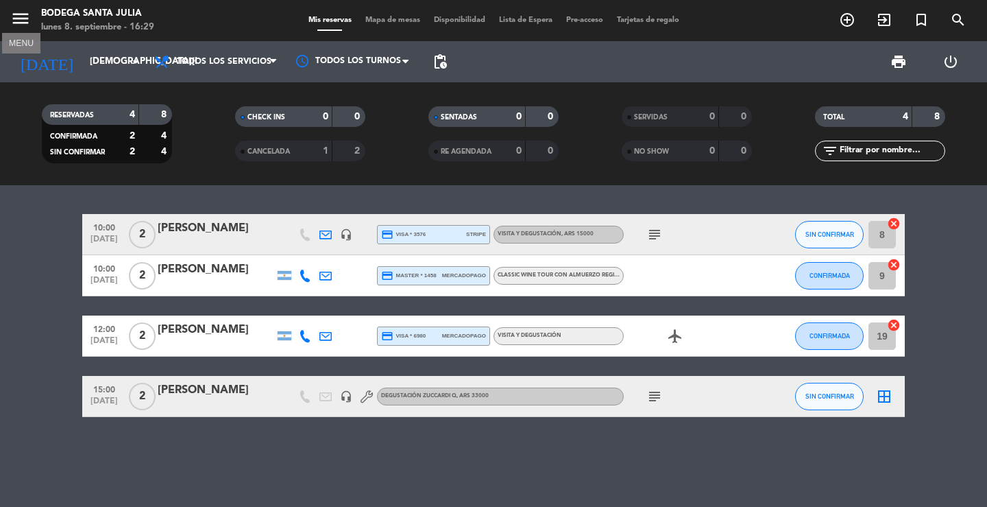
click at [19, 25] on icon "menu" at bounding box center [20, 18] width 21 height 21
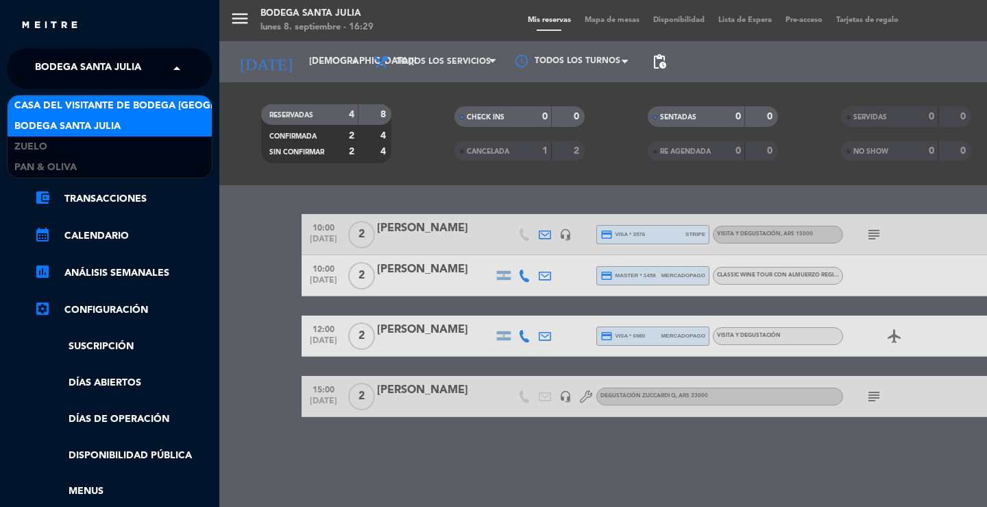
drag, startPoint x: 68, startPoint y: 64, endPoint x: 87, endPoint y: 101, distance: 41.1
click at [70, 67] on span "Bodega Santa Julia" at bounding box center [88, 68] width 106 height 29
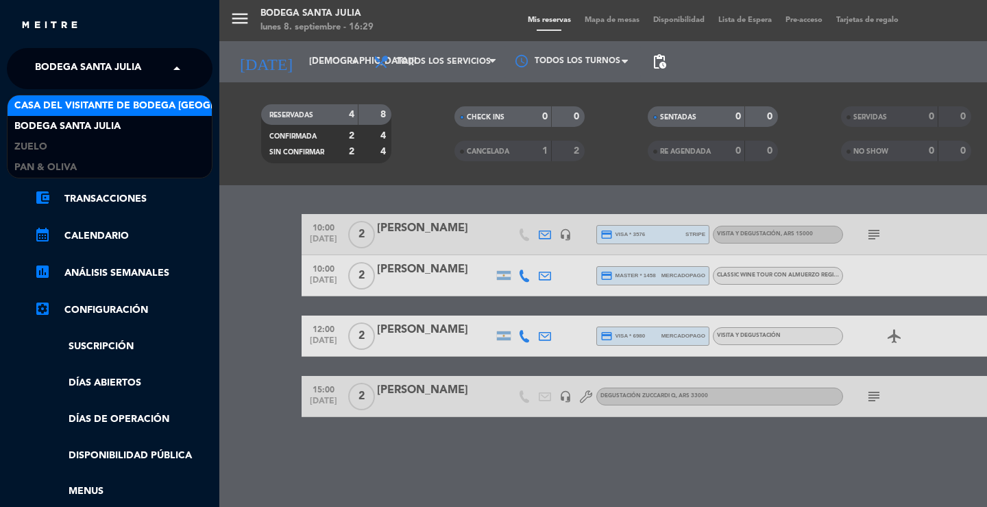
drag, startPoint x: 87, startPoint y: 101, endPoint x: 185, endPoint y: 123, distance: 100.6
click at [88, 101] on span "Casa del Visitante de Bodega [GEOGRAPHIC_DATA][PERSON_NAME]" at bounding box center [186, 106] width 345 height 16
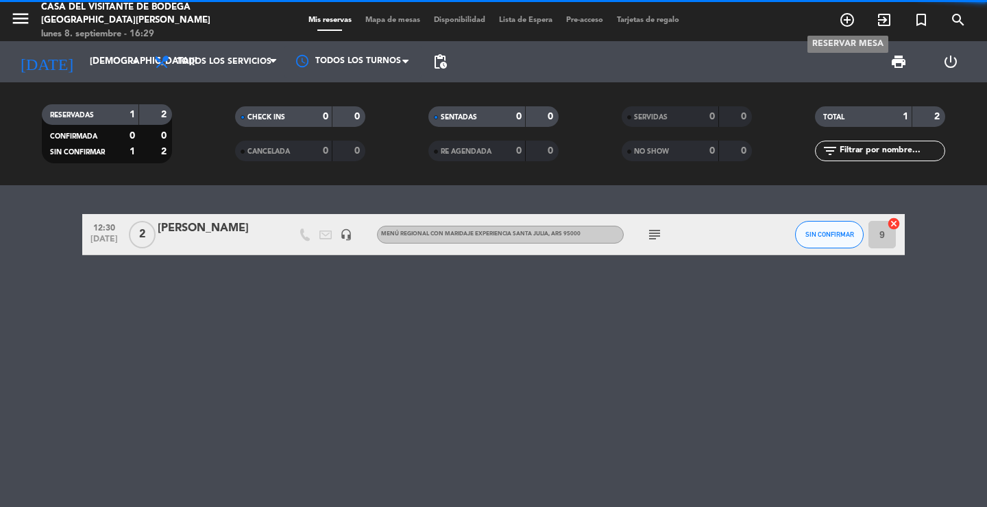
click at [847, 24] on icon "add_circle_outline" at bounding box center [847, 20] width 16 height 16
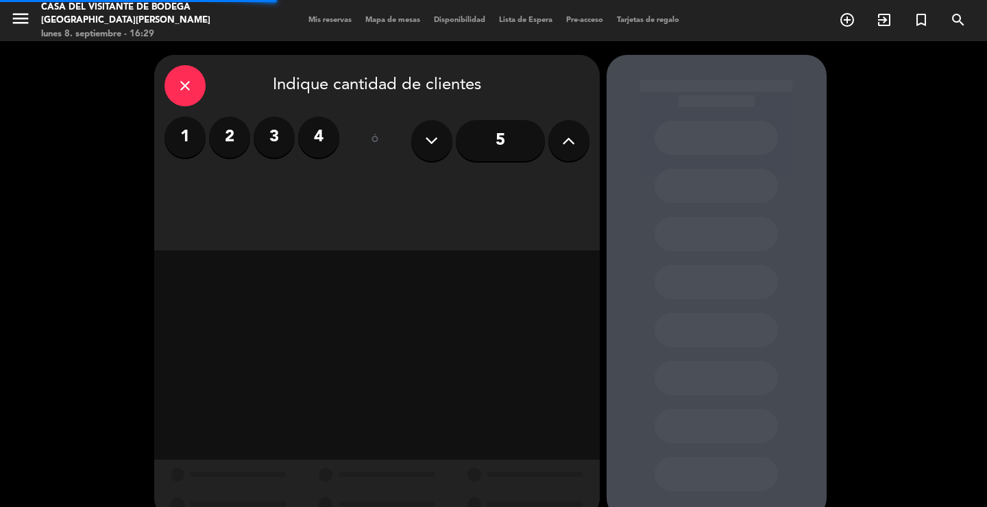
click at [226, 141] on label "2" at bounding box center [229, 137] width 41 height 41
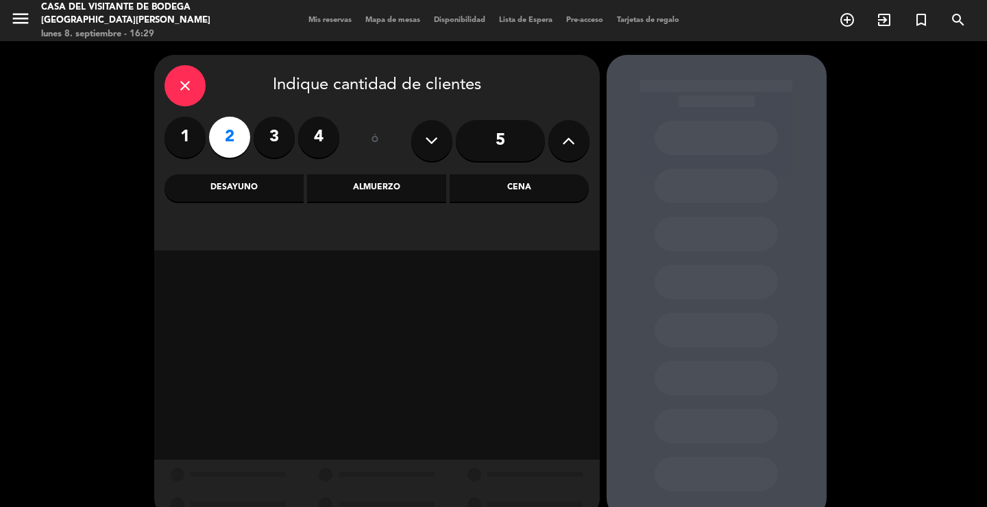
drag, startPoint x: 366, startPoint y: 184, endPoint x: 259, endPoint y: 201, distance: 108.2
click at [365, 184] on div "Almuerzo" at bounding box center [376, 187] width 139 height 27
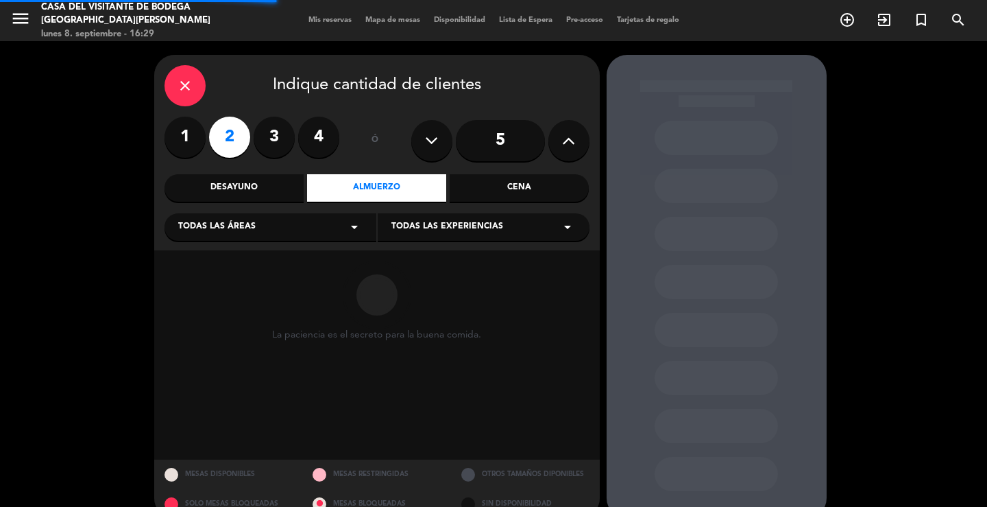
click at [216, 221] on span "Todas las áreas" at bounding box center [216, 227] width 77 height 14
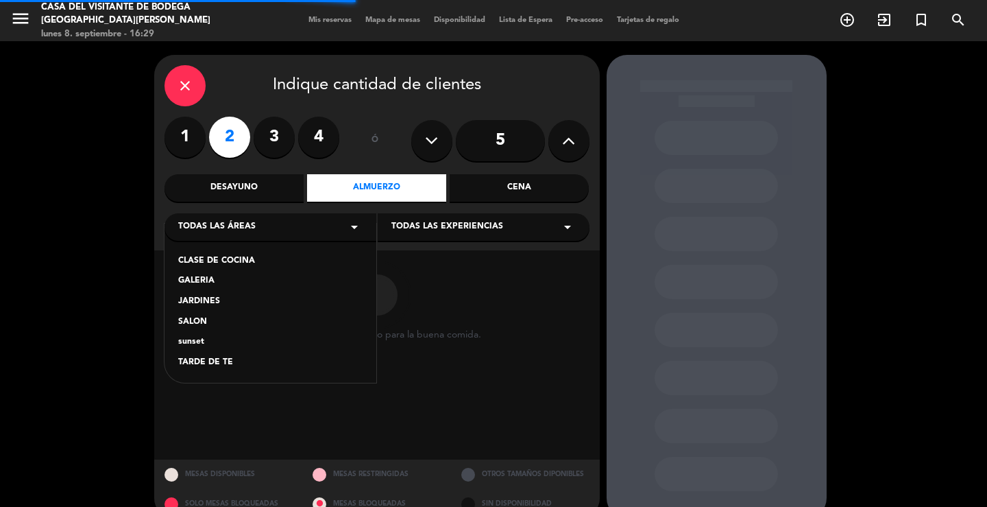
drag, startPoint x: 200, startPoint y: 320, endPoint x: 218, endPoint y: 314, distance: 18.9
click at [200, 321] on div "SALON" at bounding box center [270, 322] width 184 height 14
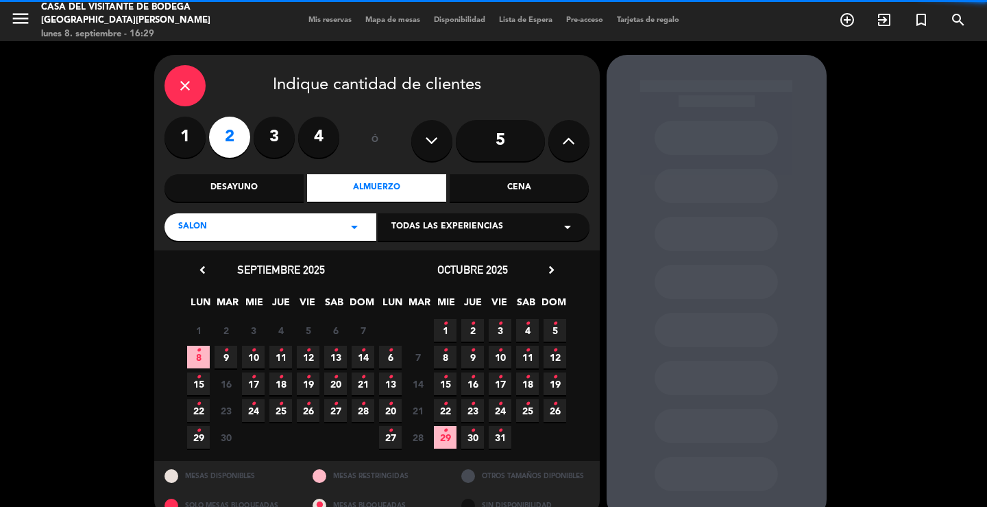
click at [424, 219] on div "Todas las experiencias arrow_drop_down" at bounding box center [484, 226] width 212 height 27
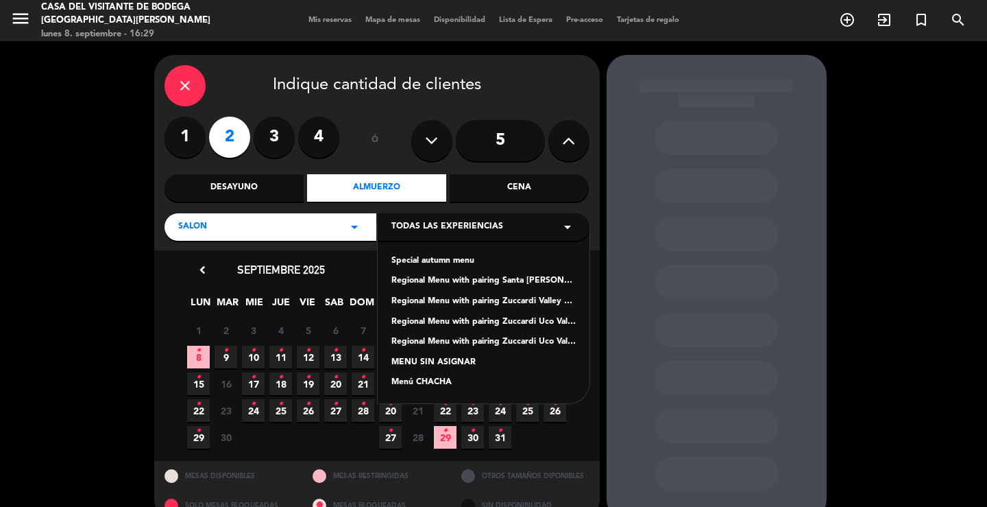
click at [429, 280] on div "Regional Menu with pairing Santa [PERSON_NAME] Experience" at bounding box center [484, 281] width 184 height 14
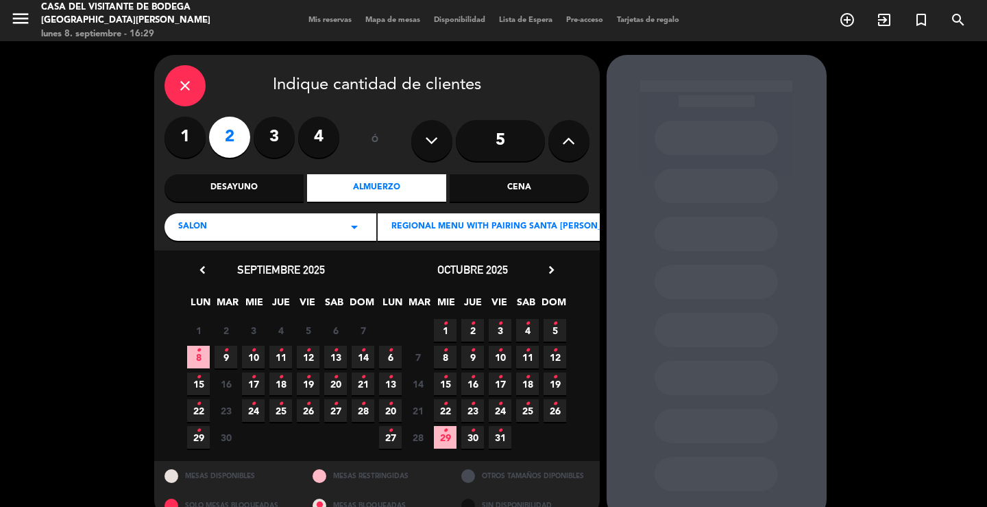
click at [472, 358] on icon "•" at bounding box center [472, 350] width 5 height 22
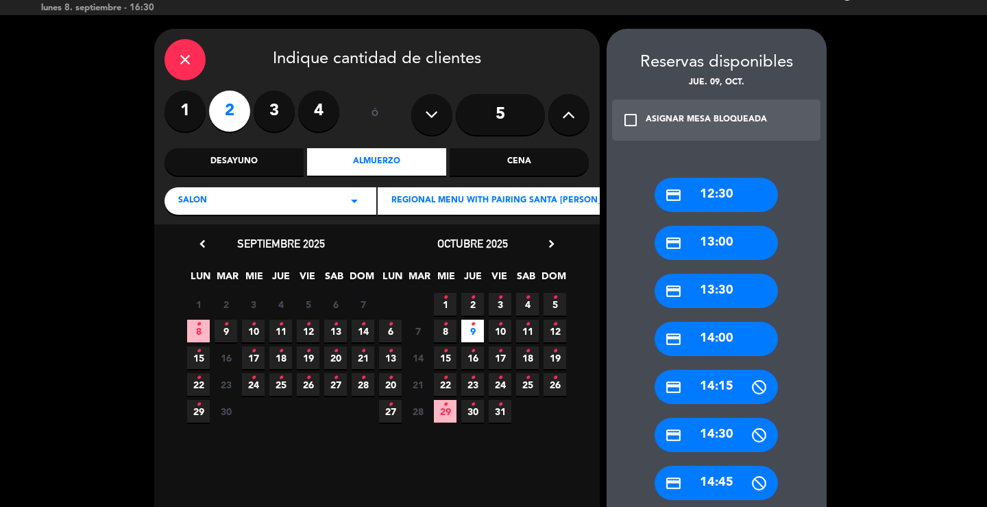
drag, startPoint x: 710, startPoint y: 344, endPoint x: 435, endPoint y: 214, distance: 303.3
click at [710, 344] on div "credit_card 14:00" at bounding box center [716, 339] width 123 height 34
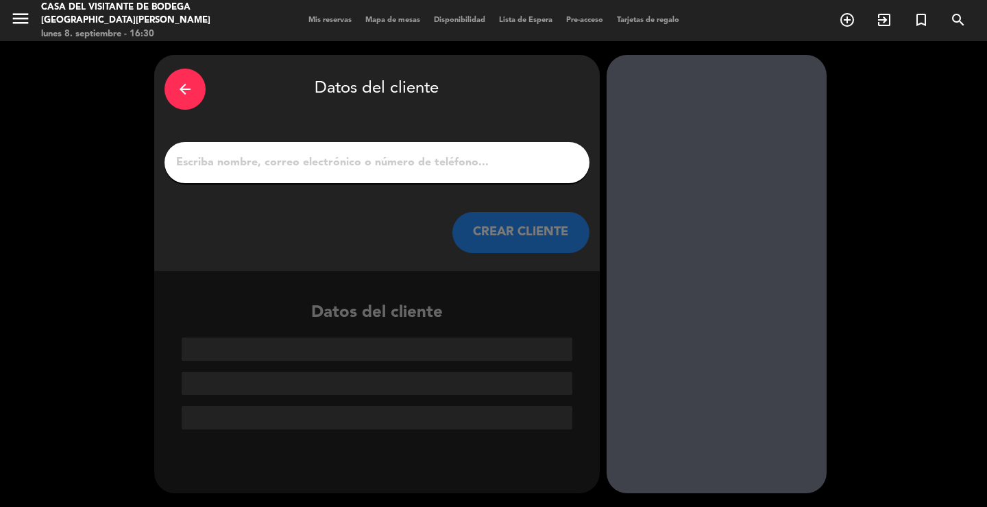
drag, startPoint x: 436, startPoint y: 166, endPoint x: 430, endPoint y: 171, distance: 7.8
click at [436, 166] on input "1" at bounding box center [377, 162] width 405 height 19
paste input "Franciele Pume"
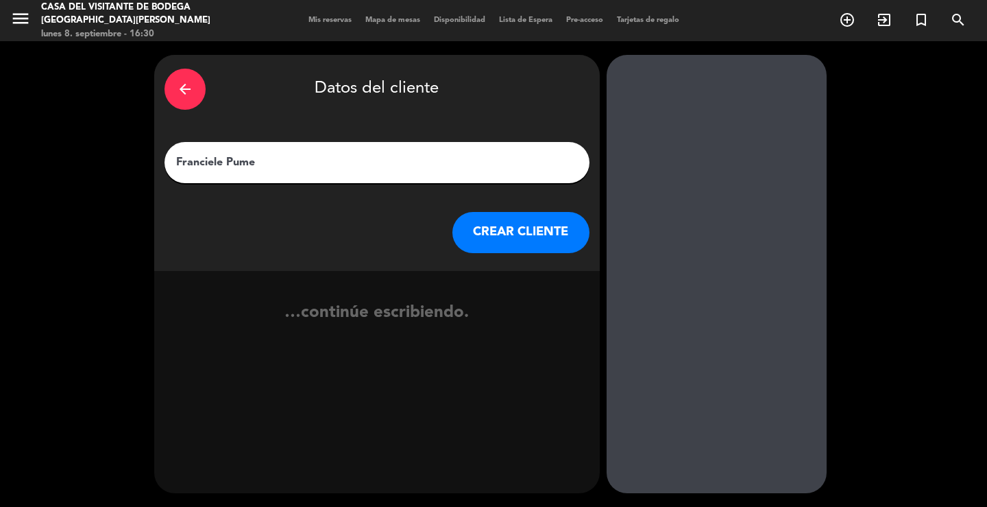
type input "Franciele Pume"
click at [468, 230] on button "CREAR CLIENTE" at bounding box center [521, 232] width 137 height 41
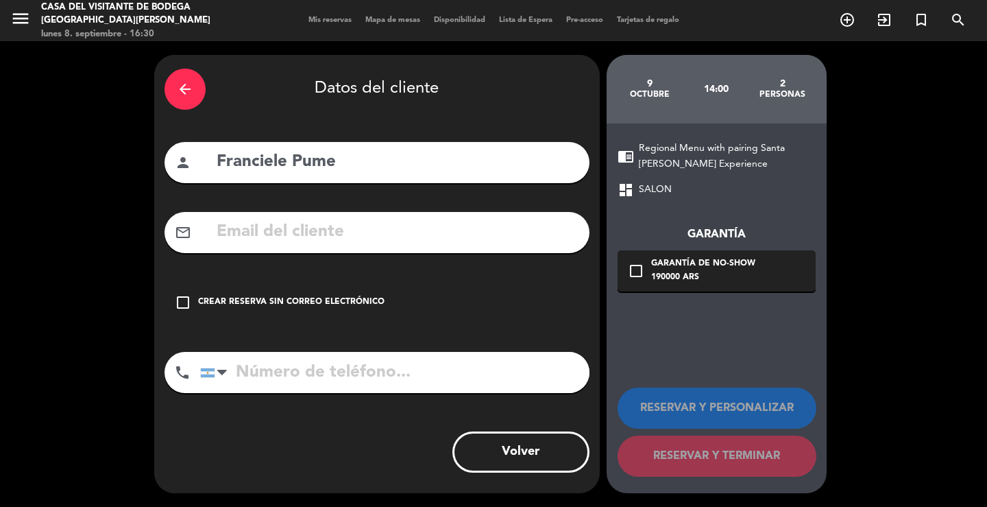
click at [357, 293] on div "check_box_outline_blank Crear reserva sin correo electrónico" at bounding box center [377, 302] width 425 height 41
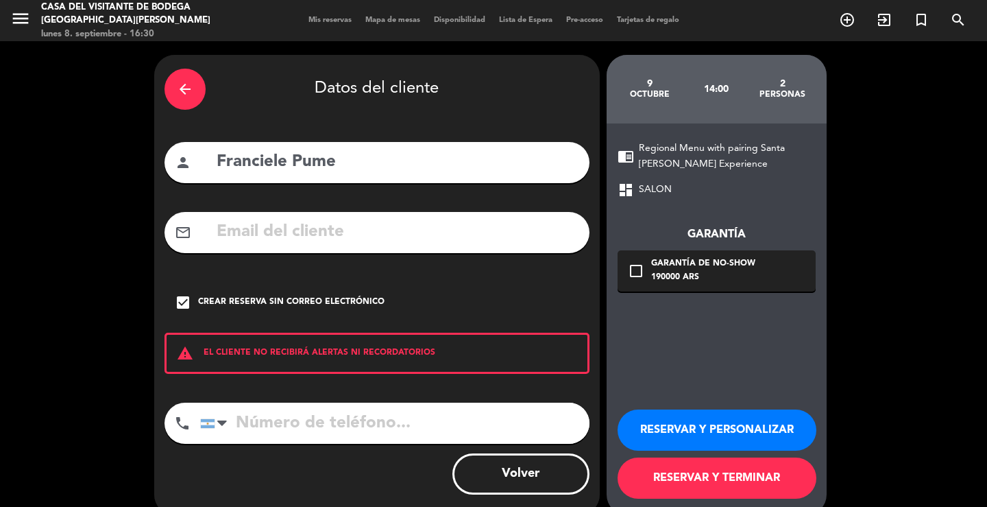
click at [677, 426] on button "RESERVAR Y PERSONALIZAR" at bounding box center [717, 429] width 199 height 41
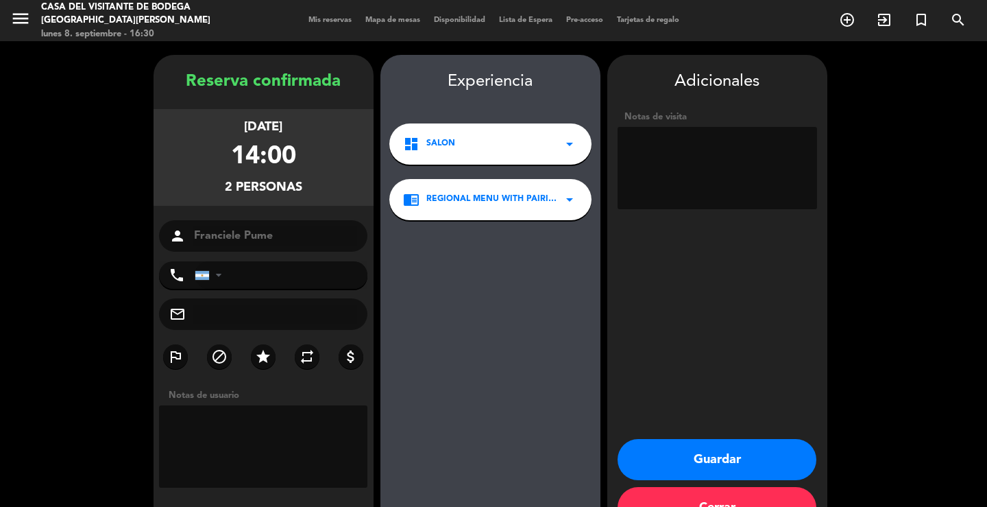
scroll to position [42, 0]
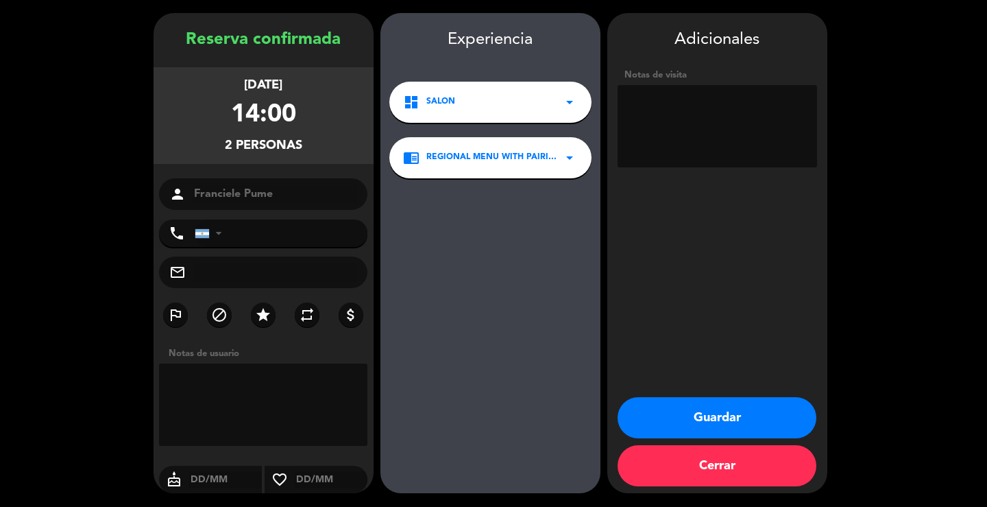
click at [738, 133] on textarea at bounding box center [718, 126] width 200 height 82
type textarea "OP1 / SUNTRIP"
click at [767, 414] on button "Guardar" at bounding box center [717, 417] width 199 height 41
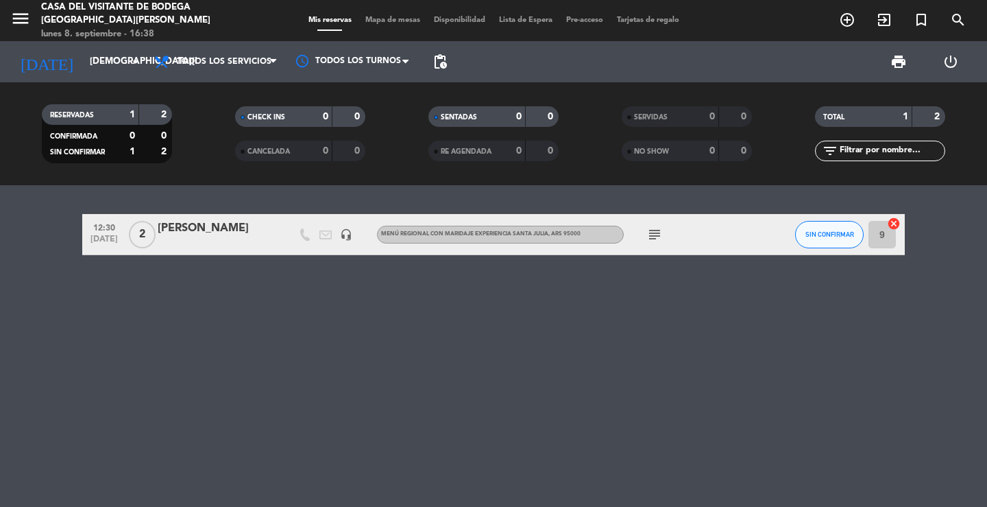
click at [512, 344] on div "12:30 [DATE] 2 [PERSON_NAME] headset_mic Menú Regional con maridaje Experiencia…" at bounding box center [493, 346] width 987 height 322
click at [83, 52] on input "[DEMOGRAPHIC_DATA][DATE]" at bounding box center [143, 61] width 121 height 25
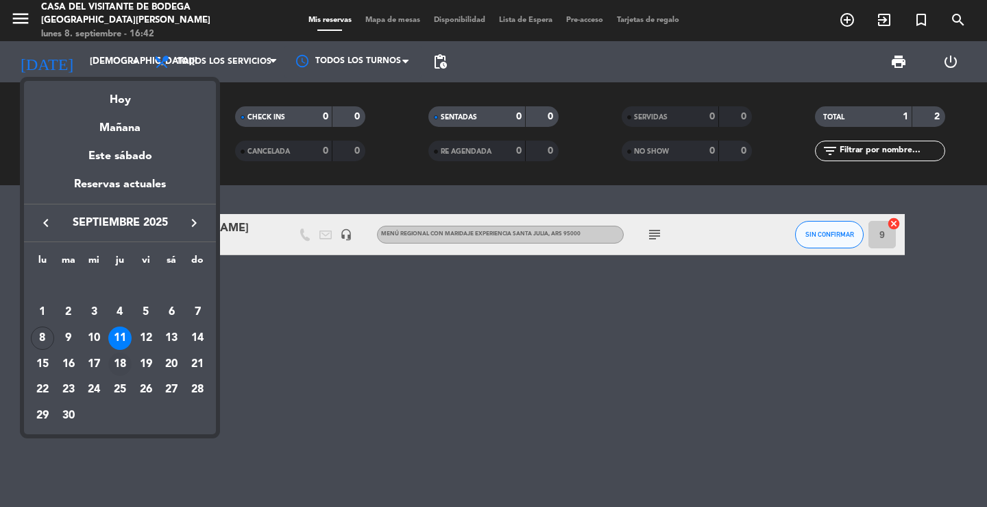
click at [120, 357] on div "18" at bounding box center [119, 363] width 23 height 23
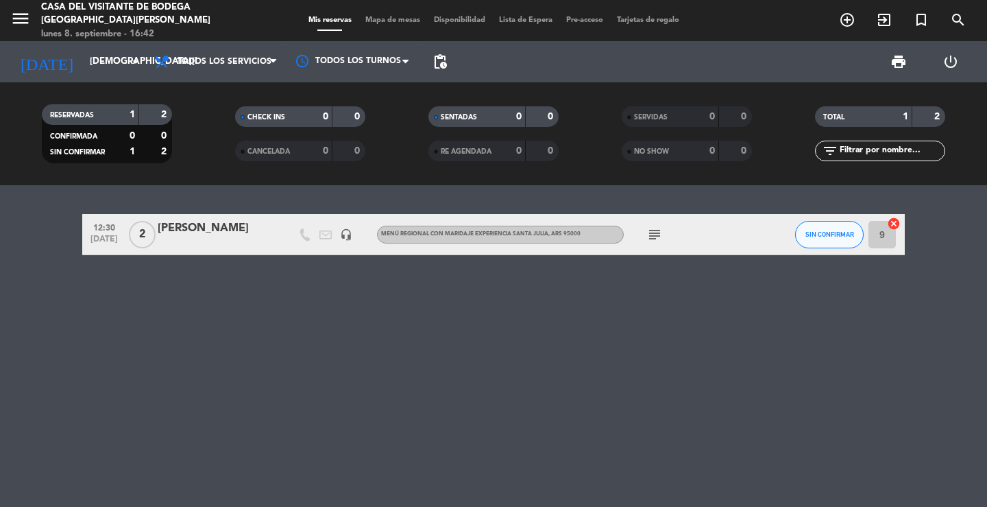
type input "[DEMOGRAPHIC_DATA][DATE]"
click at [26, 33] on span "menu" at bounding box center [25, 21] width 31 height 32
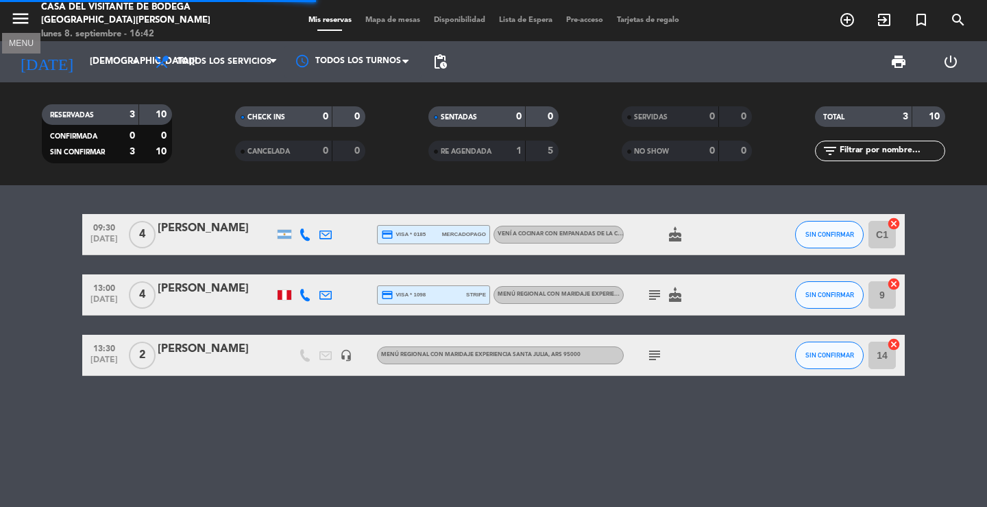
click at [28, 12] on icon "menu" at bounding box center [20, 18] width 21 height 21
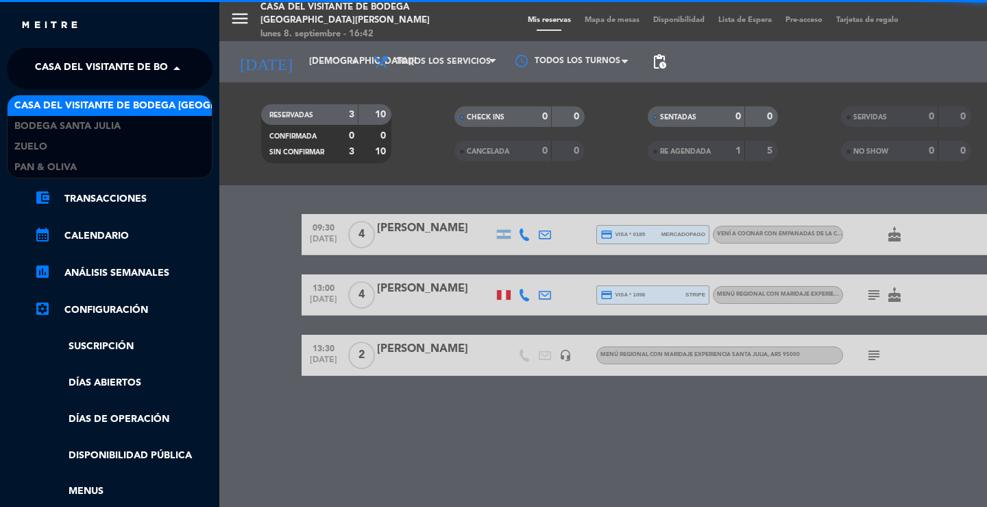
click at [62, 63] on span "Casa del Visitante de Bodega [GEOGRAPHIC_DATA][PERSON_NAME]" at bounding box center [207, 68] width 345 height 29
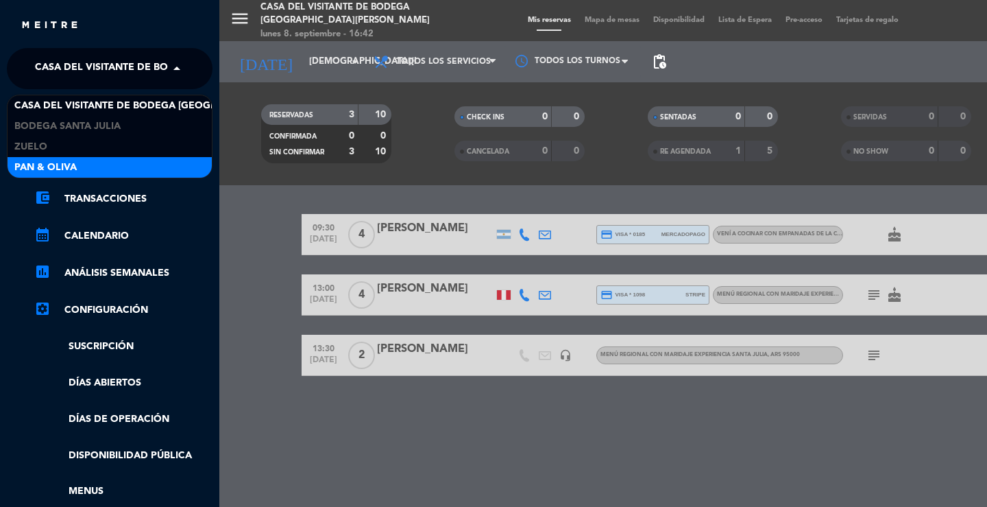
click at [63, 178] on div "Casa del Visitante de Bodega Santa [PERSON_NAME] Bodega Santa [PERSON_NAME] Zue…" at bounding box center [110, 137] width 206 height 84
click at [84, 168] on div "Pan & Oliva" at bounding box center [110, 167] width 204 height 21
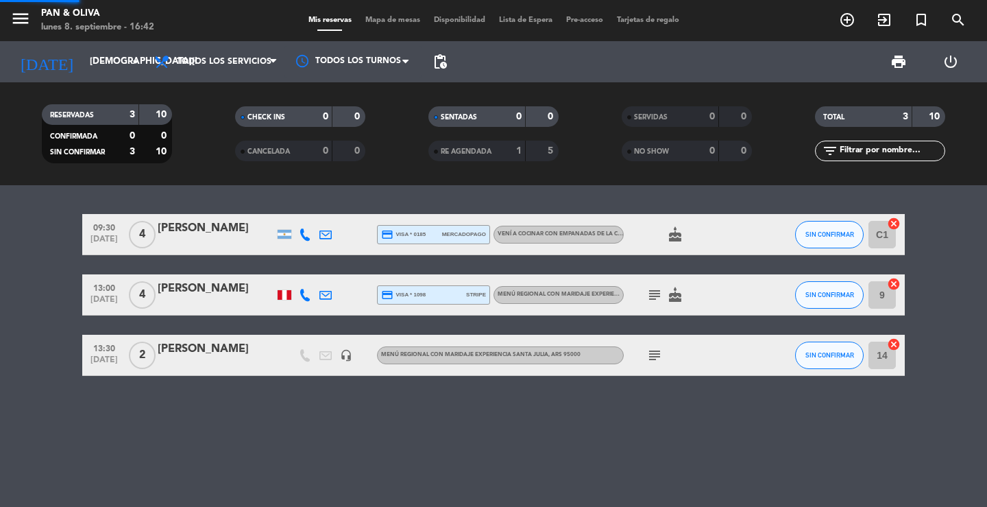
click at [344, 184] on div "RESERVADAS 3 10 CONFIRMADA 0 0 SIN CONFIRMAR 3 10 CHECK INS 0 0 CANCELADA 0 0 S…" at bounding box center [493, 133] width 987 height 103
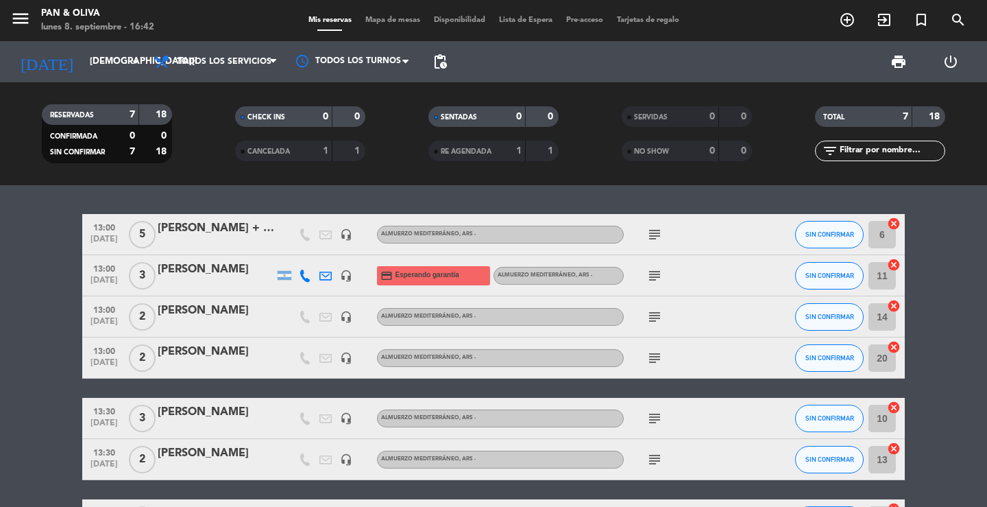
click at [182, 265] on div "[PERSON_NAME]" at bounding box center [216, 270] width 117 height 18
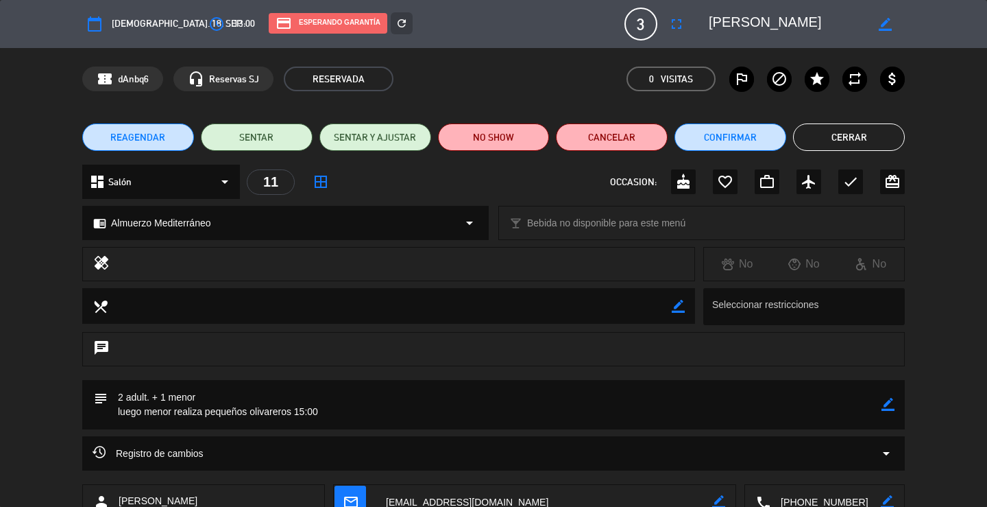
click at [860, 139] on button "Cerrar" at bounding box center [849, 136] width 112 height 27
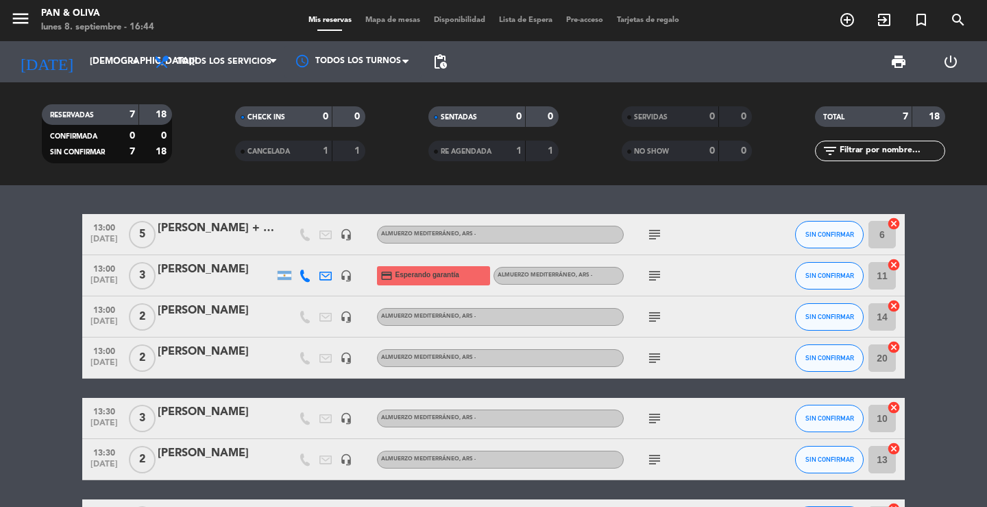
click at [338, 202] on div "13:00 [DATE] 5 [PERSON_NAME] + gerentes Regionales headset_mic Almuerzo Mediter…" at bounding box center [493, 346] width 987 height 322
click at [23, 8] on span "menu" at bounding box center [25, 21] width 31 height 32
click at [24, 11] on icon "menu" at bounding box center [20, 18] width 21 height 21
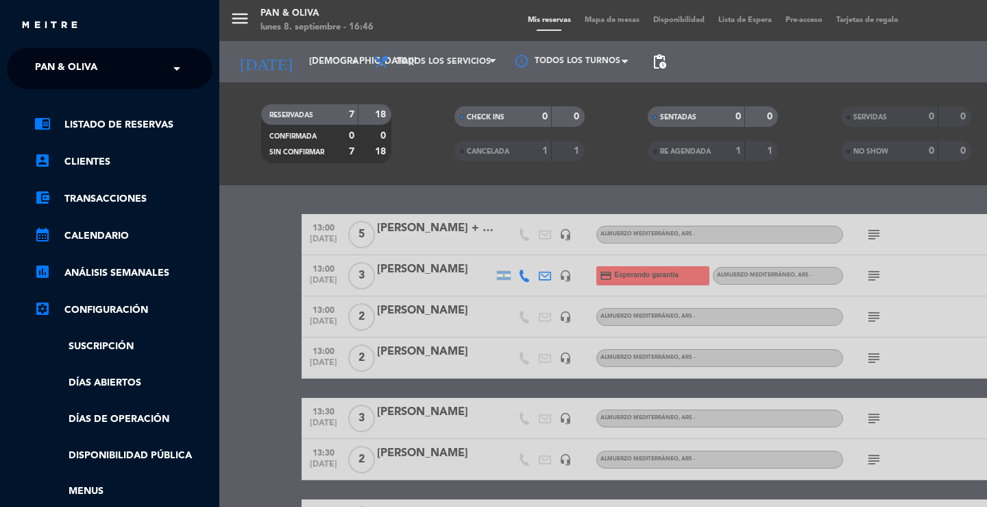
click at [63, 67] on span "Pan & Oliva" at bounding box center [66, 68] width 62 height 29
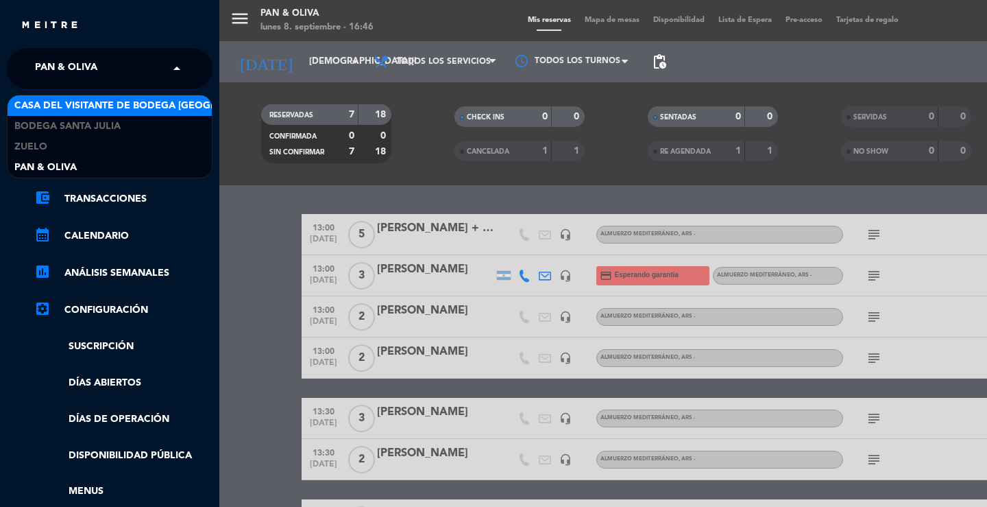
click at [69, 104] on span "Casa del Visitante de Bodega [GEOGRAPHIC_DATA][PERSON_NAME]" at bounding box center [186, 106] width 345 height 16
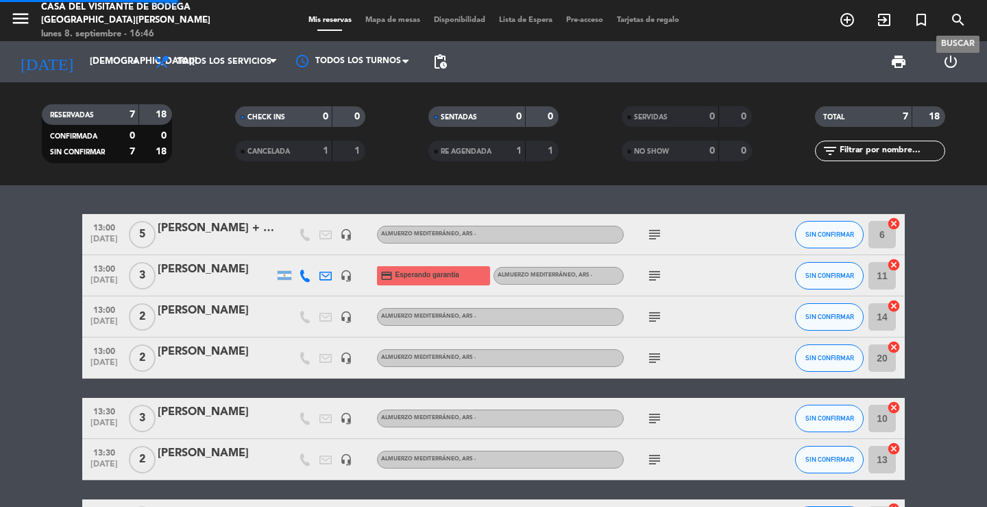
click at [962, 21] on icon "search" at bounding box center [958, 20] width 16 height 16
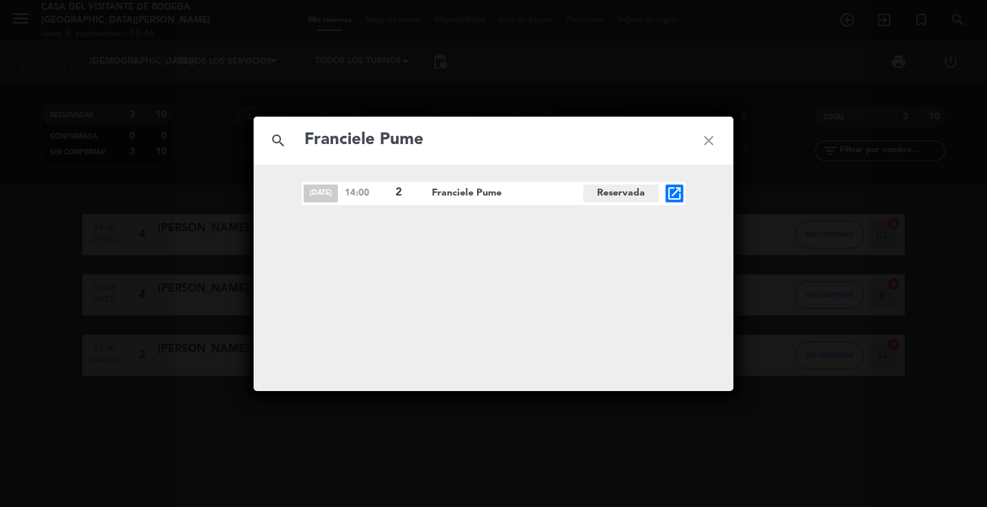
type input "Franciele Pume"
click at [678, 197] on icon "open_in_new" at bounding box center [674, 193] width 16 height 16
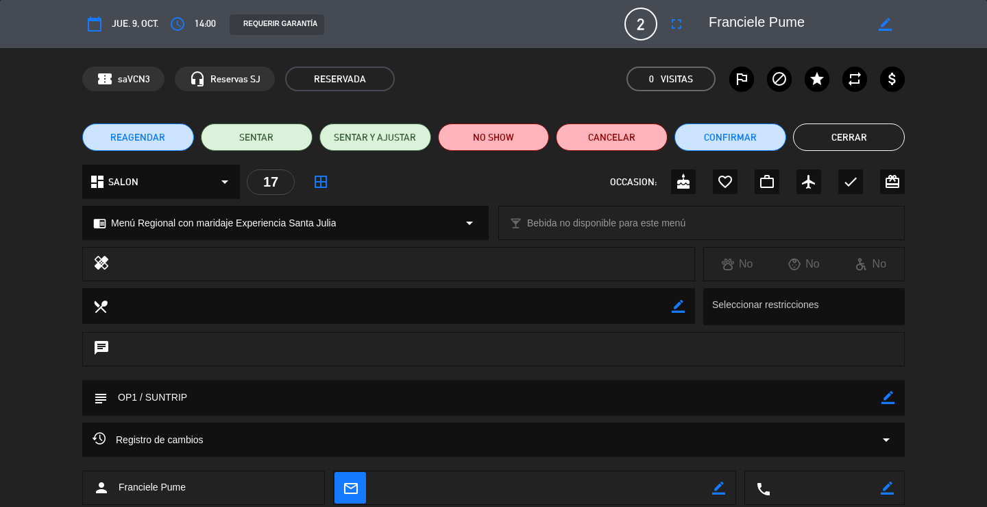
click at [838, 144] on button "Cerrar" at bounding box center [849, 136] width 112 height 27
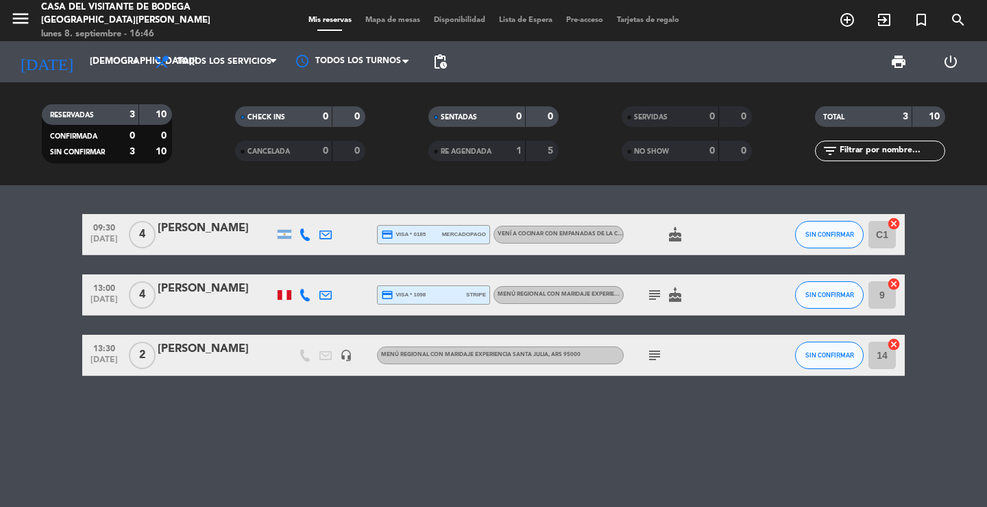
click at [311, 439] on div "09:30 [DATE] 4 [PERSON_NAME] credit_card visa * 0185 mercadopago Vení a cocinar…" at bounding box center [493, 346] width 987 height 322
click at [250, 437] on div "09:30 [DATE] 4 [PERSON_NAME] credit_card visa * 0185 mercadopago Vení a cocinar…" at bounding box center [493, 346] width 987 height 322
click at [106, 69] on input "[DEMOGRAPHIC_DATA][DATE]" at bounding box center [143, 61] width 121 height 25
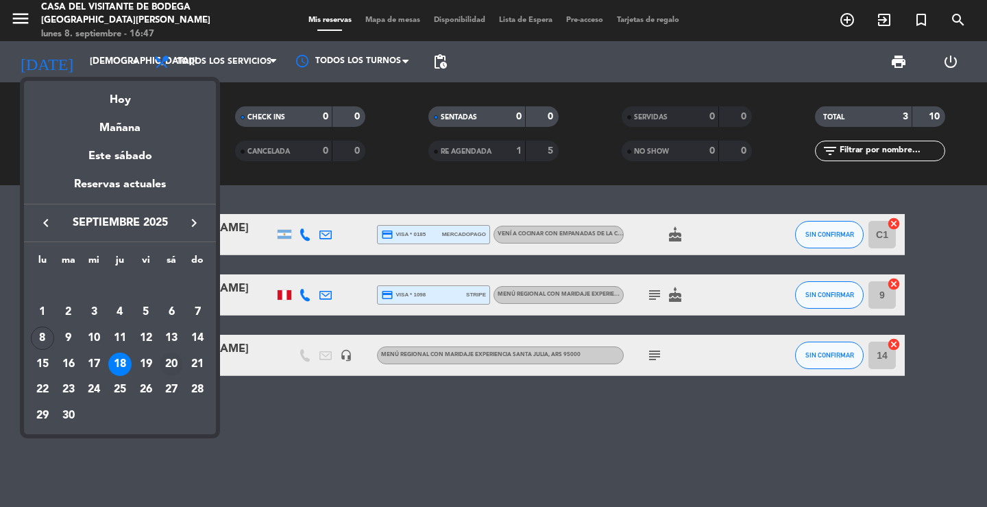
click at [172, 365] on div "20" at bounding box center [171, 363] width 23 height 23
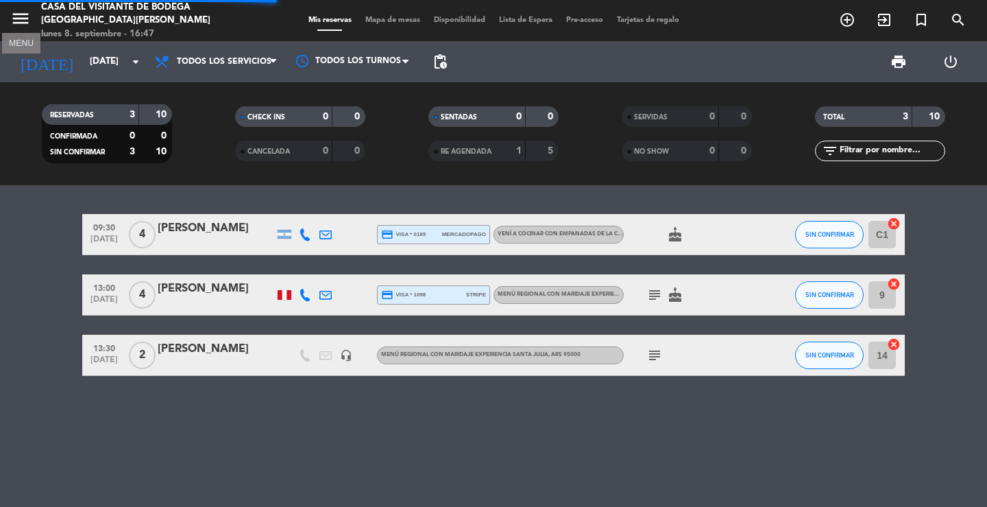
click at [27, 14] on icon "menu" at bounding box center [20, 18] width 21 height 21
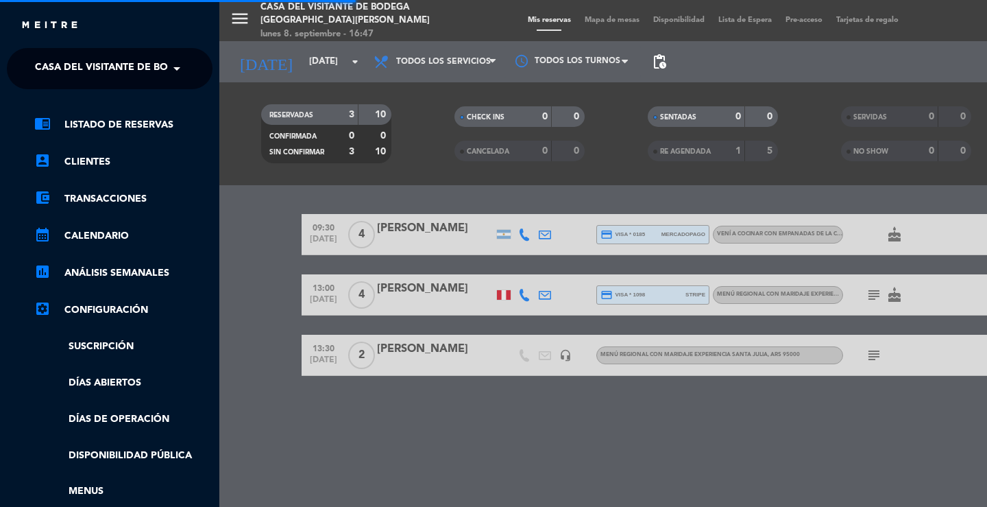
click at [53, 60] on span "Casa del Visitante de Bodega [GEOGRAPHIC_DATA][PERSON_NAME]" at bounding box center [207, 68] width 345 height 29
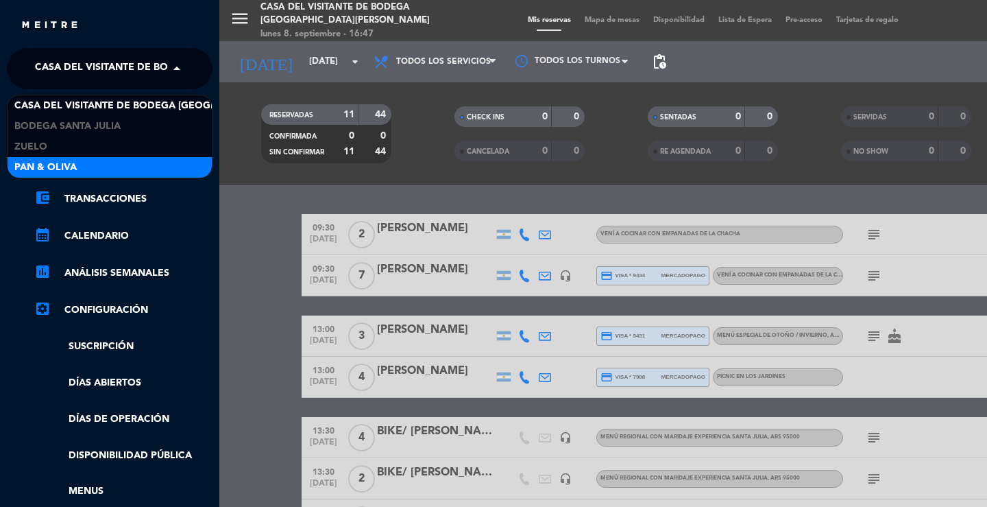
click at [47, 160] on span "Pan & Oliva" at bounding box center [45, 168] width 62 height 16
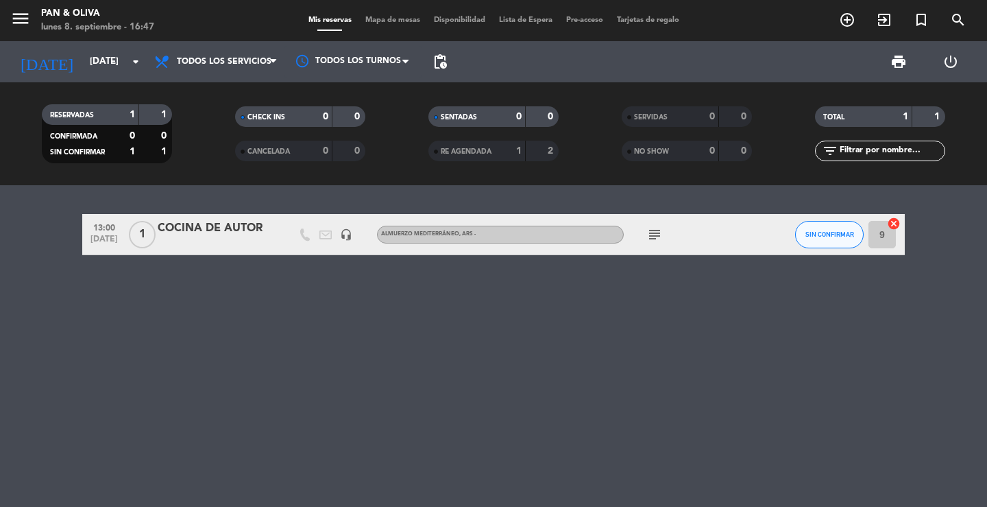
click at [86, 200] on div "13:00 [DATE] 1 COCINA DE AUTOR headset_mic Almuerzo Mediterráneo , ARS - subjec…" at bounding box center [493, 346] width 987 height 322
click at [93, 57] on input "[DATE]" at bounding box center [143, 61] width 121 height 25
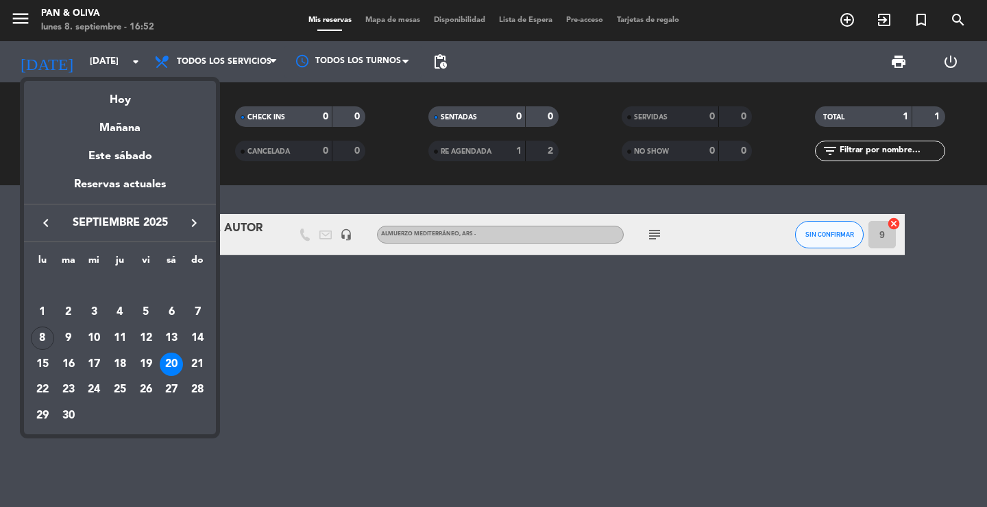
click at [397, 317] on div at bounding box center [493, 253] width 987 height 507
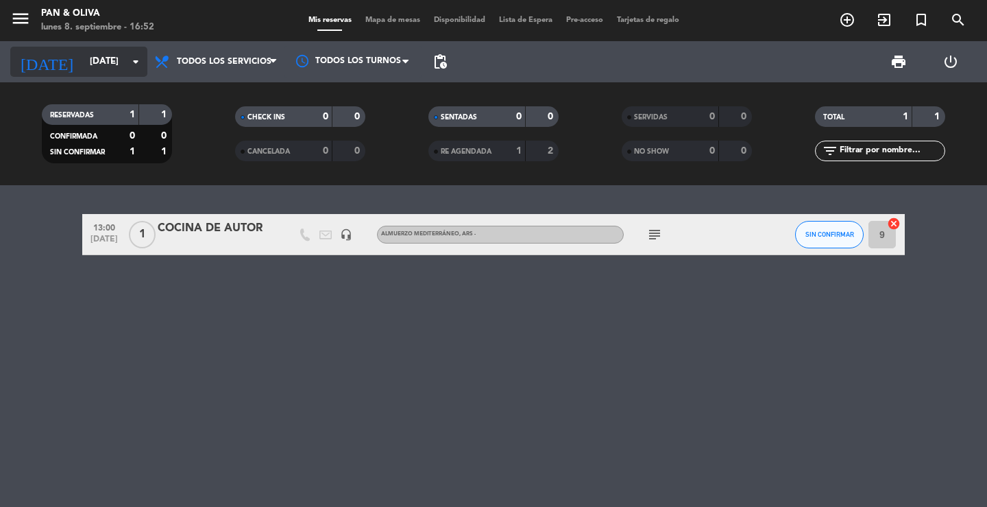
click at [97, 65] on input "[DATE]" at bounding box center [143, 61] width 121 height 25
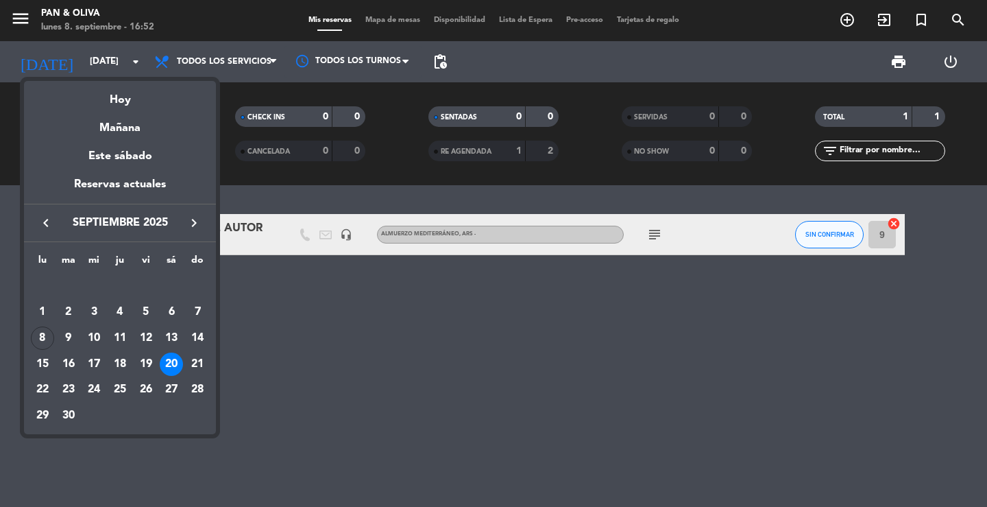
click at [194, 227] on icon "keyboard_arrow_right" at bounding box center [194, 223] width 16 height 16
click at [35, 393] on div "20" at bounding box center [42, 389] width 23 height 23
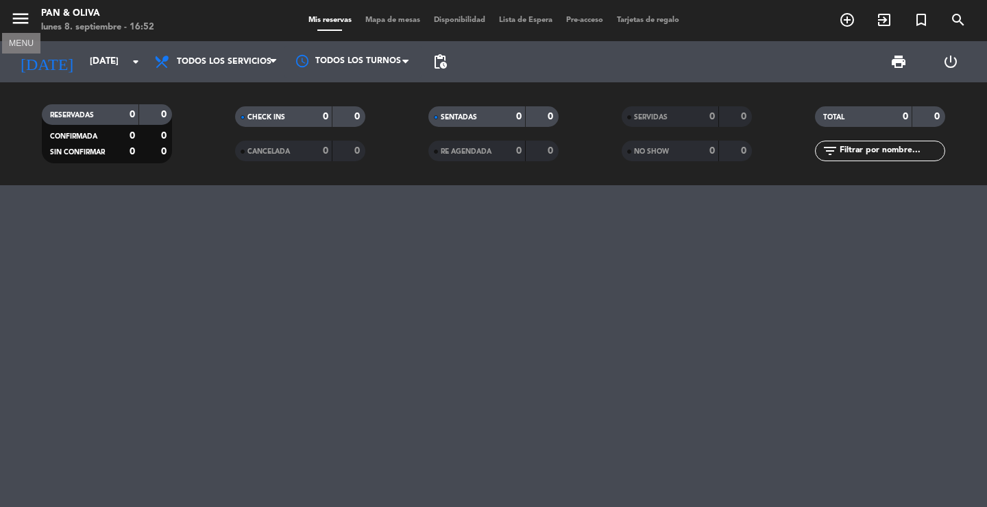
click at [12, 21] on icon "menu" at bounding box center [20, 18] width 21 height 21
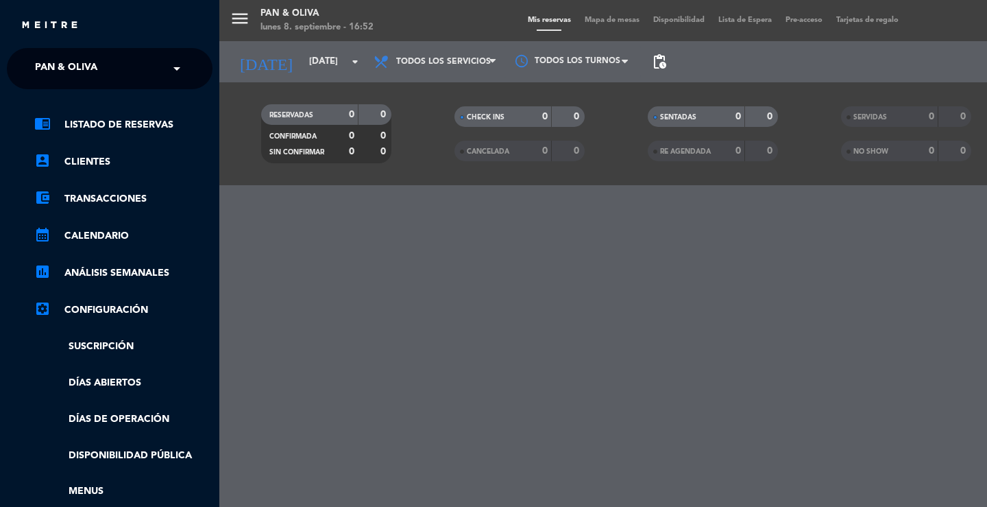
drag, startPoint x: 23, startPoint y: 60, endPoint x: 23, endPoint y: 73, distance: 13.7
click at [23, 66] on ng-select "× Pan & Oliva ×" at bounding box center [110, 68] width 206 height 41
click at [34, 69] on div "× Pan & Oliva" at bounding box center [73, 68] width 88 height 29
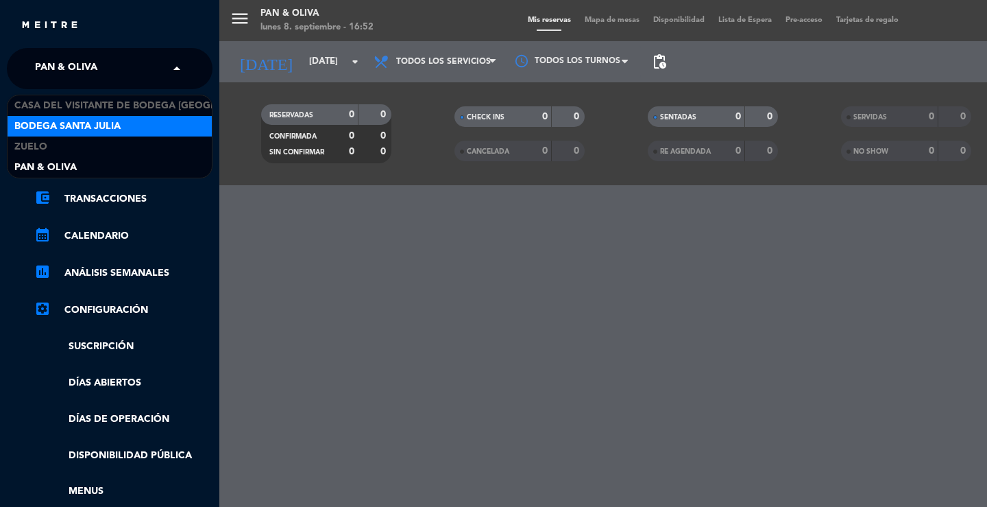
click at [38, 128] on span "Bodega Santa Julia" at bounding box center [67, 127] width 106 height 16
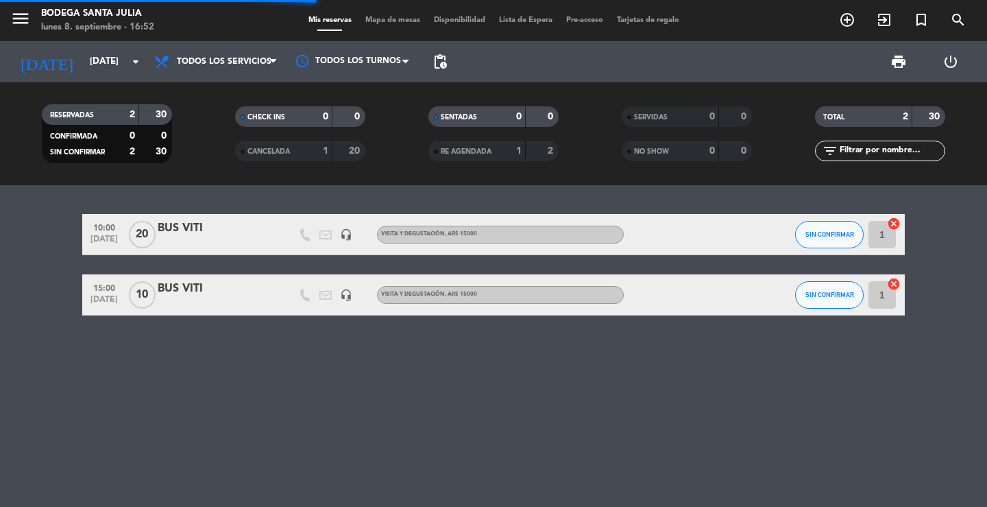
click at [162, 178] on div "RESERVADAS 2 30 CONFIRMADA 0 0 SIN CONFIRMAR 2 30 CHECK INS 0 0 CANCELADA 1 20 …" at bounding box center [493, 133] width 987 height 103
click at [301, 189] on div "10:00 [DATE] BUS VITI headset_mic Visita y Degustación , ARS 15000 SIN CONFIRMA…" at bounding box center [493, 346] width 987 height 322
click at [477, 400] on div "10:00 [DATE] BUS VITI headset_mic Visita y Degustación , ARS 15000 SIN CONFIRMA…" at bounding box center [493, 346] width 987 height 322
click at [110, 79] on div "[DATE] [DATE] arrow_drop_down" at bounding box center [78, 61] width 137 height 41
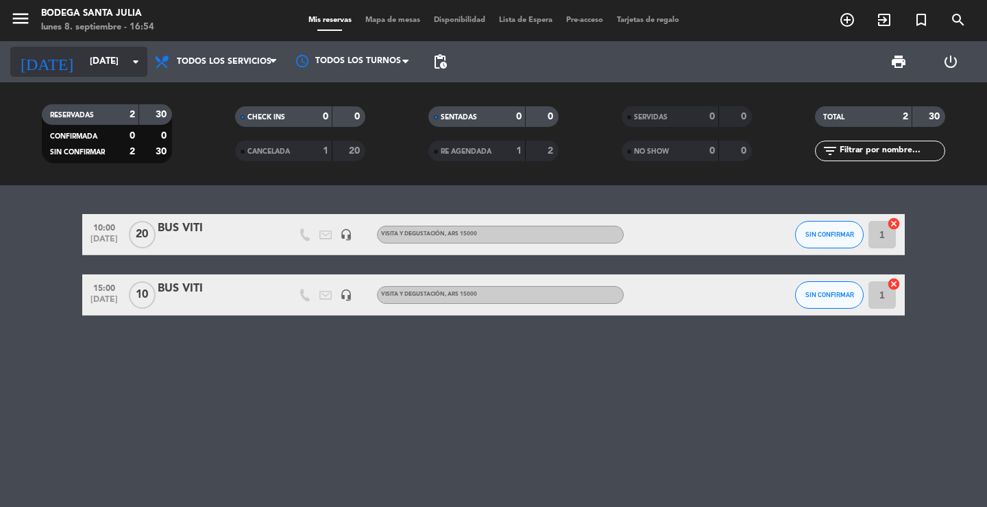
click at [116, 62] on input "[DATE]" at bounding box center [143, 61] width 121 height 25
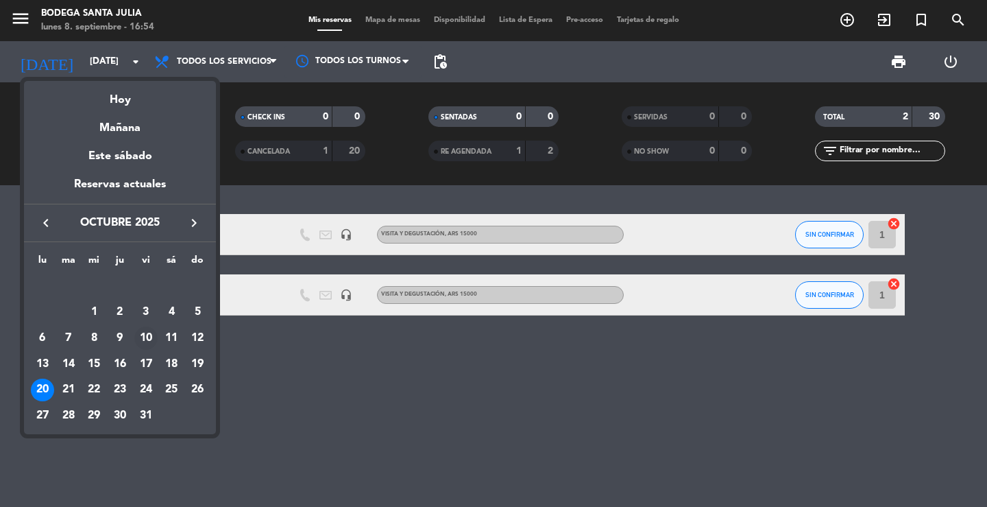
click at [153, 333] on div "10" at bounding box center [145, 337] width 23 height 23
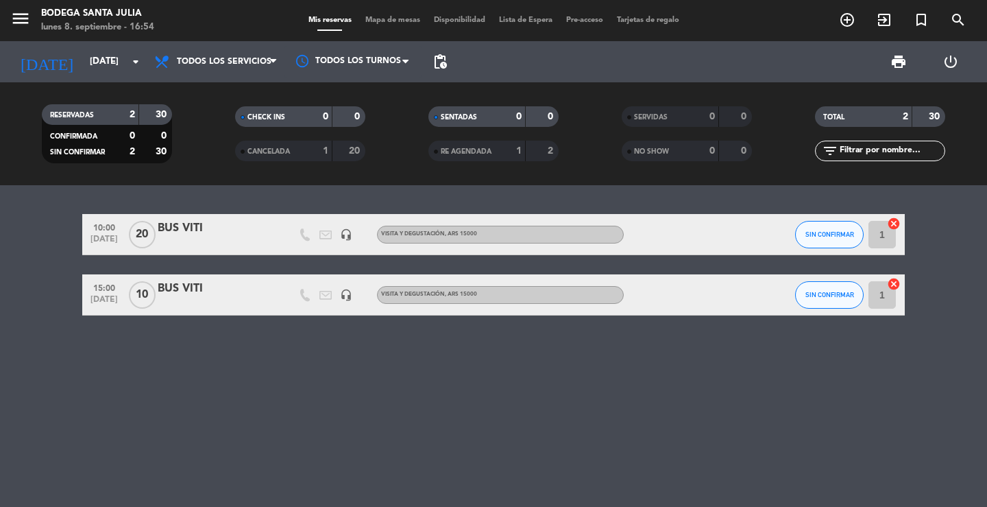
type input "[DATE]"
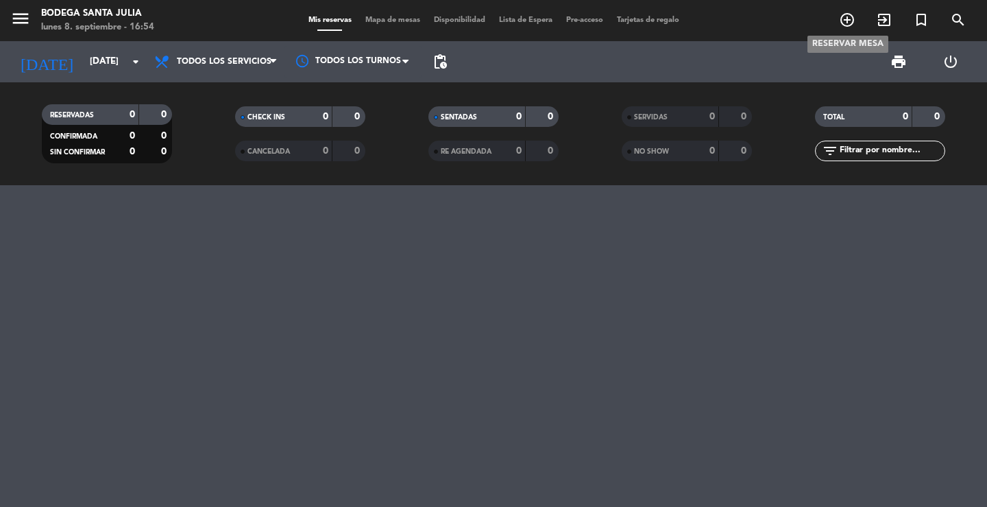
click at [856, 20] on span "add_circle_outline" at bounding box center [847, 19] width 37 height 23
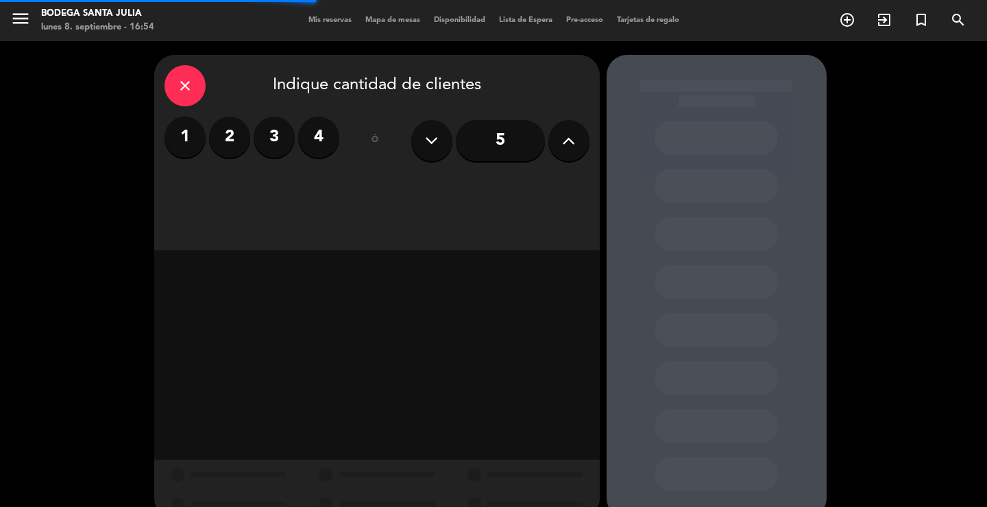
click at [319, 146] on label "4" at bounding box center [318, 137] width 41 height 41
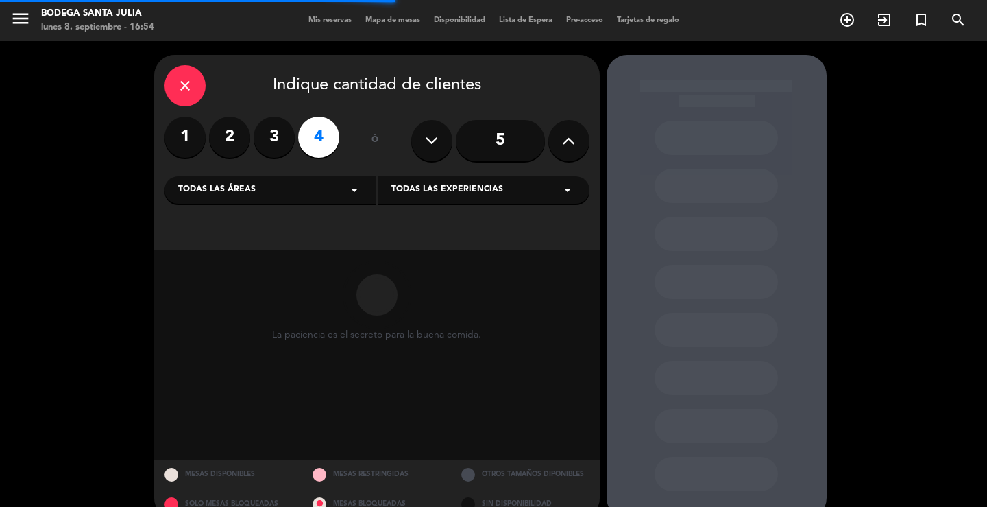
click at [304, 197] on div "Todas las áreas arrow_drop_down" at bounding box center [271, 189] width 212 height 27
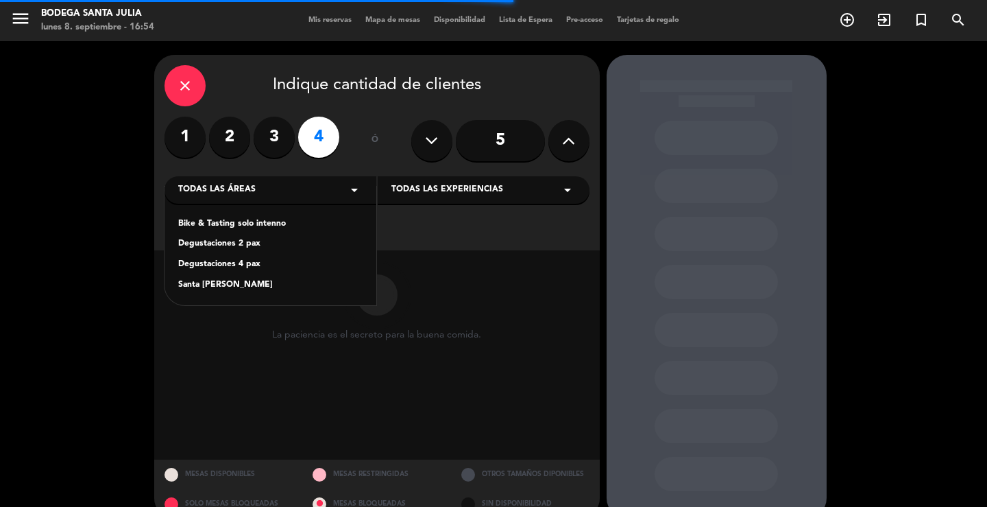
click at [207, 286] on div "Santa [PERSON_NAME]" at bounding box center [270, 285] width 184 height 14
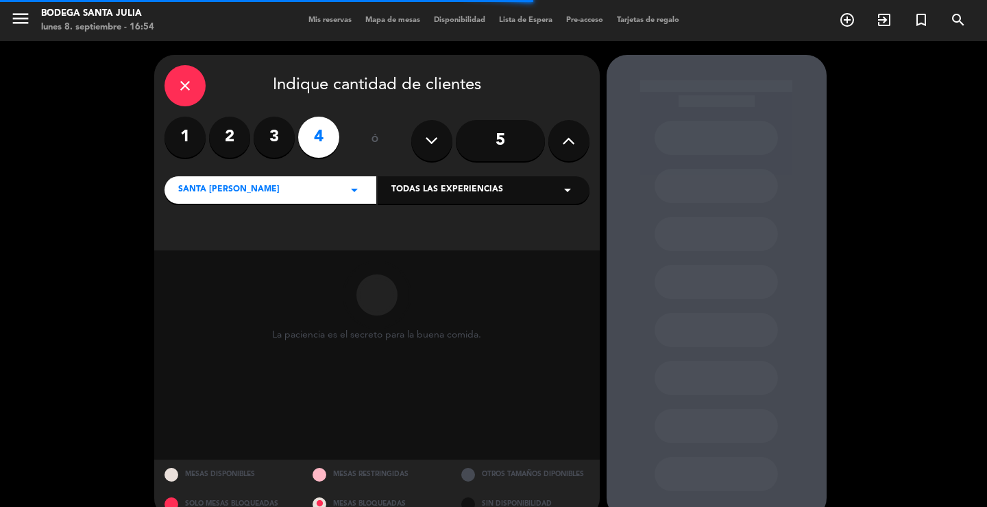
click at [406, 198] on div "Todas las experiencias arrow_drop_down" at bounding box center [484, 189] width 212 height 27
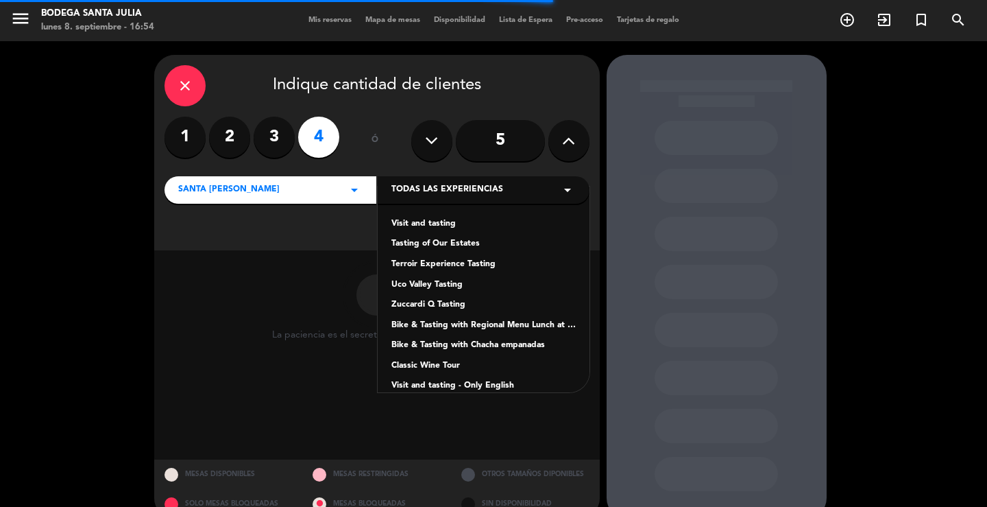
click at [408, 228] on div "Visit and tasting" at bounding box center [484, 224] width 184 height 14
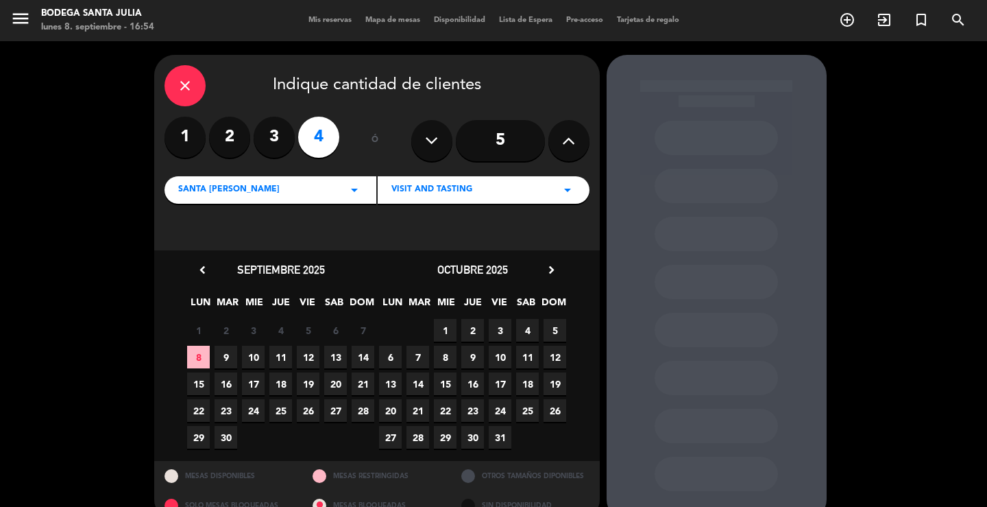
click at [496, 353] on span "10" at bounding box center [500, 357] width 23 height 23
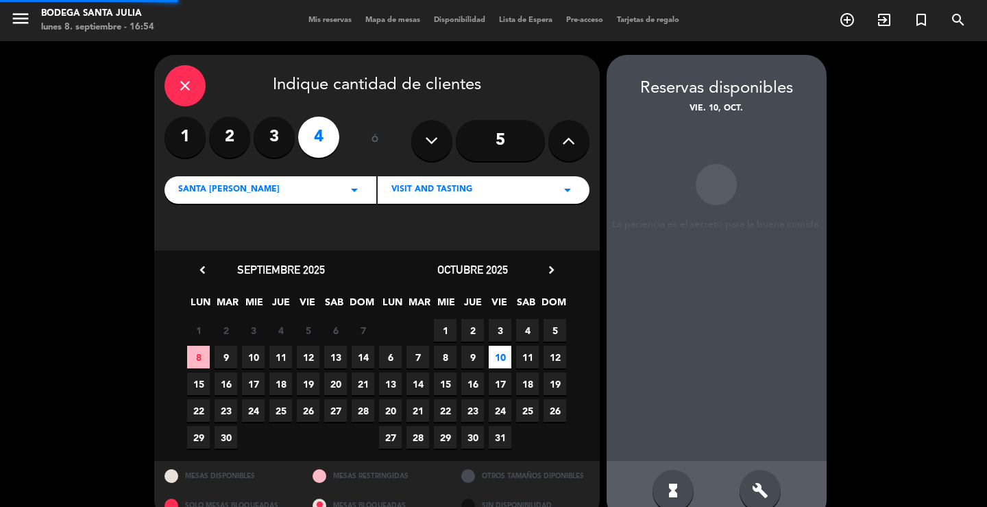
scroll to position [26, 0]
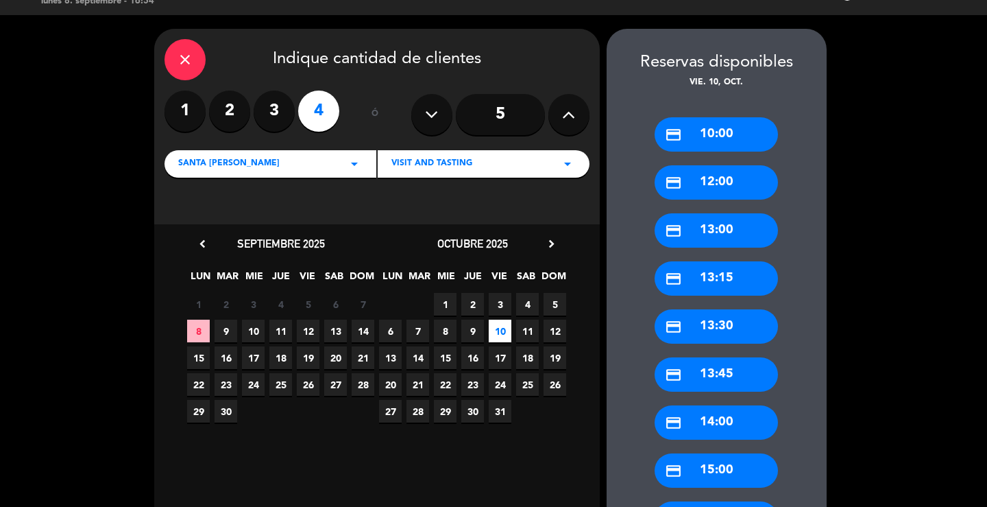
click at [180, 67] on icon "close" at bounding box center [185, 59] width 16 height 16
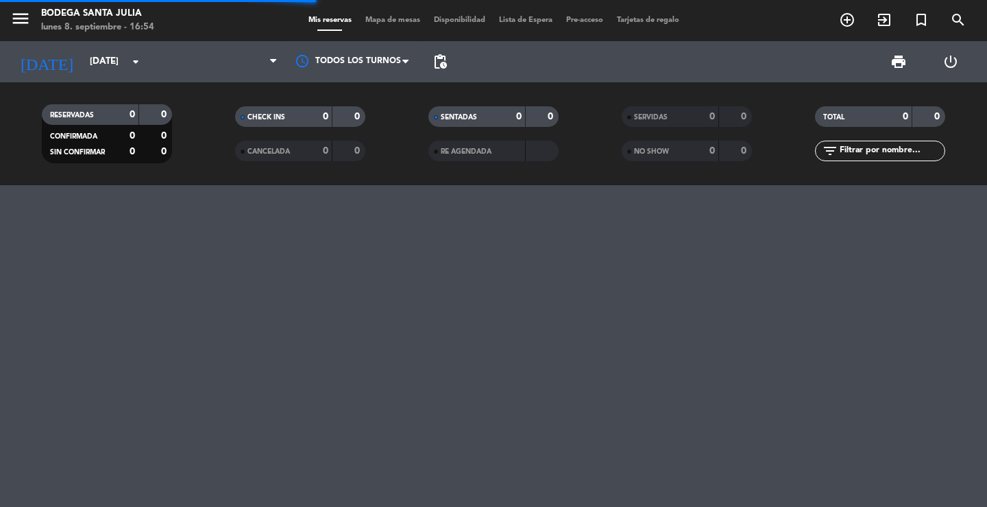
click at [328, 196] on div "menu Bodega Santa [PERSON_NAME] [DATE] 8. septiembre - 16:54 Mis reservas Mapa …" at bounding box center [493, 253] width 987 height 507
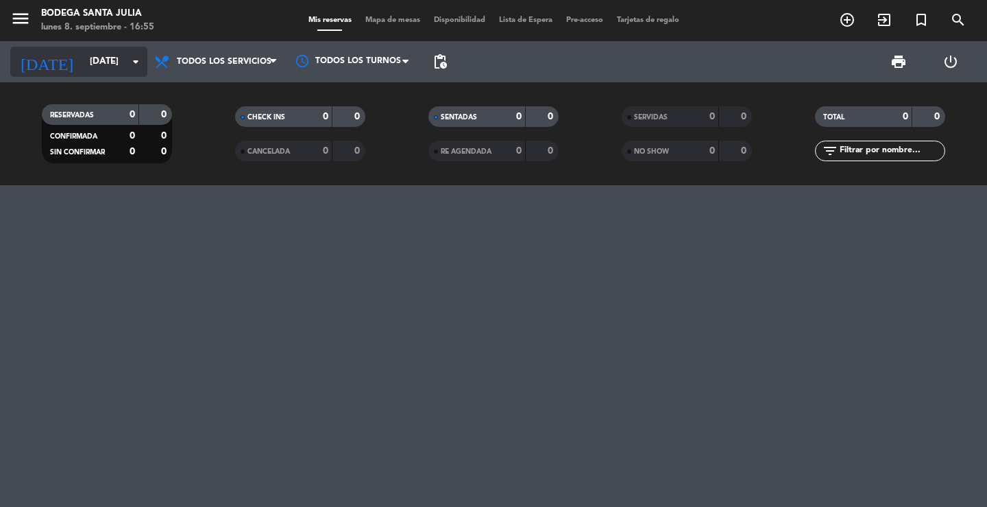
click at [111, 74] on div "[DATE] [DATE] arrow_drop_down" at bounding box center [78, 62] width 137 height 30
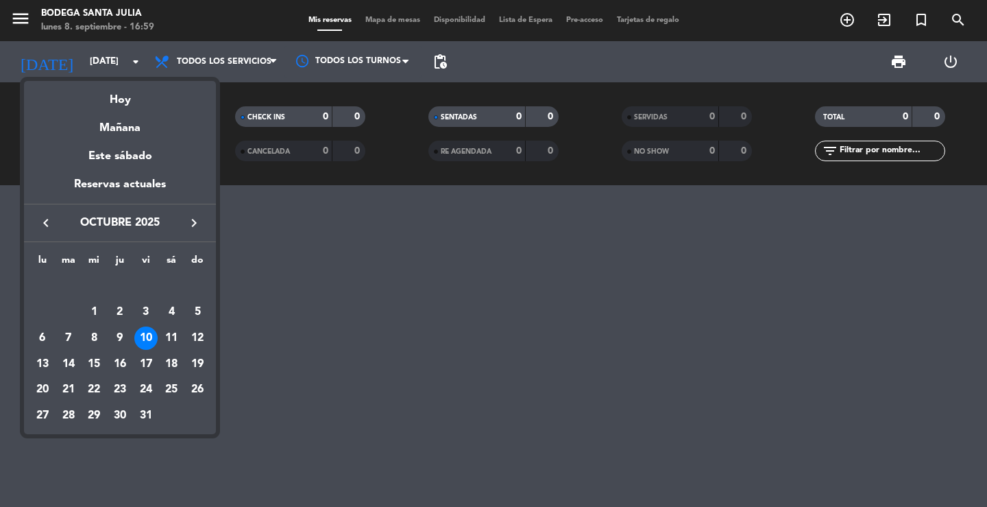
click at [237, 161] on div at bounding box center [493, 253] width 987 height 507
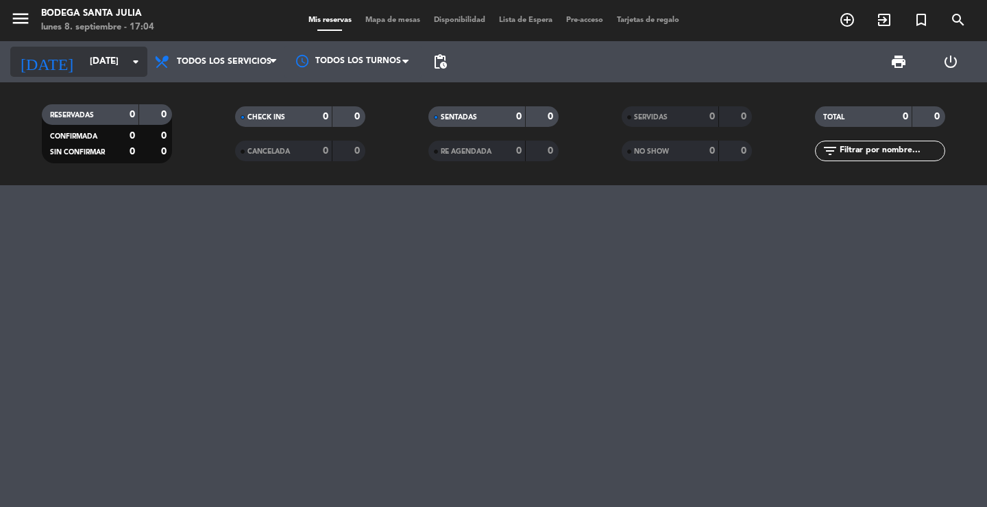
click at [125, 60] on input "[DATE]" at bounding box center [143, 61] width 121 height 25
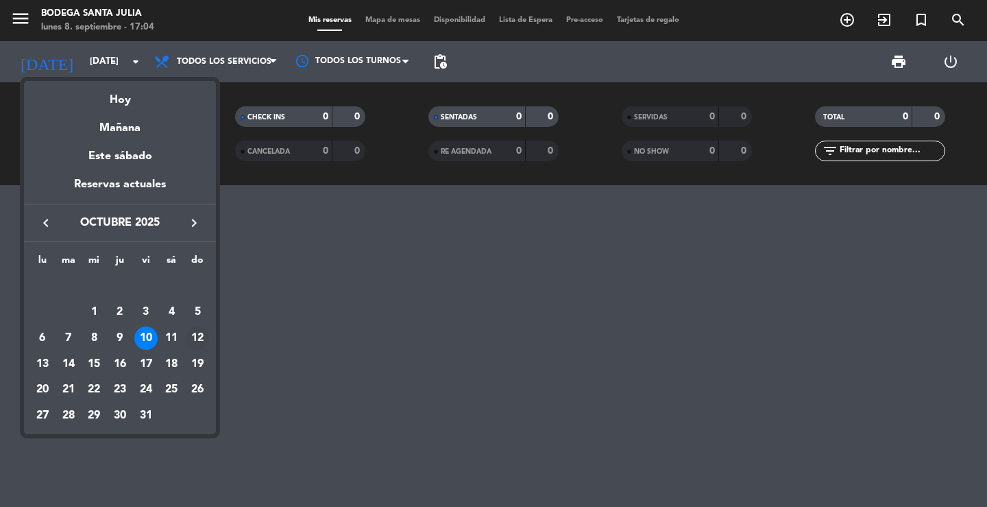
click at [190, 335] on div "12" at bounding box center [197, 337] width 23 height 23
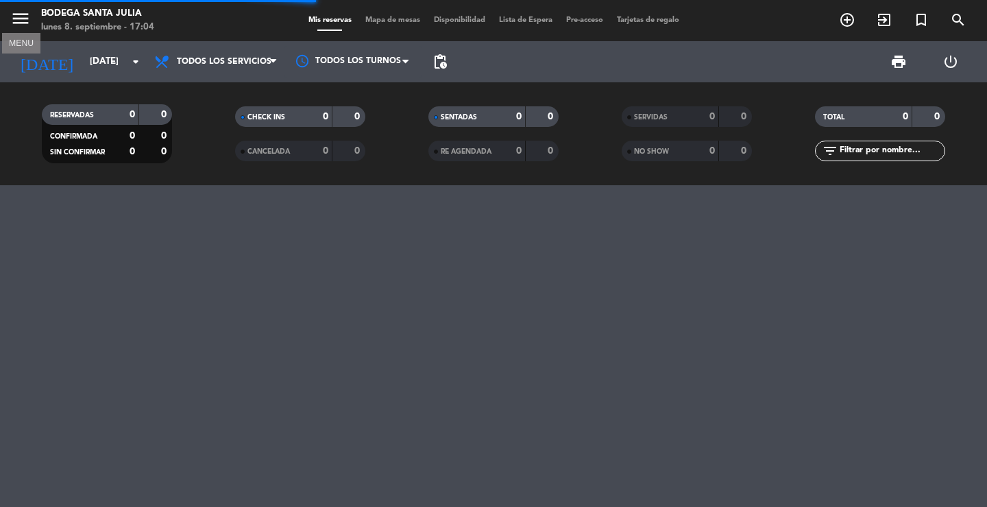
click at [23, 20] on icon "menu" at bounding box center [20, 18] width 21 height 21
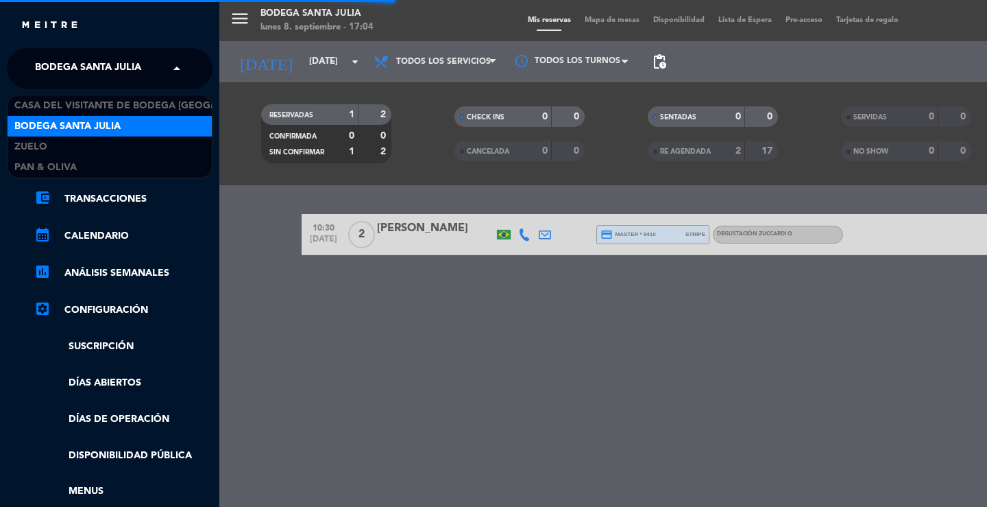
click at [87, 71] on span "Bodega Santa Julia" at bounding box center [88, 68] width 106 height 29
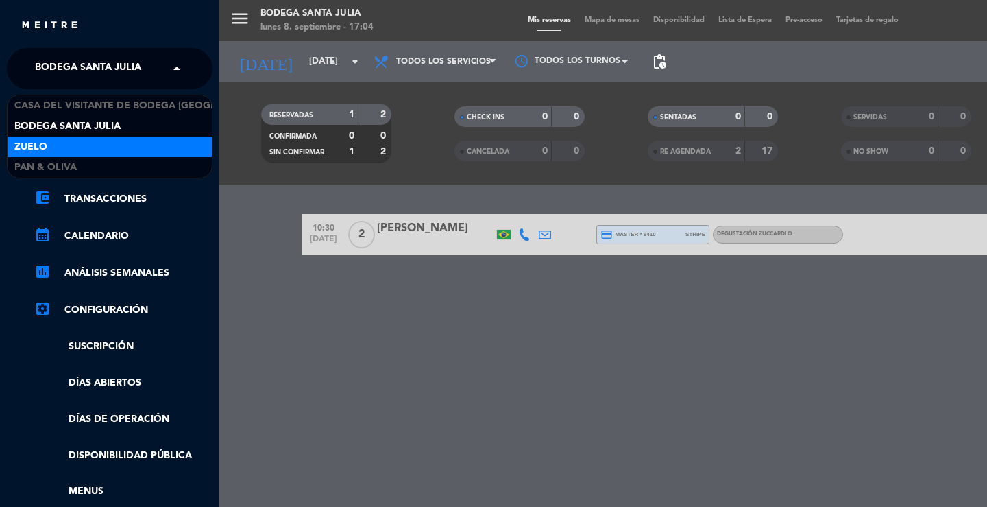
click at [77, 150] on div "Zuelo" at bounding box center [110, 146] width 204 height 21
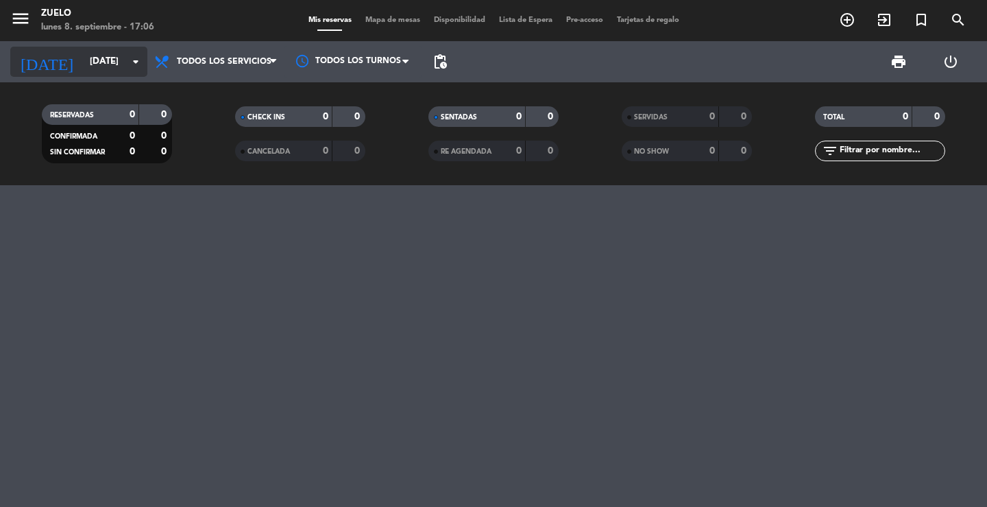
click at [105, 50] on input "[DATE]" at bounding box center [143, 61] width 121 height 25
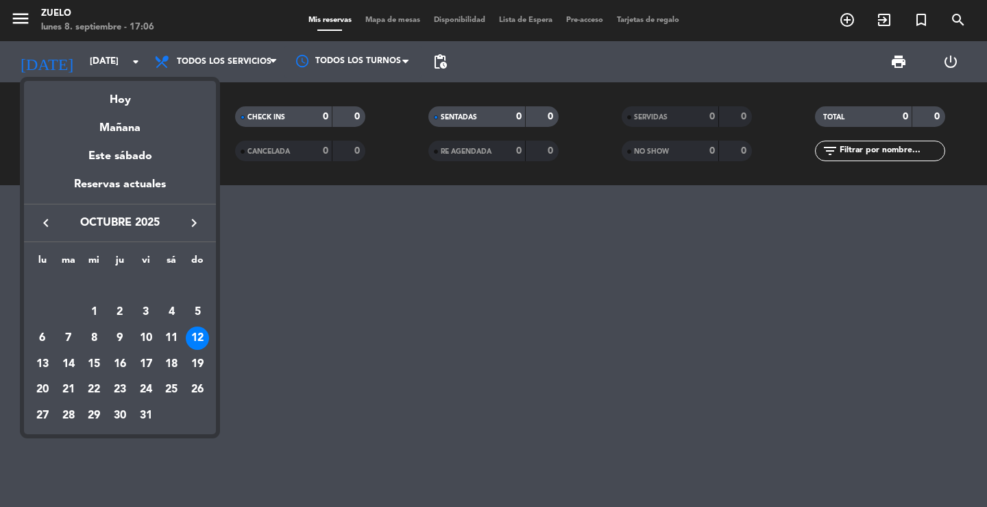
click at [47, 221] on icon "keyboard_arrow_left" at bounding box center [46, 223] width 16 height 16
click at [71, 366] on div "16" at bounding box center [68, 363] width 23 height 23
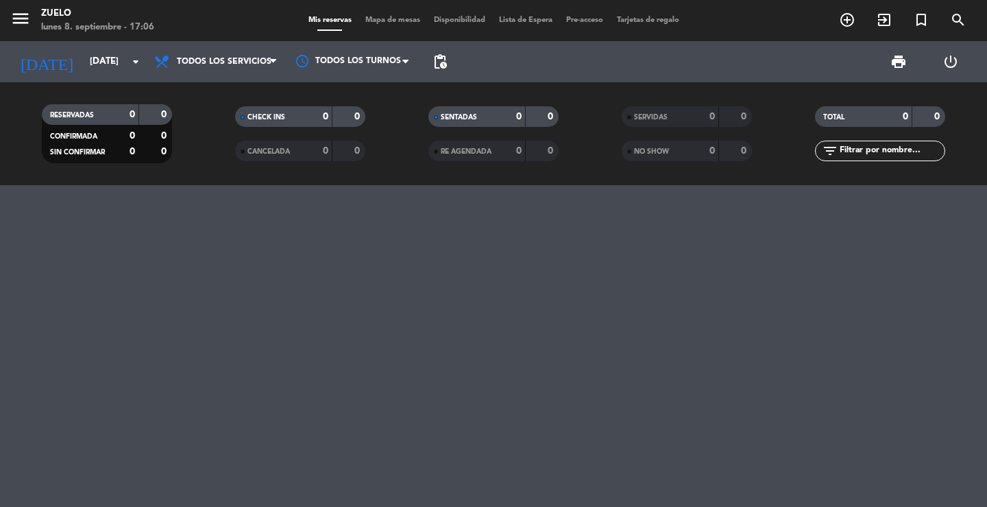
type input "[DATE]"
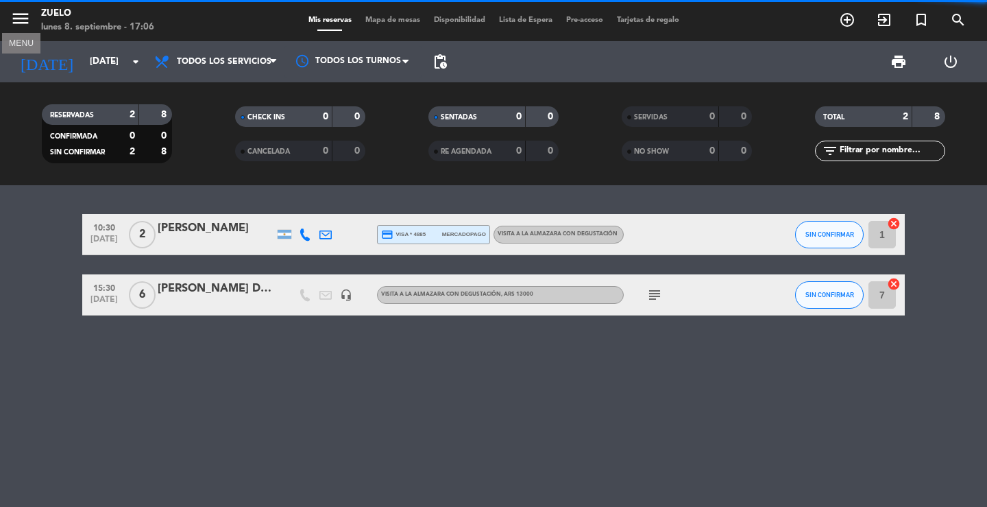
click at [16, 17] on icon "menu" at bounding box center [20, 18] width 21 height 21
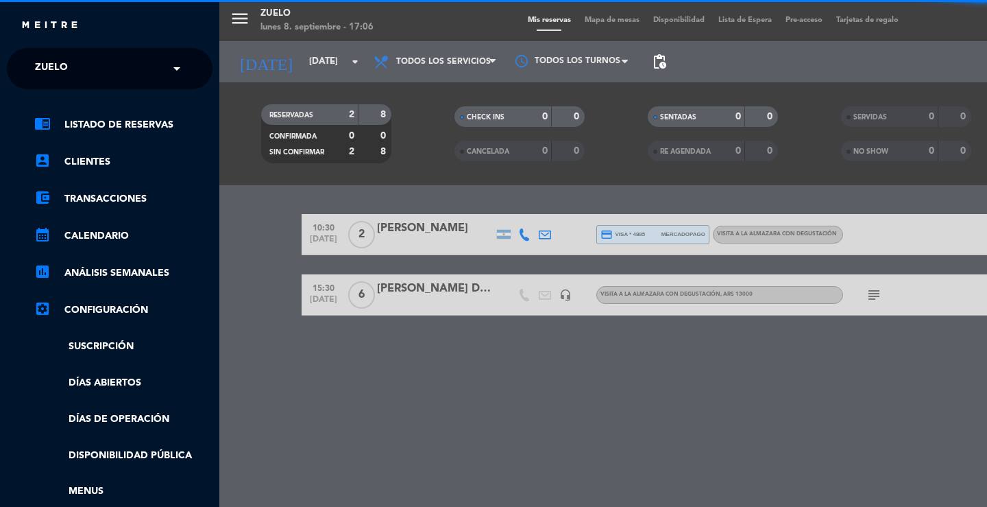
click at [47, 60] on span "Zuelo" at bounding box center [51, 68] width 33 height 29
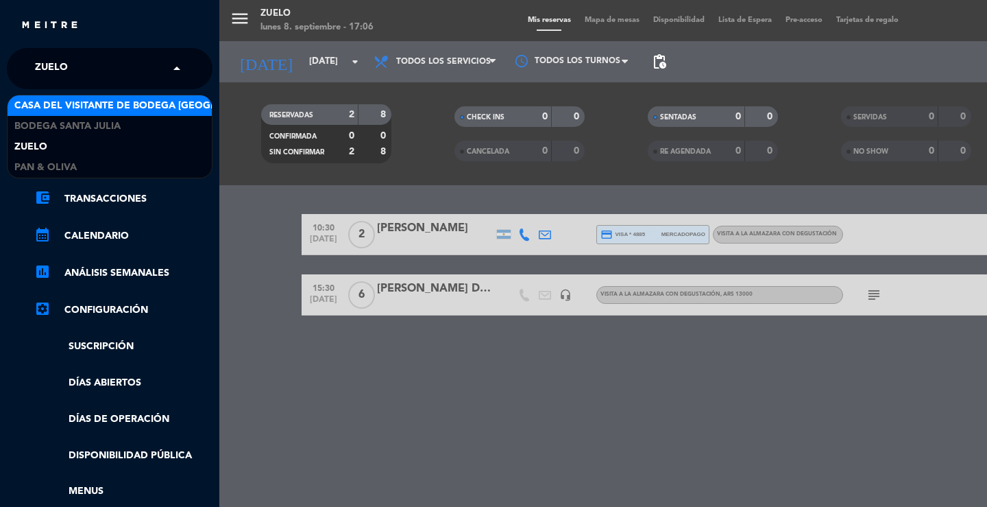
click at [57, 104] on span "Casa del Visitante de Bodega [GEOGRAPHIC_DATA][PERSON_NAME]" at bounding box center [186, 106] width 345 height 16
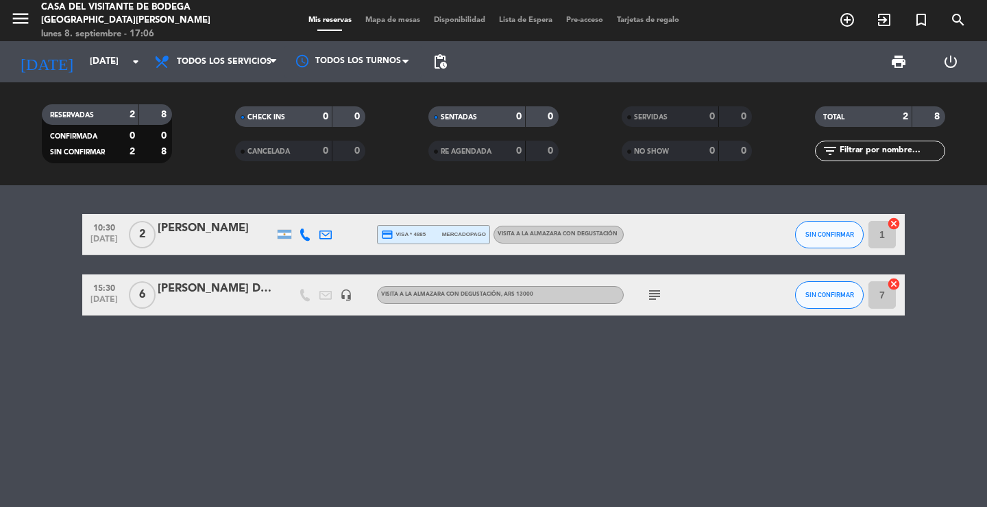
click at [209, 190] on div "10:30 [DATE] 2 [PERSON_NAME] credit_card visa * 4885 mercadopago Visita a la Al…" at bounding box center [493, 346] width 987 height 322
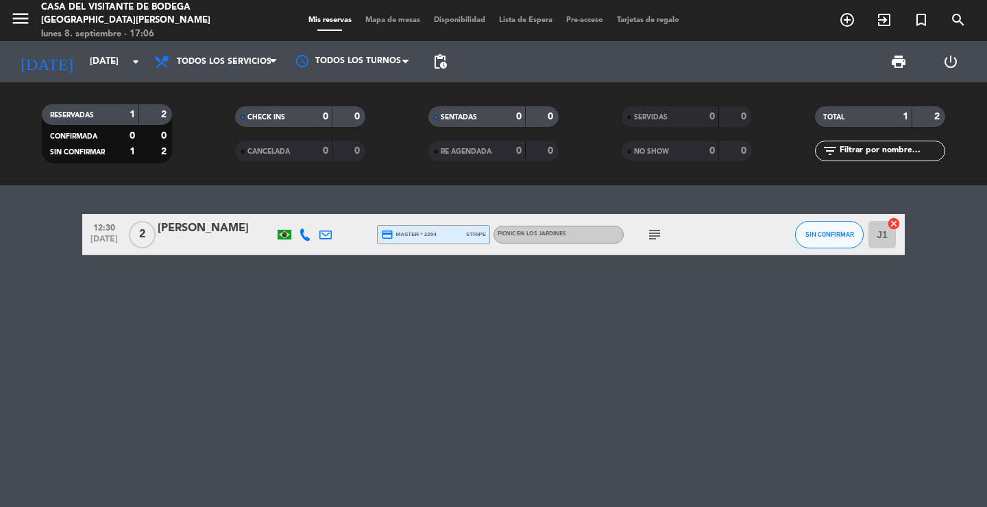
click at [239, 245] on div at bounding box center [216, 243] width 117 height 11
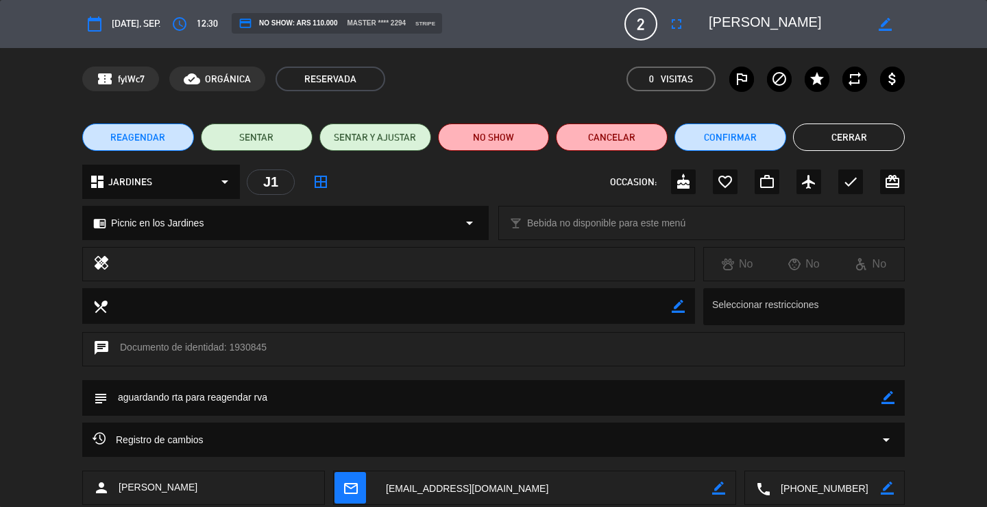
click at [801, 488] on textarea at bounding box center [826, 488] width 110 height 34
click at [820, 485] on textarea at bounding box center [826, 488] width 110 height 34
click at [461, 492] on textarea at bounding box center [544, 488] width 337 height 34
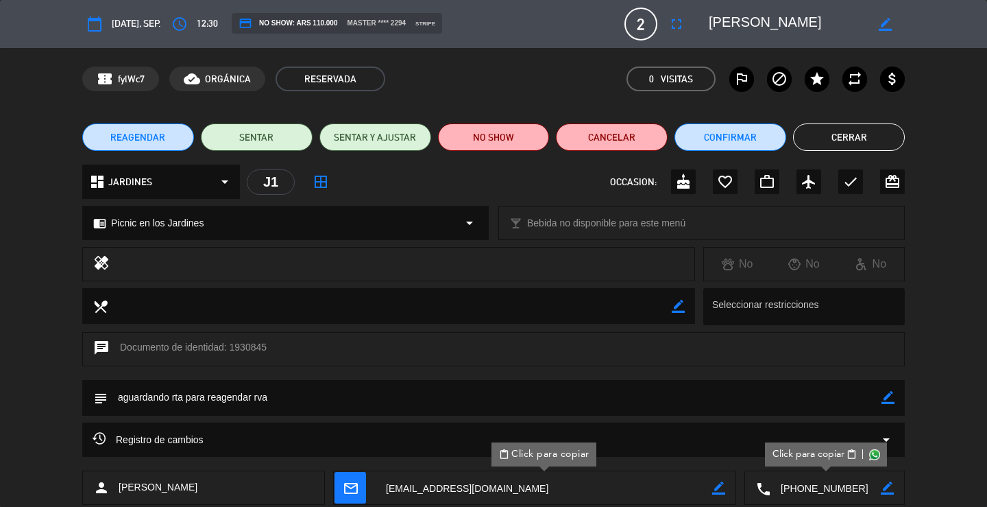
click at [889, 148] on button "Cerrar" at bounding box center [849, 136] width 112 height 27
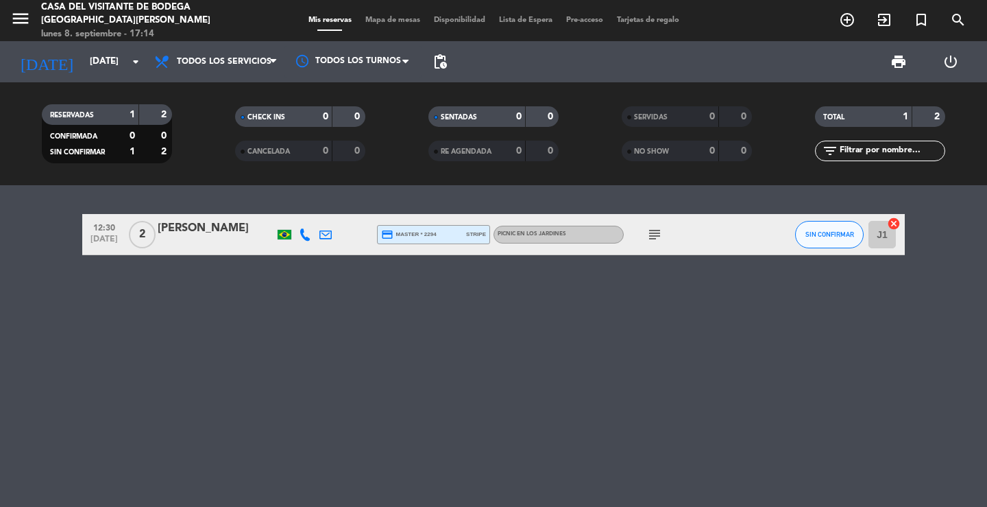
click at [363, 330] on div "12:30 [DATE] 2 [PERSON_NAME] credit_card master * 2294 stripe Picnic en los Jar…" at bounding box center [493, 346] width 987 height 322
click at [962, 21] on icon "search" at bounding box center [958, 20] width 16 height 16
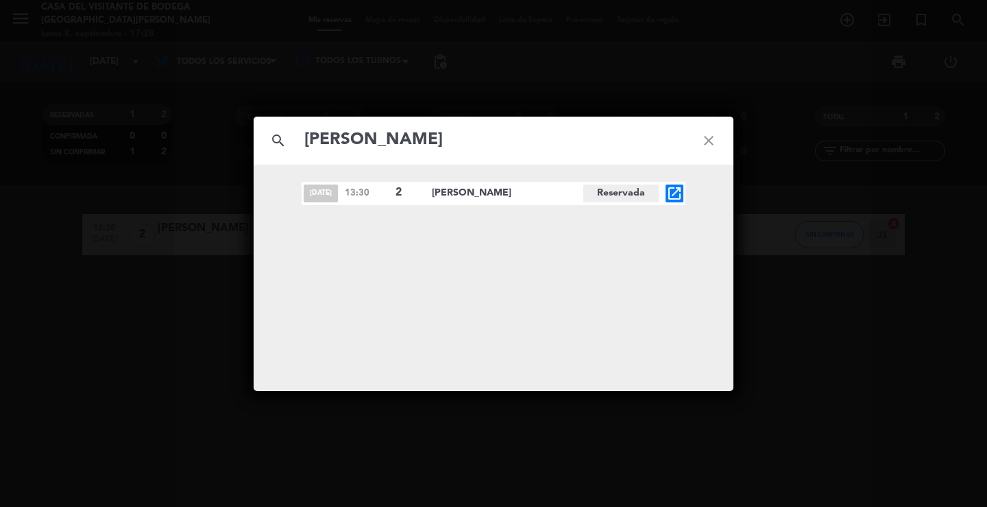
type input "[PERSON_NAME]"
click at [674, 191] on icon "open_in_new" at bounding box center [674, 193] width 16 height 16
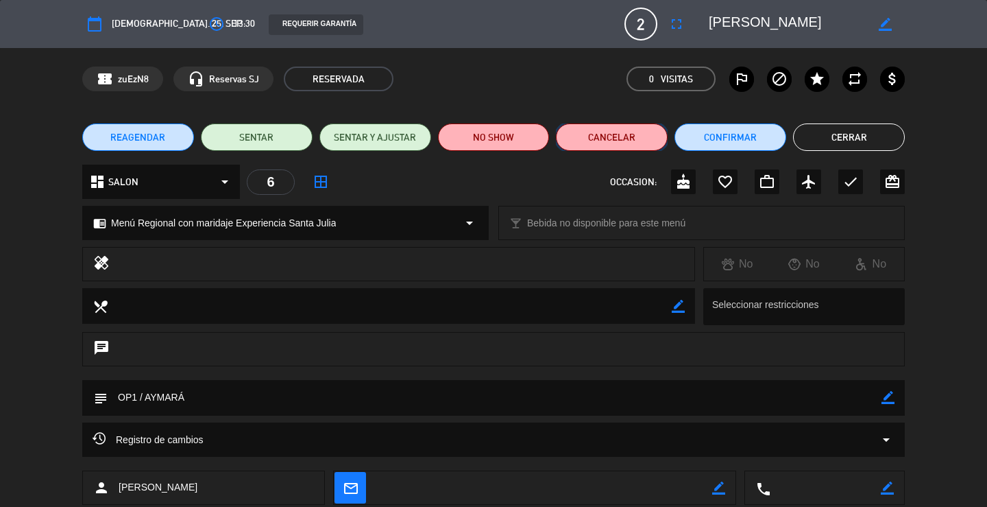
click at [635, 133] on button "Cancelar" at bounding box center [612, 136] width 112 height 27
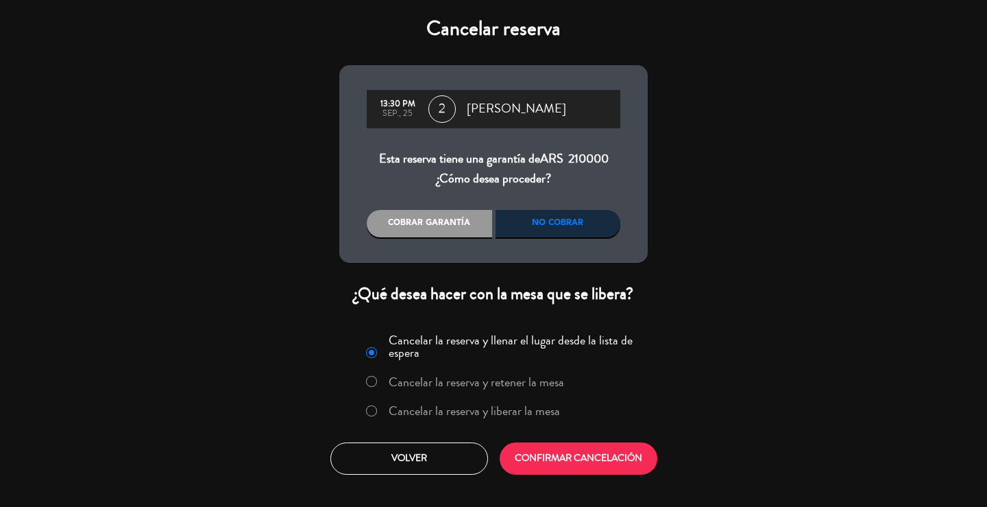
click at [474, 420] on label "Cancelar la reserva y liberar la mesa" at bounding box center [463, 411] width 208 height 25
click at [561, 444] on button "CONFIRMAR CANCELACIÓN" at bounding box center [579, 458] width 158 height 32
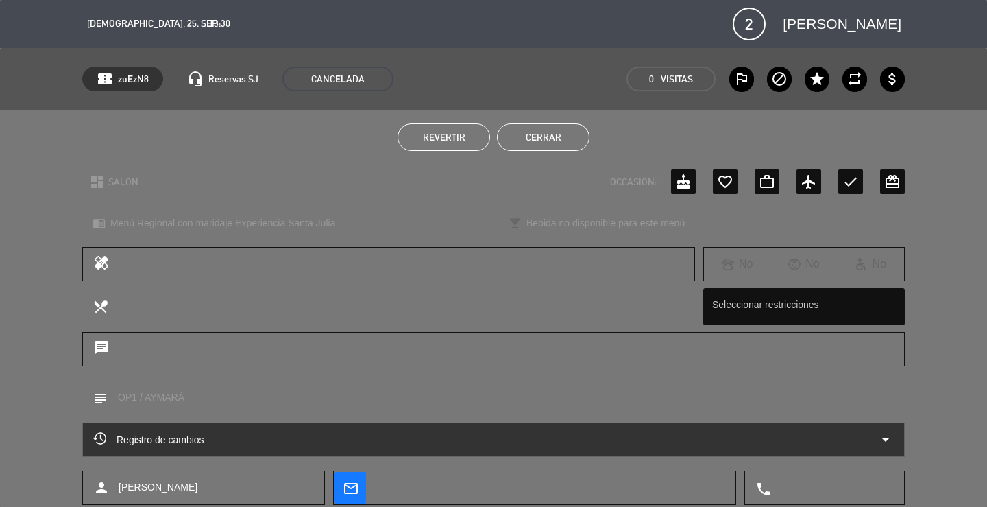
click at [566, 140] on button "Cerrar" at bounding box center [543, 136] width 93 height 27
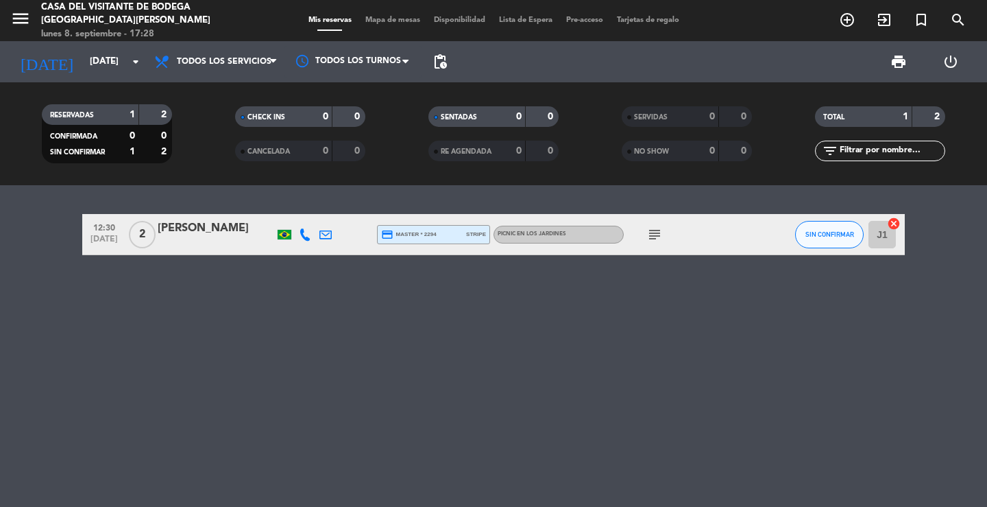
click at [34, 25] on span "menu" at bounding box center [25, 21] width 31 height 32
click at [28, 21] on icon "menu" at bounding box center [20, 18] width 21 height 21
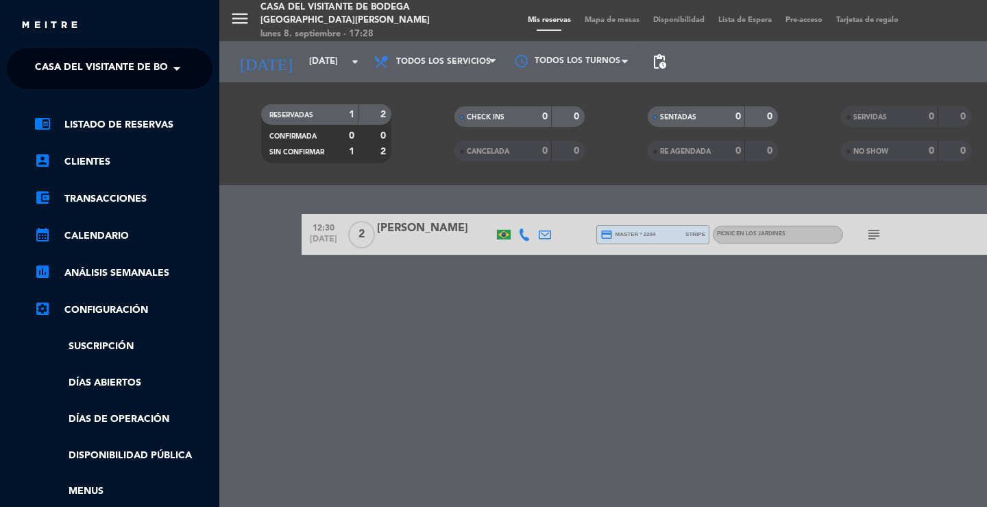
drag, startPoint x: 59, startPoint y: 60, endPoint x: 60, endPoint y: 78, distance: 17.9
click at [60, 60] on span "Casa del Visitante de Bodega [GEOGRAPHIC_DATA][PERSON_NAME]" at bounding box center [207, 68] width 345 height 29
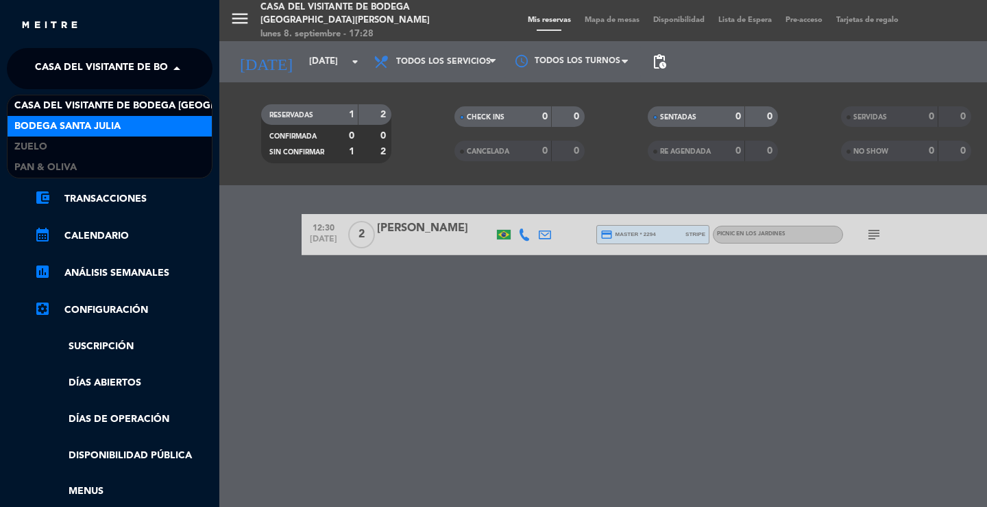
click at [72, 123] on span "Bodega Santa Julia" at bounding box center [67, 127] width 106 height 16
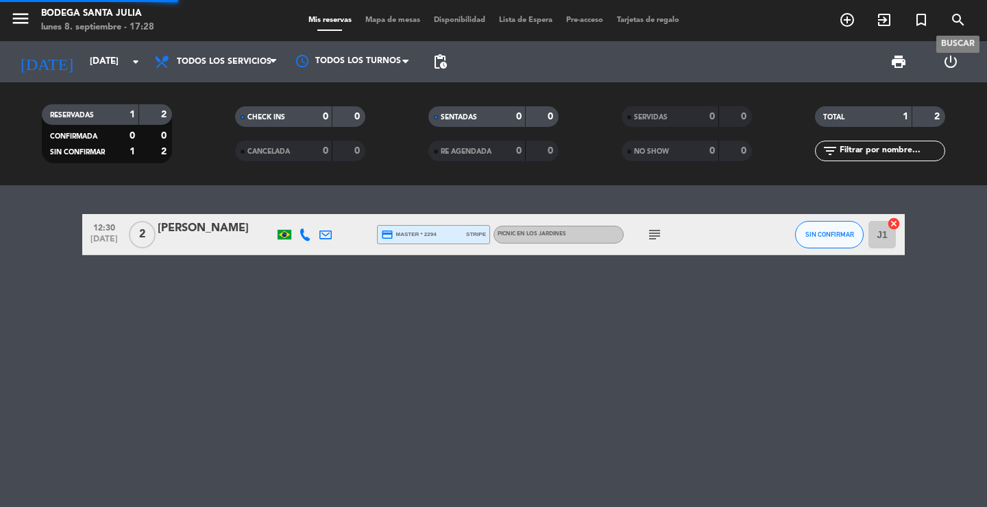
click at [959, 21] on icon "search" at bounding box center [958, 20] width 16 height 16
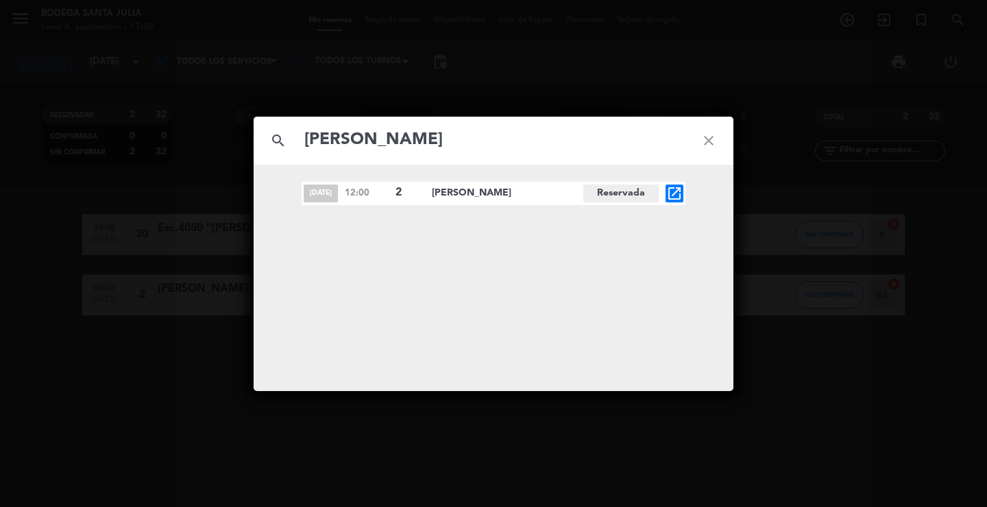
type input "[PERSON_NAME]"
click at [671, 192] on icon "open_in_new" at bounding box center [674, 193] width 16 height 16
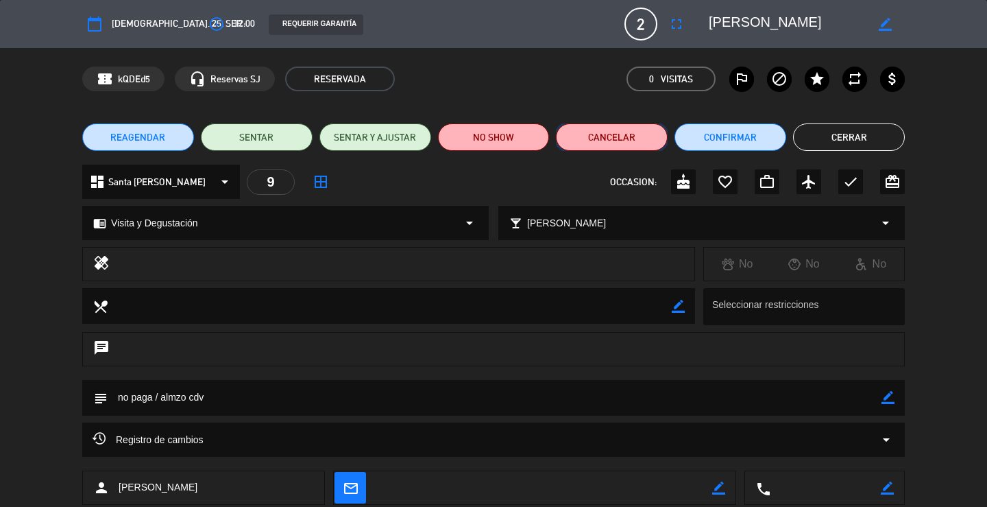
click at [616, 140] on button "Cancelar" at bounding box center [612, 136] width 112 height 27
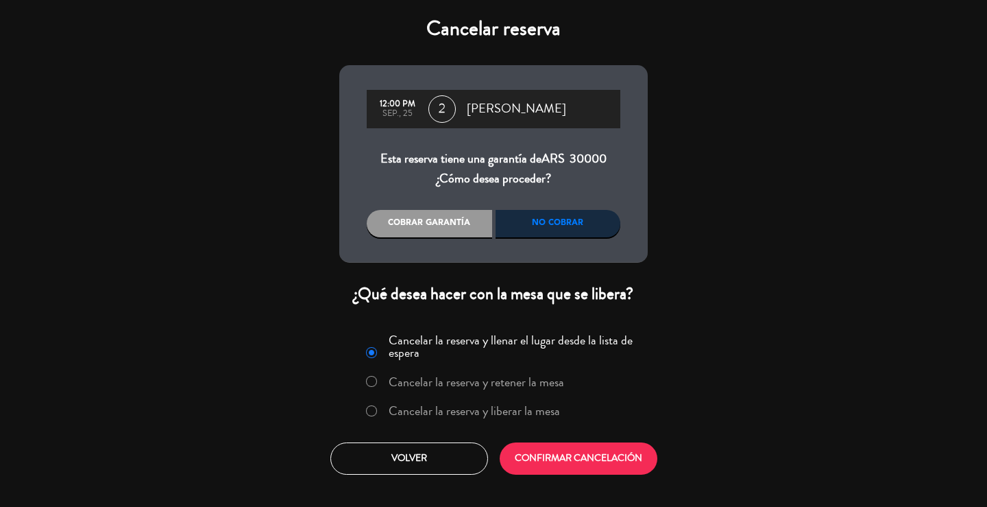
click at [528, 408] on label "Cancelar la reserva y liberar la mesa" at bounding box center [474, 411] width 171 height 12
click at [580, 466] on button "CONFIRMAR CANCELACIÓN" at bounding box center [579, 458] width 158 height 32
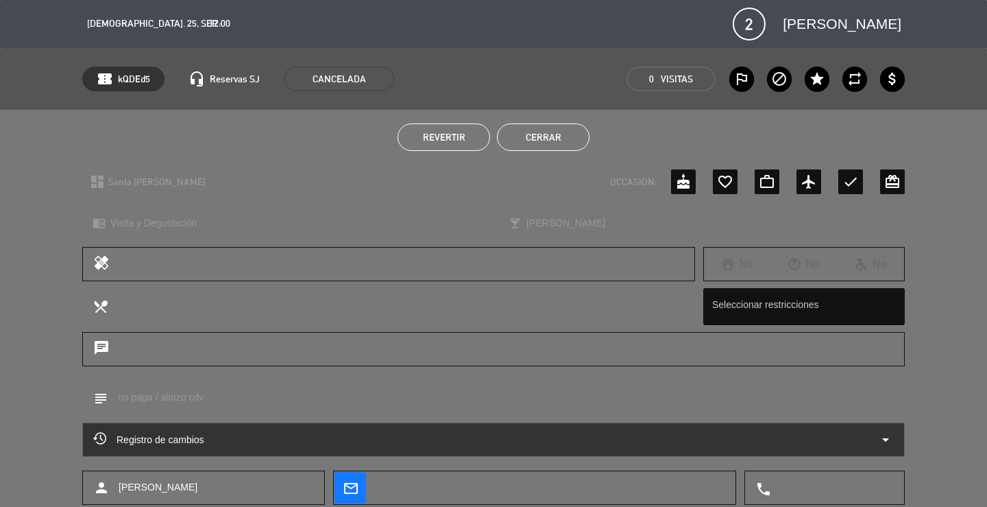
click at [572, 140] on button "Cerrar" at bounding box center [543, 136] width 93 height 27
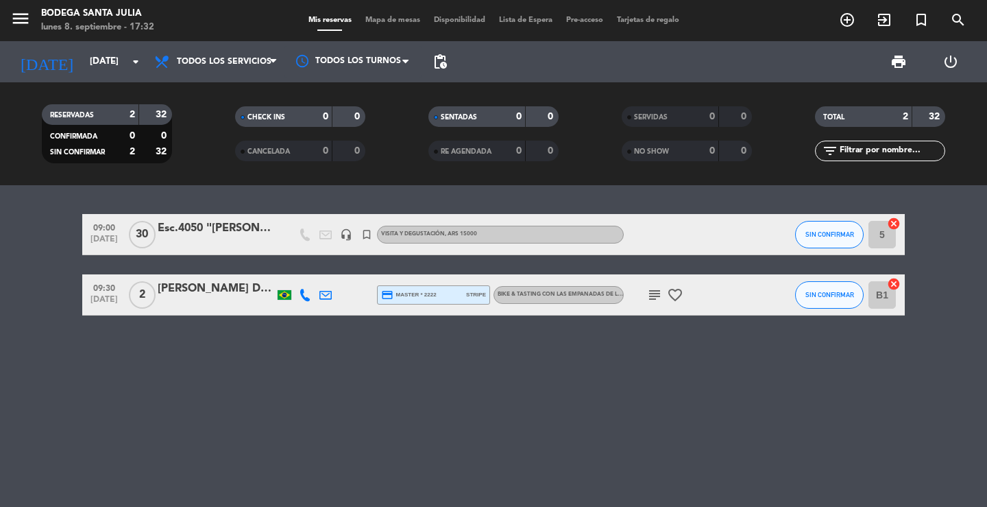
click at [338, 434] on div "09:00 [DATE] Esc.4050 "[PERSON_NAME]" headset_mic turned_in_not Visita y Degust…" at bounding box center [493, 346] width 987 height 322
click at [285, 349] on div "09:00 [DATE] Esc.4050 "[PERSON_NAME]" headset_mic turned_in_not Visita y Degust…" at bounding box center [493, 346] width 987 height 322
click at [23, 23] on icon "menu" at bounding box center [20, 18] width 21 height 21
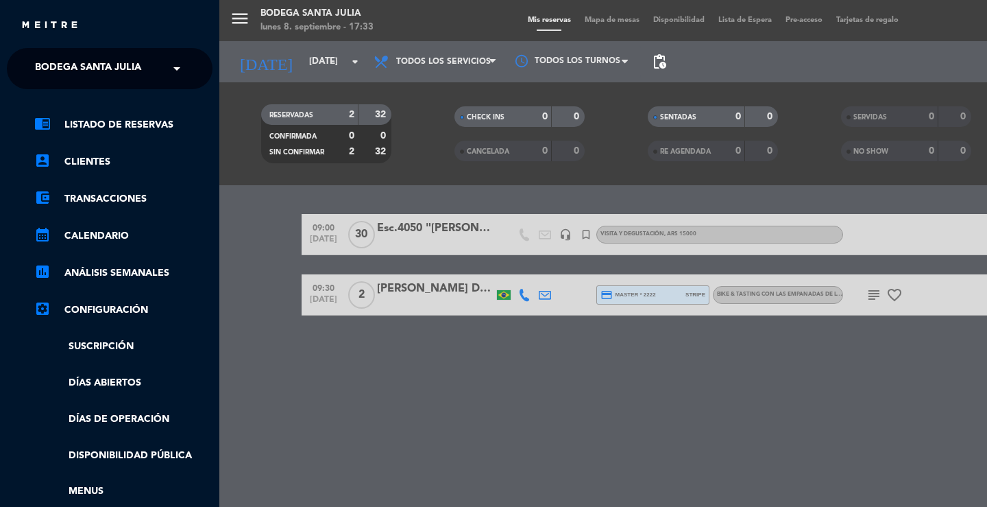
click at [77, 78] on span "Bodega Santa Julia" at bounding box center [88, 68] width 106 height 29
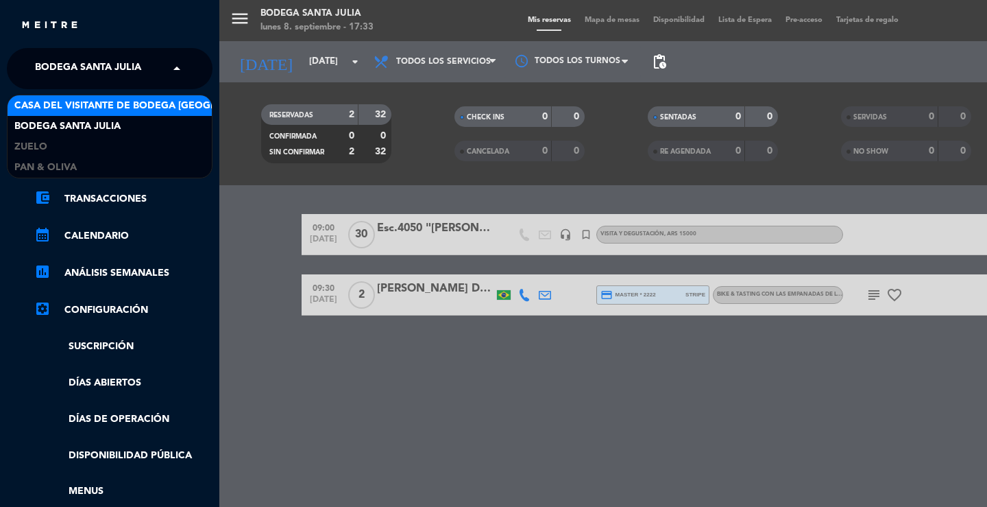
click at [72, 104] on span "Casa del Visitante de Bodega [GEOGRAPHIC_DATA][PERSON_NAME]" at bounding box center [186, 106] width 345 height 16
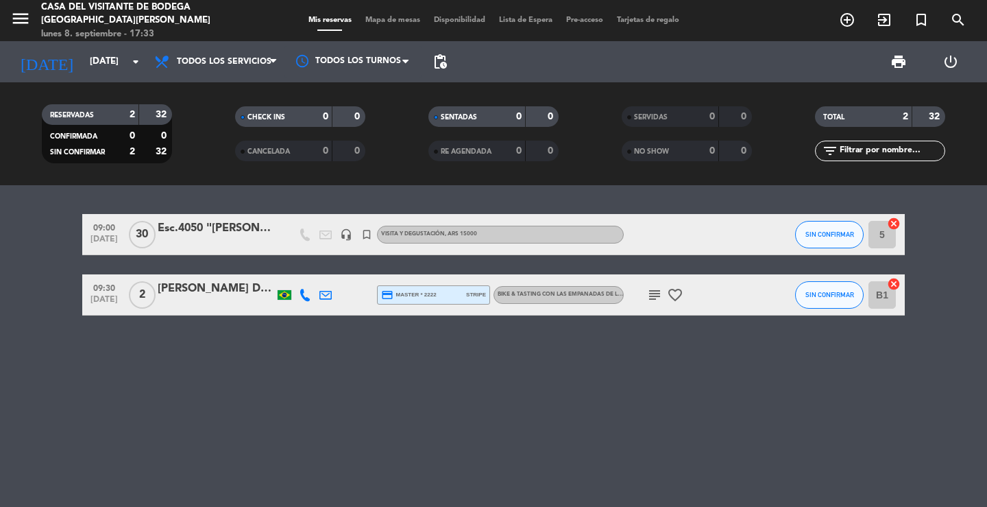
click at [333, 196] on div "09:00 [DATE] Esc.4050 "[PERSON_NAME]" headset_mic turned_in_not Visita y Degust…" at bounding box center [493, 346] width 987 height 322
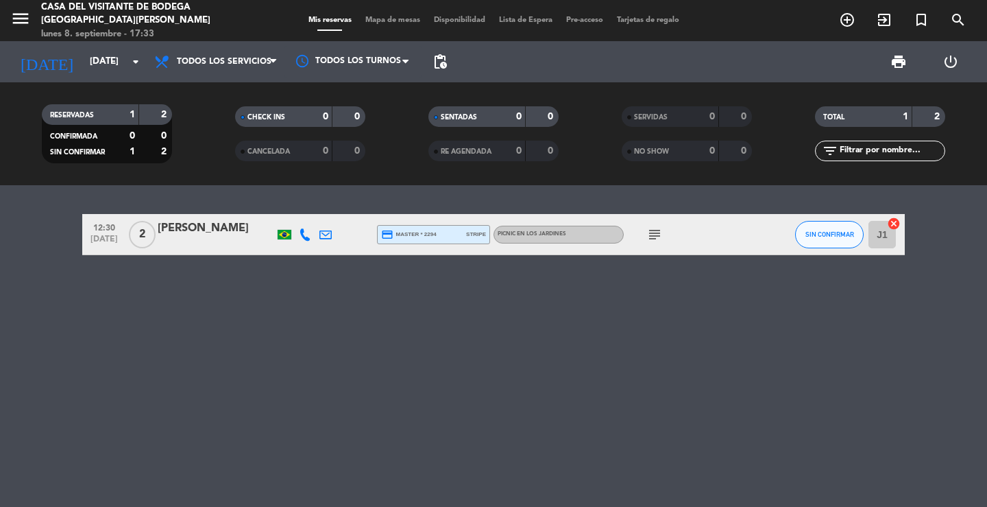
click at [218, 326] on div "12:30 [DATE] 2 [PERSON_NAME] credit_card master * 2294 stripe Picnic en los Jar…" at bounding box center [493, 346] width 987 height 322
click at [133, 72] on input "[DATE]" at bounding box center [143, 61] width 121 height 25
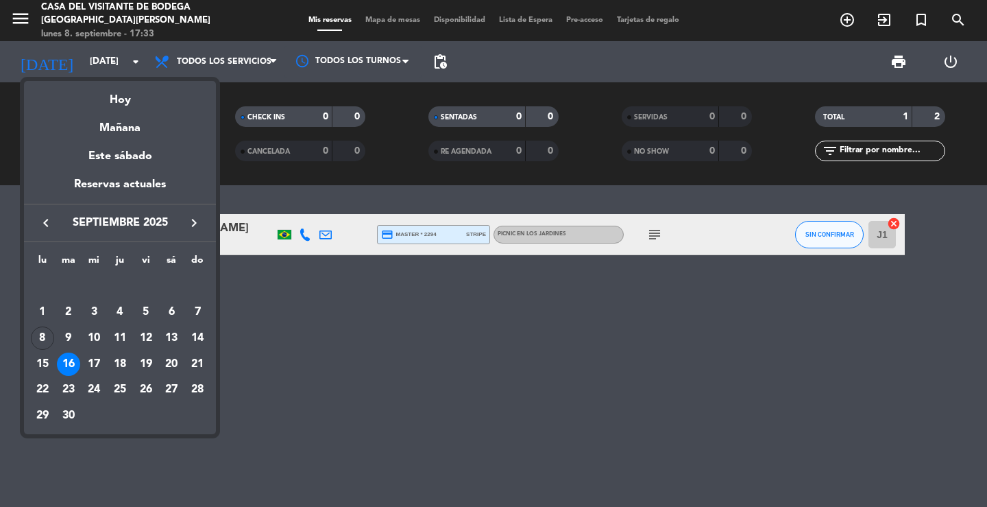
click at [74, 385] on div "23" at bounding box center [68, 389] width 23 height 23
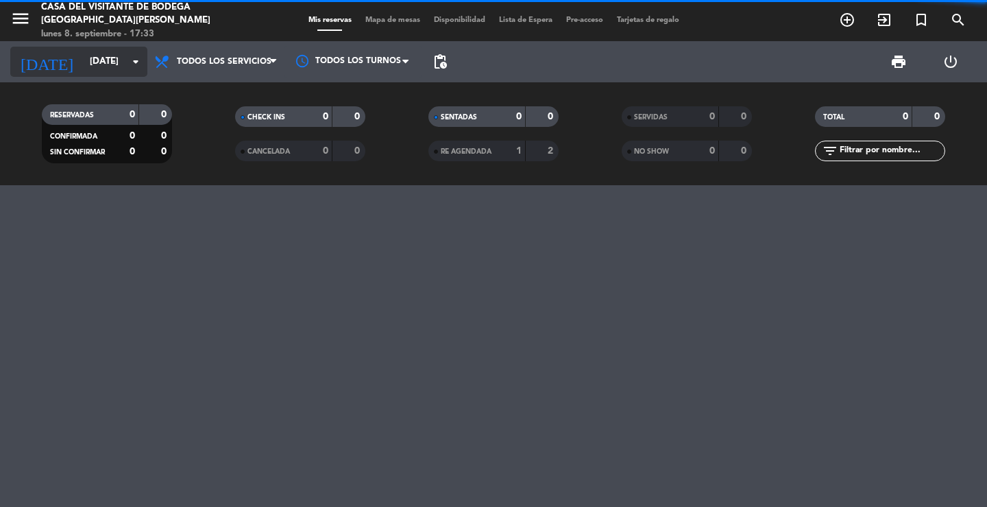
click at [83, 71] on input "[DATE]" at bounding box center [143, 61] width 121 height 25
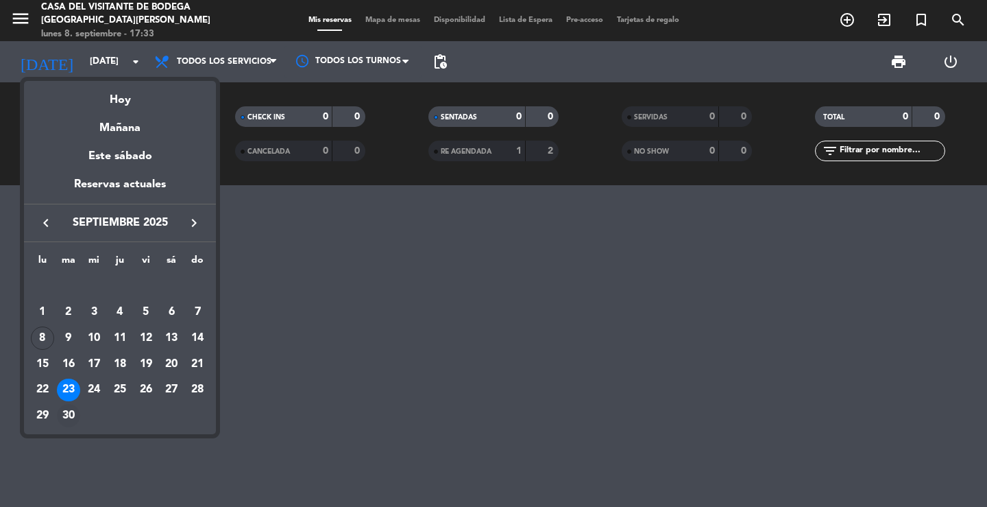
click at [67, 416] on div "30" at bounding box center [68, 415] width 23 height 23
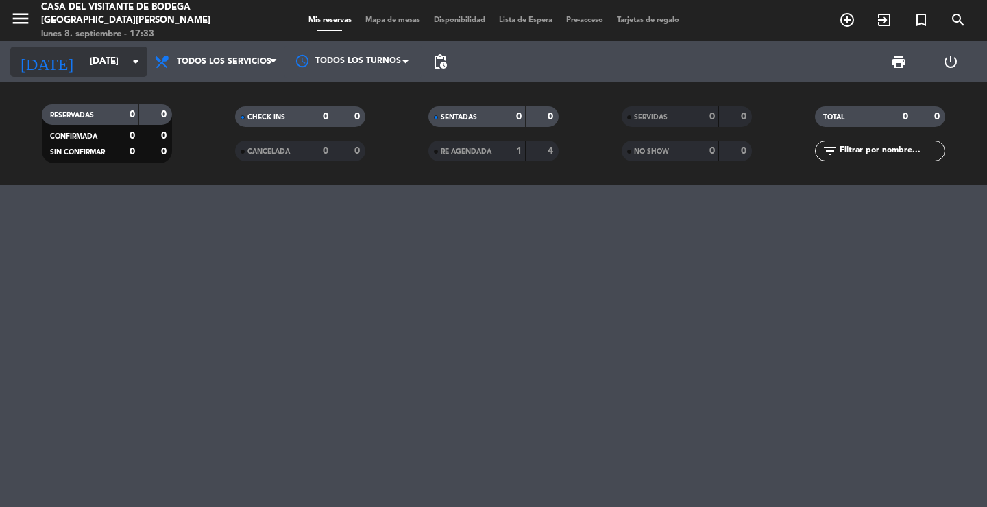
click at [113, 61] on input "[DATE]" at bounding box center [143, 61] width 121 height 25
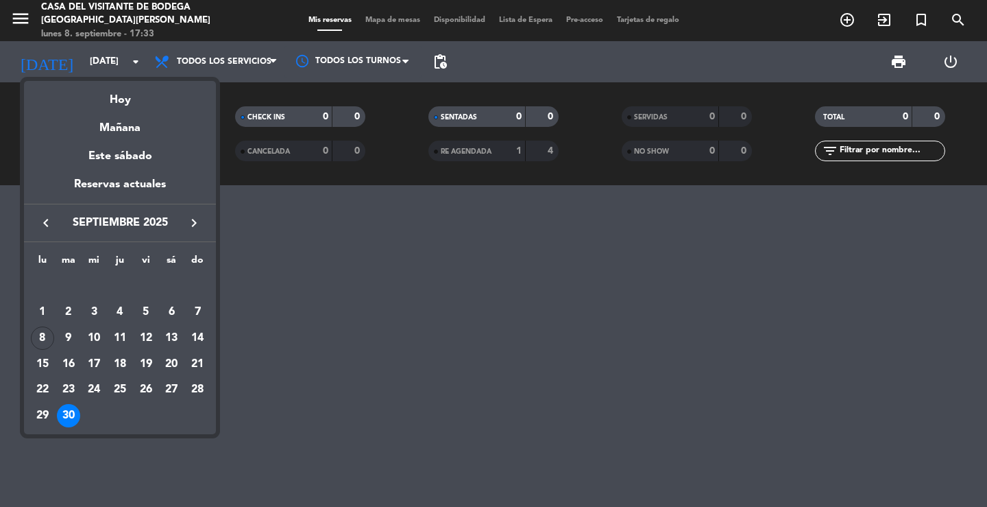
click at [70, 353] on div "16" at bounding box center [68, 363] width 23 height 23
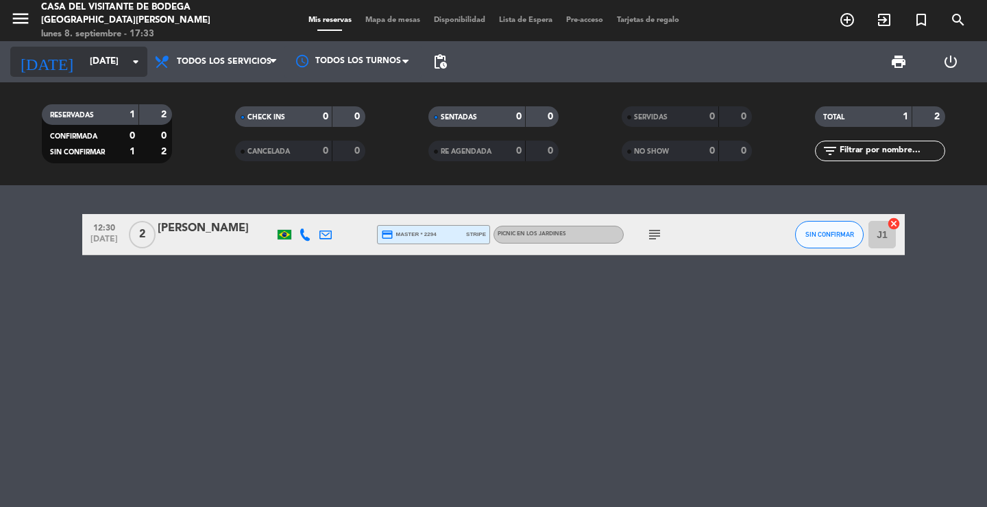
click at [111, 67] on input "[DATE]" at bounding box center [143, 61] width 121 height 25
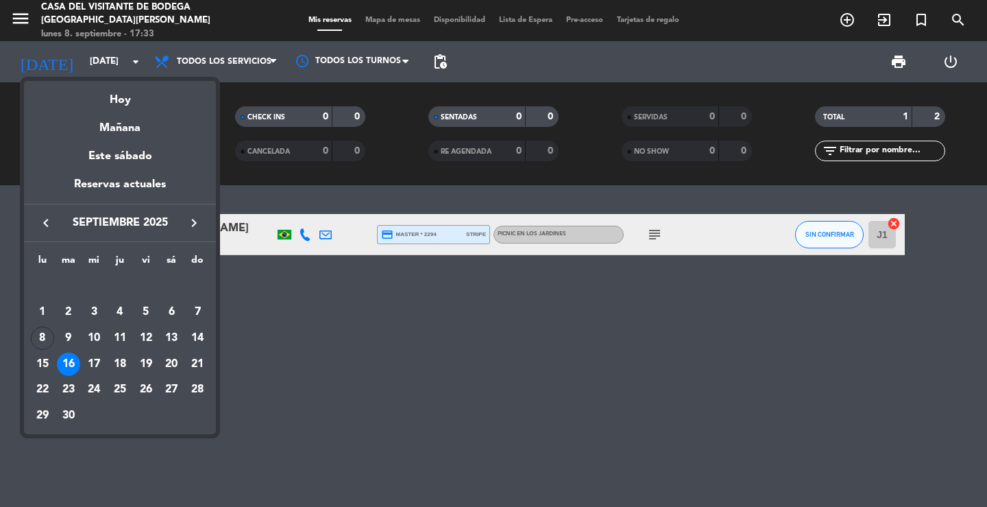
click at [190, 215] on icon "keyboard_arrow_right" at bounding box center [194, 223] width 16 height 16
click at [67, 333] on div "7" at bounding box center [68, 337] width 23 height 23
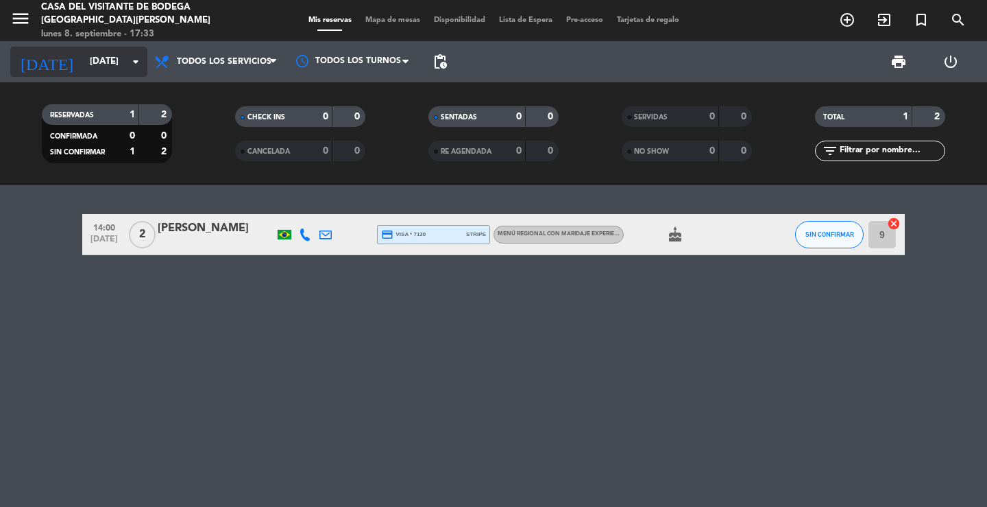
click at [110, 66] on input "[DATE]" at bounding box center [143, 61] width 121 height 25
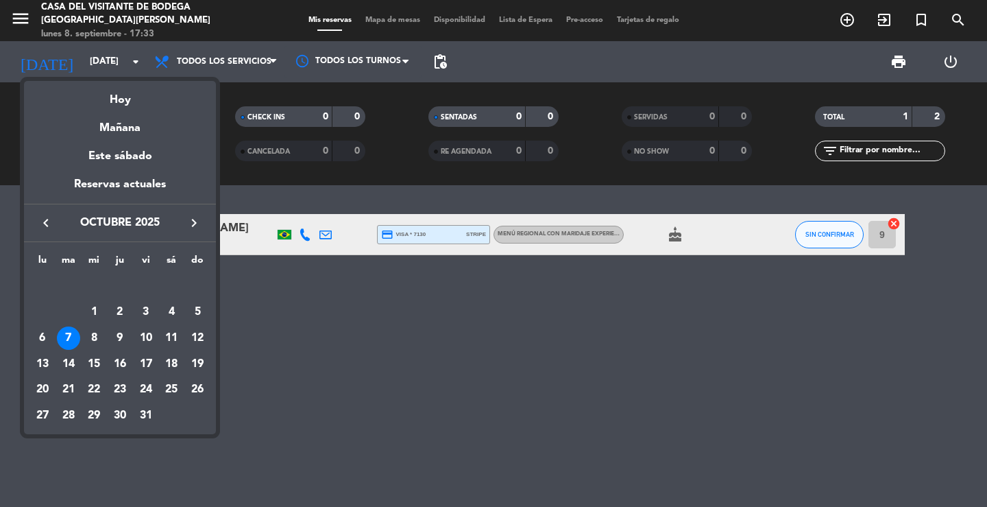
click at [63, 365] on div "14" at bounding box center [68, 363] width 23 height 23
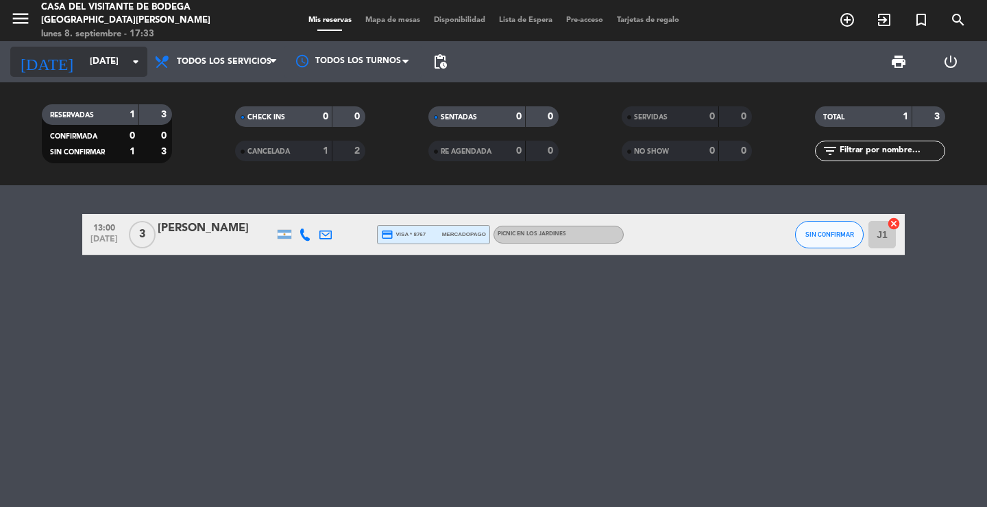
click at [108, 64] on input "[DATE]" at bounding box center [143, 61] width 121 height 25
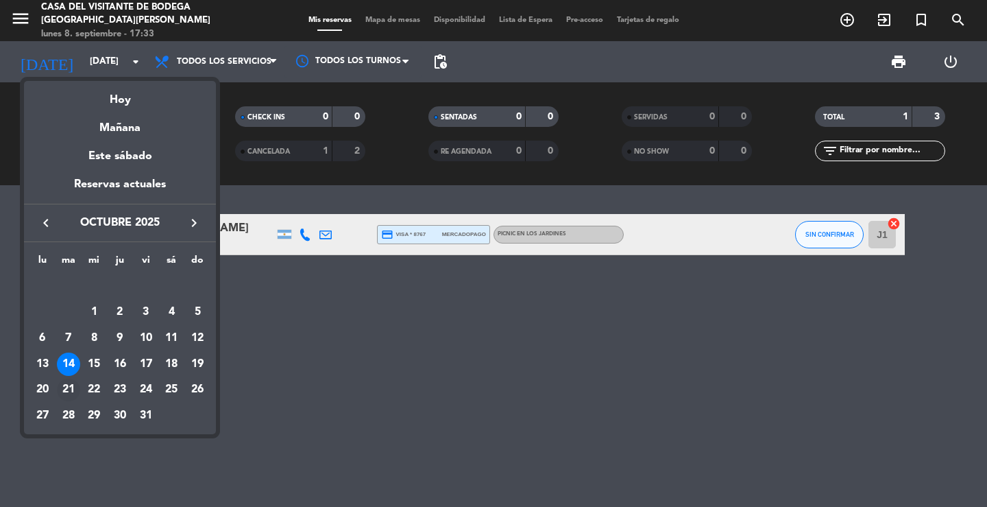
click at [64, 383] on div "21" at bounding box center [68, 389] width 23 height 23
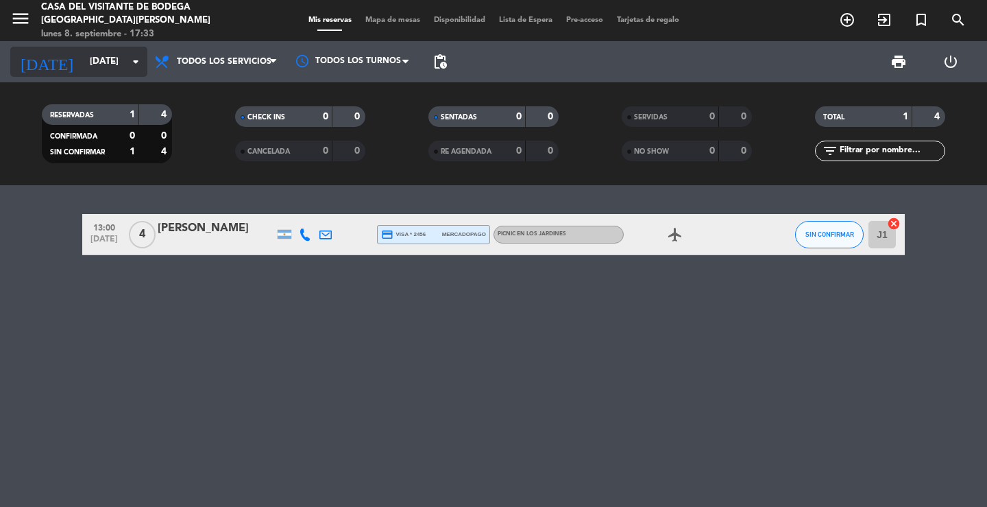
click at [92, 58] on input "[DATE]" at bounding box center [143, 61] width 121 height 25
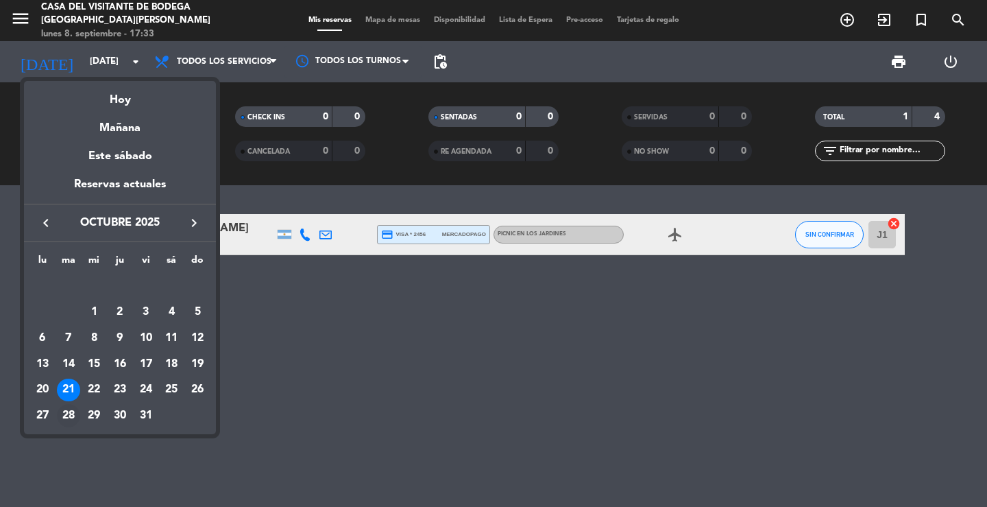
click at [73, 414] on div "28" at bounding box center [68, 415] width 23 height 23
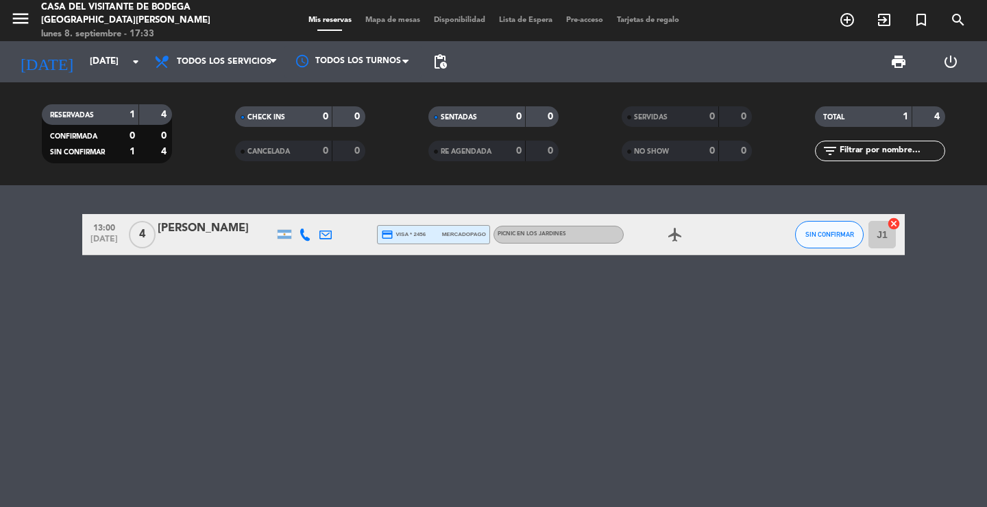
type input "[DATE]"
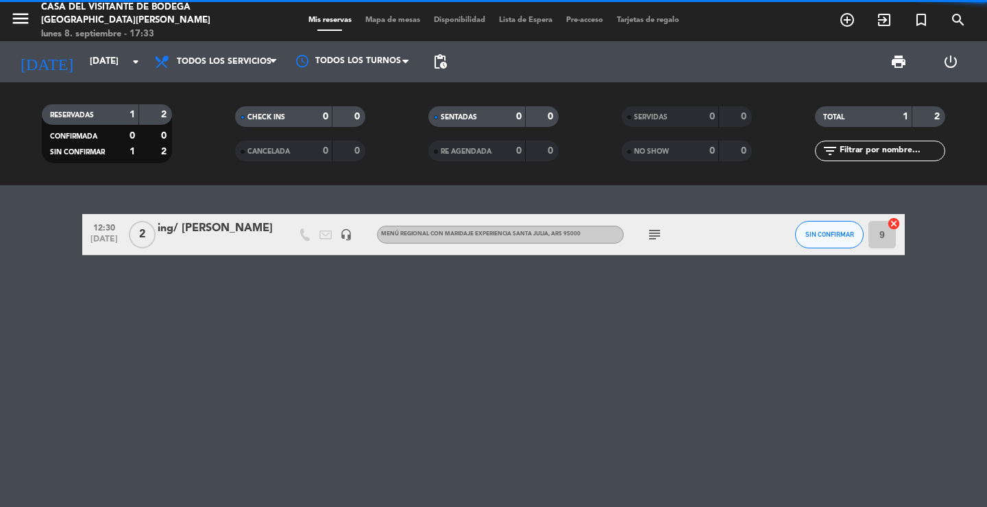
click at [305, 331] on div "12:30 [DATE] 2 ing/ [PERSON_NAME] headset_mic Menú Regional con maridaje Experi…" at bounding box center [493, 346] width 987 height 322
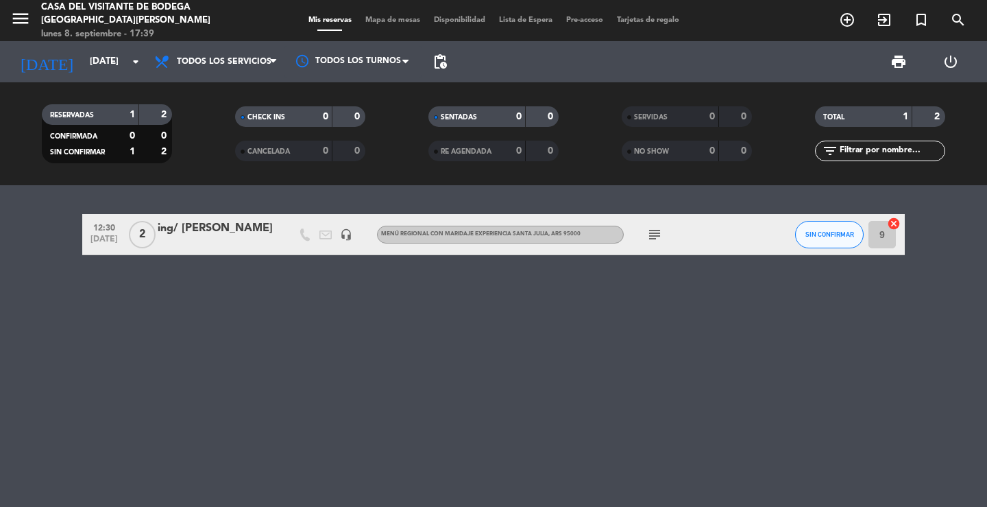
click at [222, 201] on div "12:30 [DATE] 2 ing/ [PERSON_NAME] headset_mic Menú Regional con maridaje Experi…" at bounding box center [493, 346] width 987 height 322
